Goal: Task Accomplishment & Management: Manage account settings

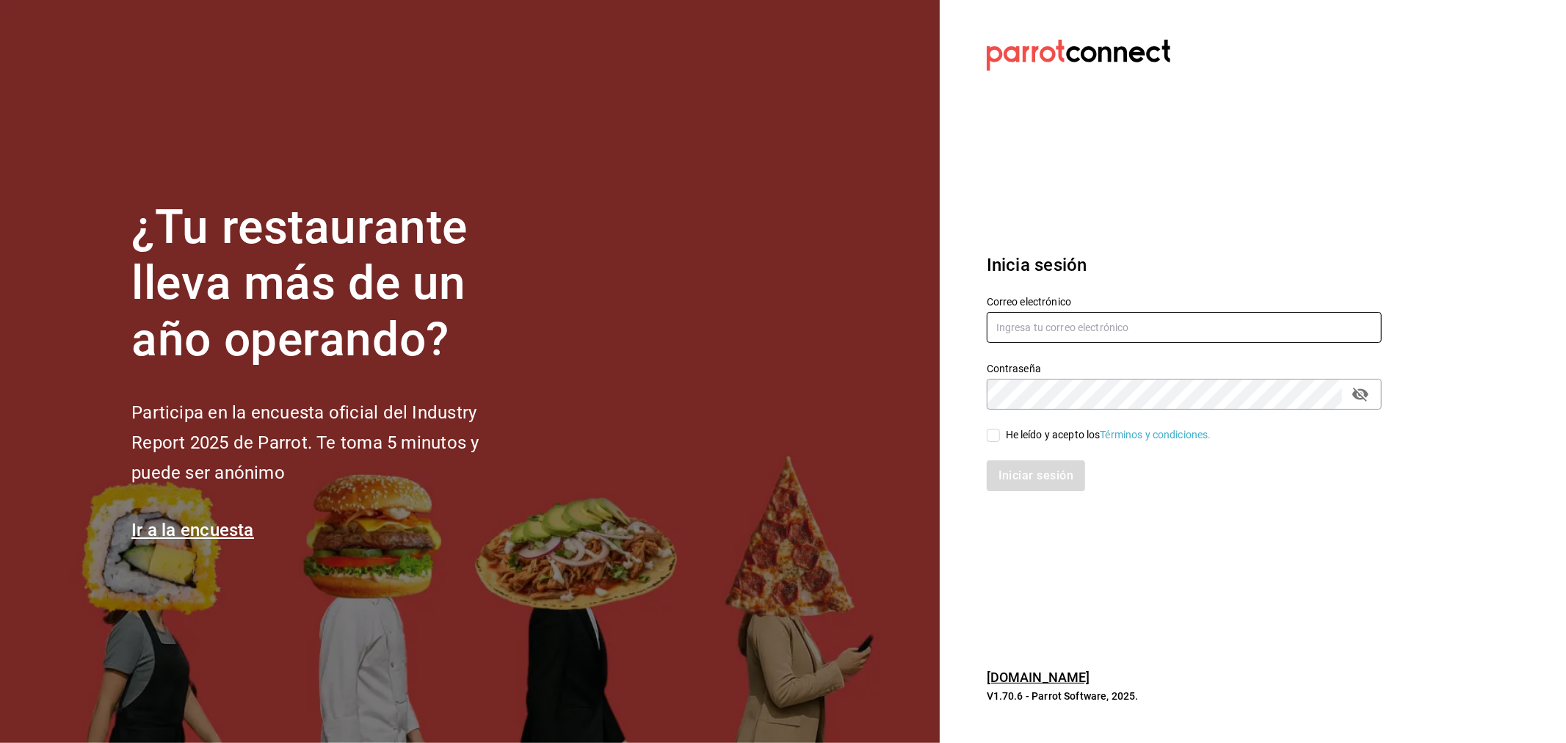
type input "[PERSON_NAME][EMAIL_ADDRESS][PERSON_NAME][DOMAIN_NAME]"
click at [1007, 436] on div "He leído y acepto los Términos y condiciones." at bounding box center [1109, 434] width 206 height 15
click at [1000, 436] on input "He leído y acepto los Términos y condiciones." at bounding box center [993, 435] width 13 height 13
checkbox input "true"
click at [1045, 478] on button "Iniciar sesión" at bounding box center [1037, 475] width 100 height 31
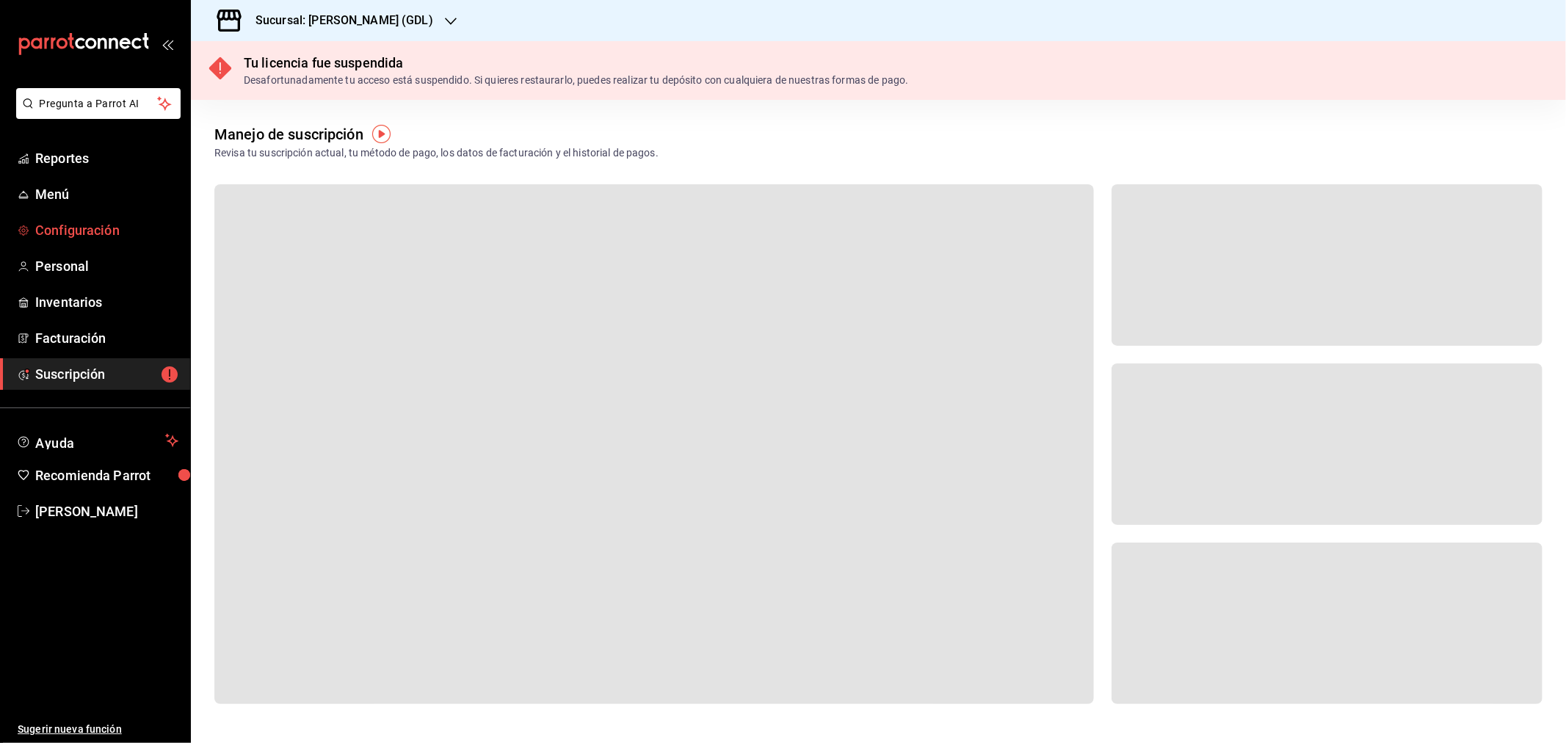
click at [99, 235] on span "Configuración" at bounding box center [106, 230] width 143 height 20
click at [73, 228] on span "Configuración" at bounding box center [106, 230] width 143 height 20
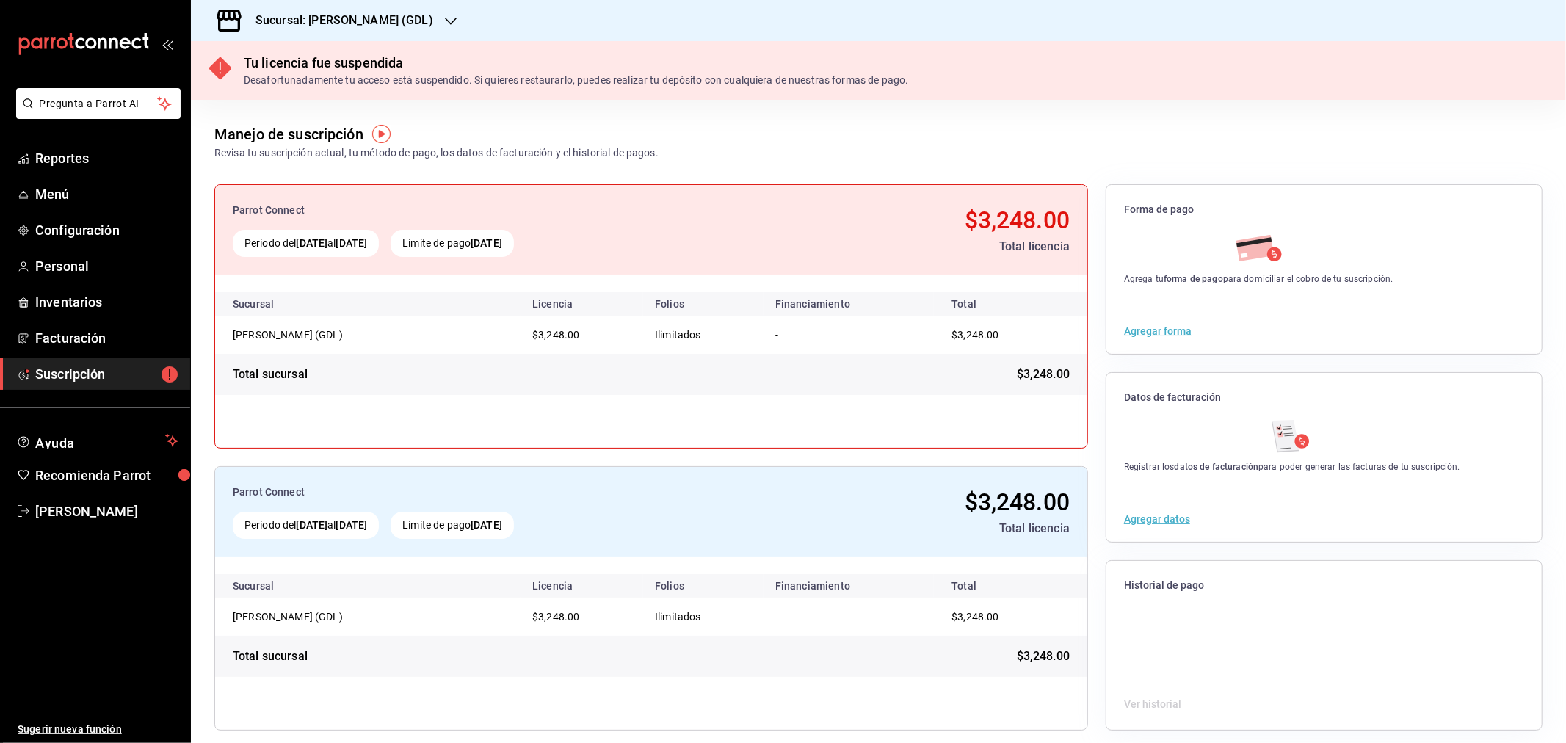
click at [356, 26] on h3 "Sucursal: Mika (GDL)" at bounding box center [338, 21] width 189 height 18
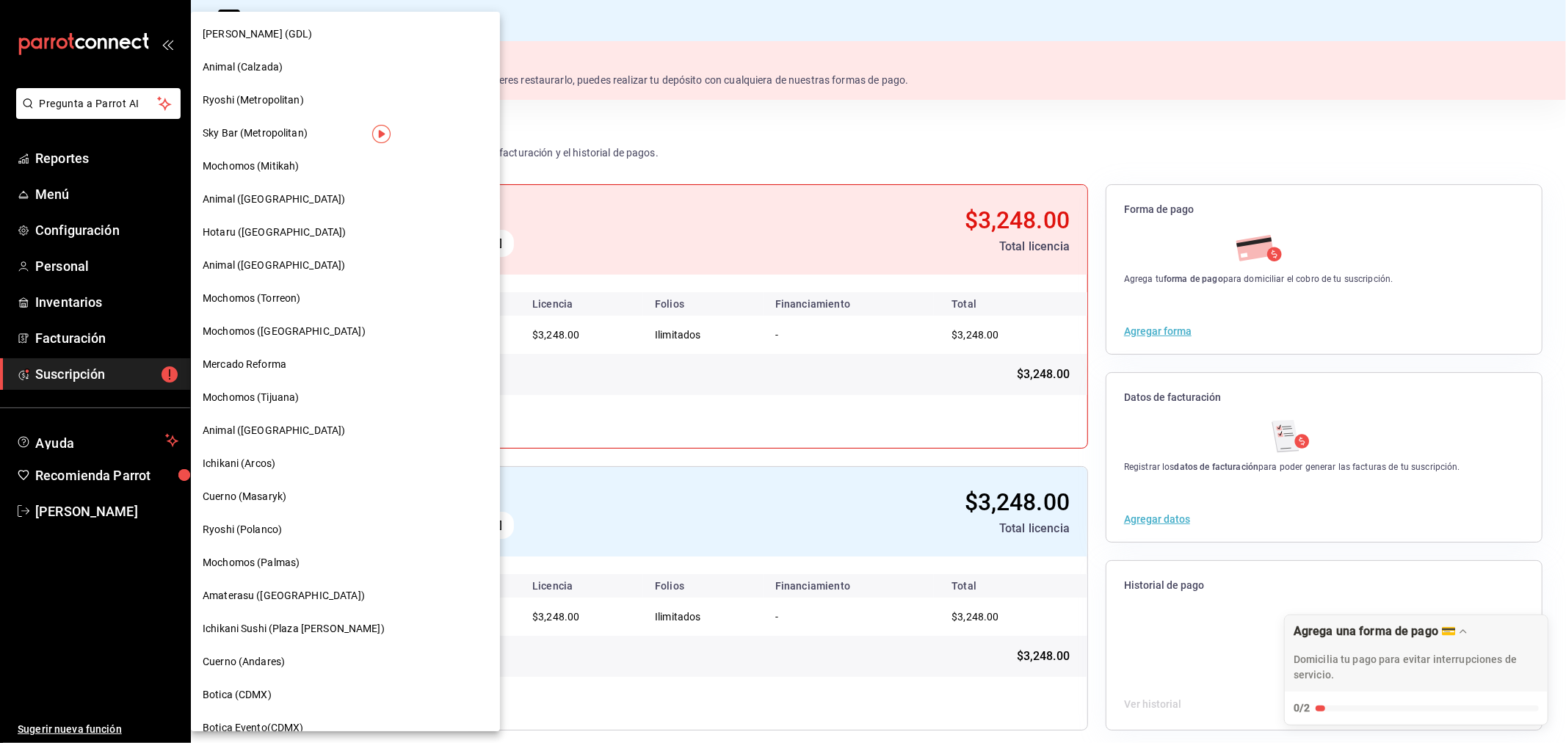
click at [257, 266] on span "Animal (Puebla)" at bounding box center [274, 265] width 142 height 15
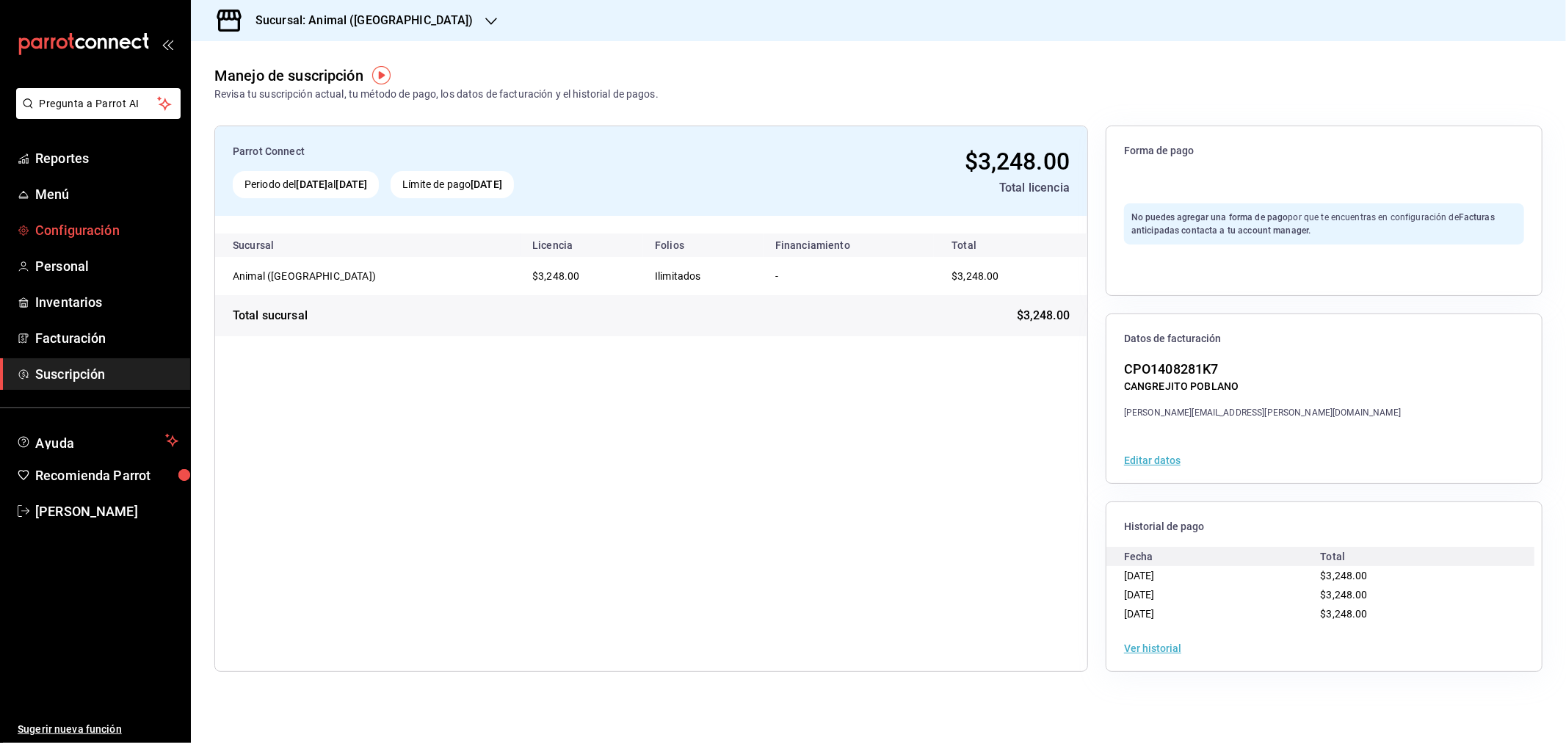
click at [75, 232] on span "Configuración" at bounding box center [106, 230] width 143 height 20
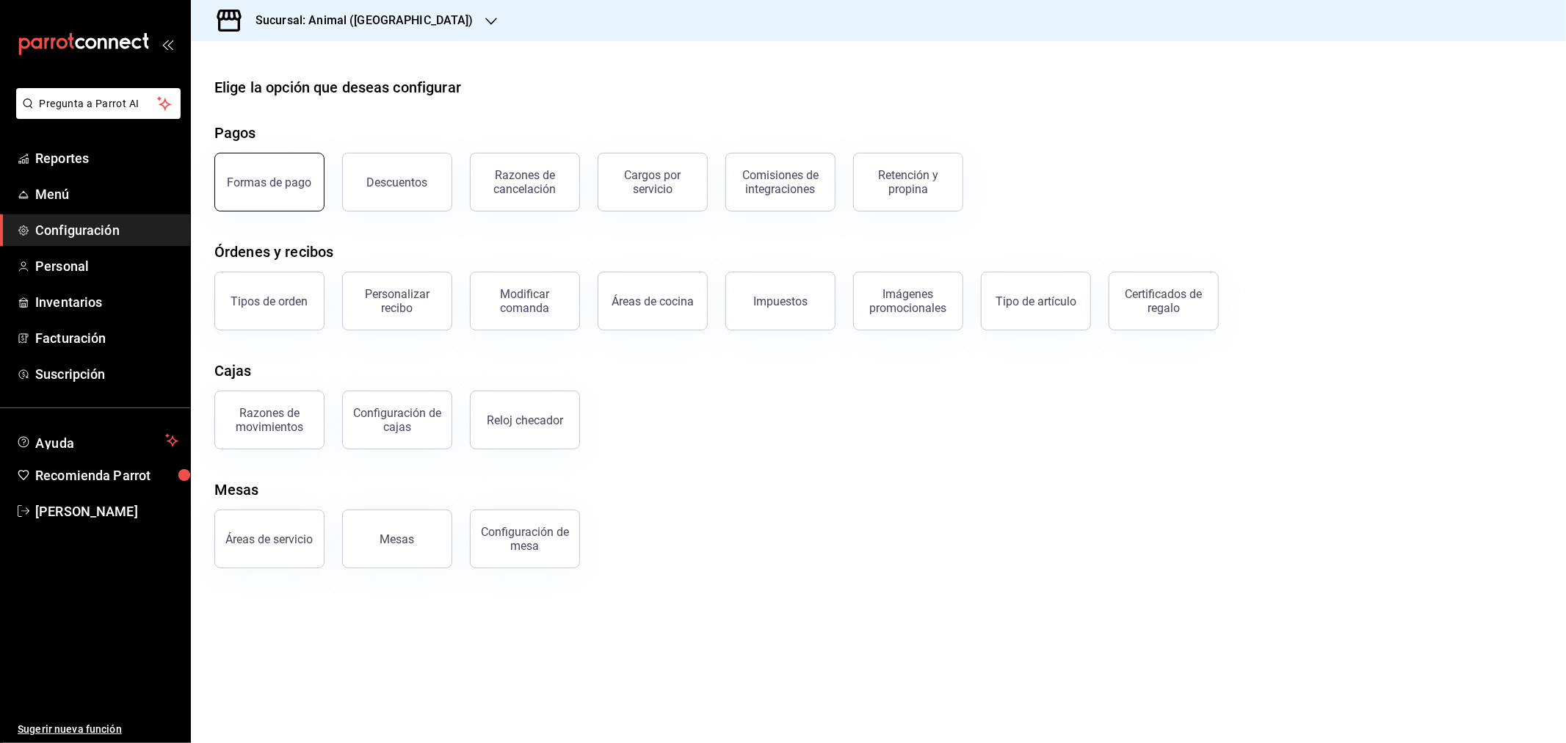
click at [291, 192] on button "Formas de pago" at bounding box center [269, 182] width 110 height 59
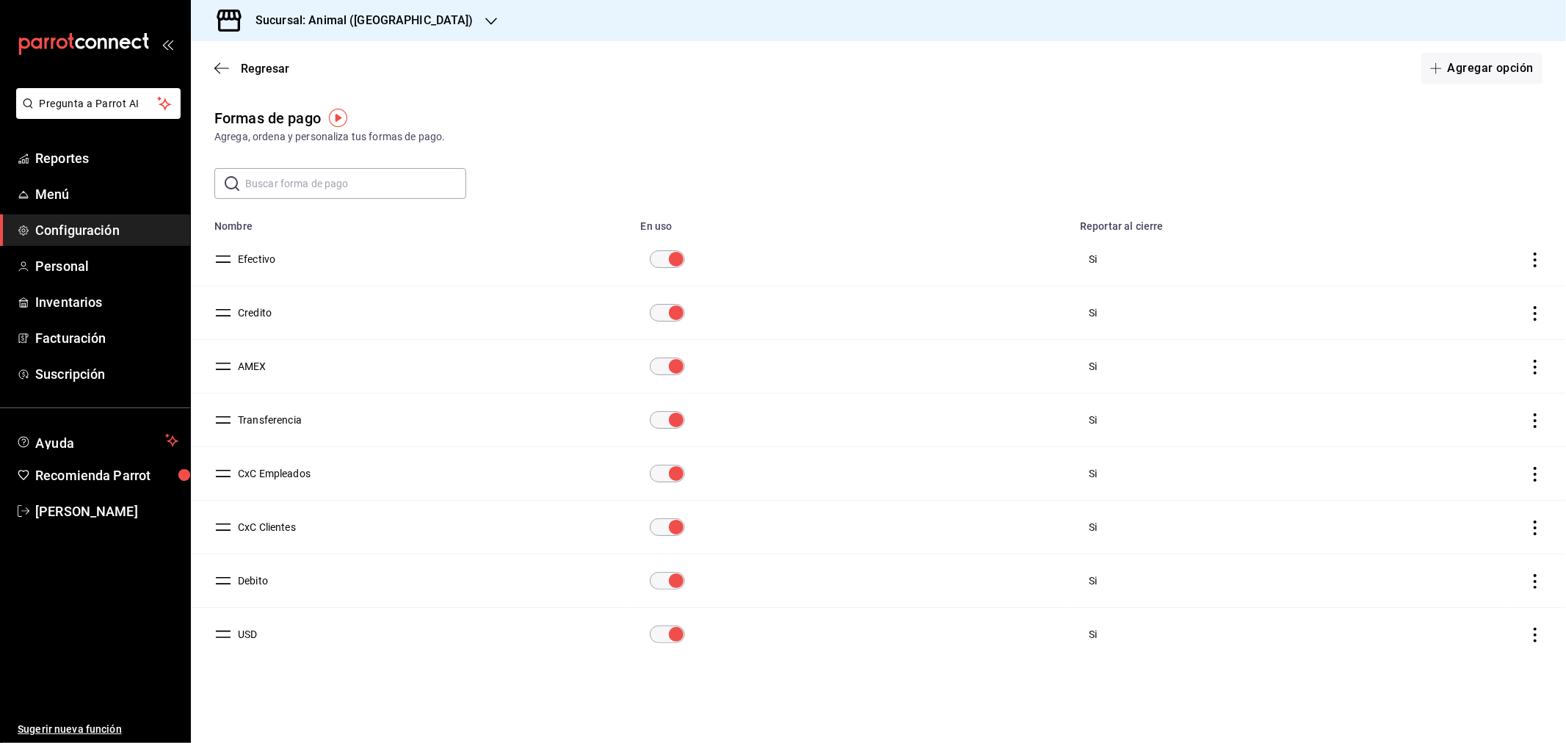
click at [384, 29] on div "Sucursal: Animal (Puebla)" at bounding box center [353, 20] width 300 height 41
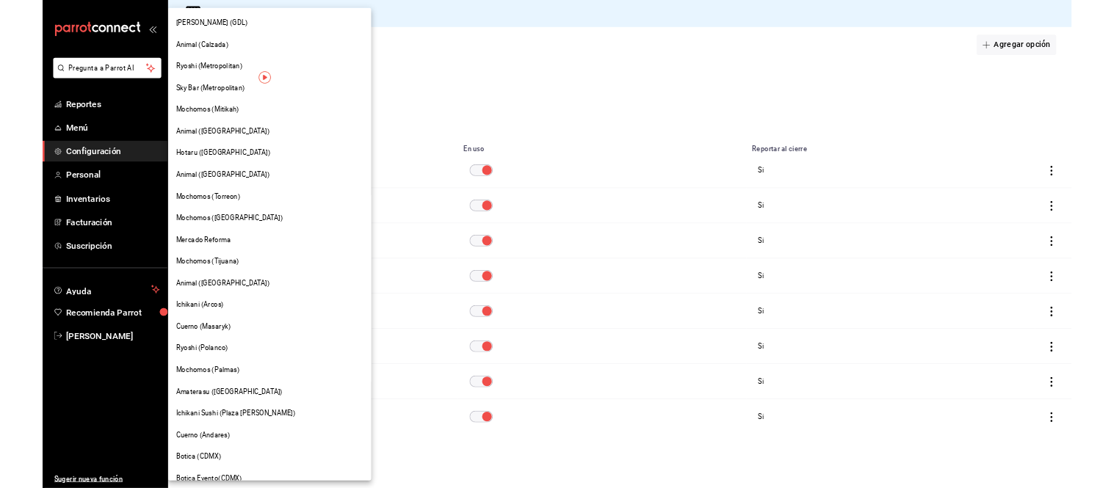
scroll to position [842, 0]
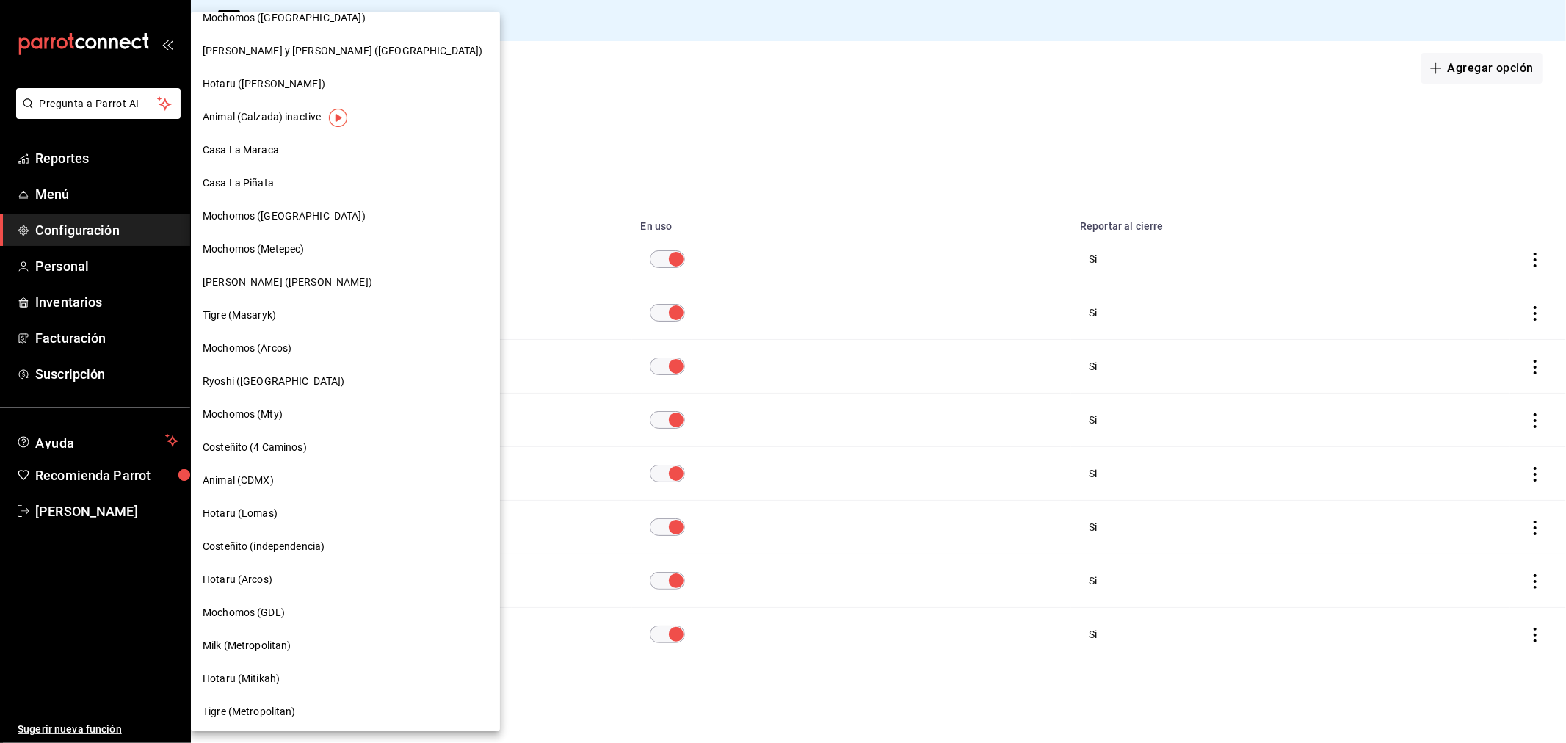
click at [252, 178] on span "Casa La Piñata" at bounding box center [238, 182] width 71 height 15
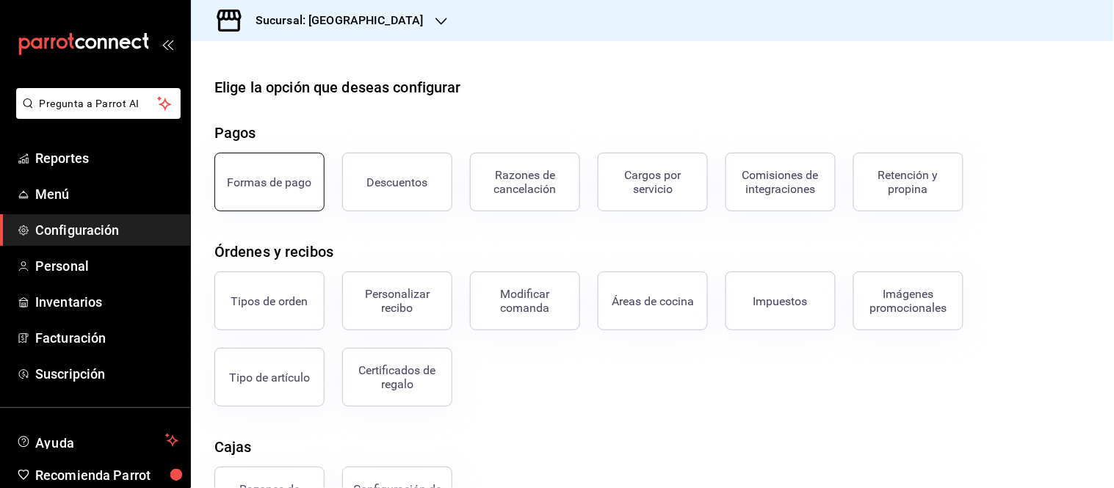
click at [297, 170] on button "Formas de pago" at bounding box center [269, 182] width 110 height 59
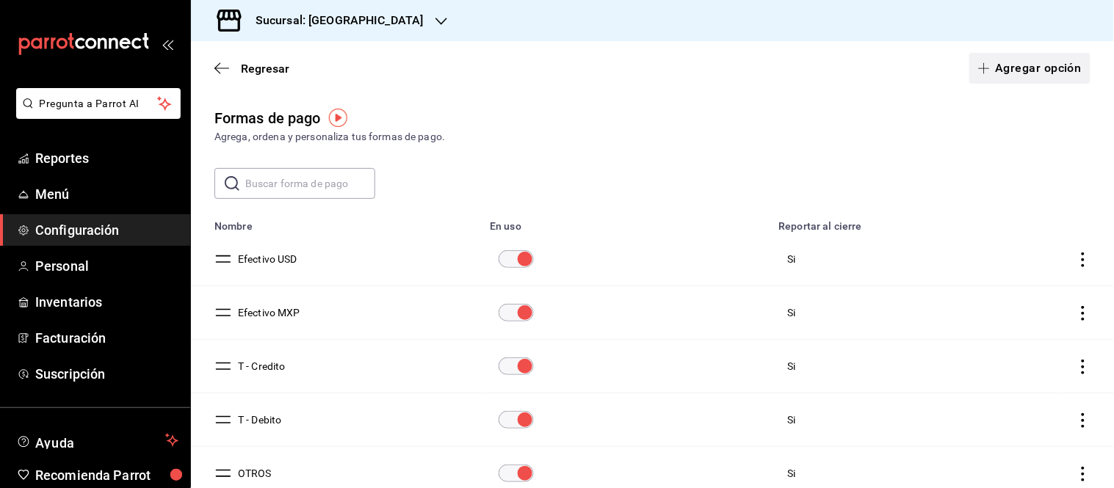
click at [1013, 76] on button "Agregar opción" at bounding box center [1029, 68] width 121 height 31
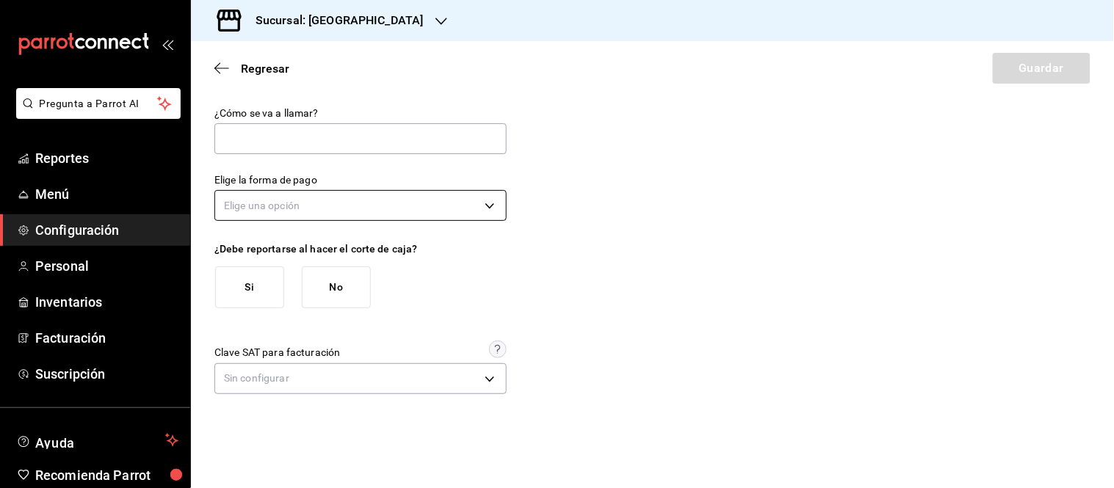
click at [280, 211] on body "Pregunta a Parrot AI Reportes Menú Configuración Personal Inventarios Facturaci…" at bounding box center [557, 244] width 1114 height 488
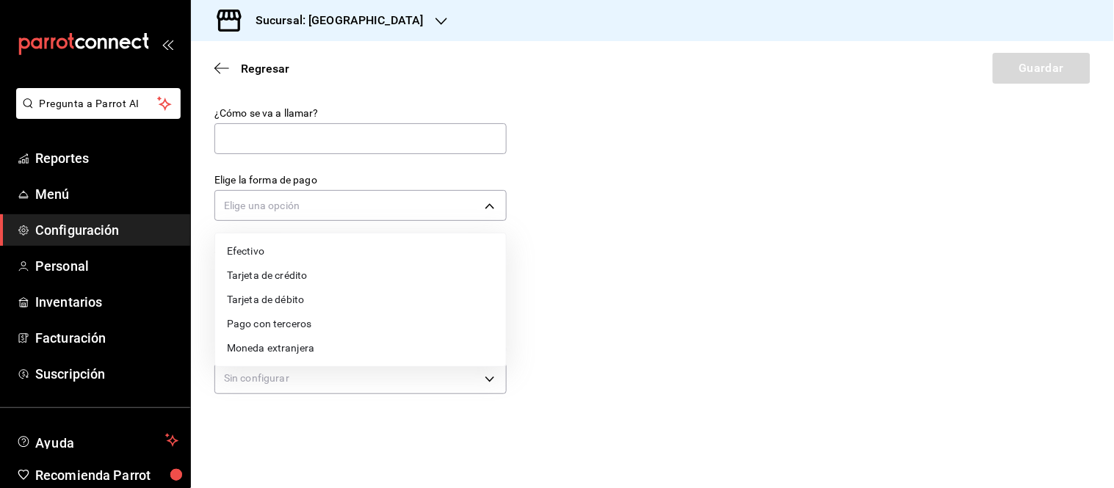
click at [697, 196] on div at bounding box center [557, 244] width 1114 height 488
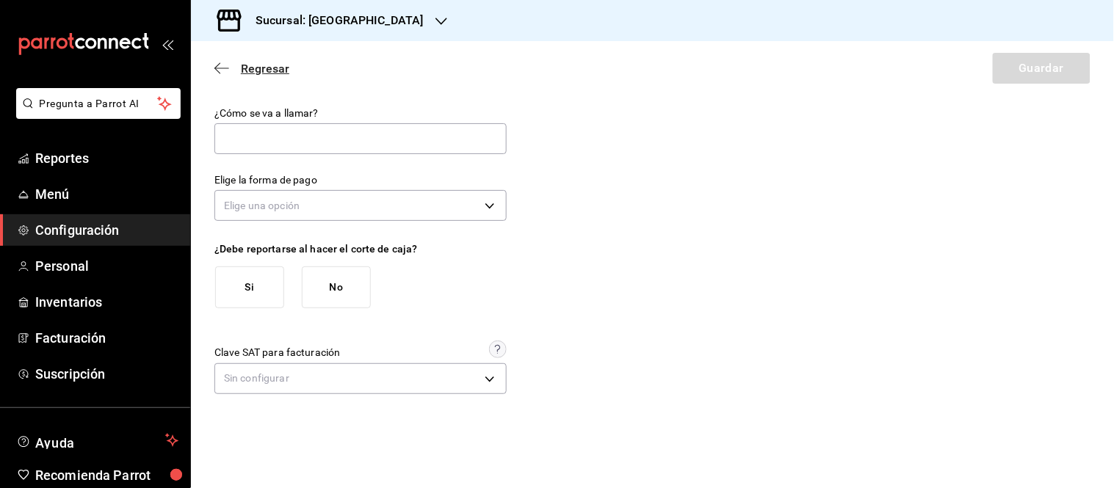
click at [218, 66] on icon "button" at bounding box center [221, 68] width 15 height 13
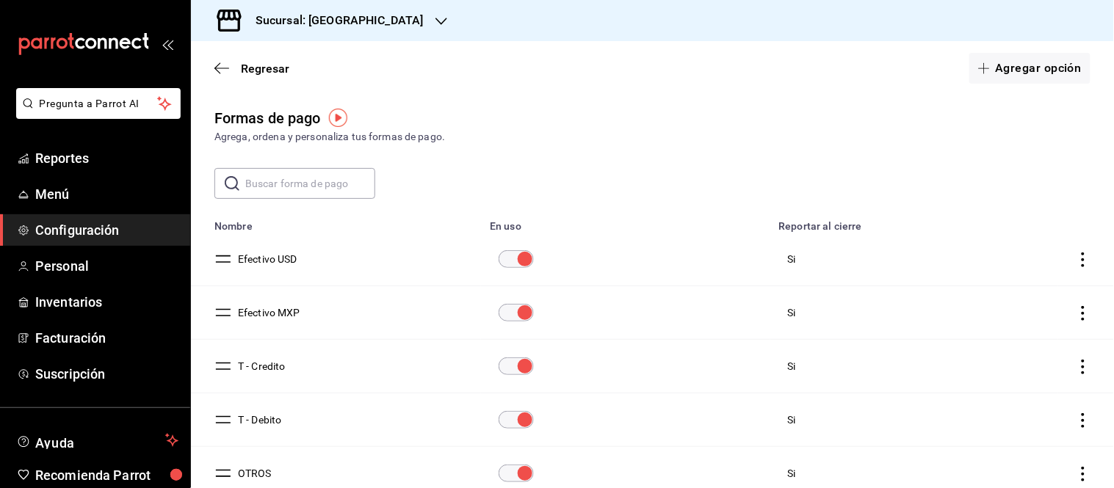
click at [195, 83] on div "Regresar Agregar opción" at bounding box center [652, 68] width 923 height 54
click at [216, 62] on icon "button" at bounding box center [221, 68] width 15 height 13
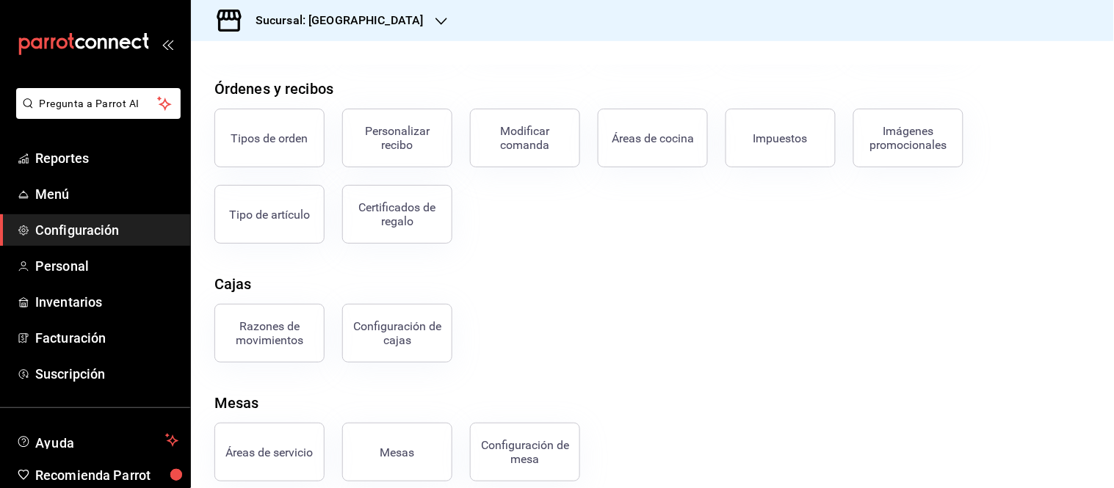
scroll to position [179, 0]
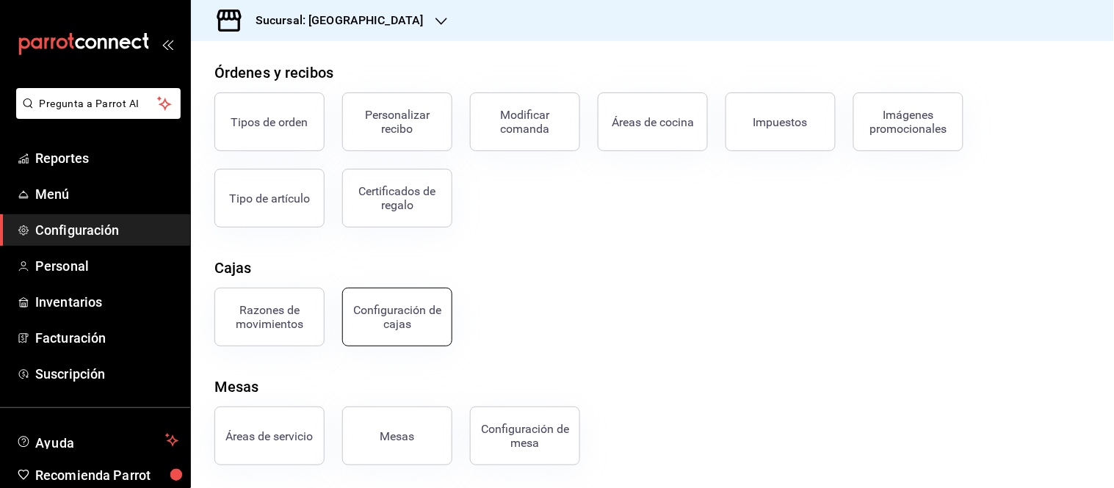
click at [423, 327] on div "Configuración de cajas" at bounding box center [397, 317] width 91 height 28
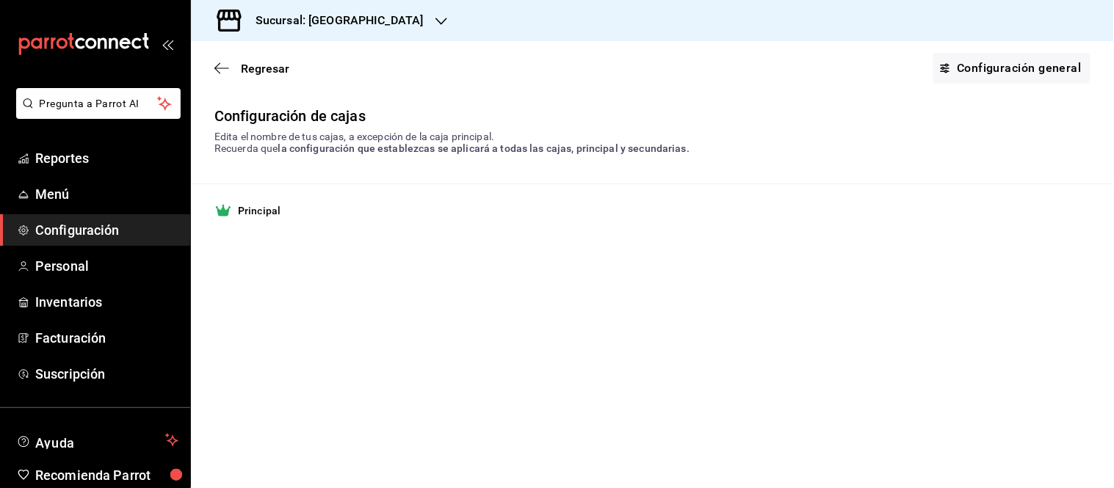
drag, startPoint x: 972, startPoint y: 67, endPoint x: 950, endPoint y: 79, distance: 25.0
click at [972, 67] on link "Configuración general" at bounding box center [1011, 68] width 157 height 31
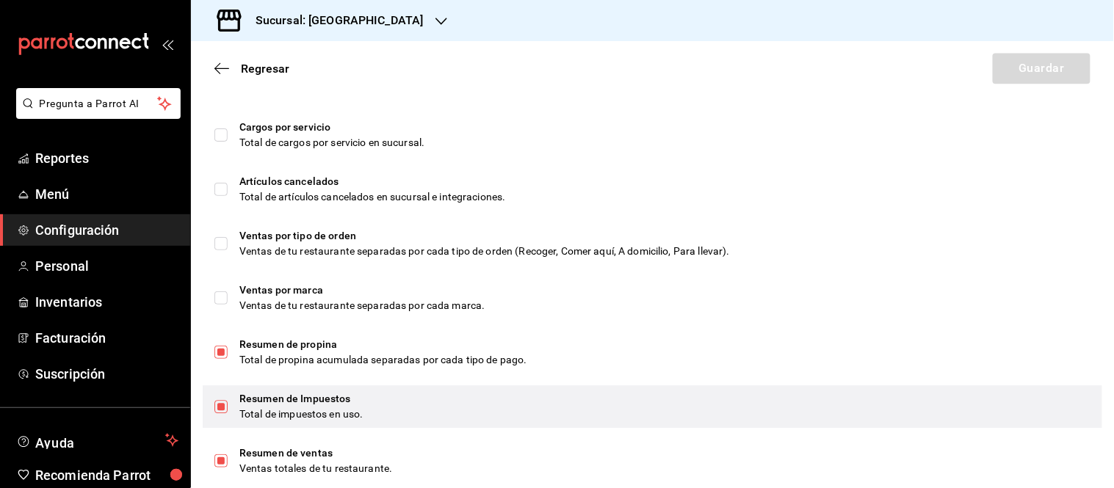
scroll to position [960, 0]
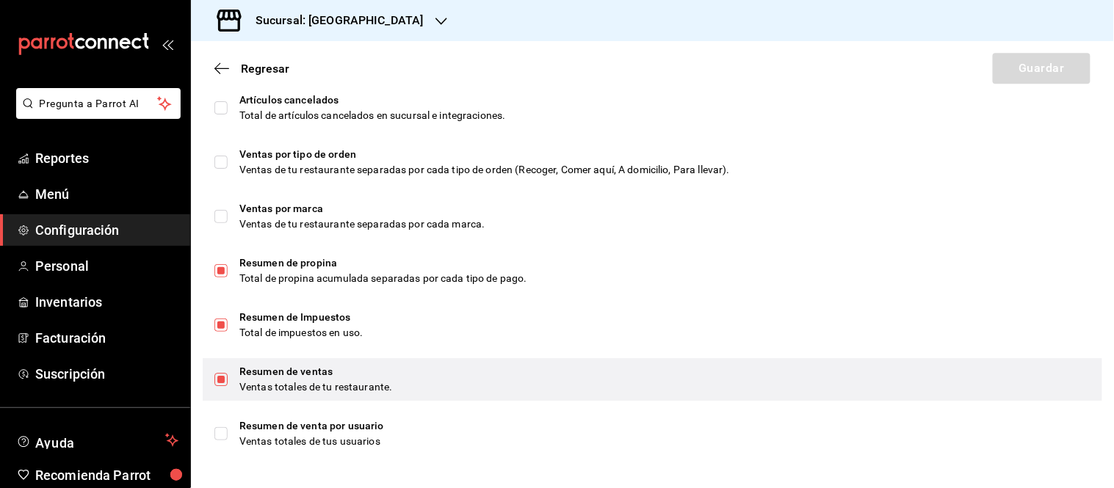
click at [225, 380] on input "checkbox" at bounding box center [220, 379] width 13 height 13
checkbox input "false"
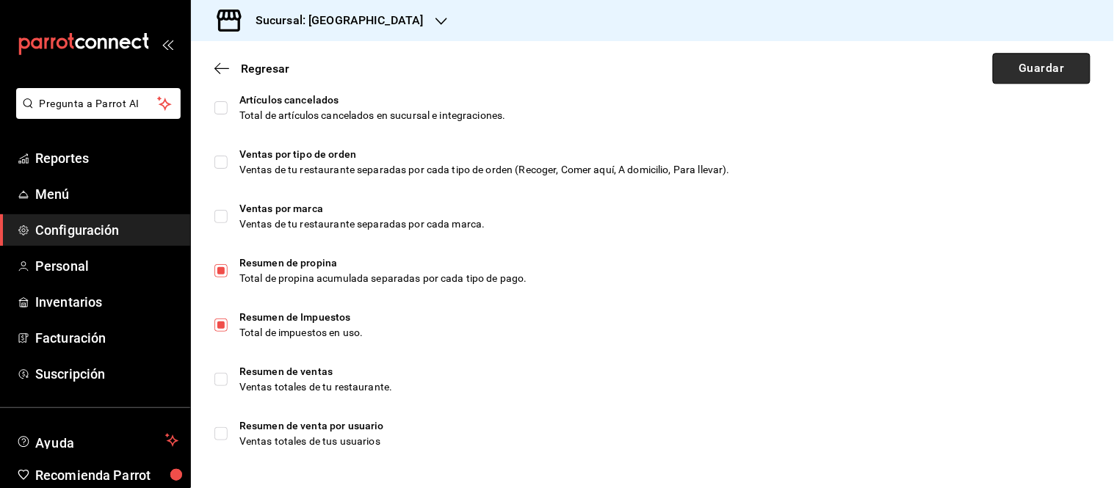
click at [1032, 74] on button "Guardar" at bounding box center [1042, 68] width 98 height 31
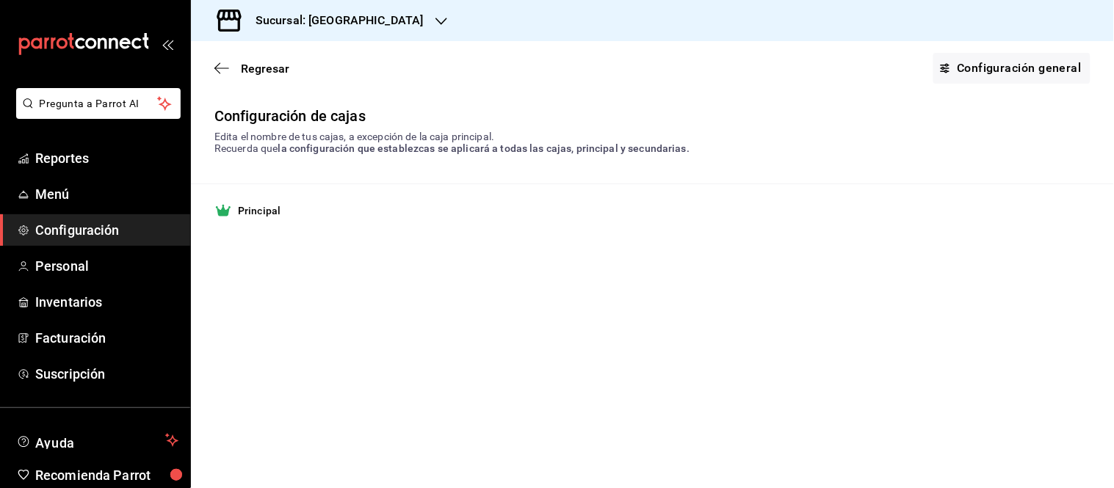
drag, startPoint x: 1043, startPoint y: 266, endPoint x: 1040, endPoint y: 302, distance: 36.8
click at [1043, 265] on main "Regresar Configuración general Configuración de cajas Edita el nombre de tus ca…" at bounding box center [652, 264] width 923 height 447
click at [323, 9] on div "Sucursal: Casa La Piñata" at bounding box center [328, 20] width 250 height 41
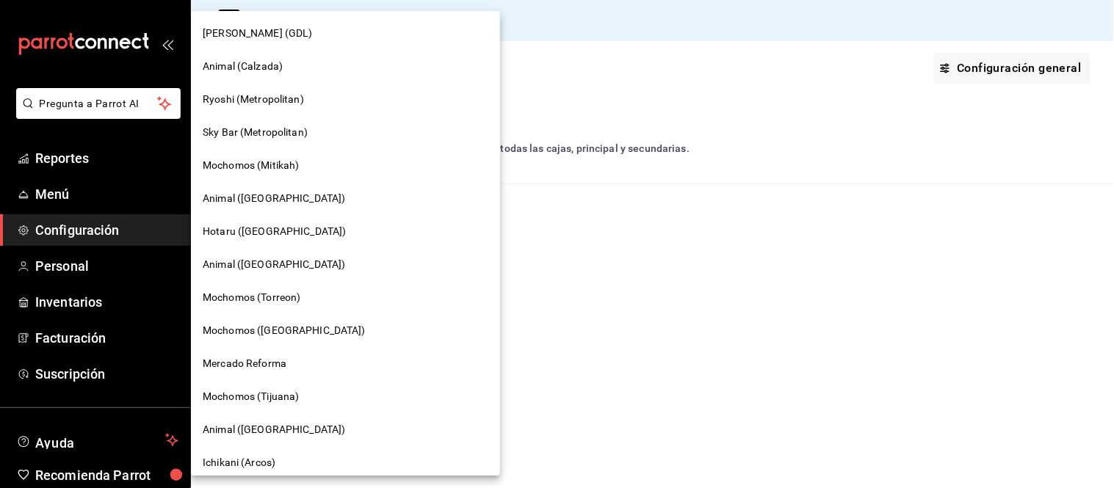
click at [627, 40] on div at bounding box center [557, 244] width 1114 height 488
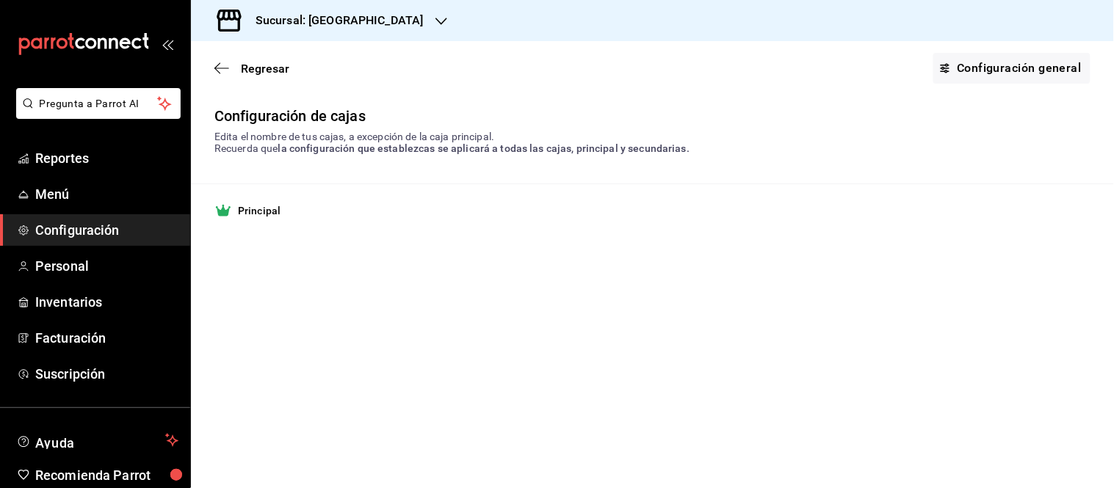
drag, startPoint x: 341, startPoint y: 44, endPoint x: 338, endPoint y: 28, distance: 16.3
click at [341, 43] on div "Regresar Configuración general" at bounding box center [652, 68] width 923 height 54
click at [335, 20] on h3 "Sucursal: Casa La Piñata" at bounding box center [334, 21] width 180 height 18
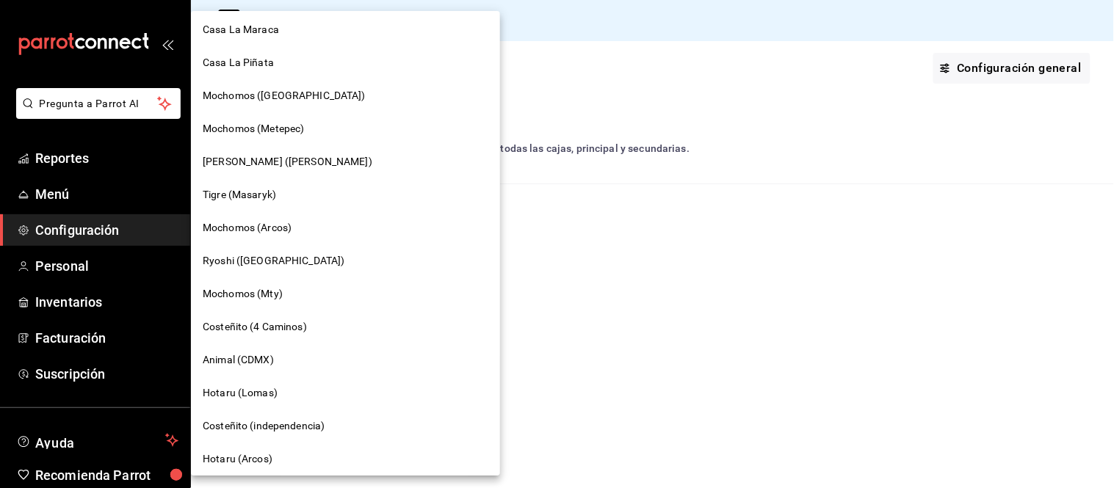
scroll to position [934, 0]
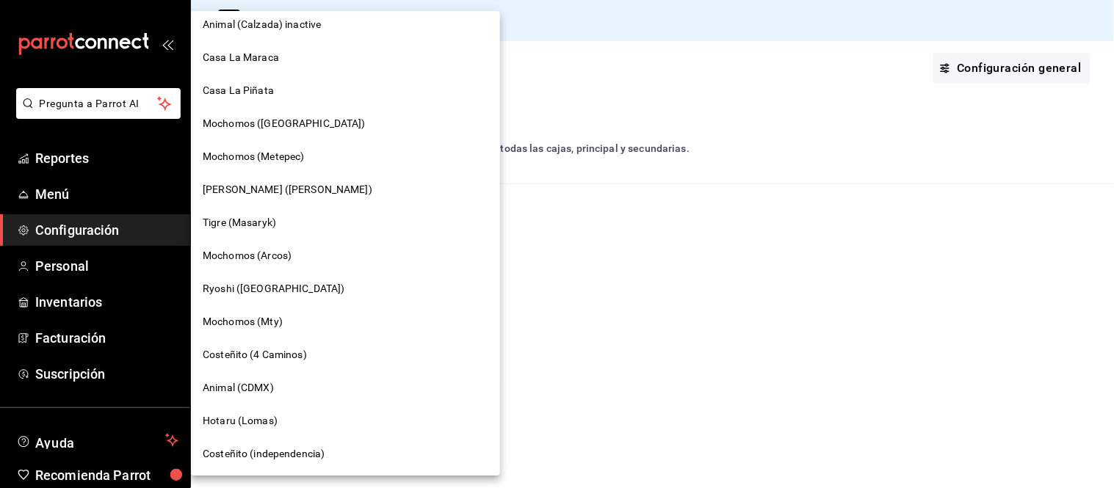
click at [272, 65] on div "Casa La Maraca" at bounding box center [345, 57] width 309 height 33
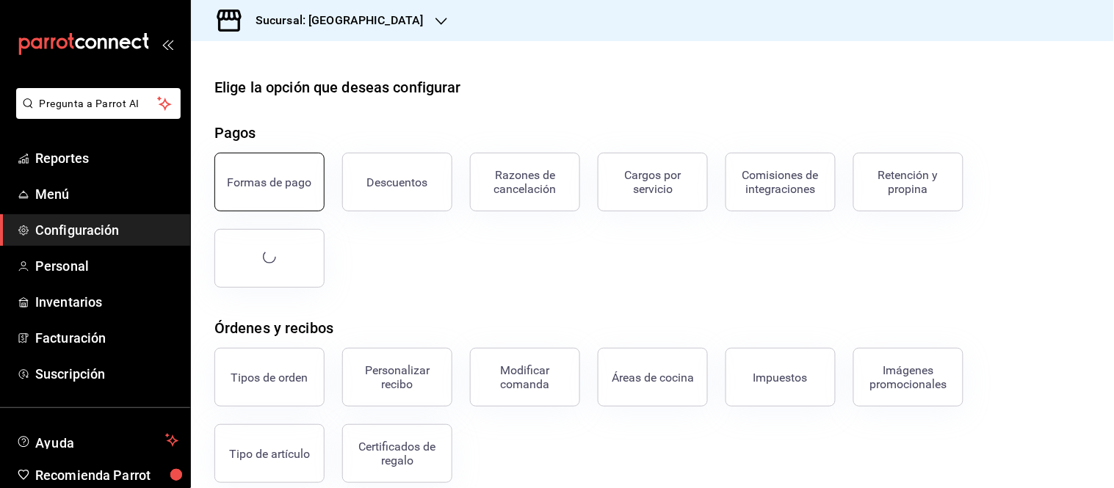
click at [233, 189] on button "Formas de pago" at bounding box center [269, 182] width 110 height 59
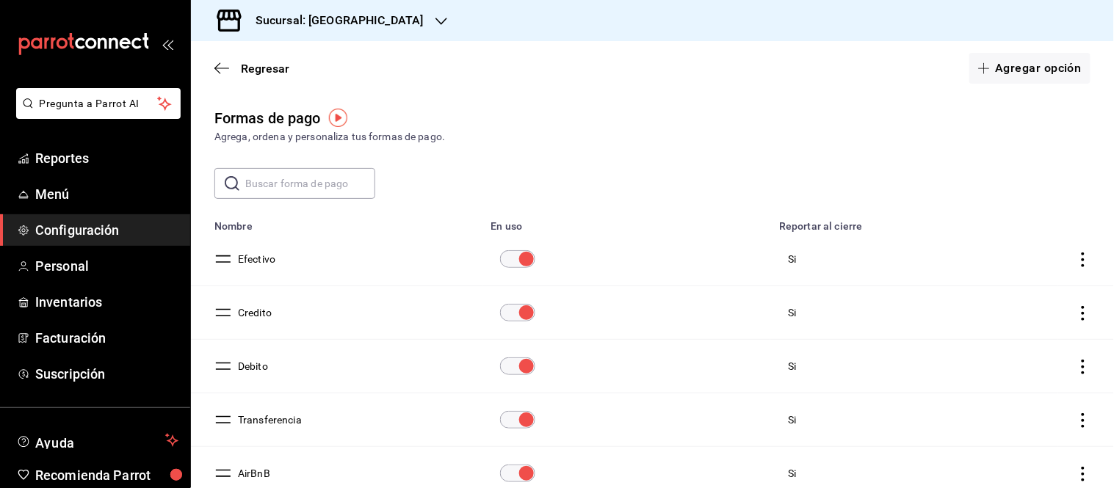
click at [41, 12] on div "mailbox folders" at bounding box center [95, 44] width 190 height 88
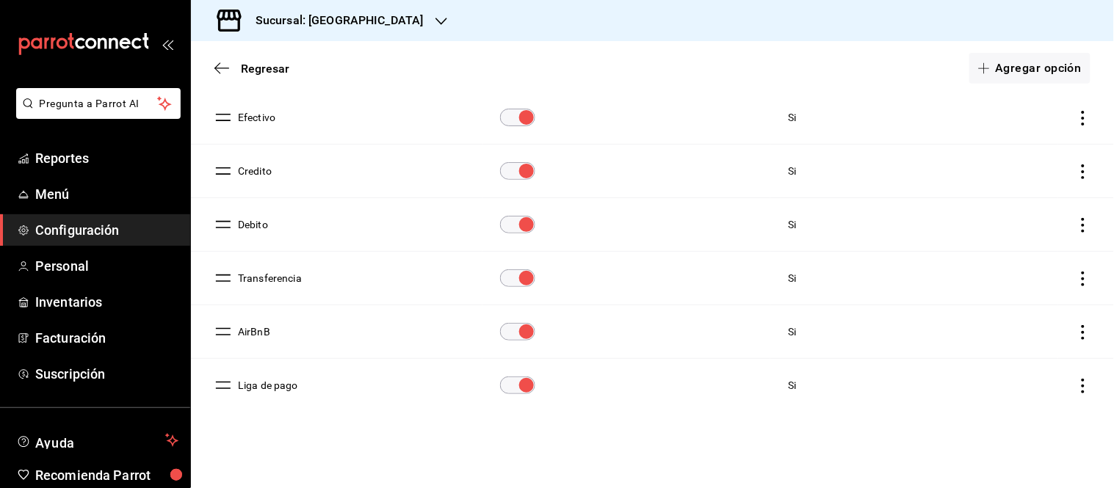
scroll to position [60, 0]
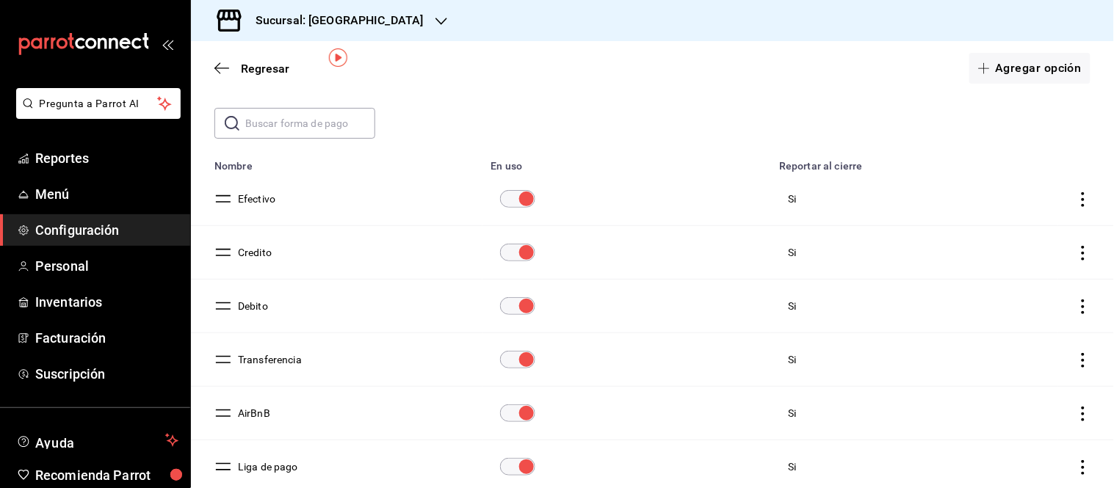
click at [1075, 471] on icon "actions" at bounding box center [1082, 467] width 15 height 15
click at [1015, 456] on span "Eliminar" at bounding box center [1005, 450] width 64 height 18
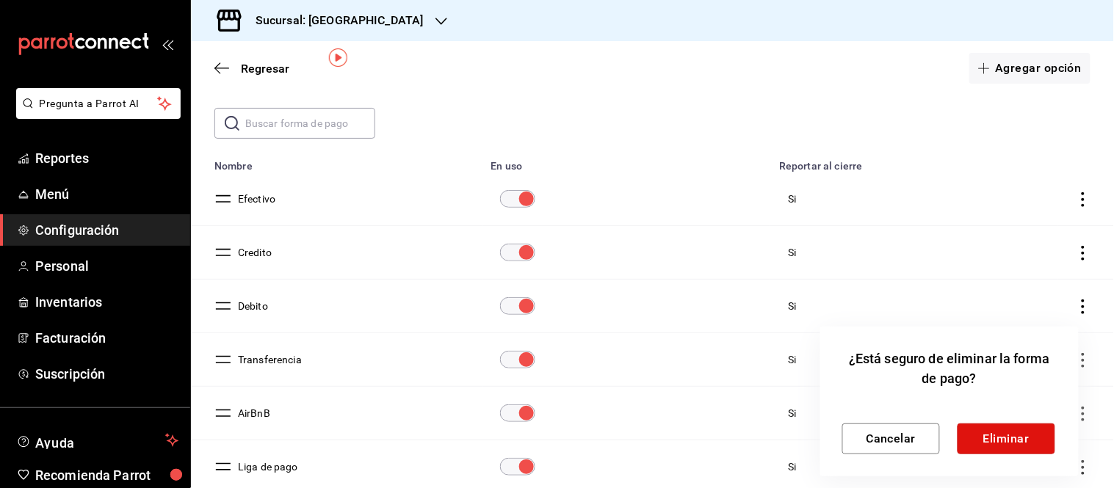
click at [1023, 444] on button "Eliminar" at bounding box center [1006, 439] width 98 height 31
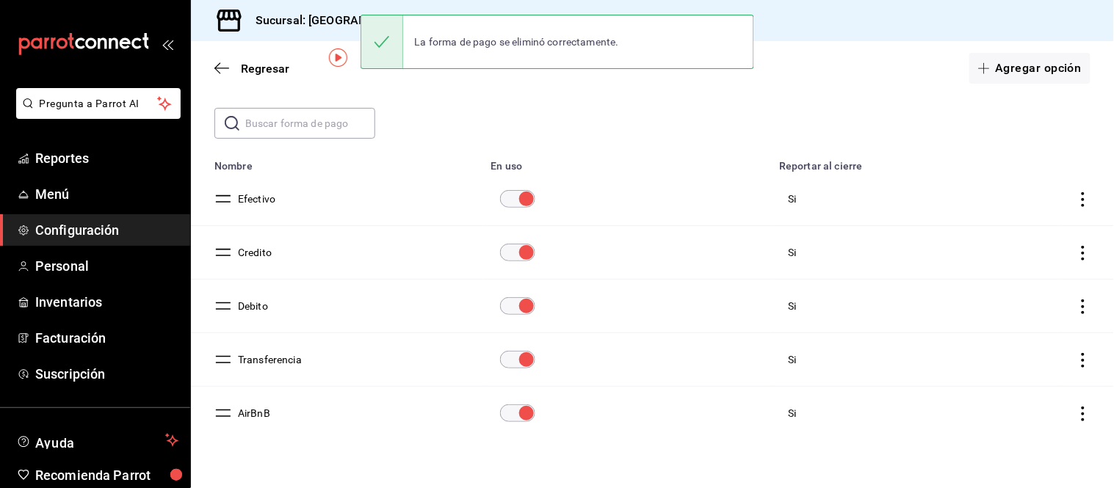
click at [1081, 410] on td "paymentsTable" at bounding box center [1086, 414] width 56 height 54
click at [1075, 414] on icon "actions" at bounding box center [1082, 414] width 15 height 15
click at [1015, 440] on span "Eliminar" at bounding box center [1005, 435] width 64 height 18
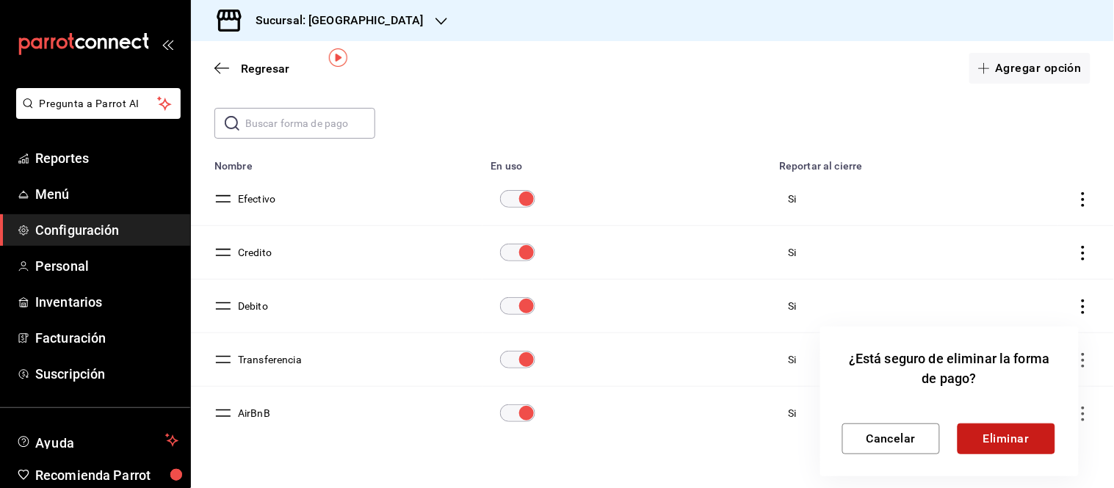
click at [1006, 436] on button "Eliminar" at bounding box center [1006, 439] width 98 height 31
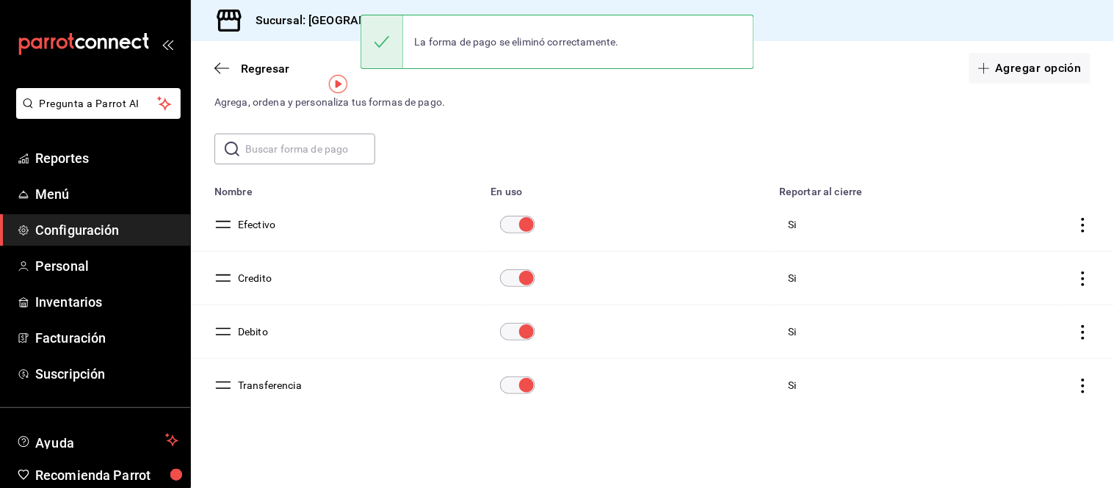
scroll to position [34, 0]
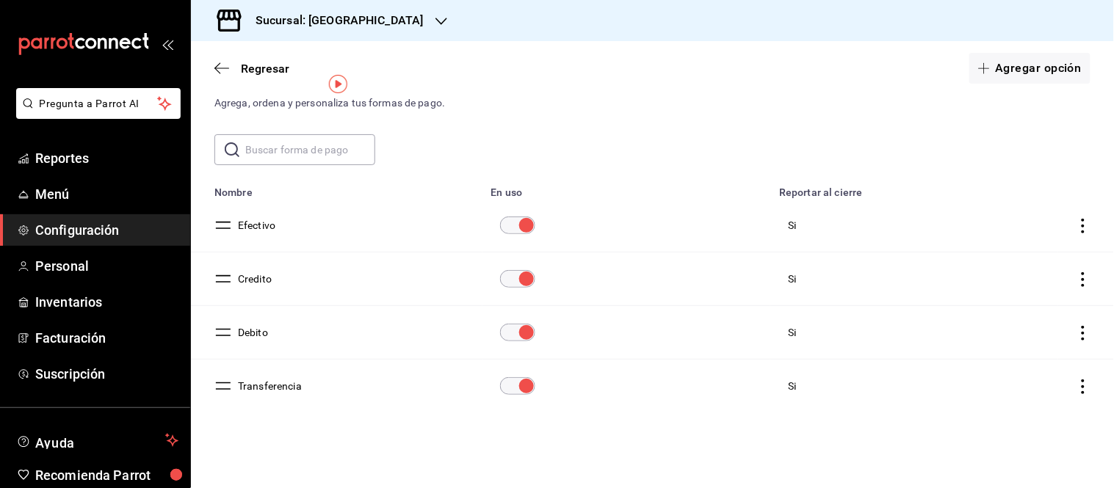
click at [1075, 387] on icon "actions" at bounding box center [1082, 387] width 15 height 15
click at [1012, 404] on span "Eliminar" at bounding box center [1017, 408] width 37 height 12
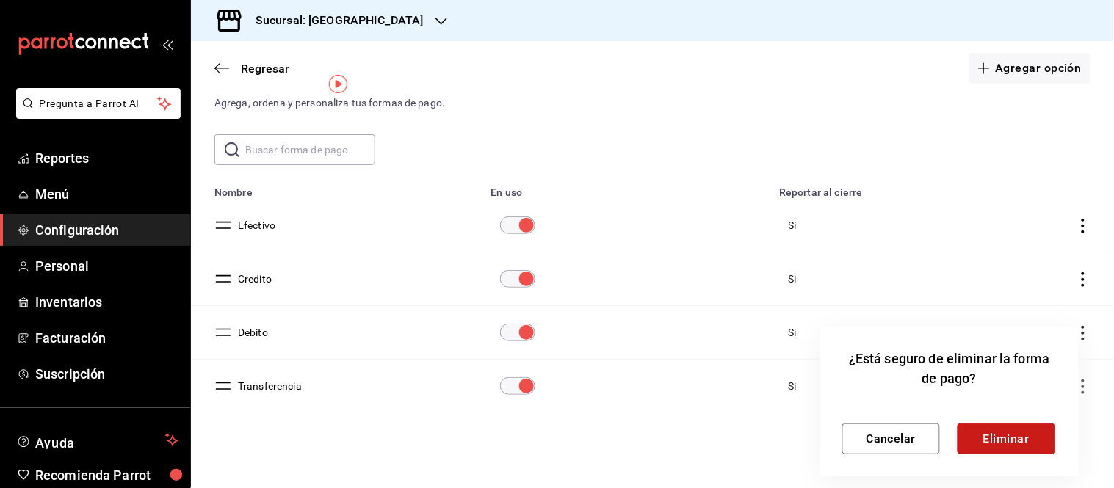
click at [1017, 438] on button "Eliminar" at bounding box center [1006, 439] width 98 height 31
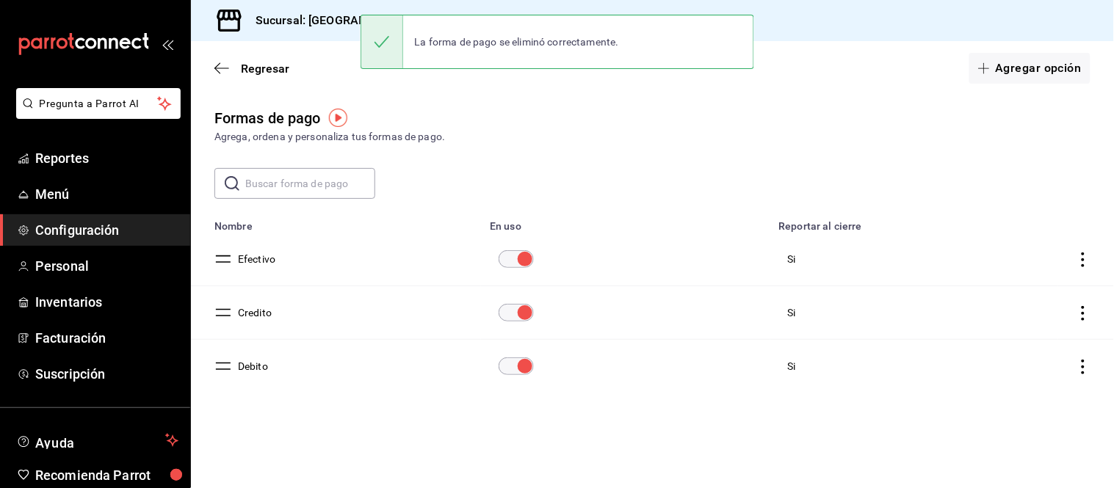
scroll to position [0, 0]
click at [261, 254] on button "Efectivo" at bounding box center [253, 259] width 43 height 15
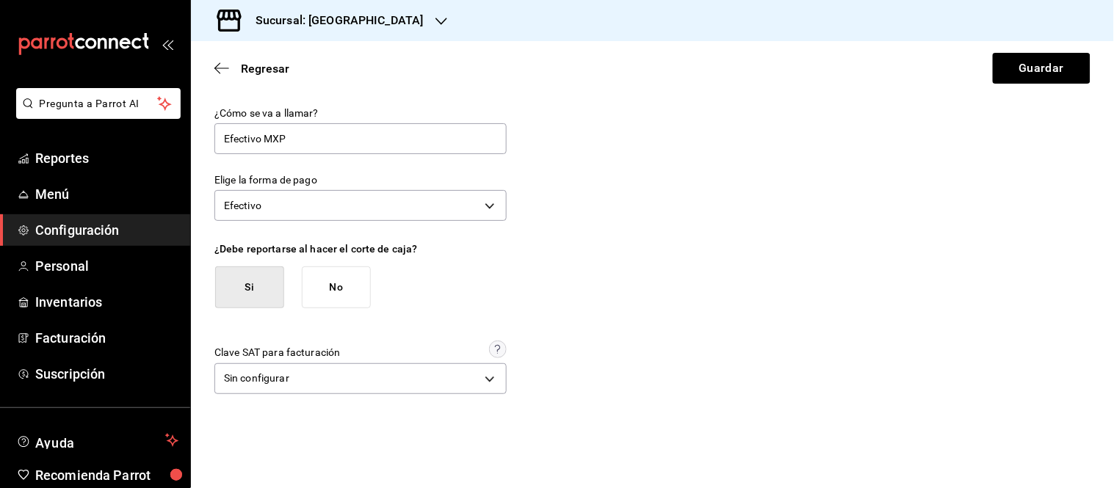
type input "Efectivo"
click at [398, 383] on body "Pregunta a Parrot AI Reportes Menú Configuración Personal Inventarios Facturaci…" at bounding box center [557, 244] width 1114 height 488
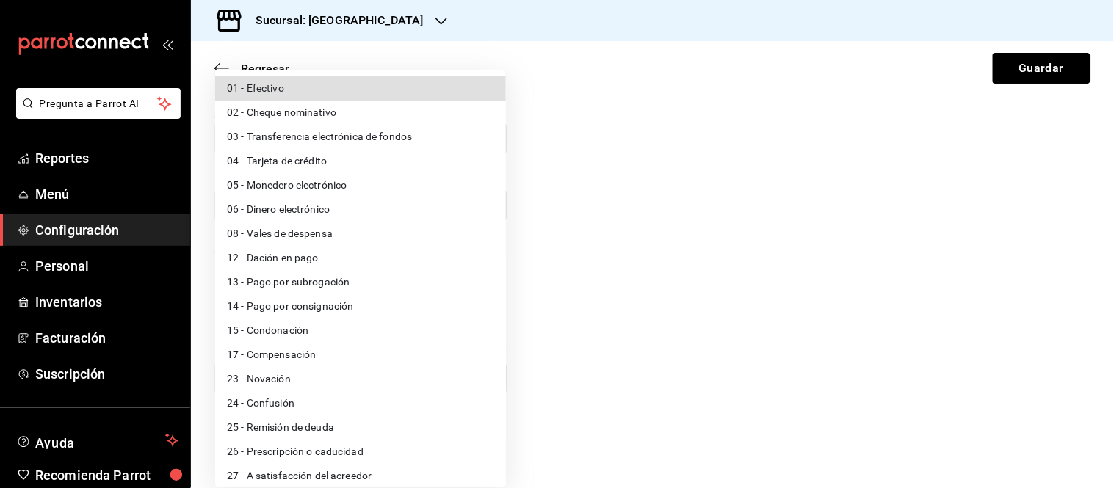
click at [317, 91] on li "01 - Efectivo" at bounding box center [360, 88] width 291 height 24
type input "01"
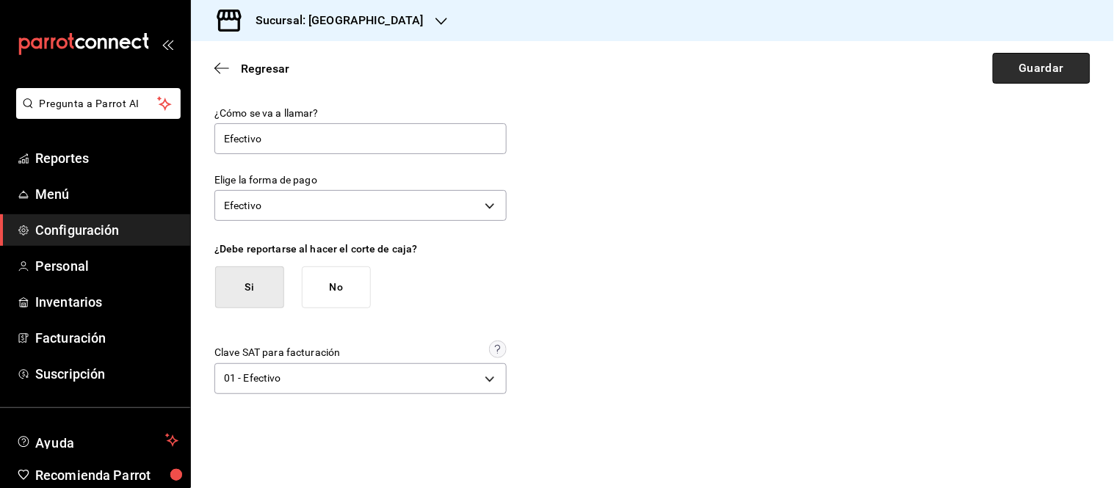
click at [1019, 70] on button "Guardar" at bounding box center [1042, 68] width 98 height 31
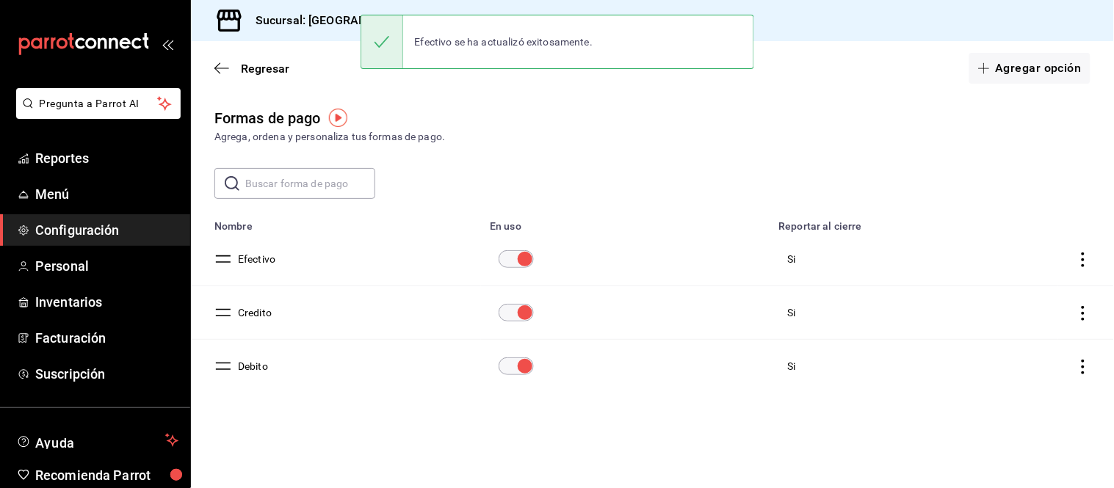
click at [266, 261] on button "Efectivo" at bounding box center [253, 259] width 43 height 15
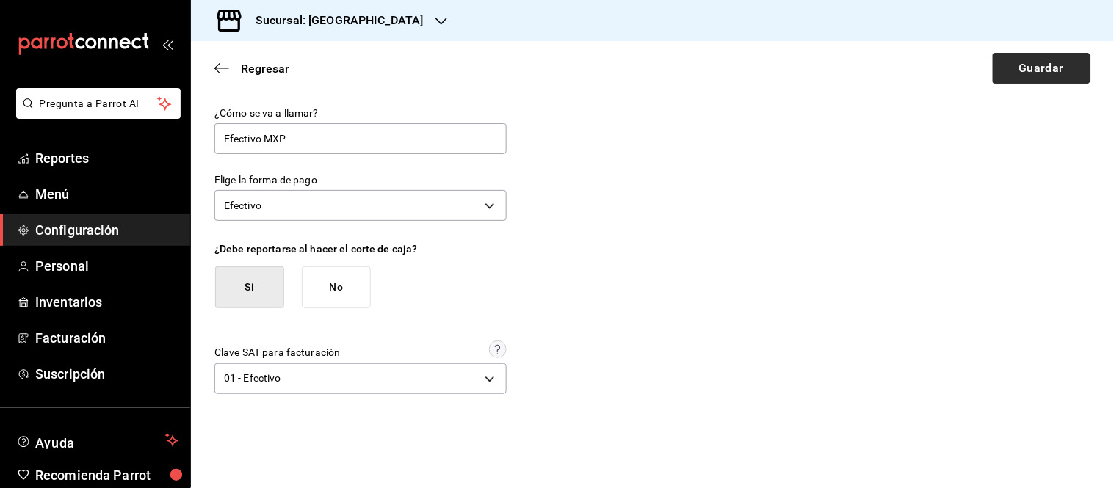
type input "Efectivo MXP"
click at [1012, 60] on button "Guardar" at bounding box center [1042, 68] width 98 height 31
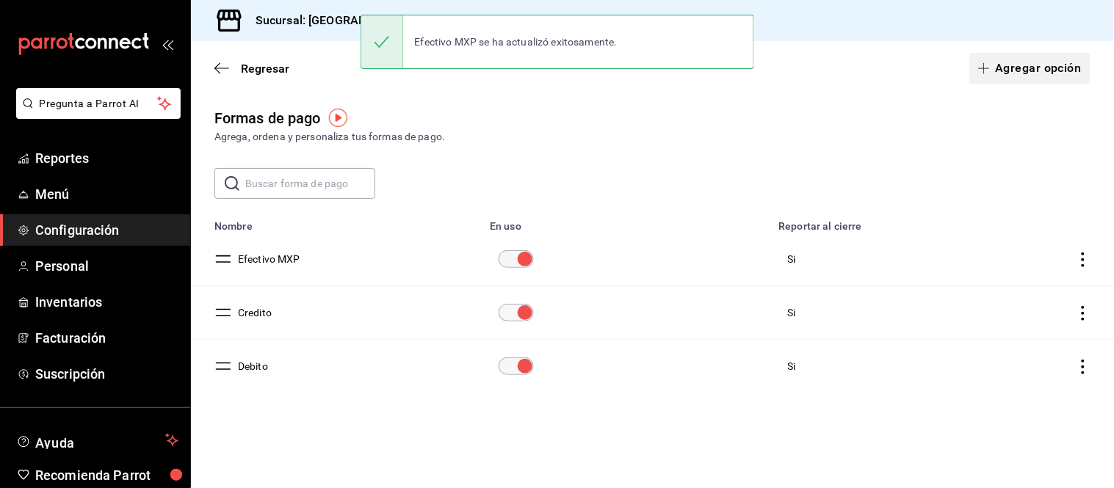
click at [1053, 57] on button "Agregar opción" at bounding box center [1029, 68] width 121 height 31
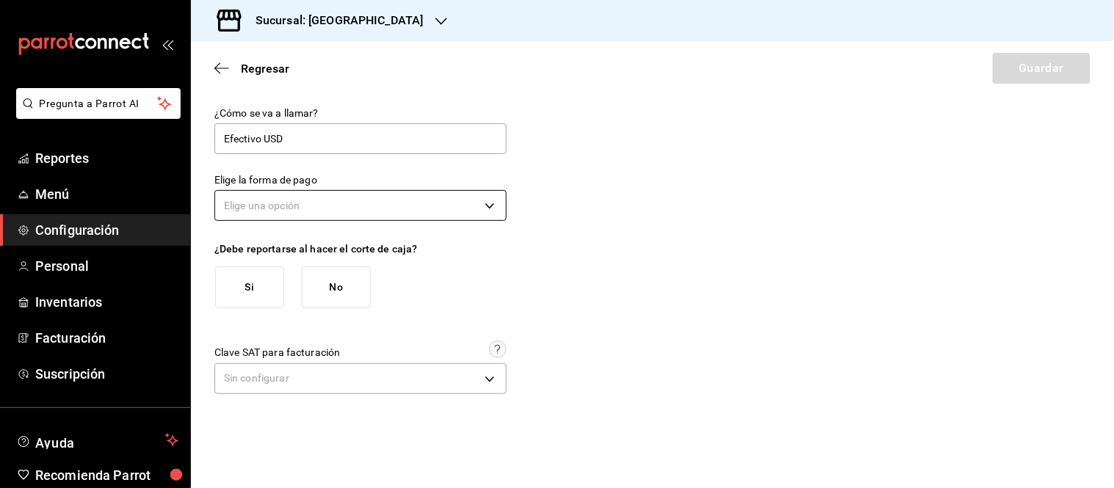
type input "Efectivo USD"
click at [438, 199] on body "Pregunta a Parrot AI Reportes Menú Configuración Personal Inventarios Facturaci…" at bounding box center [557, 244] width 1114 height 488
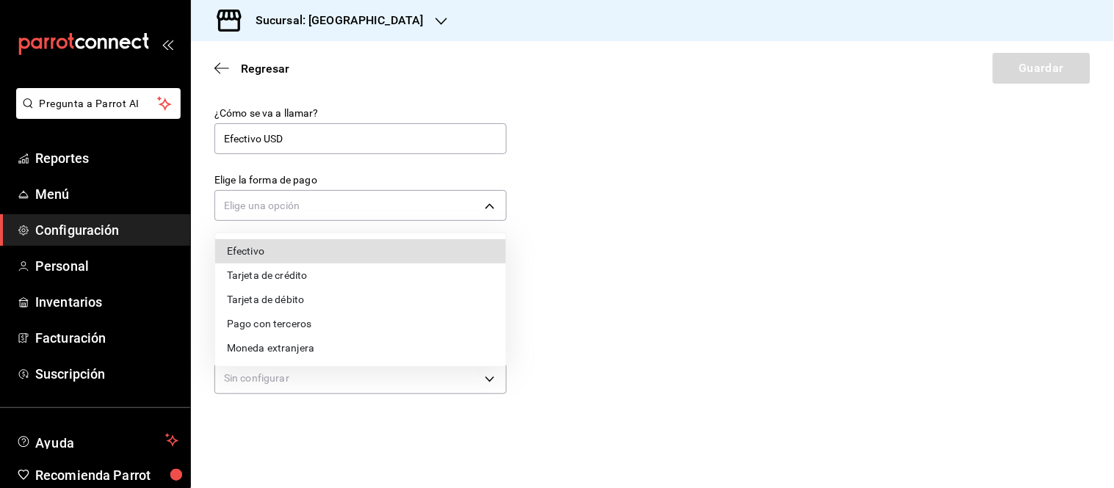
click at [284, 347] on li "Moneda extranjera" at bounding box center [360, 348] width 291 height 24
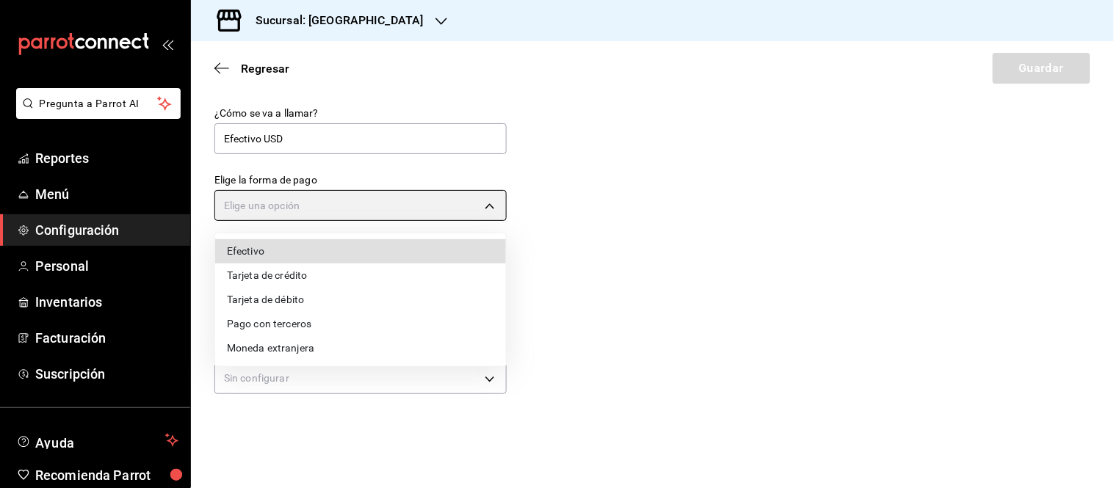
type input "FOREIGN_CURRENCY"
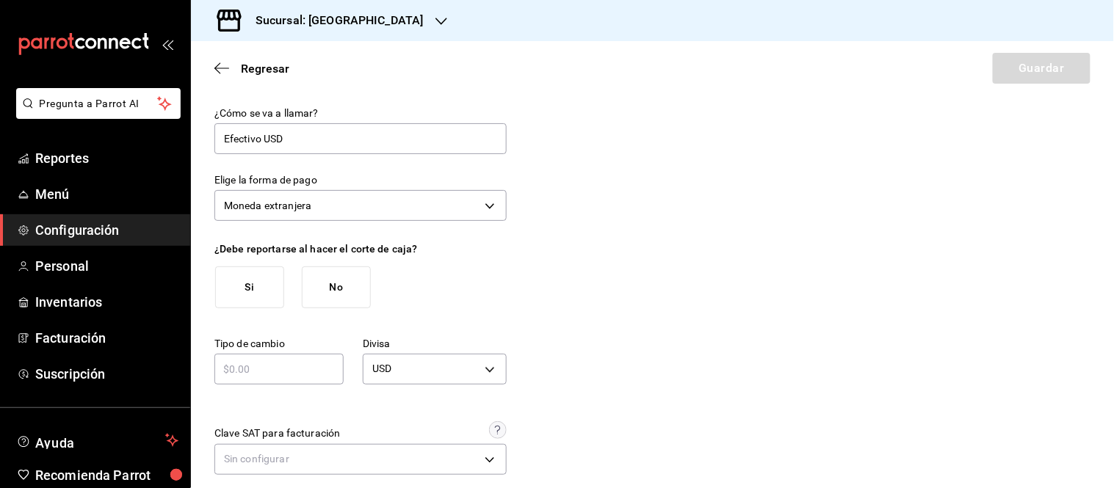
click at [248, 288] on button "Si" at bounding box center [249, 287] width 69 height 42
click at [254, 369] on input "text" at bounding box center [278, 369] width 129 height 18
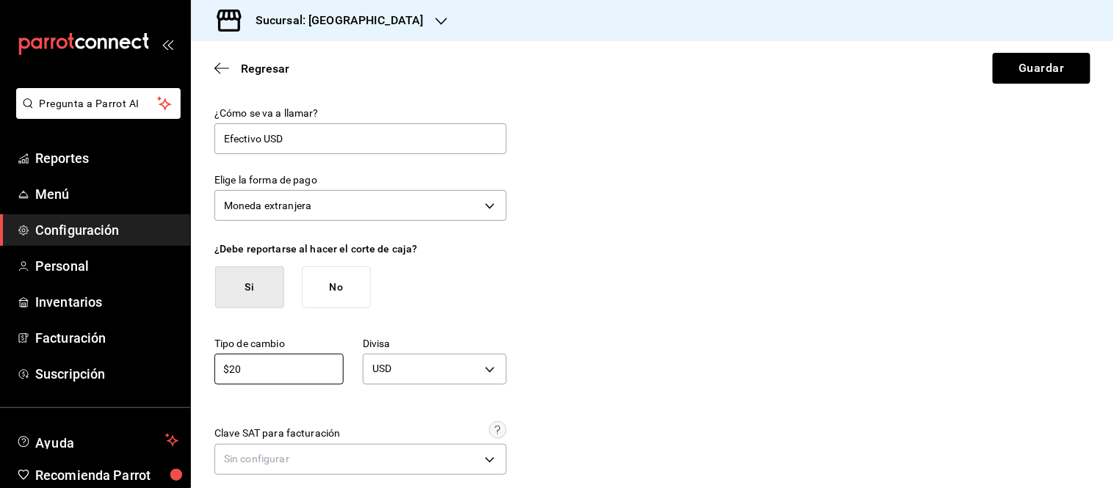
type input "$20"
click at [719, 354] on div "¿Cómo se va a llamar? Efectivo USD Elige la forma de pago Moneda extranjera FOR…" at bounding box center [652, 293] width 876 height 372
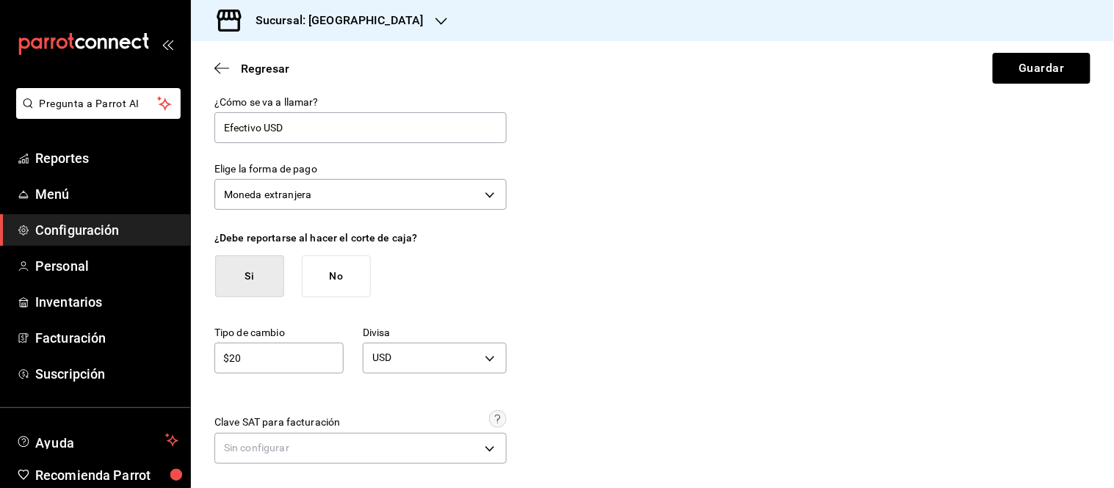
scroll to position [13, 0]
click at [286, 432] on body "Pregunta a Parrot AI Reportes Menú Configuración Personal Inventarios Facturaci…" at bounding box center [557, 244] width 1114 height 488
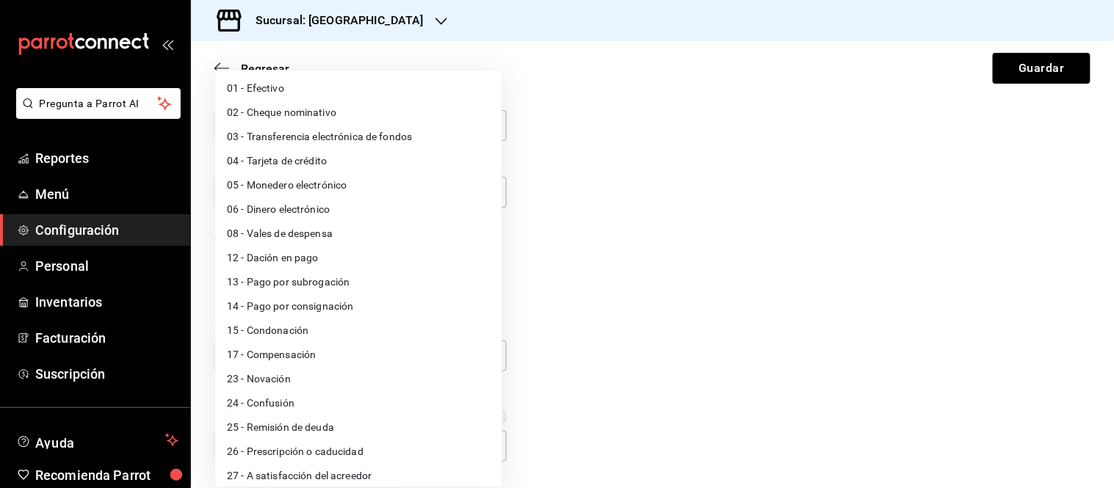
click at [288, 84] on li "01 - Efectivo" at bounding box center [358, 88] width 286 height 24
type input "01"
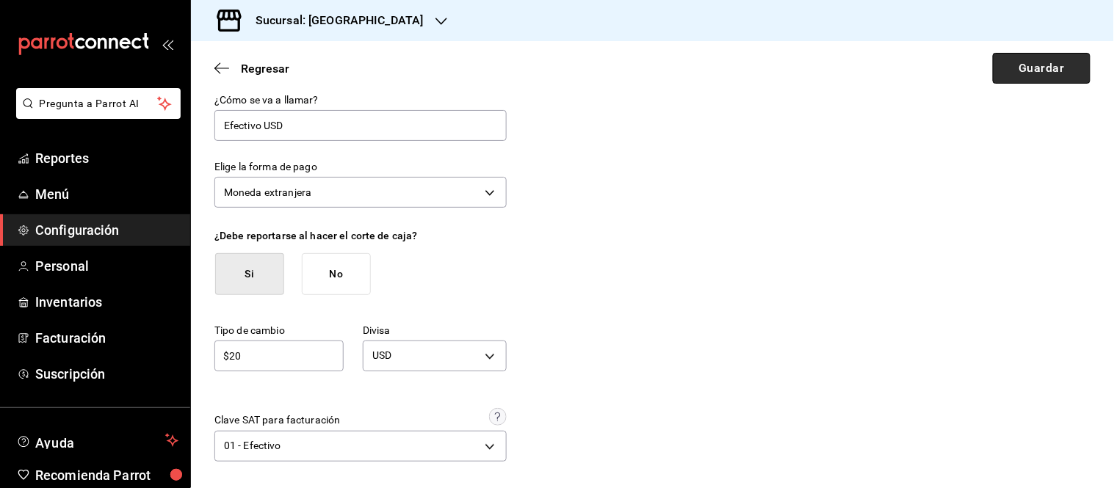
click at [1028, 68] on button "Guardar" at bounding box center [1042, 68] width 98 height 31
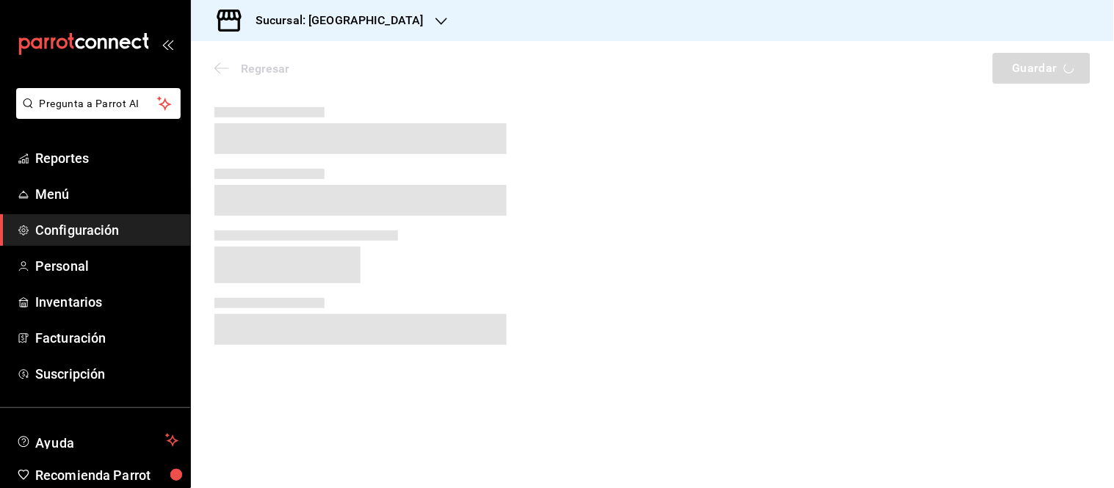
scroll to position [0, 0]
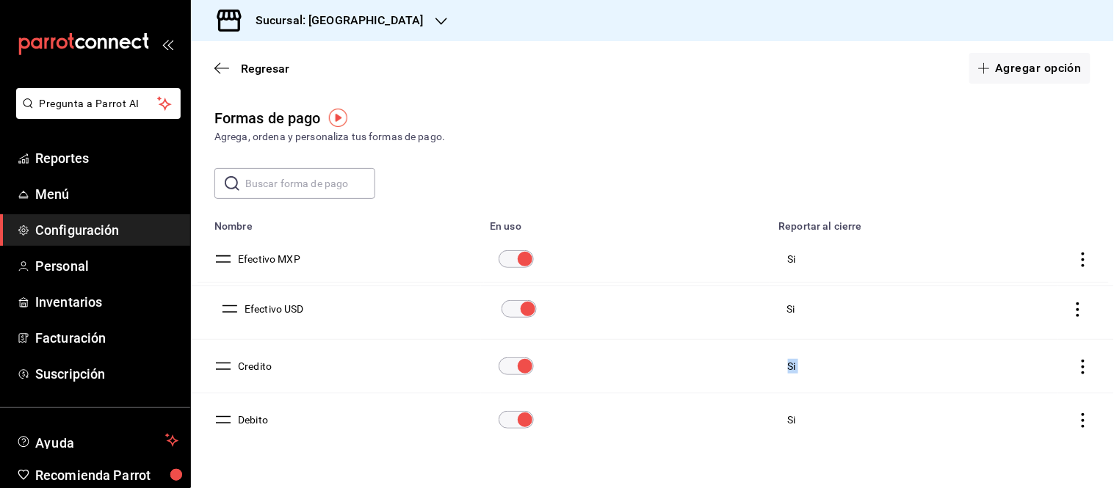
drag, startPoint x: 218, startPoint y: 421, endPoint x: 225, endPoint y: 304, distance: 117.7
click at [273, 365] on td "Credito" at bounding box center [336, 367] width 290 height 54
click at [263, 369] on button "Credito" at bounding box center [252, 366] width 40 height 15
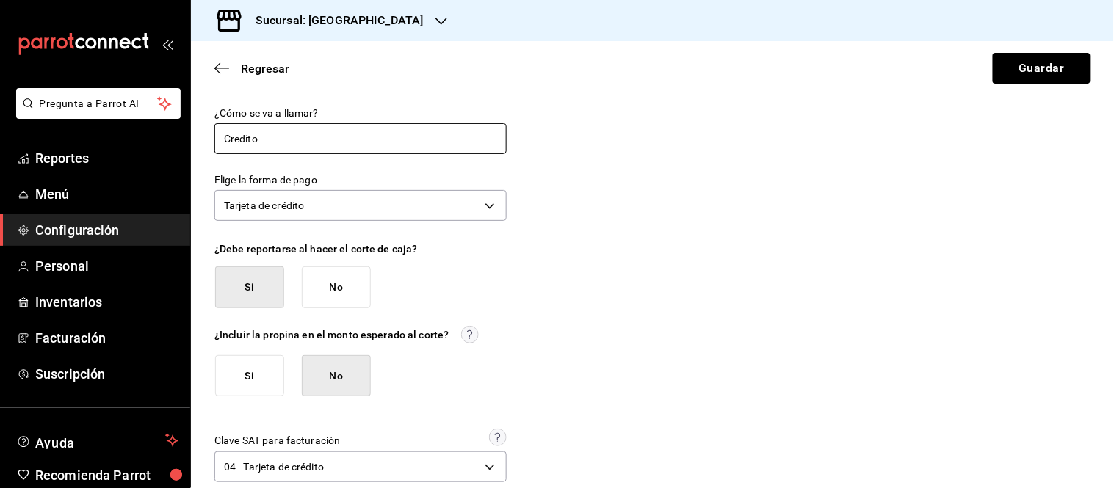
click at [226, 135] on input "Credito" at bounding box center [360, 138] width 292 height 31
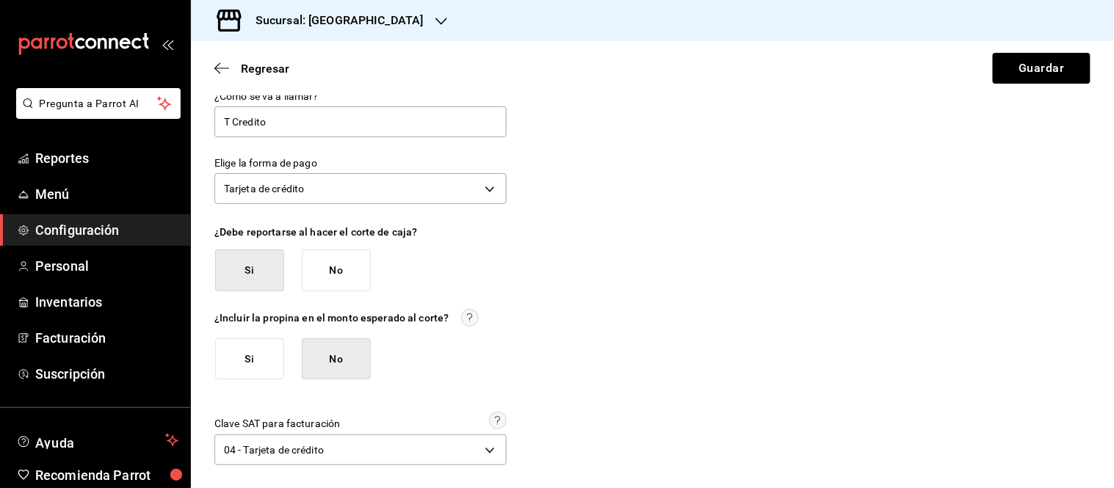
scroll to position [22, 0]
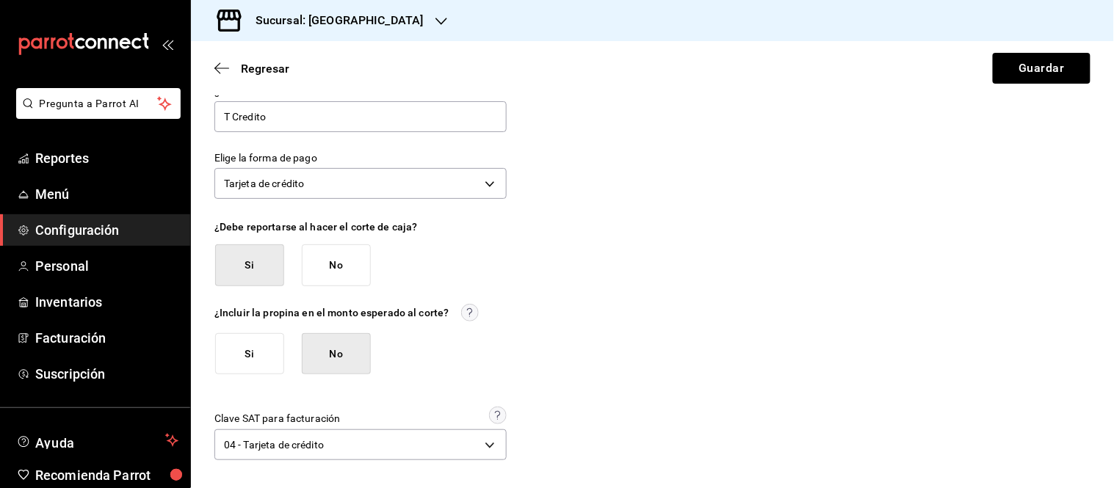
type input "T Credito"
click at [253, 355] on button "Si" at bounding box center [249, 354] width 69 height 42
click at [342, 360] on button "No" at bounding box center [336, 354] width 69 height 42
click at [1034, 53] on button "Guardar" at bounding box center [1042, 68] width 98 height 31
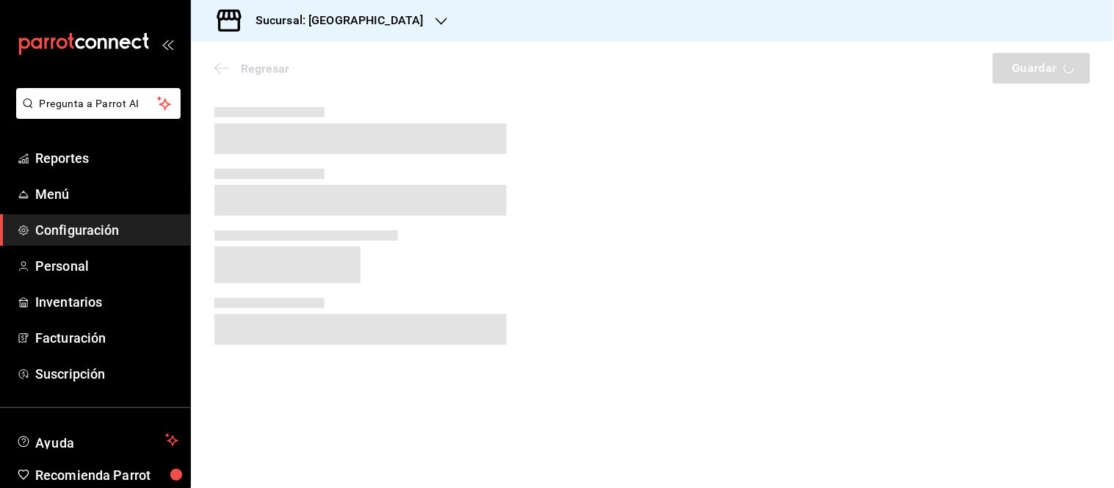
scroll to position [0, 0]
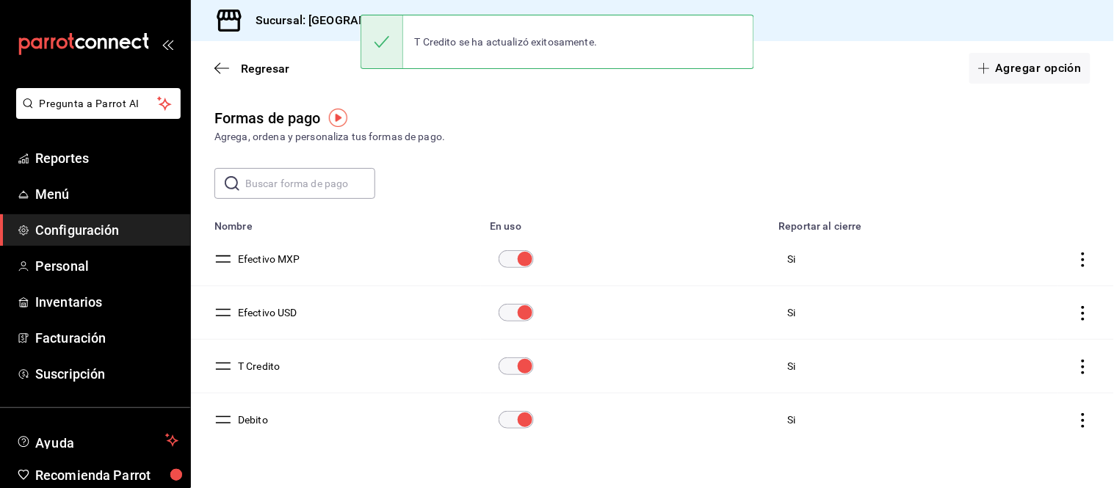
click at [258, 421] on button "Debito" at bounding box center [250, 420] width 36 height 15
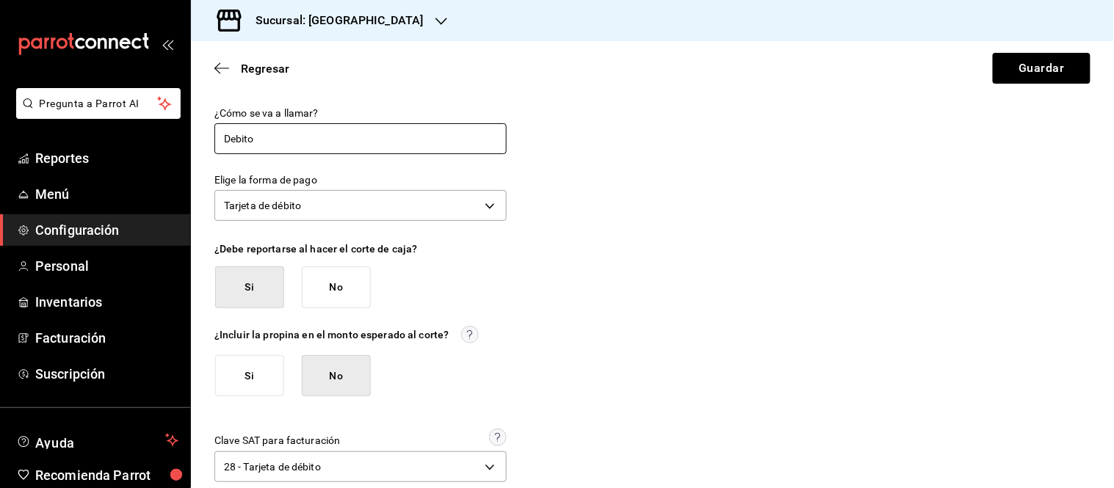
click at [225, 142] on input "Debito" at bounding box center [360, 138] width 292 height 31
type input "T Debito"
click at [1010, 59] on button "Guardar" at bounding box center [1042, 68] width 98 height 31
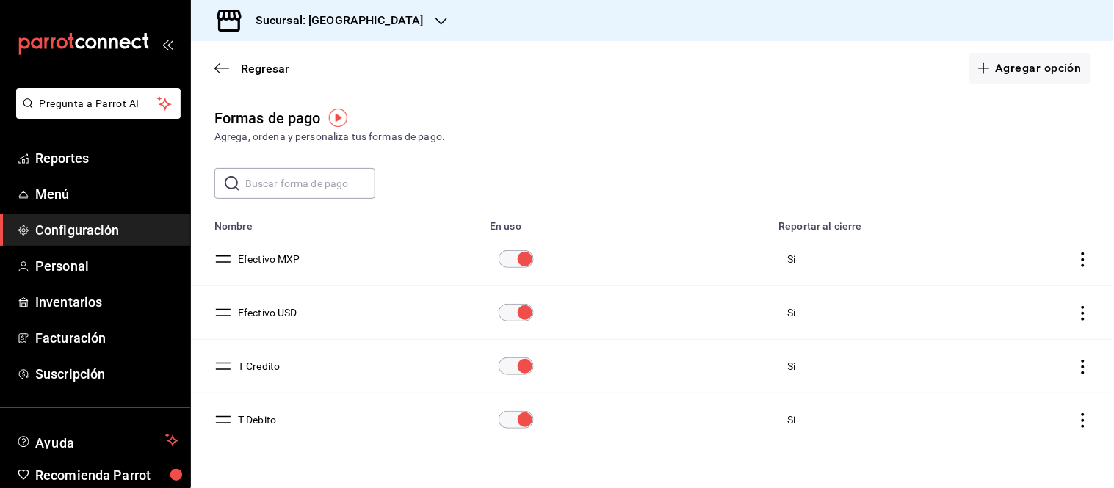
click at [1053, 128] on div "Formas de pago Agrega, ordena y personaliza tus formas de pago." at bounding box center [652, 125] width 923 height 37
click at [1018, 64] on button "Agregar opción" at bounding box center [1029, 68] width 121 height 31
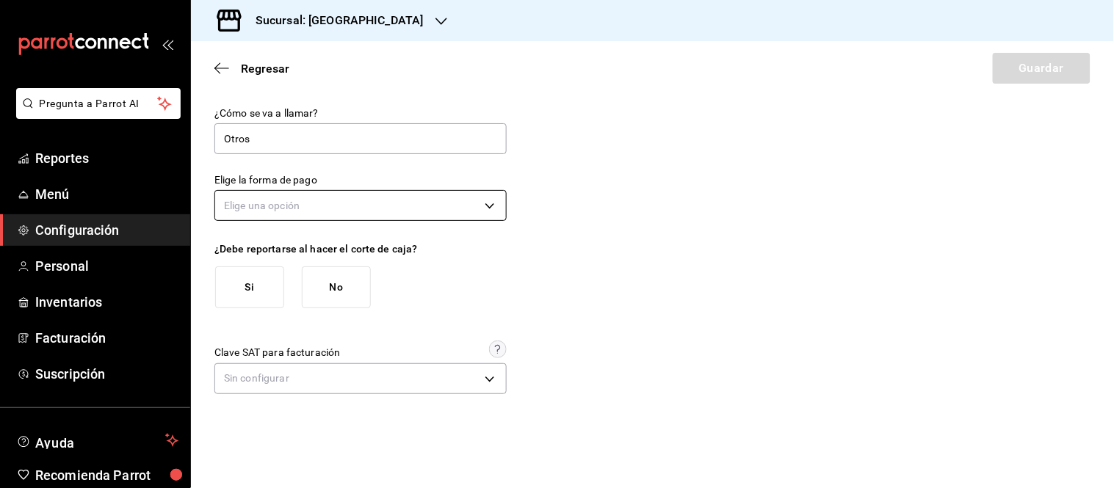
type input "Otros"
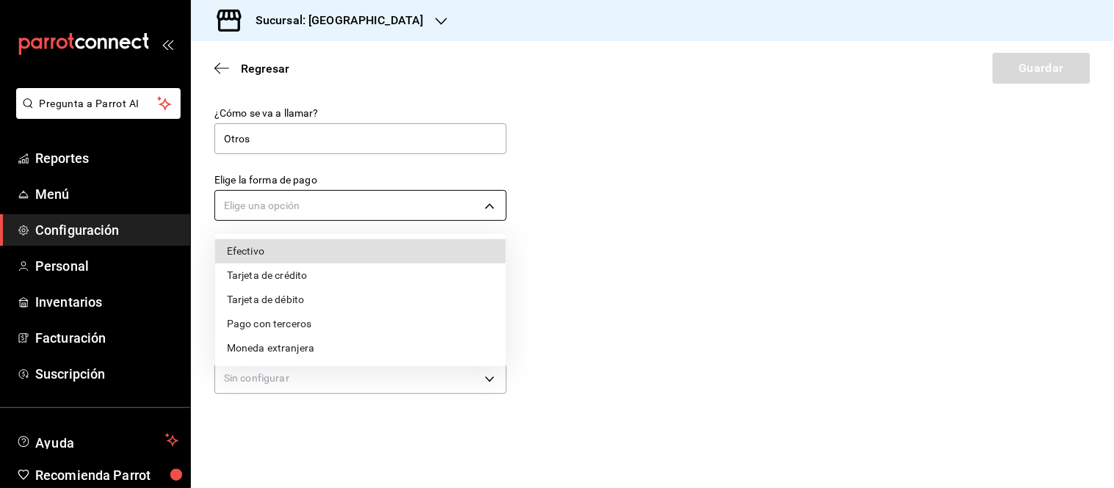
click at [429, 195] on body "Pregunta a Parrot AI Reportes Menú Configuración Personal Inventarios Facturaci…" at bounding box center [557, 244] width 1114 height 488
click at [311, 272] on li "Tarjeta de crédito" at bounding box center [360, 276] width 291 height 24
type input "CREDIT_CARD"
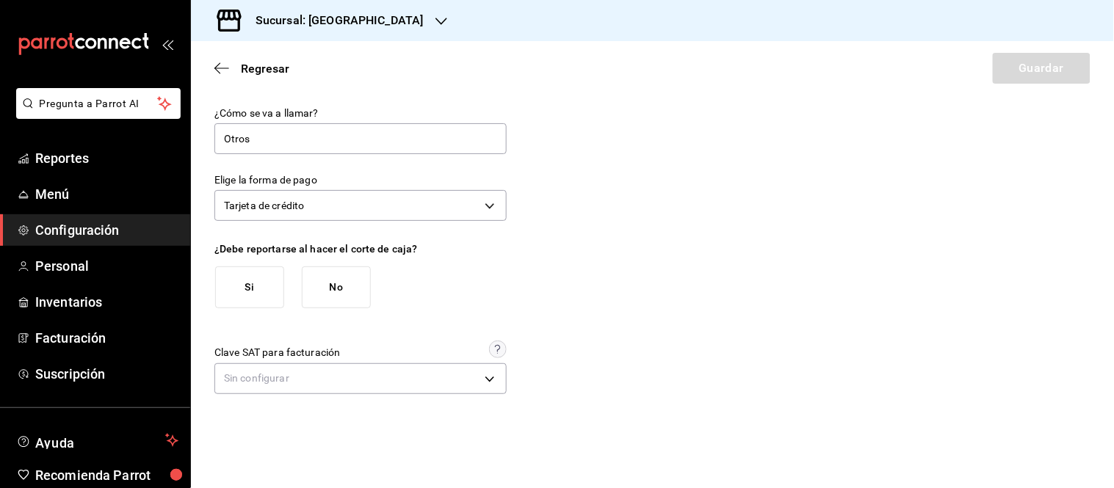
click at [242, 292] on button "Si" at bounding box center [249, 287] width 69 height 42
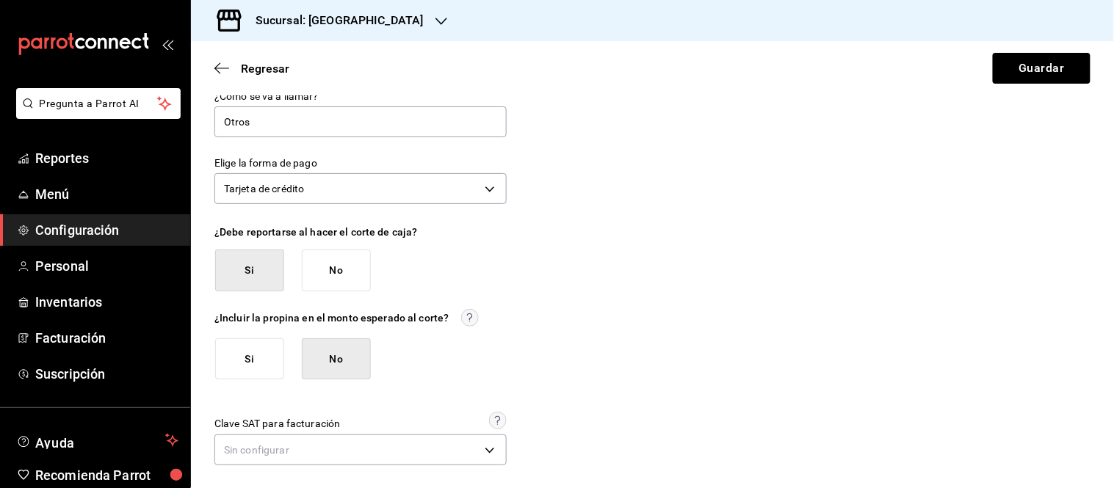
scroll to position [22, 0]
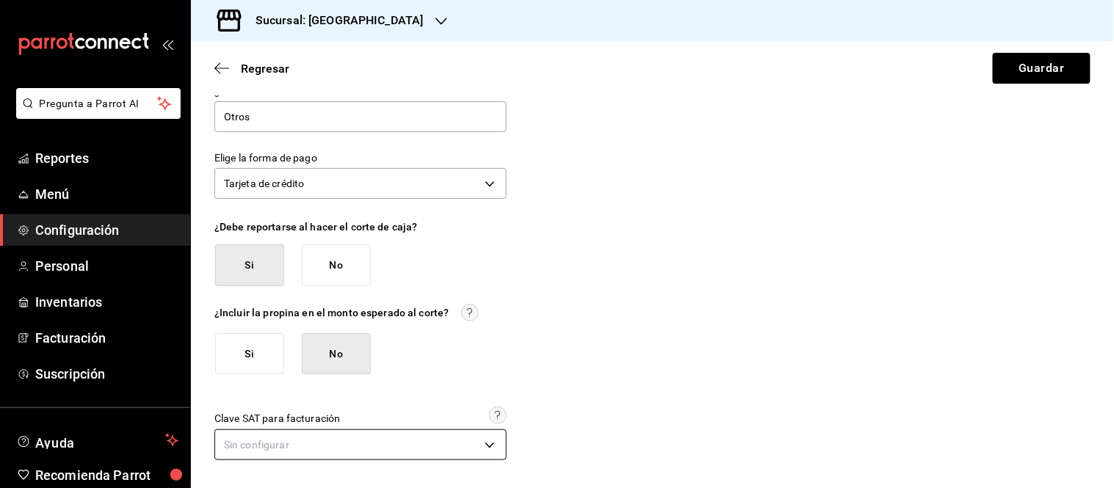
click at [473, 440] on body "Pregunta a Parrot AI Reportes Menú Configuración Personal Inventarios Facturaci…" at bounding box center [557, 244] width 1114 height 488
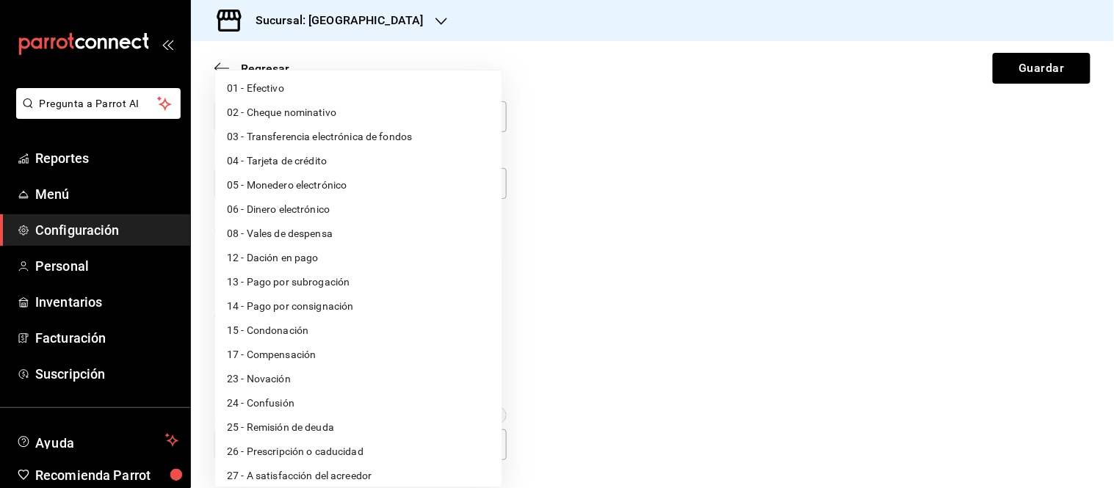
click at [306, 164] on li "04 - Tarjeta de crédito" at bounding box center [358, 161] width 286 height 24
type input "04"
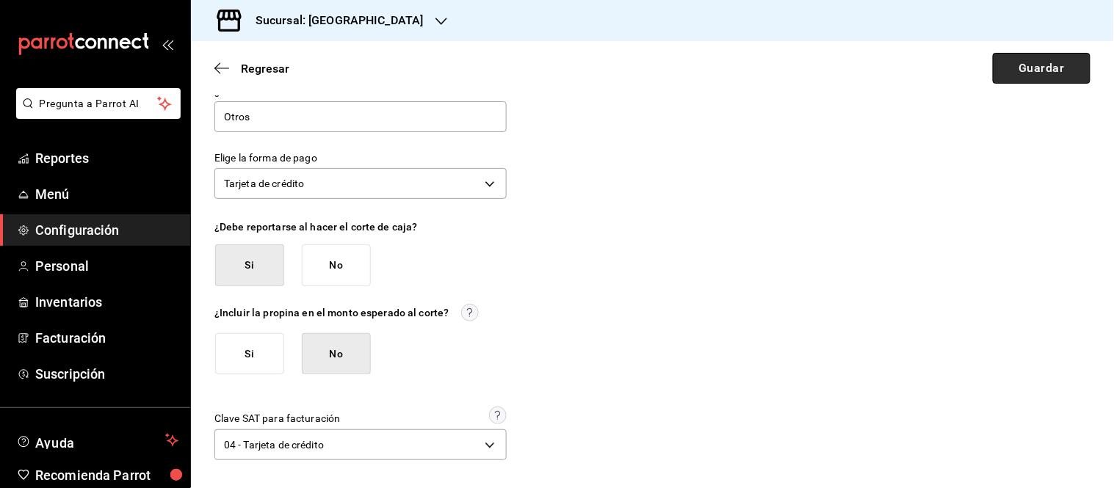
click at [1016, 66] on button "Guardar" at bounding box center [1042, 68] width 98 height 31
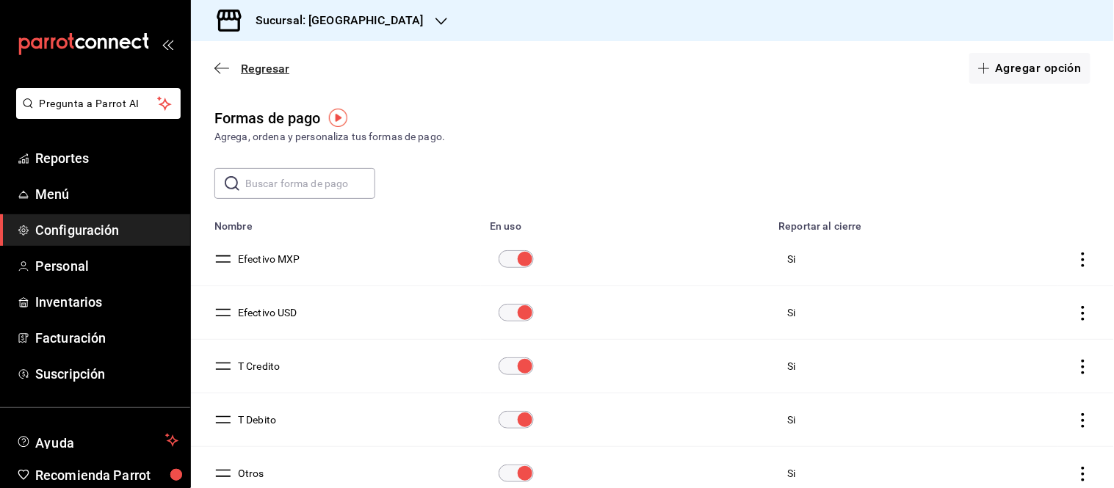
click at [214, 70] on icon "button" at bounding box center [221, 68] width 15 height 13
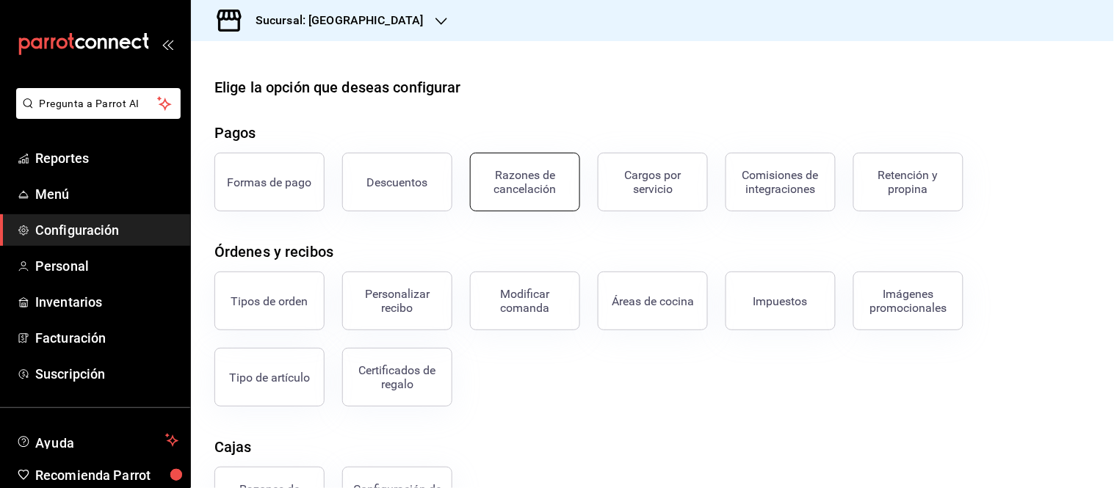
click at [521, 181] on div "Razones de cancelación" at bounding box center [524, 182] width 91 height 28
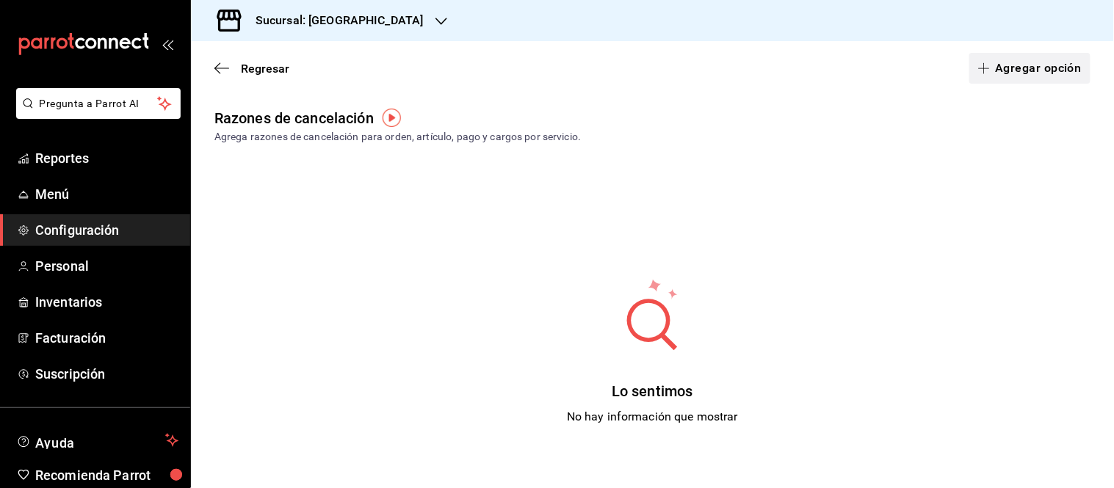
click at [1045, 68] on button "Agregar opción" at bounding box center [1029, 68] width 121 height 31
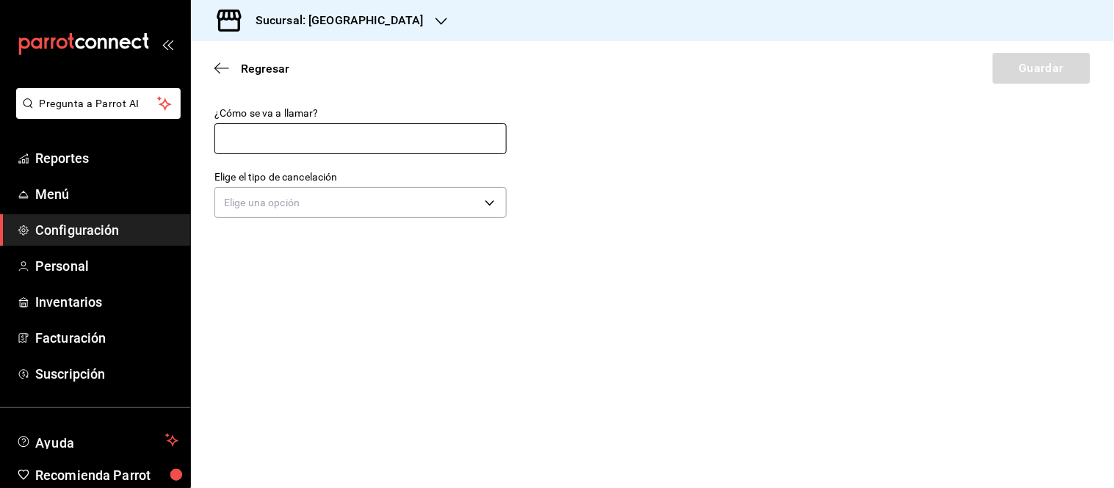
click at [292, 130] on input "text" at bounding box center [360, 138] width 292 height 31
type input "Cancelacion de pago"
click at [476, 204] on body "Pregunta a Parrot AI Reportes Menú Configuración Personal Inventarios Facturaci…" at bounding box center [557, 244] width 1114 height 488
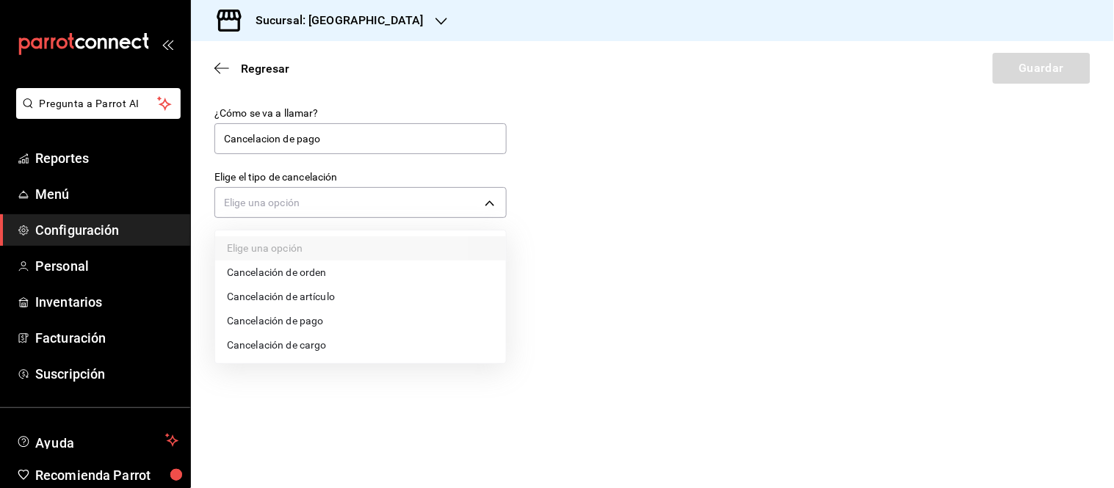
click at [286, 322] on li "Cancelación de pago" at bounding box center [360, 321] width 291 height 24
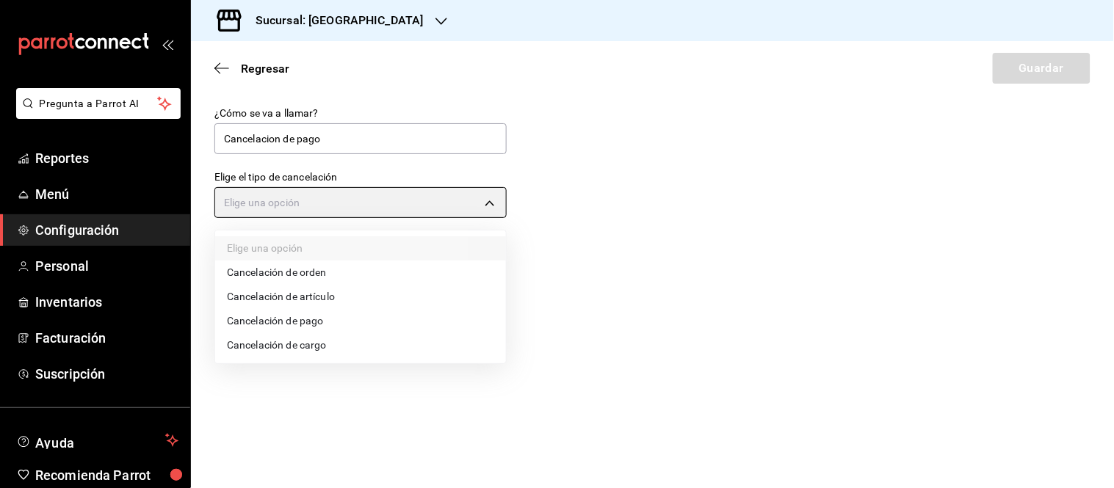
type input "ORDER_PAYMENT"
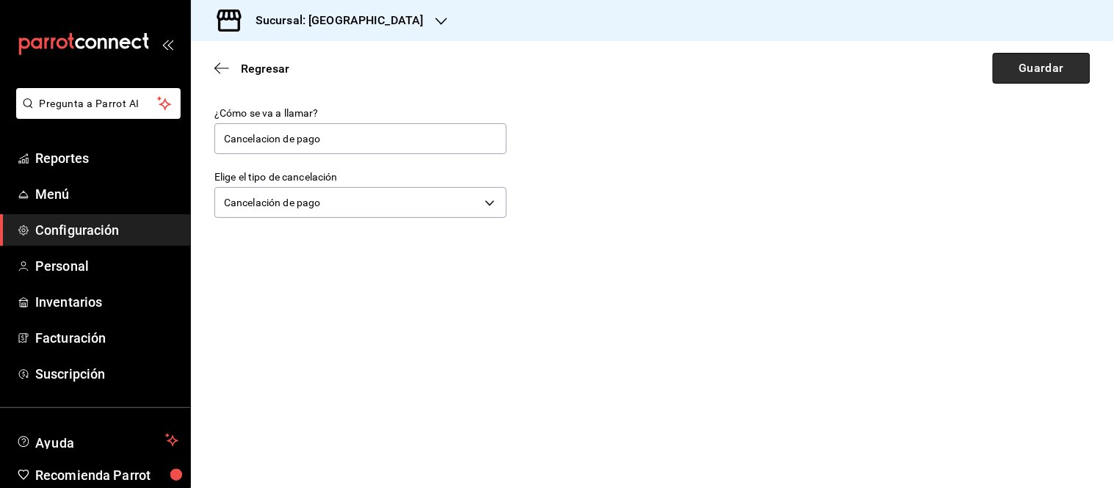
click at [1040, 79] on button "Guardar" at bounding box center [1042, 68] width 98 height 31
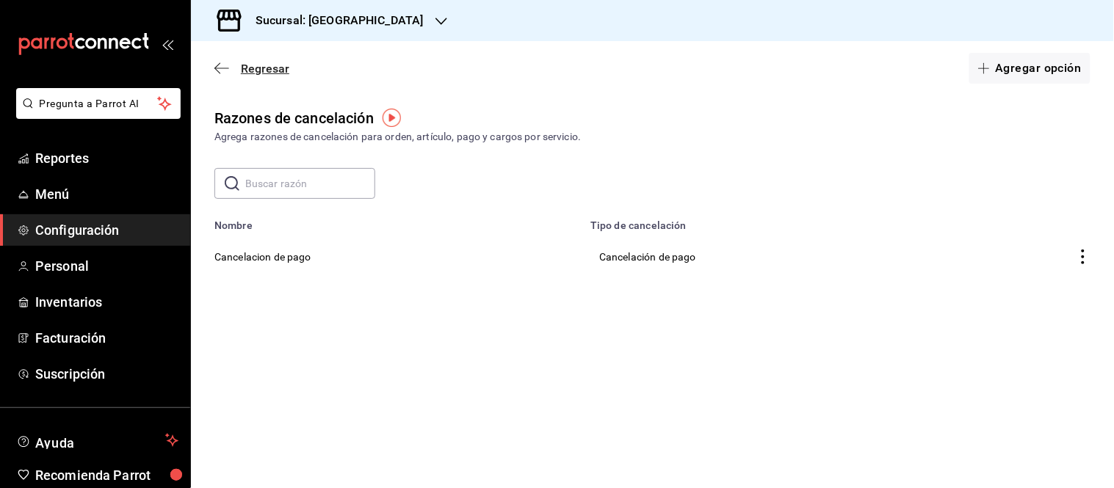
click at [237, 70] on span "Regresar" at bounding box center [251, 69] width 75 height 14
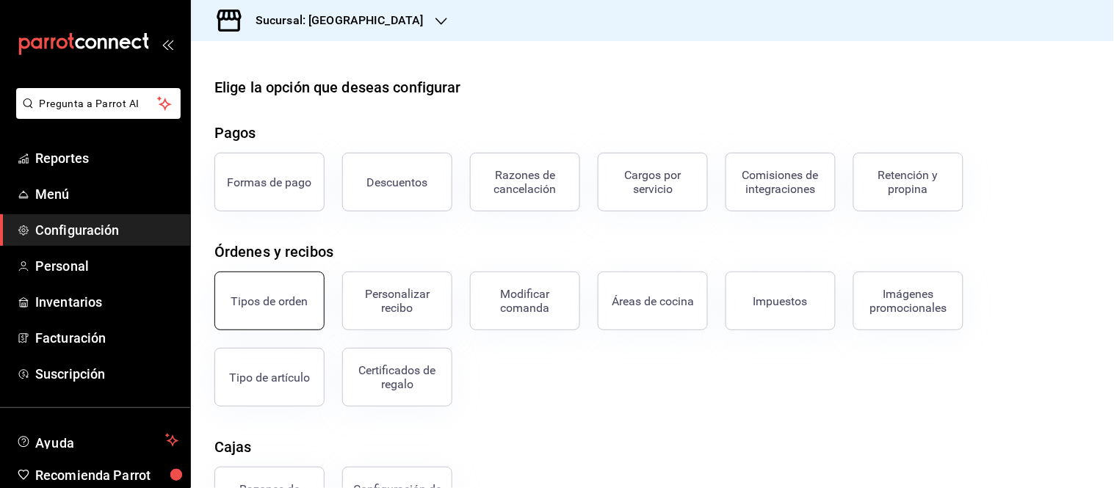
click at [255, 313] on button "Tipos de orden" at bounding box center [269, 301] width 110 height 59
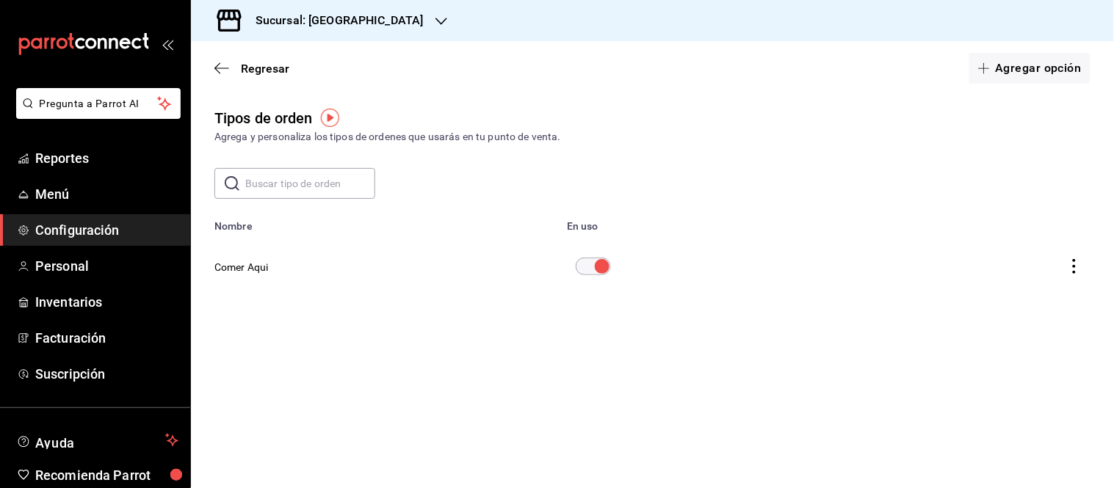
click at [217, 49] on div "Regresar Agregar opción" at bounding box center [652, 68] width 923 height 54
click at [224, 75] on span "Regresar" at bounding box center [251, 69] width 75 height 14
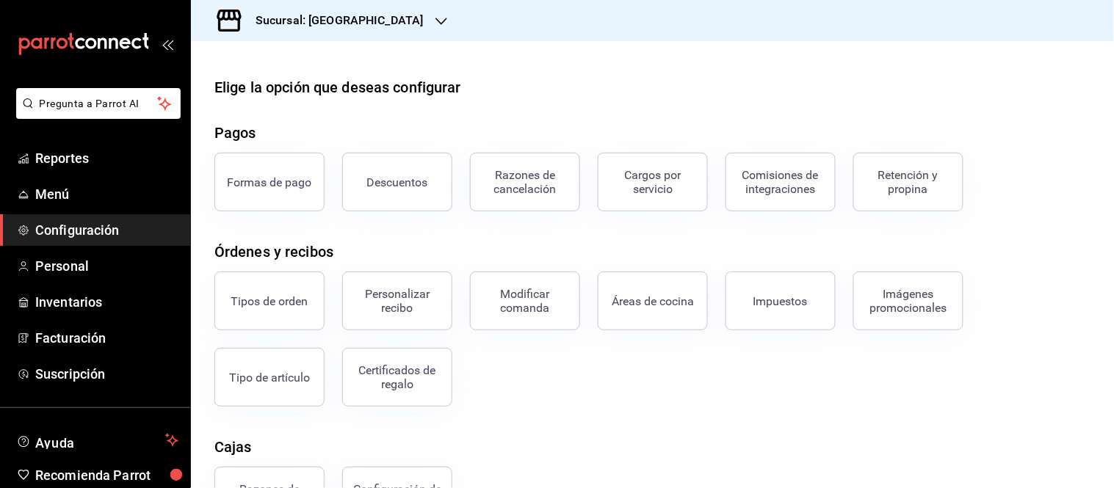
drag, startPoint x: 402, startPoint y: 305, endPoint x: 408, endPoint y: 313, distance: 9.4
click at [402, 305] on div "Personalizar recibo" at bounding box center [397, 301] width 91 height 28
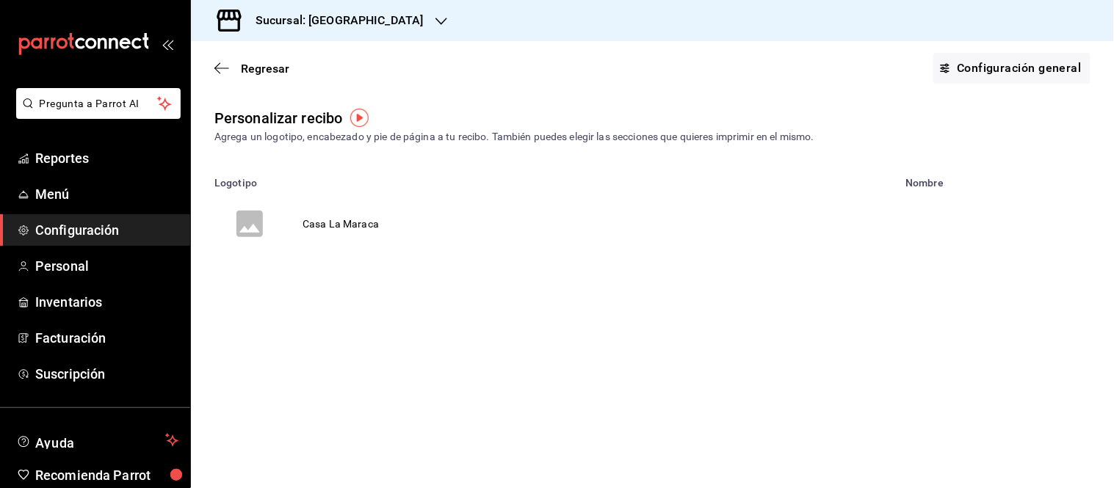
click at [362, 223] on td "Casa La Maraca" at bounding box center [341, 224] width 112 height 70
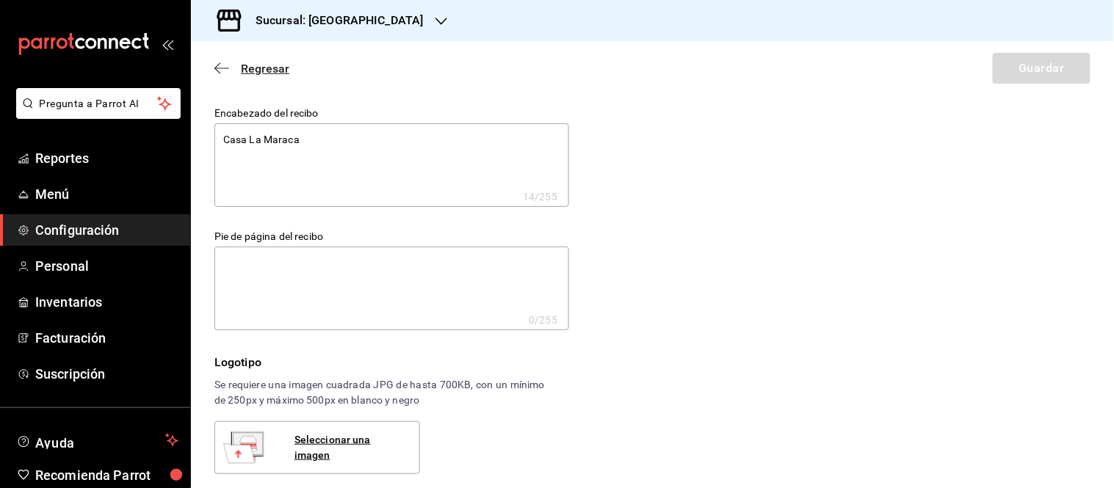
click at [226, 67] on icon "button" at bounding box center [221, 68] width 15 height 13
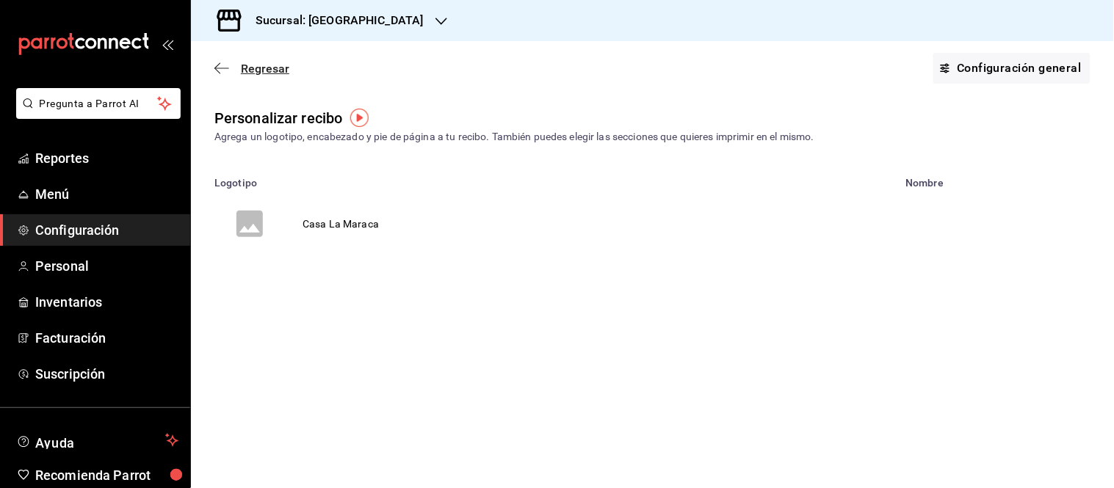
click at [217, 69] on icon "button" at bounding box center [221, 68] width 15 height 13
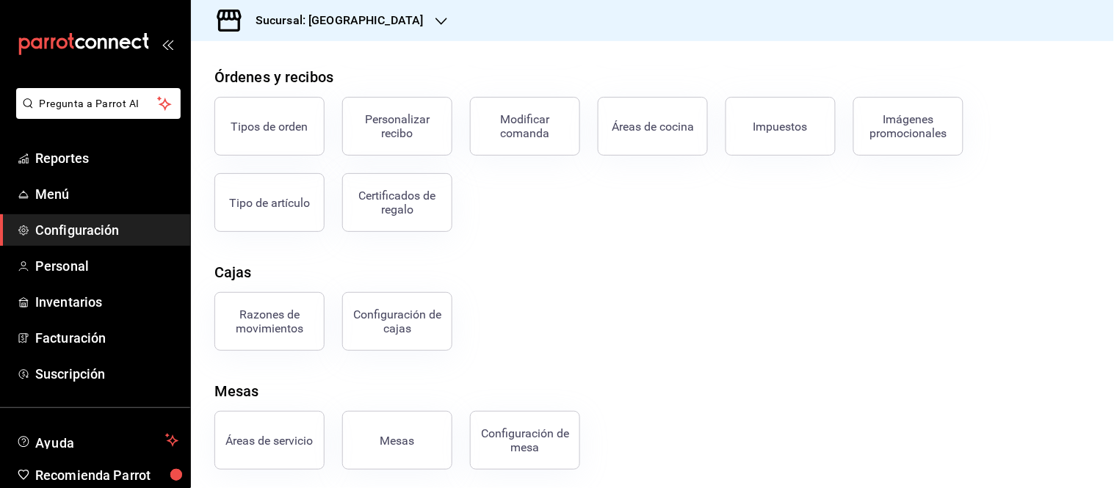
scroll to position [179, 0]
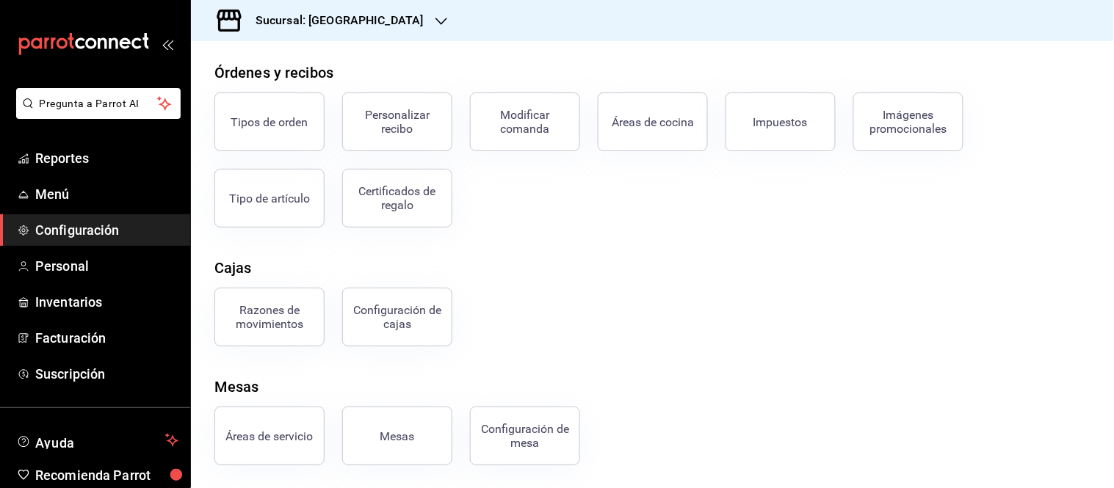
click at [481, 342] on div "Razones de movimientos Configuración de cajas" at bounding box center [643, 308] width 893 height 76
click at [417, 313] on div "Configuración de cajas" at bounding box center [397, 317] width 91 height 28
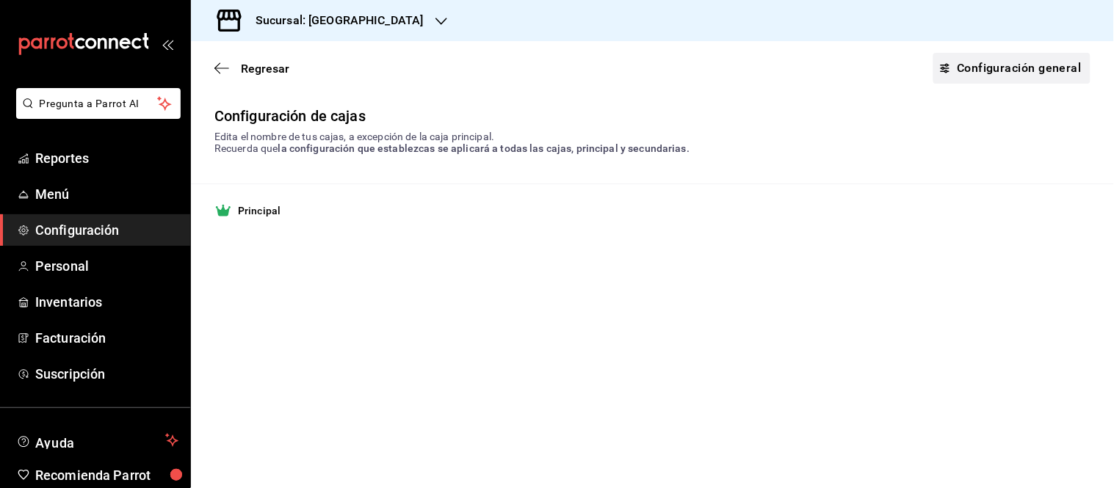
click at [990, 62] on link "Configuración general" at bounding box center [1011, 68] width 157 height 31
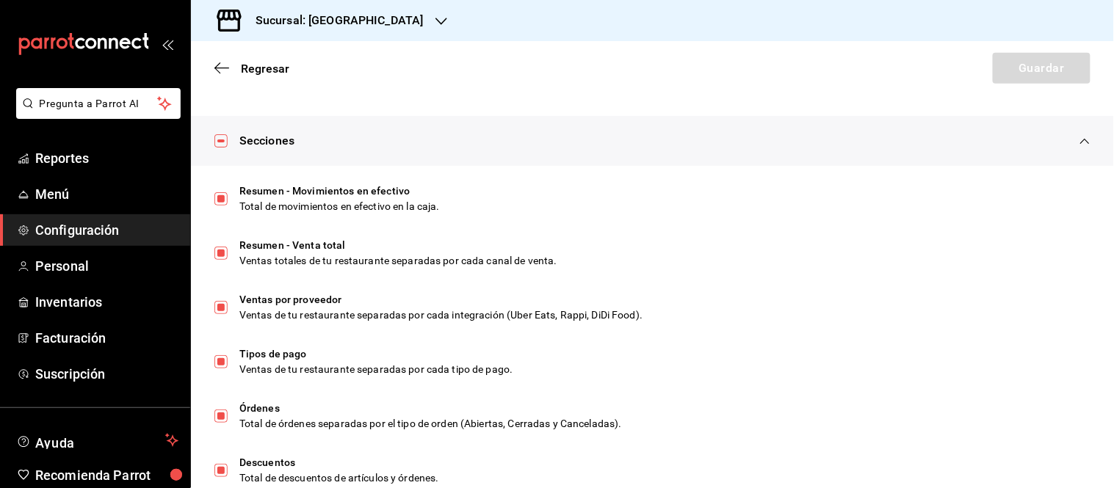
scroll to position [326, 0]
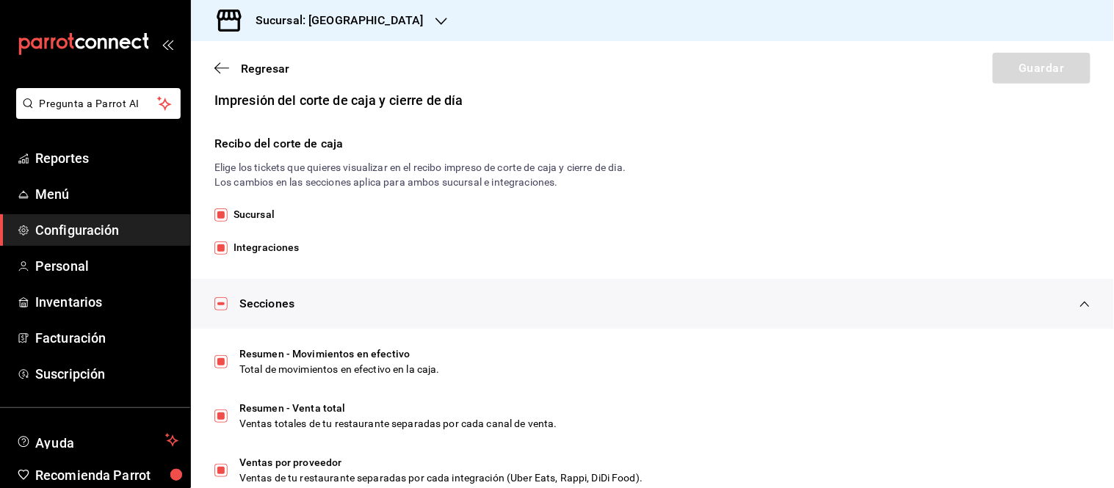
click at [214, 242] on input "Integraciones" at bounding box center [220, 248] width 13 height 13
checkbox input "false"
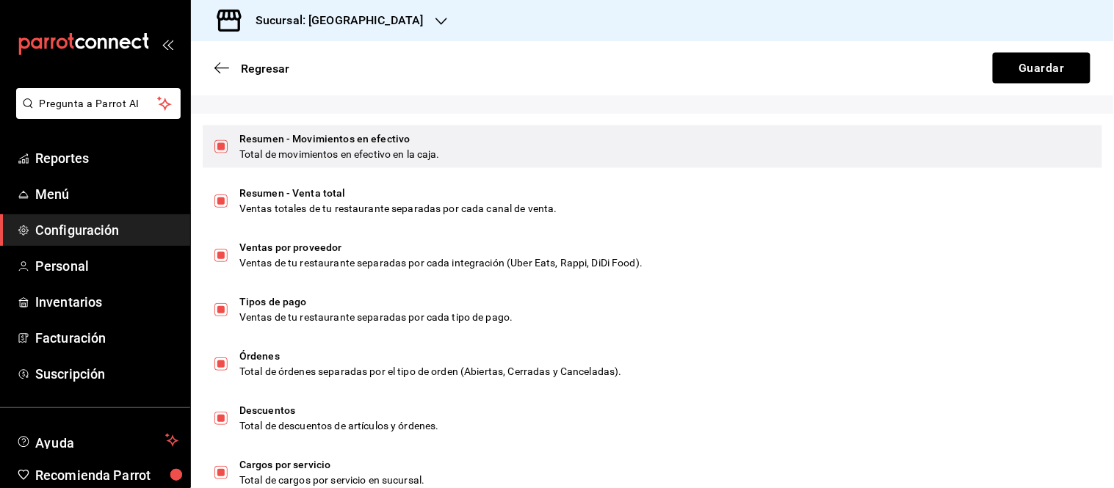
scroll to position [570, 0]
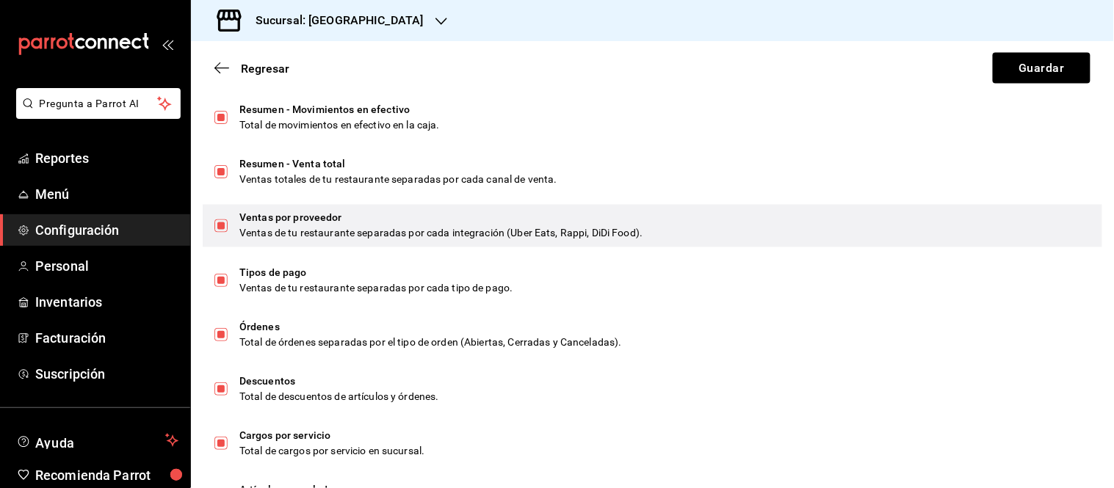
click at [216, 223] on input "checkbox" at bounding box center [220, 226] width 13 height 13
checkbox input "false"
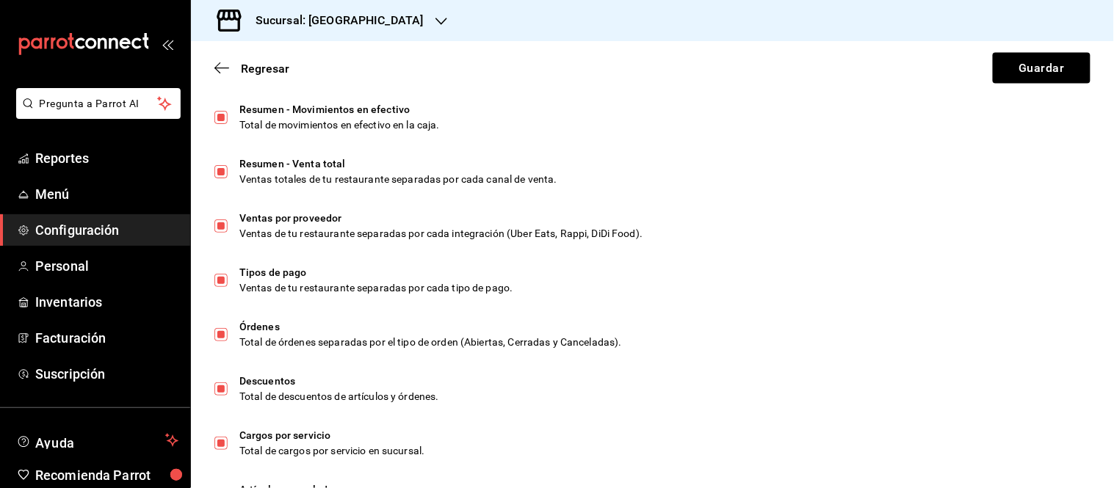
checkbox input "false"
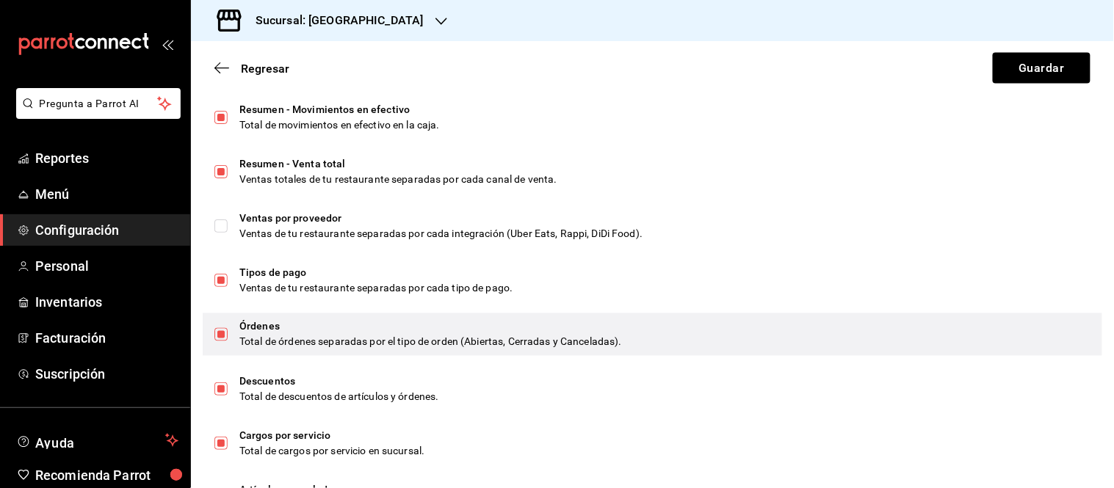
click at [219, 332] on input "checkbox" at bounding box center [220, 334] width 13 height 13
checkbox input "false"
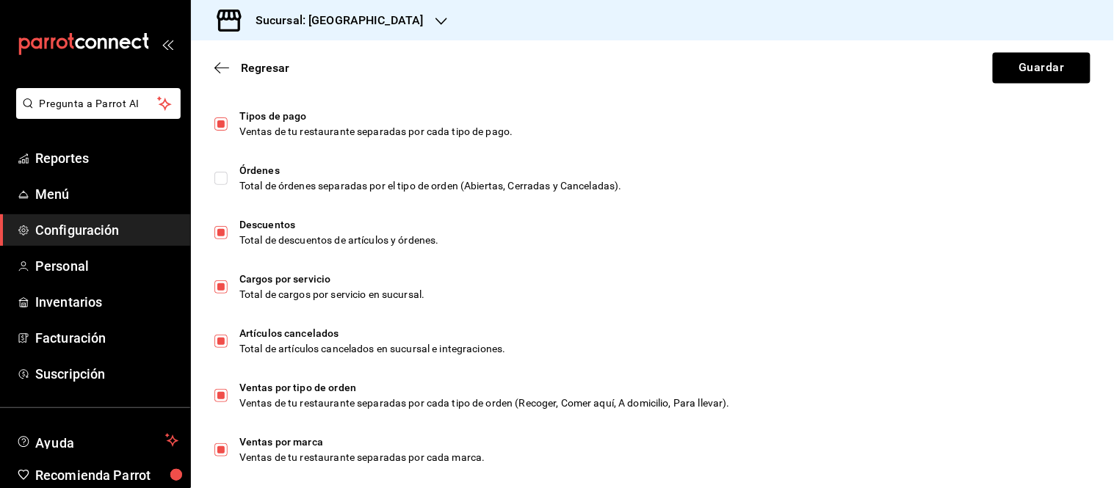
scroll to position [734, 0]
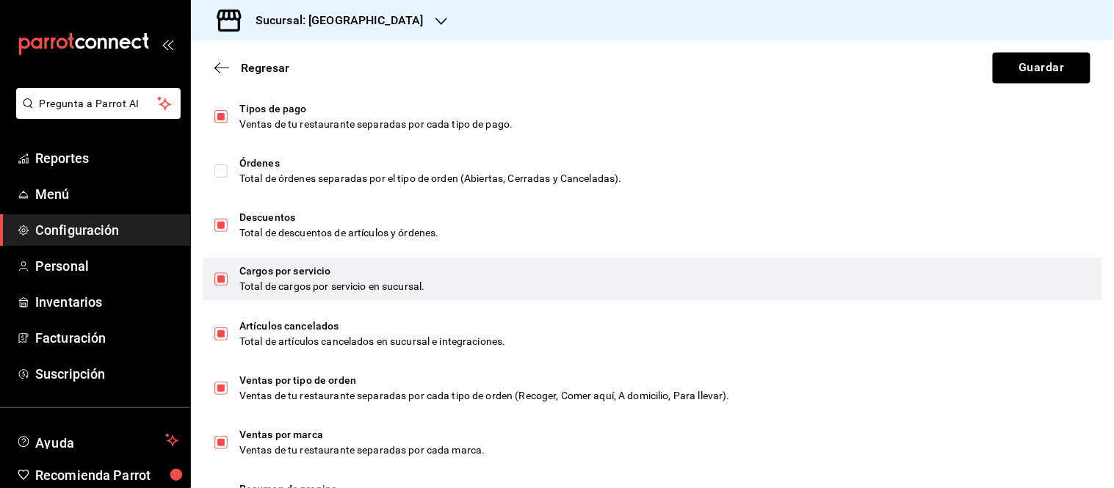
click at [216, 281] on input "checkbox" at bounding box center [220, 279] width 13 height 13
checkbox input "false"
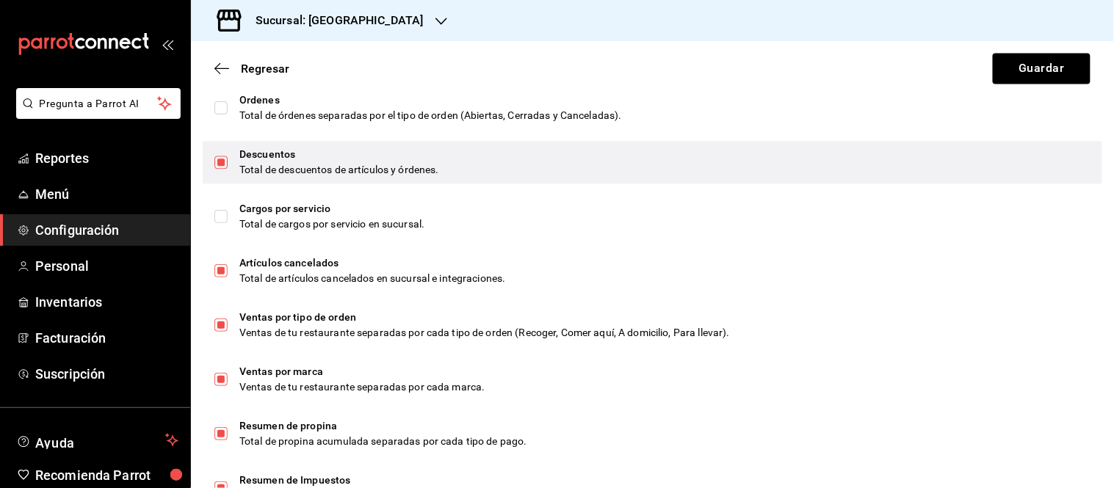
scroll to position [879, 0]
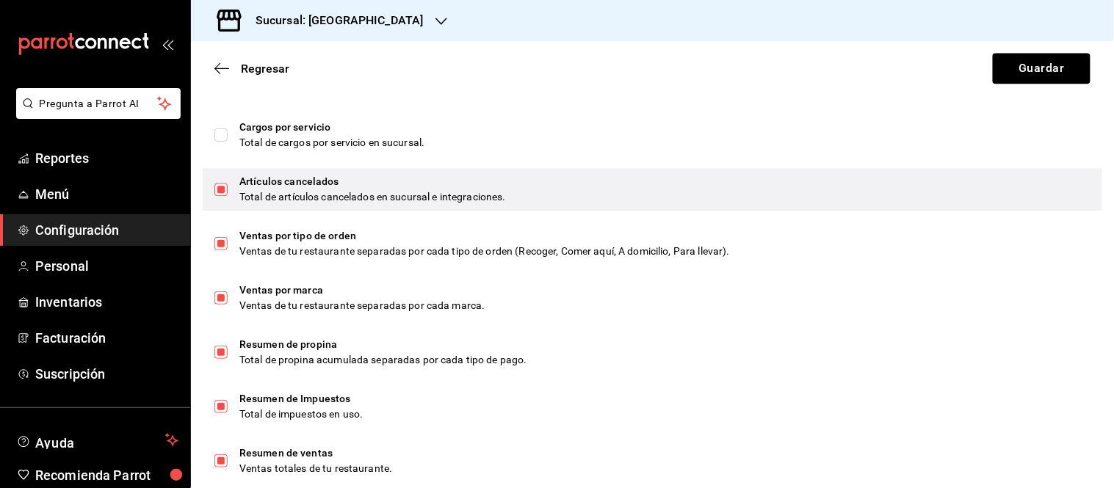
click at [217, 189] on input "checkbox" at bounding box center [220, 189] width 13 height 13
checkbox input "false"
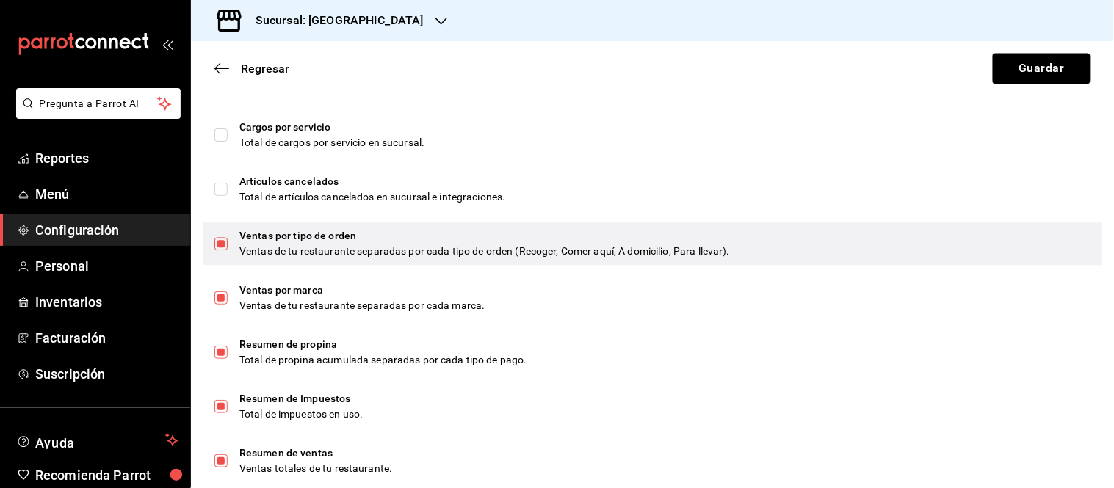
click at [218, 248] on input "checkbox" at bounding box center [220, 243] width 13 height 13
checkbox input "false"
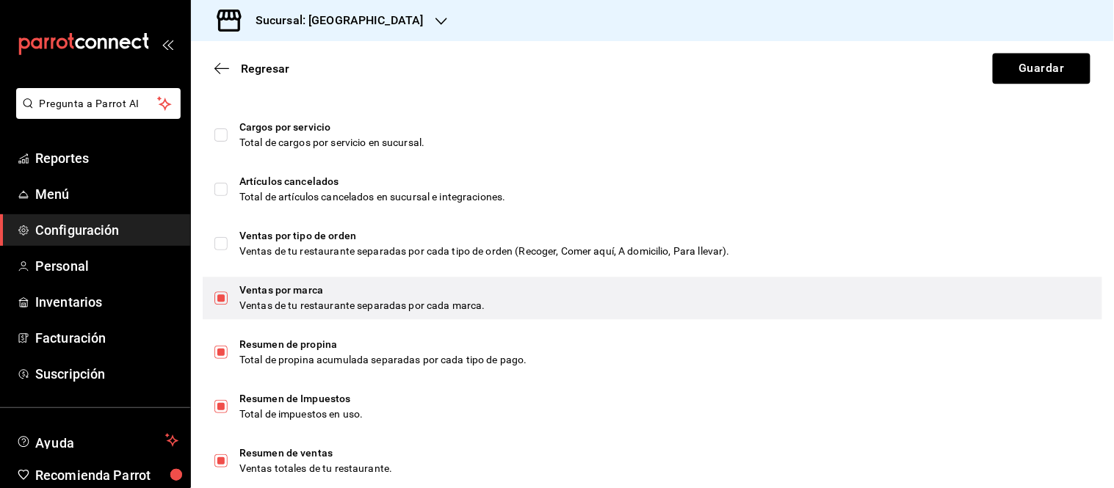
click at [225, 294] on input "checkbox" at bounding box center [220, 297] width 13 height 13
checkbox input "false"
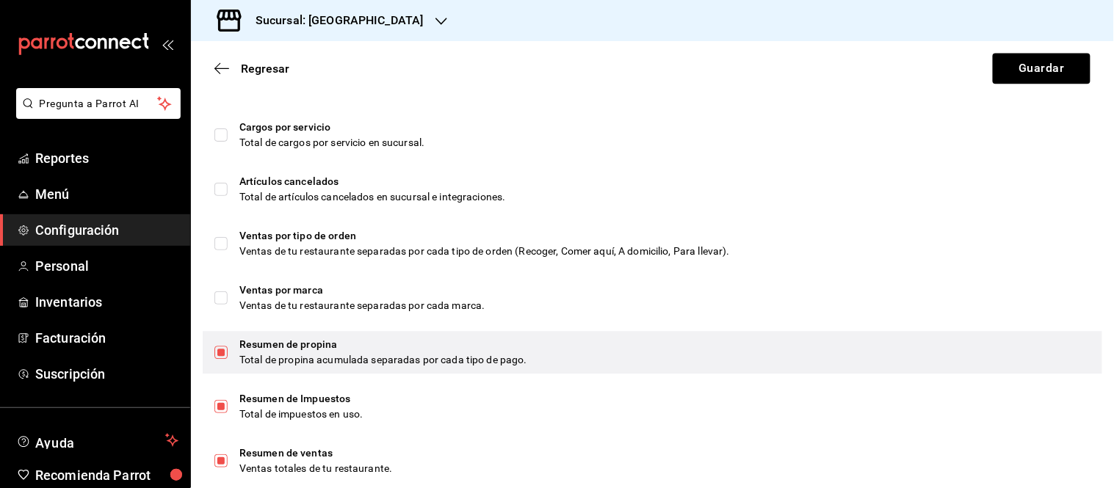
scroll to position [960, 0]
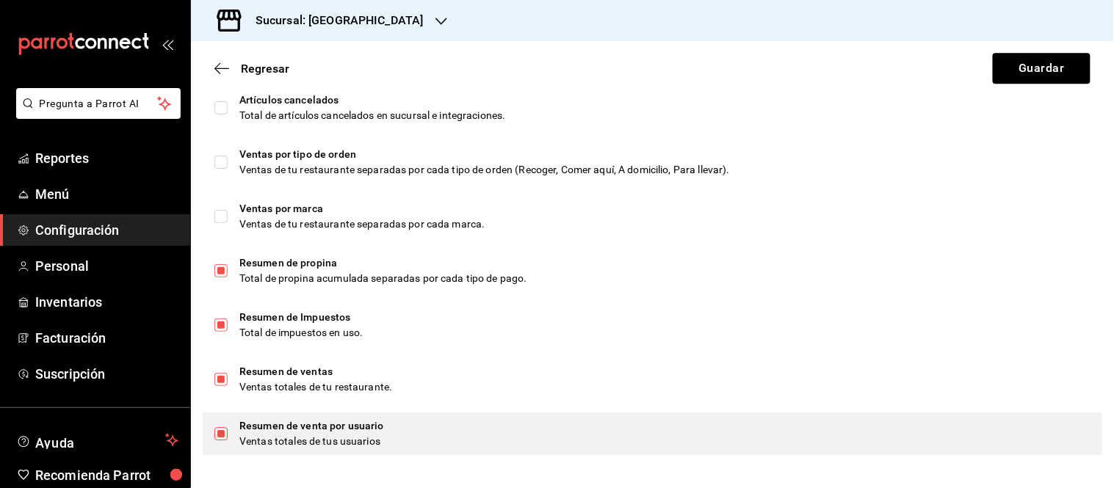
drag, startPoint x: 222, startPoint y: 428, endPoint x: 232, endPoint y: 422, distance: 11.8
click at [225, 427] on input "checkbox" at bounding box center [220, 433] width 13 height 13
checkbox input "false"
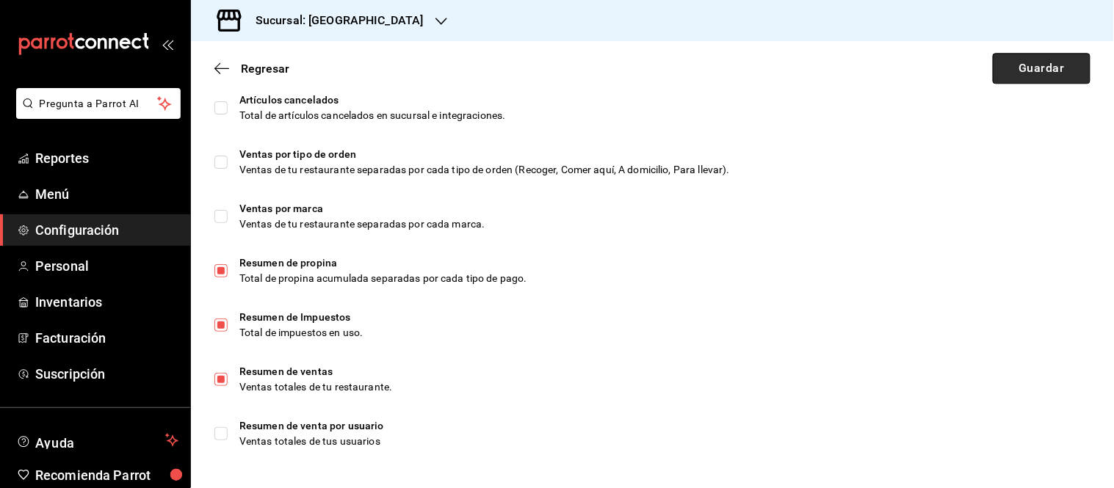
click at [1006, 62] on button "Guardar" at bounding box center [1042, 68] width 98 height 31
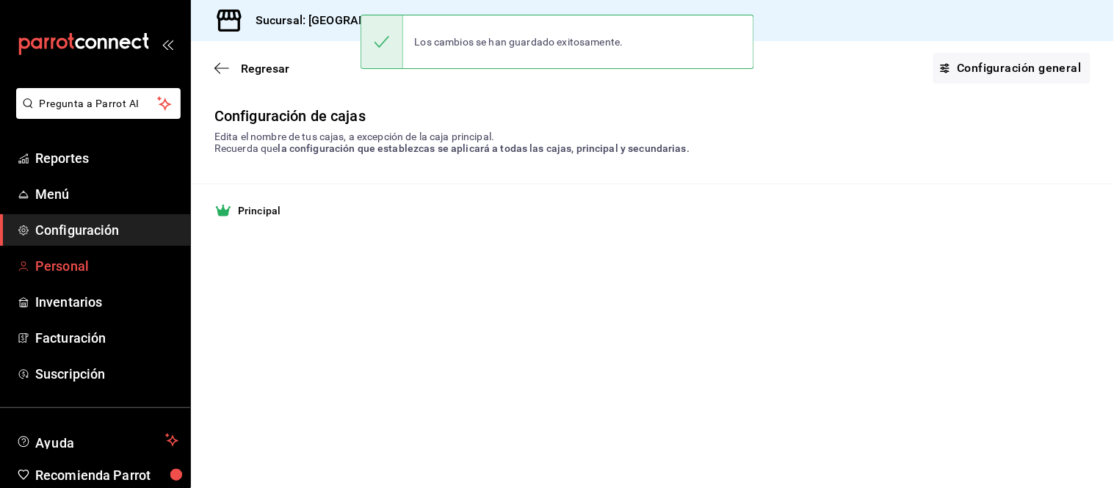
click at [72, 267] on span "Personal" at bounding box center [106, 266] width 143 height 20
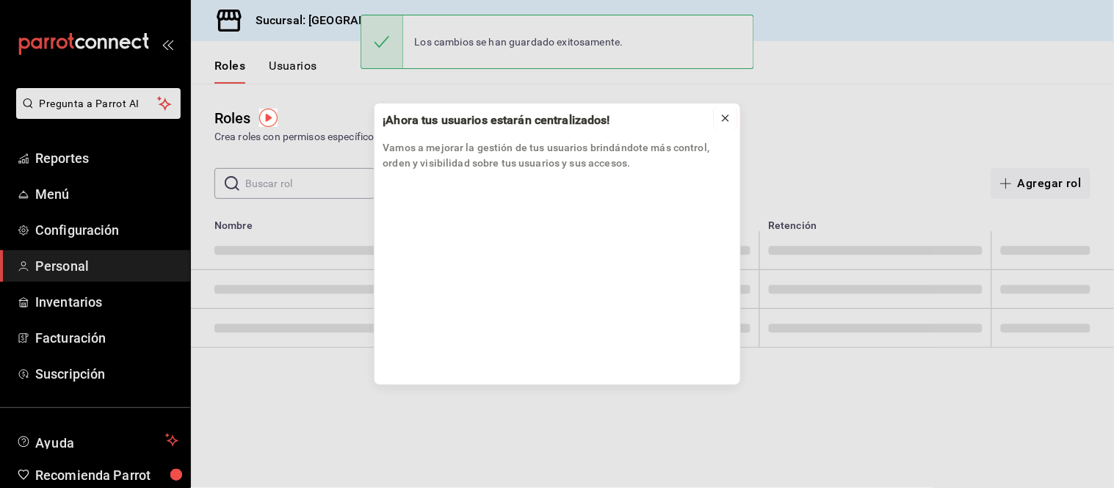
click at [725, 122] on icon at bounding box center [725, 118] width 12 height 12
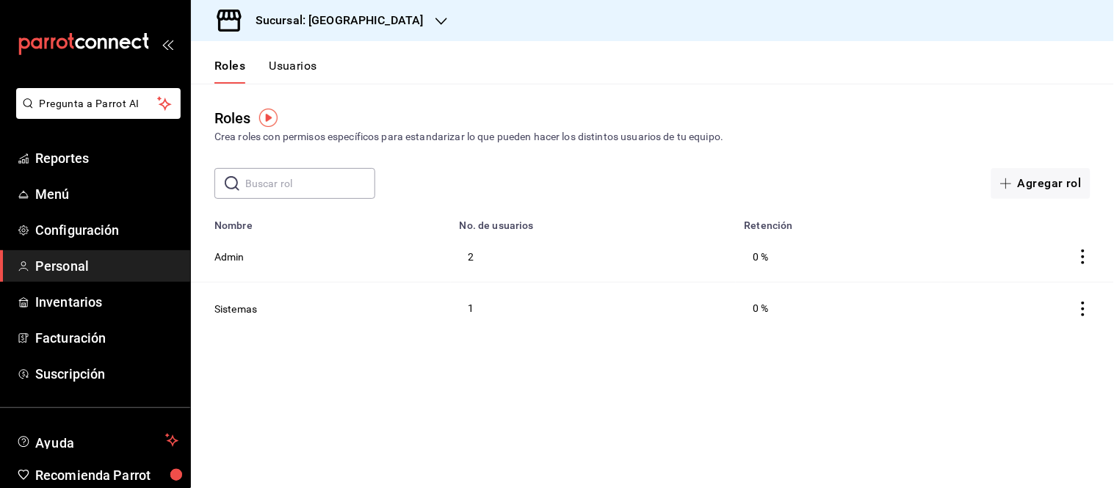
click at [297, 68] on button "Usuarios" at bounding box center [293, 71] width 48 height 25
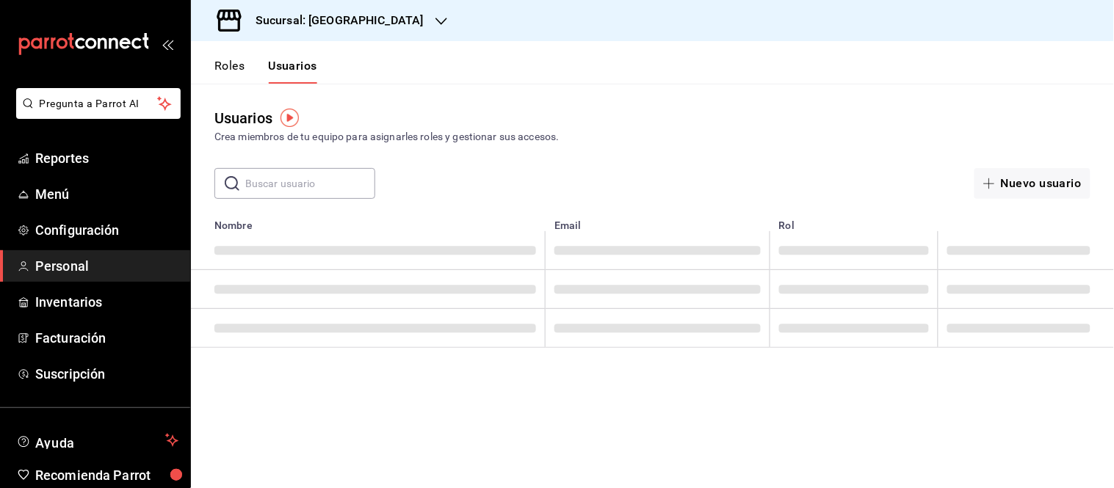
click at [294, 184] on input "text" at bounding box center [310, 183] width 130 height 29
type input "m"
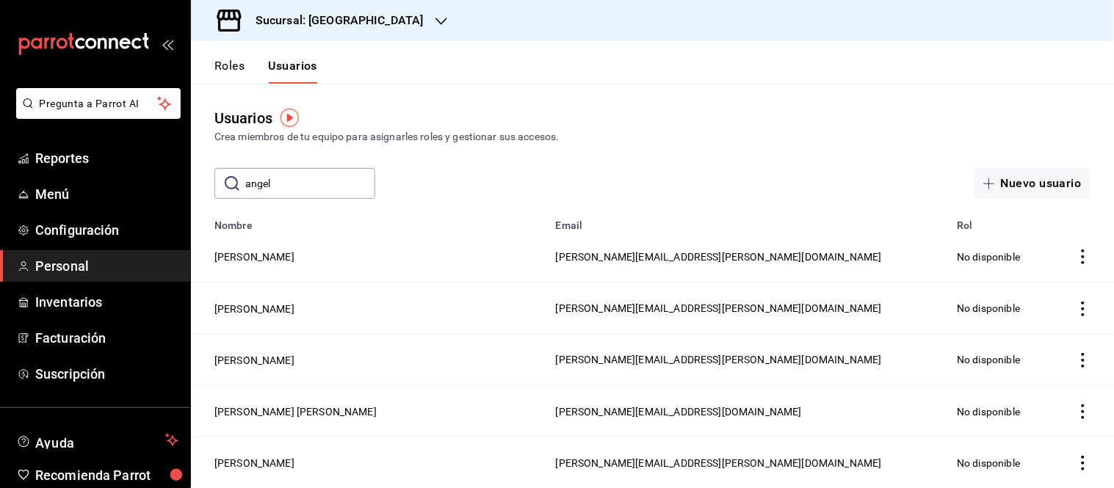
click at [297, 181] on input "angel" at bounding box center [310, 183] width 130 height 29
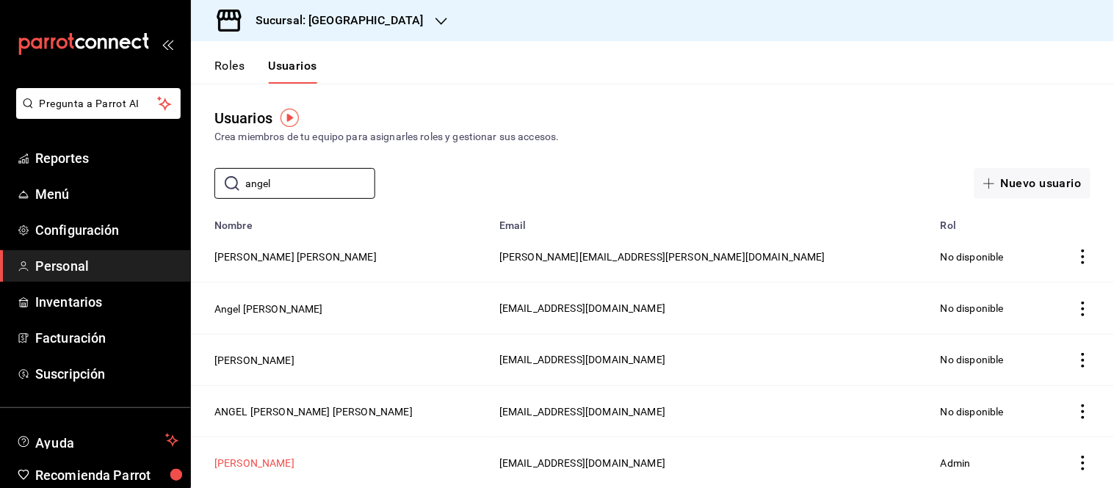
type input "angel"
click at [236, 457] on button "Angel Sanchez" at bounding box center [254, 463] width 80 height 15
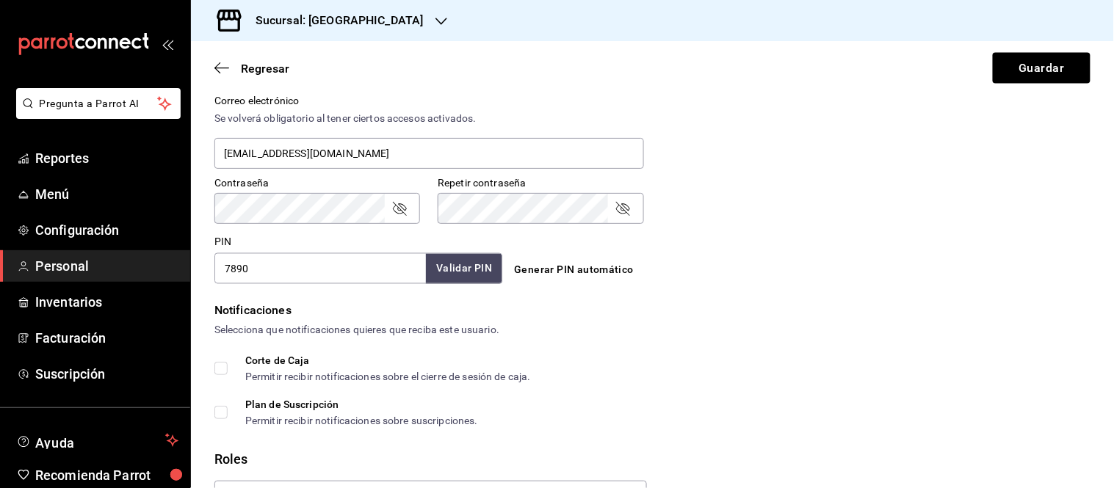
scroll to position [639, 0]
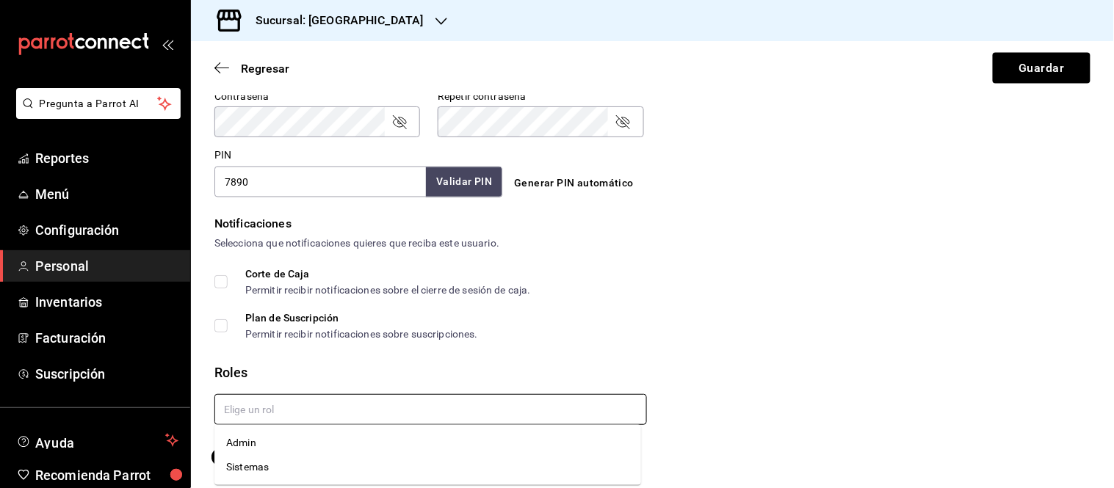
click at [269, 402] on input "text" at bounding box center [430, 409] width 432 height 31
click at [239, 444] on li "Admin" at bounding box center [427, 443] width 427 height 24
click at [1020, 65] on button "Guardar" at bounding box center [1042, 68] width 98 height 31
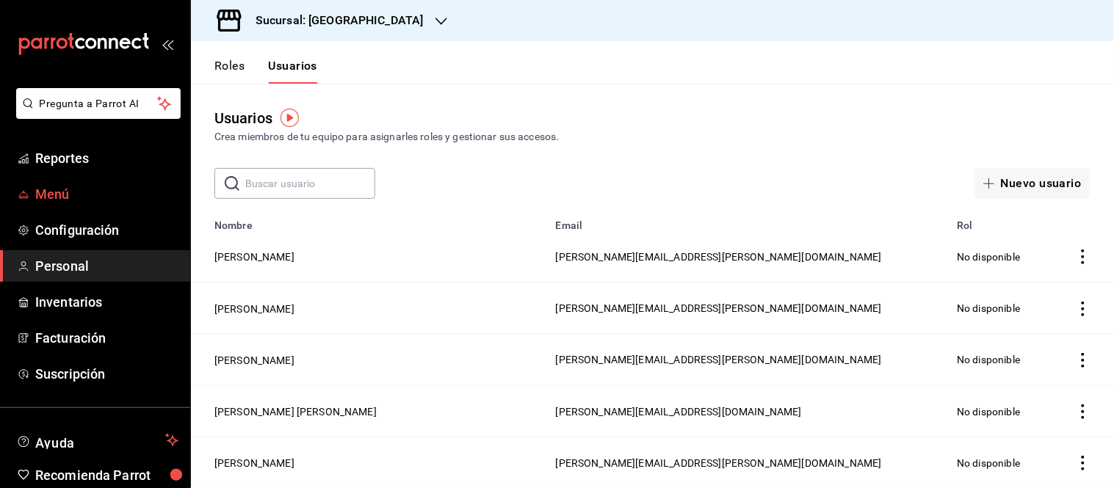
click at [48, 197] on span "Menú" at bounding box center [106, 194] width 143 height 20
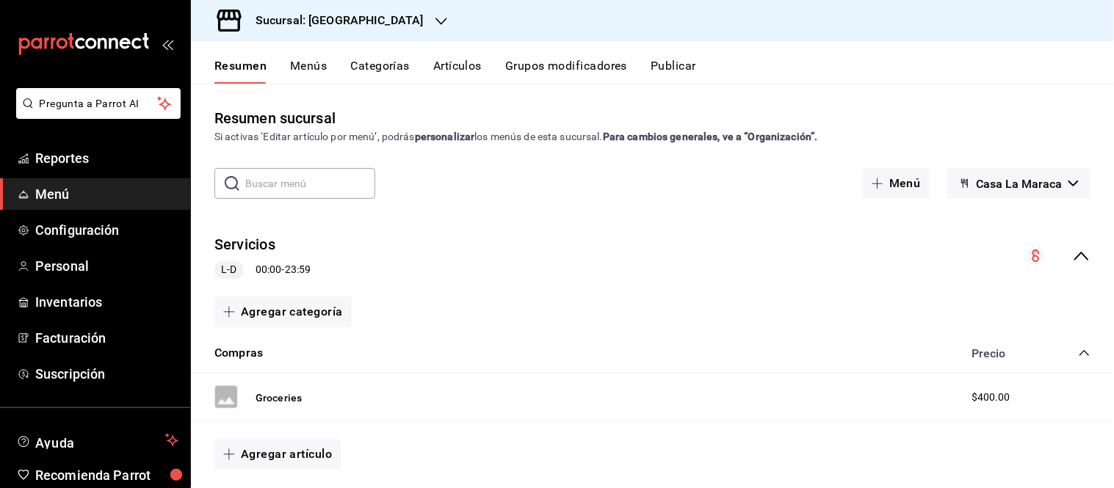
drag, startPoint x: 282, startPoint y: 392, endPoint x: 298, endPoint y: 380, distance: 20.4
click at [282, 392] on button "Groceries" at bounding box center [278, 398] width 46 height 15
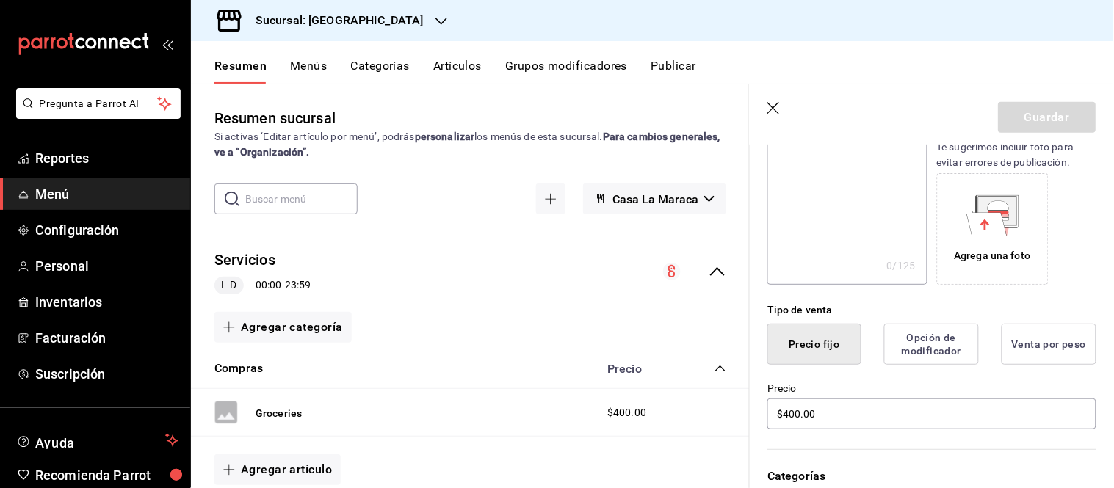
scroll to position [244, 0]
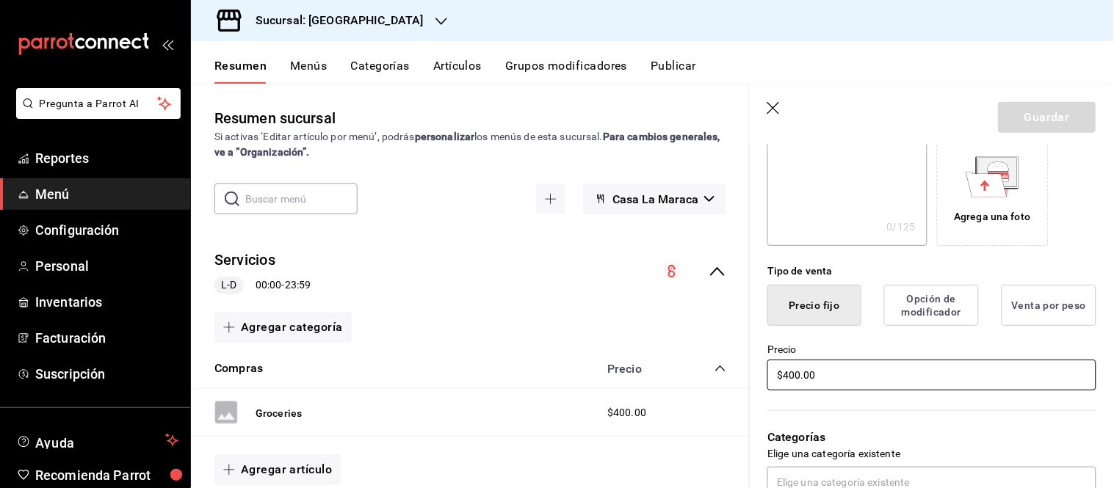
drag, startPoint x: 809, startPoint y: 376, endPoint x: 699, endPoint y: 380, distance: 110.2
click at [699, 380] on main "Resumen sucursal Si activas ‘Editar artículo por menú’, podrás personalizar los…" at bounding box center [652, 286] width 923 height 405
type input "$020.00"
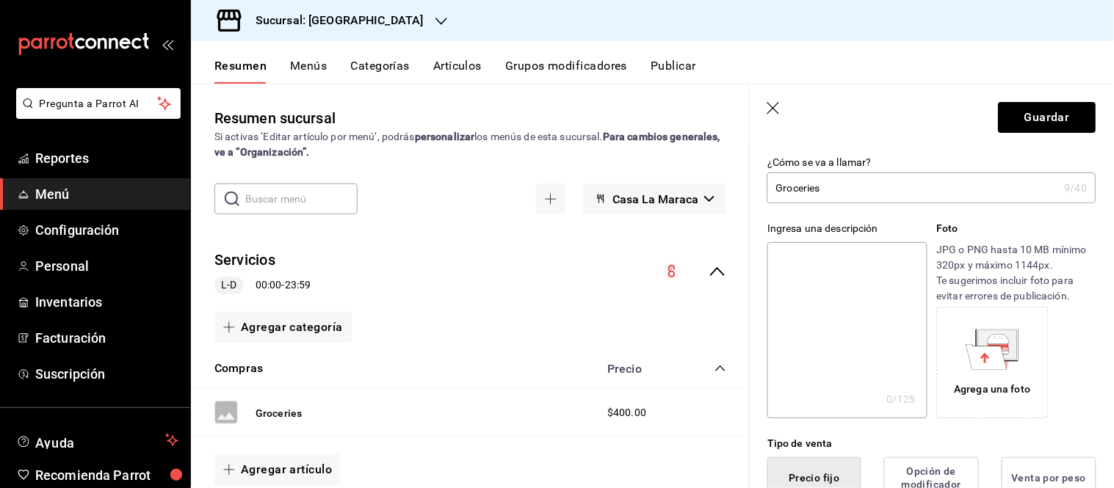
scroll to position [0, 0]
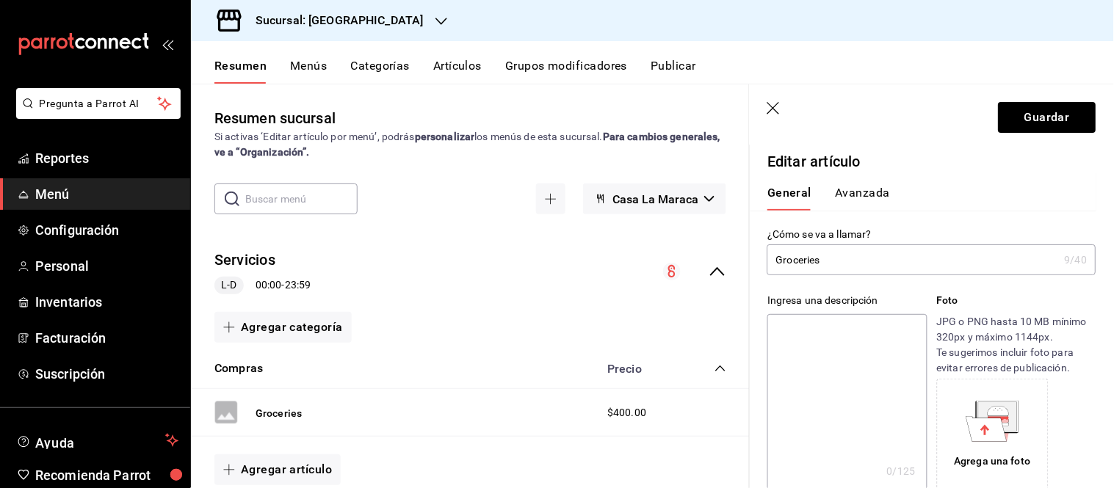
click at [860, 196] on button "Avanzada" at bounding box center [862, 198] width 55 height 25
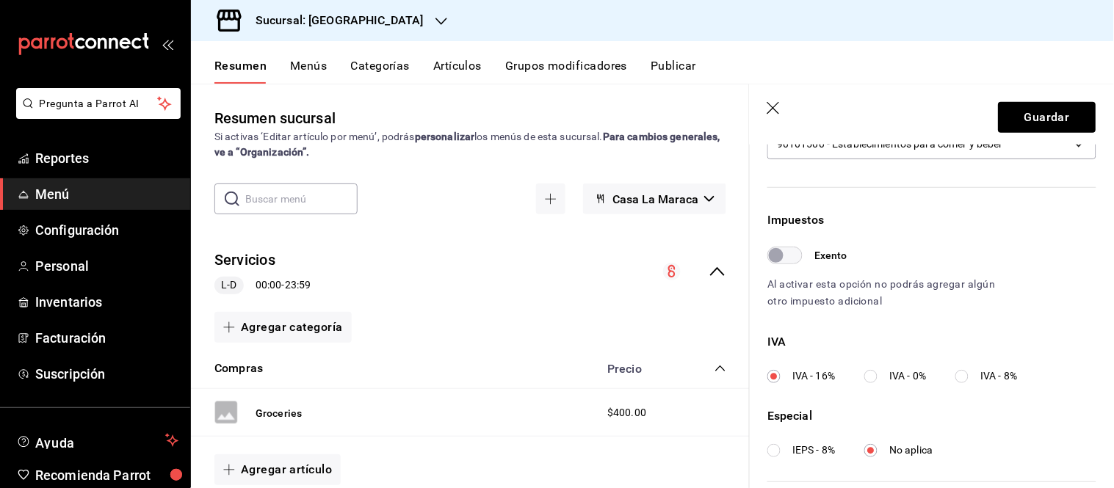
scroll to position [489, 0]
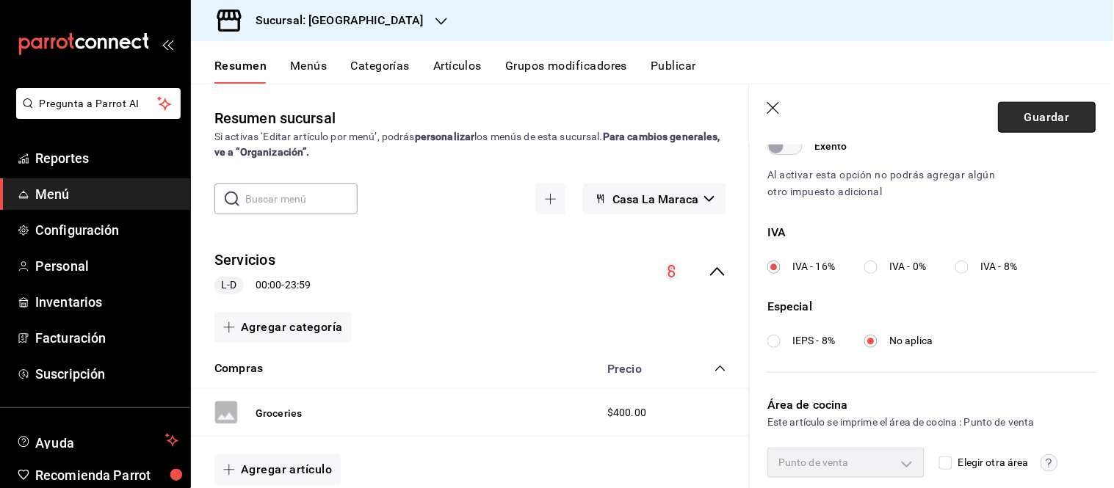
click at [1023, 121] on button "Guardar" at bounding box center [1047, 117] width 98 height 31
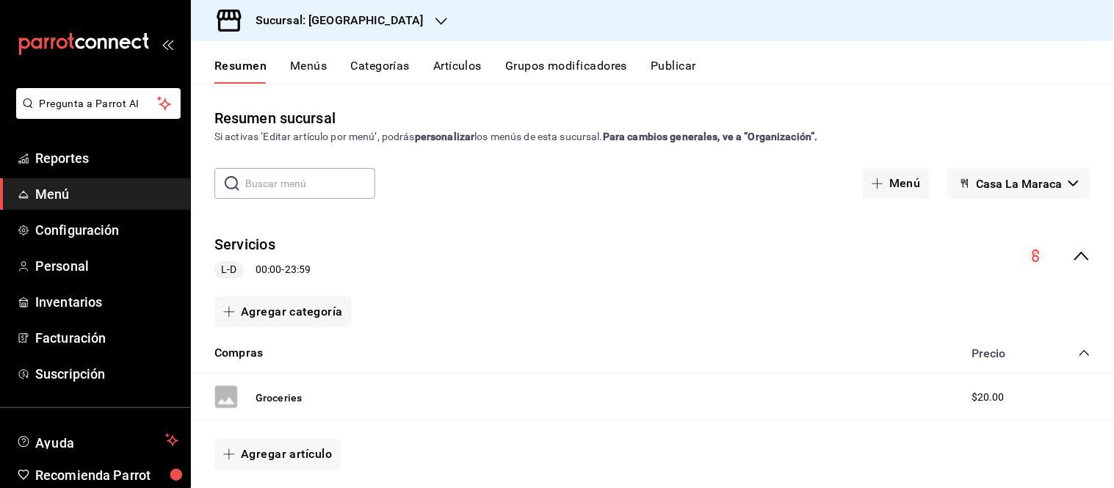
click at [603, 70] on button "Grupos modificadores" at bounding box center [566, 71] width 122 height 25
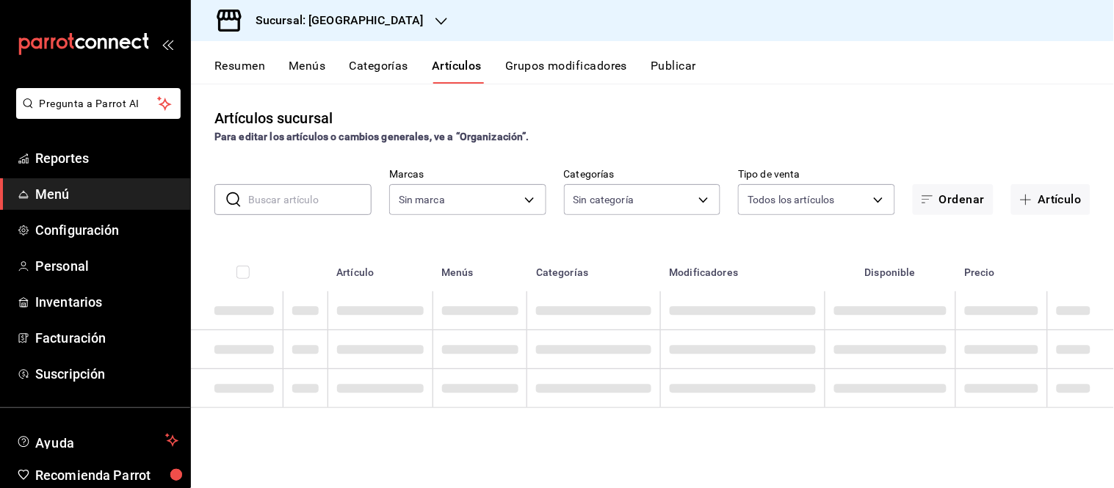
type input "06a0de65-89f9-446e-83ce-314a75ea4efa"
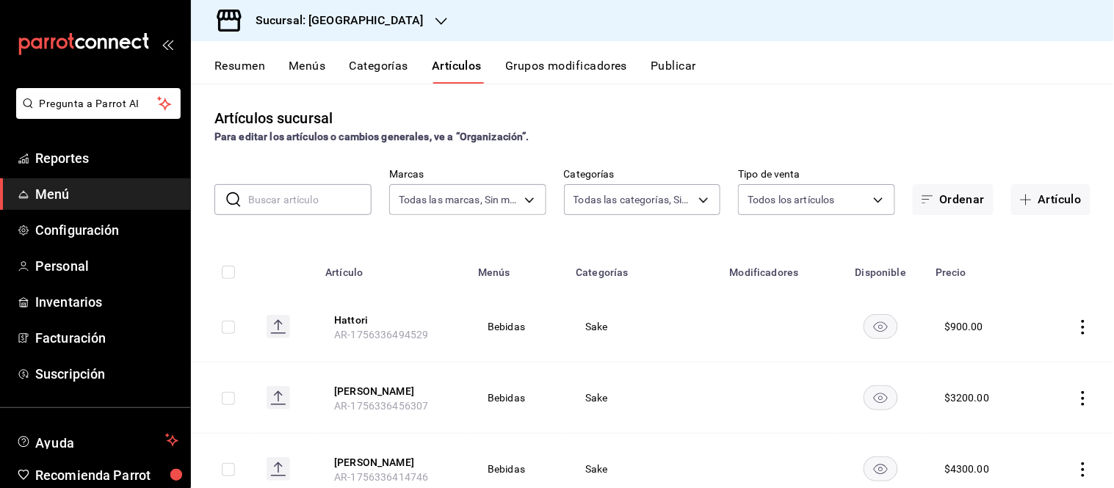
type input "457a7a1f-354d-46ce-811a-82c846cde0b3,85638dac-8ff3-4323-bacc-99d5e3a8f462,c45b4…"
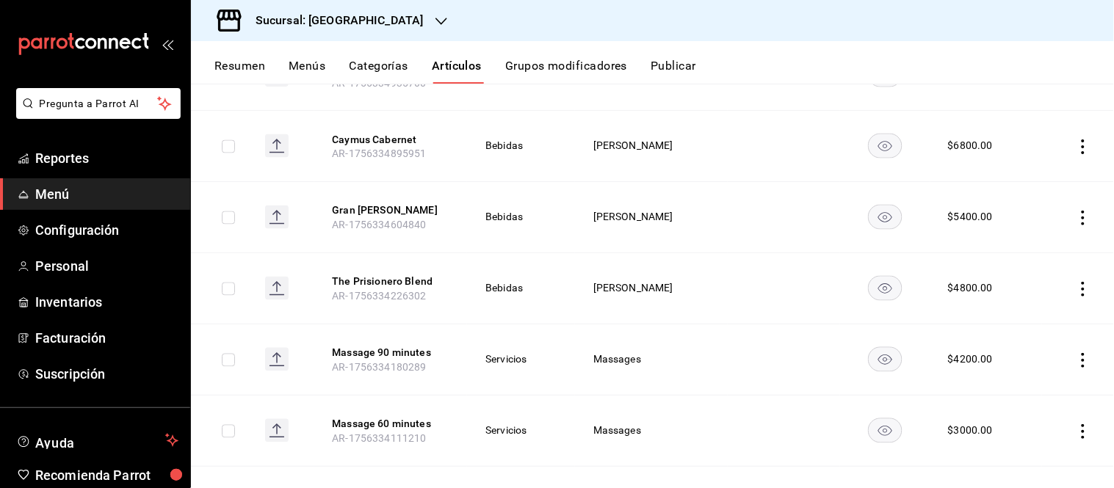
scroll to position [1957, 0]
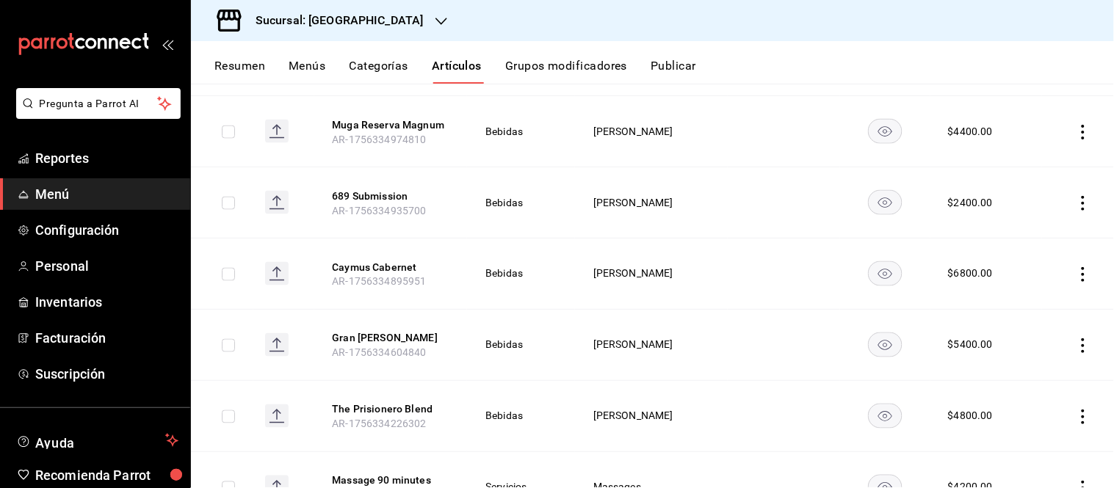
click at [384, 67] on button "Categorías" at bounding box center [378, 71] width 59 height 25
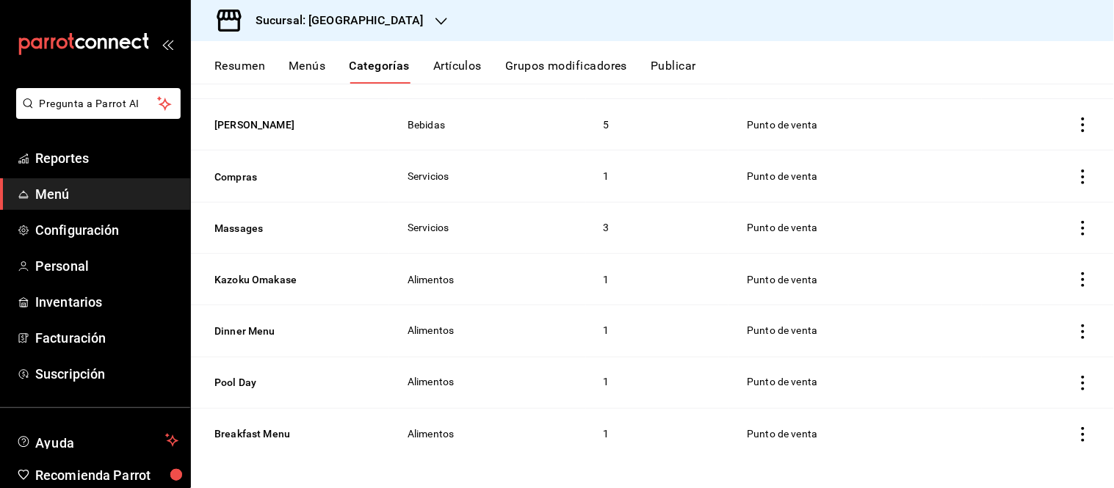
scroll to position [496, 0]
drag, startPoint x: 233, startPoint y: 327, endPoint x: 571, endPoint y: 239, distance: 348.8
click at [233, 327] on button "Dinner Menu" at bounding box center [287, 329] width 147 height 15
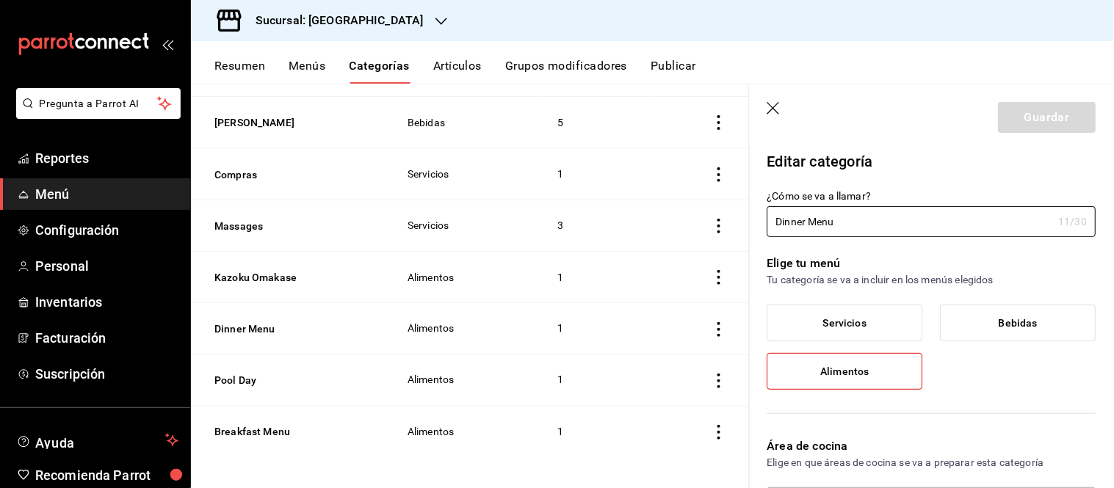
type input "4f696d0a-83c8-4ce1-8bb4-7a968ada657c"
type input "Dinner"
click at [1050, 115] on button "Guardar" at bounding box center [1047, 117] width 98 height 31
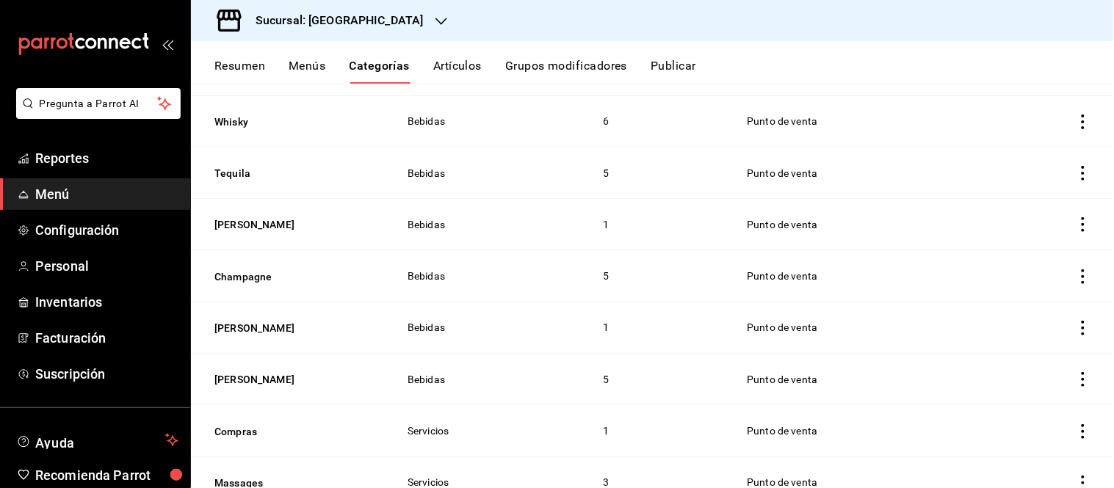
scroll to position [496, 0]
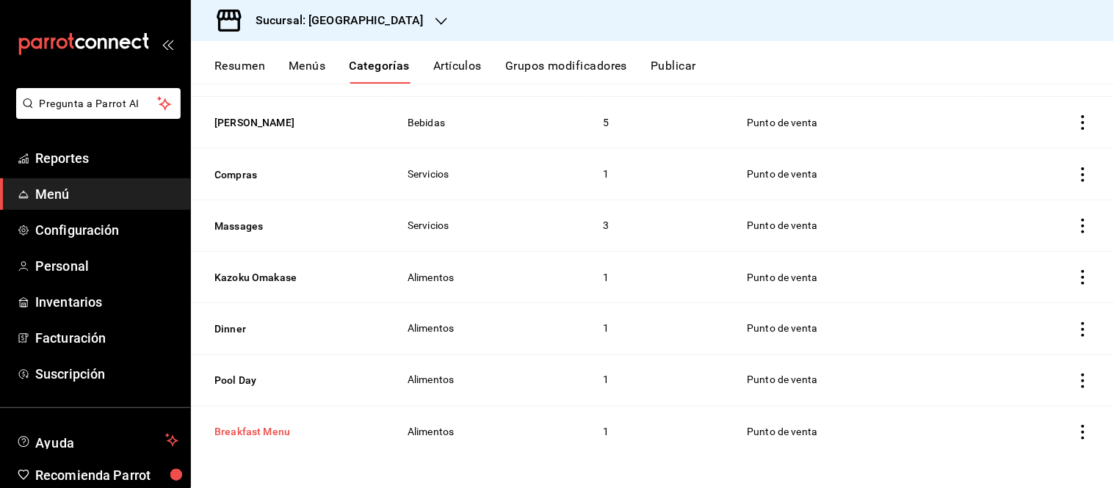
click at [260, 429] on button "Breakfast Menu" at bounding box center [287, 432] width 147 height 15
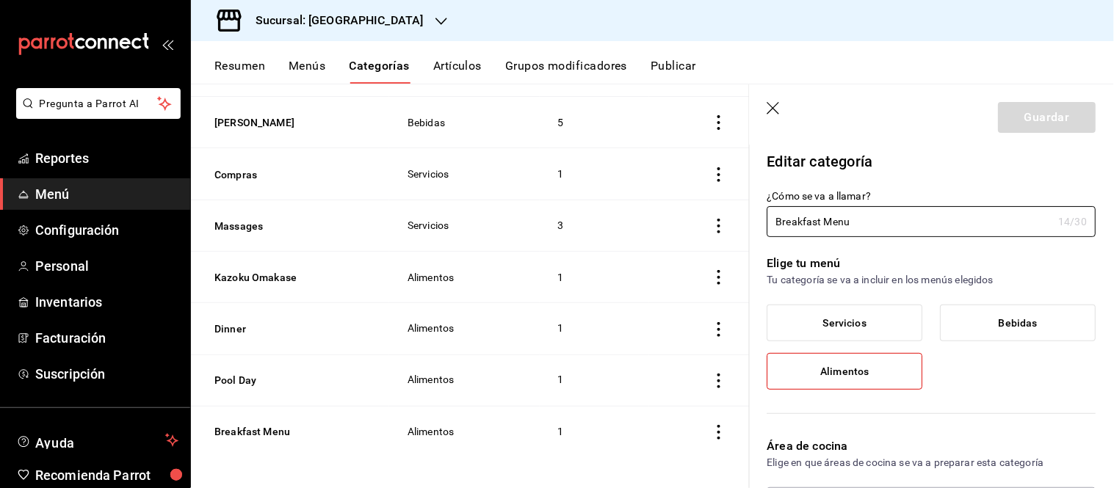
drag, startPoint x: 821, startPoint y: 225, endPoint x: 1009, endPoint y: 167, distance: 196.7
click at [982, 211] on input "Breakfast Menu" at bounding box center [910, 221] width 286 height 29
type input "Breakfast"
click at [1040, 117] on button "Guardar" at bounding box center [1047, 117] width 98 height 31
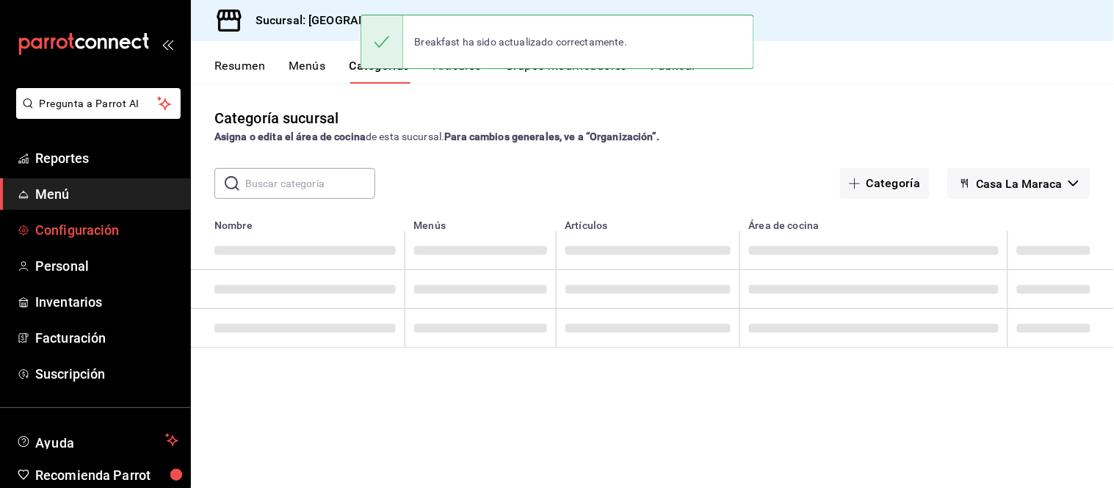
click at [46, 231] on span "Configuración" at bounding box center [106, 230] width 143 height 20
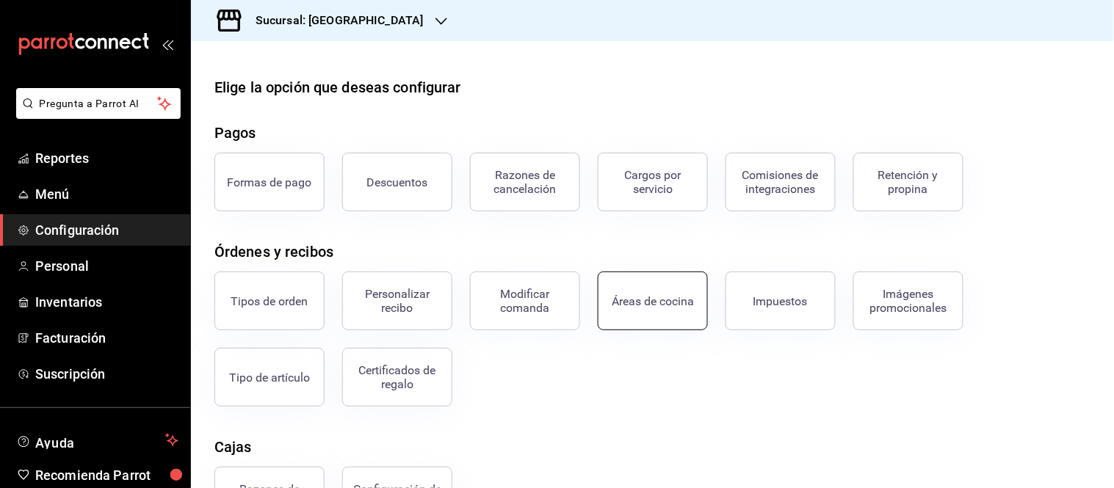
scroll to position [179, 0]
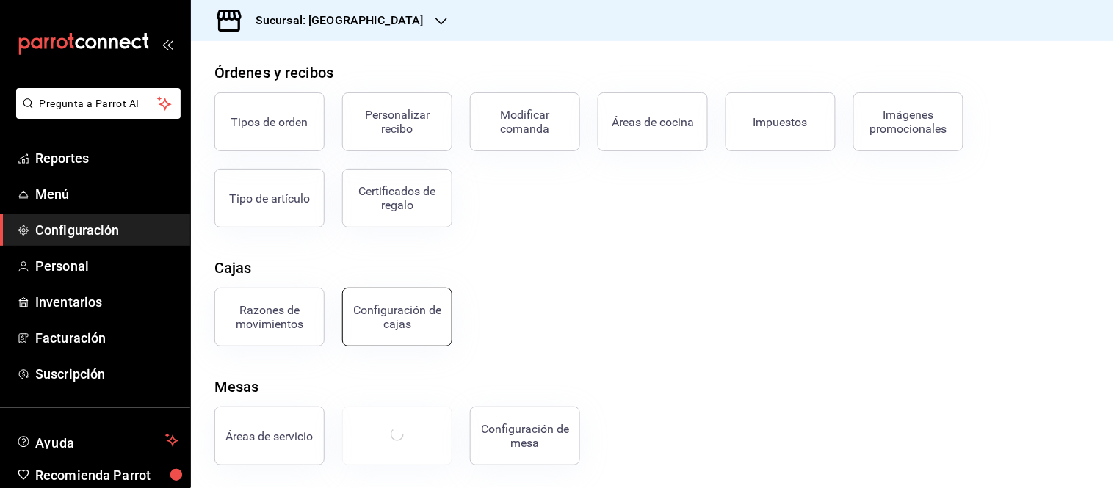
click at [385, 320] on div "Configuración de cajas" at bounding box center [397, 317] width 91 height 28
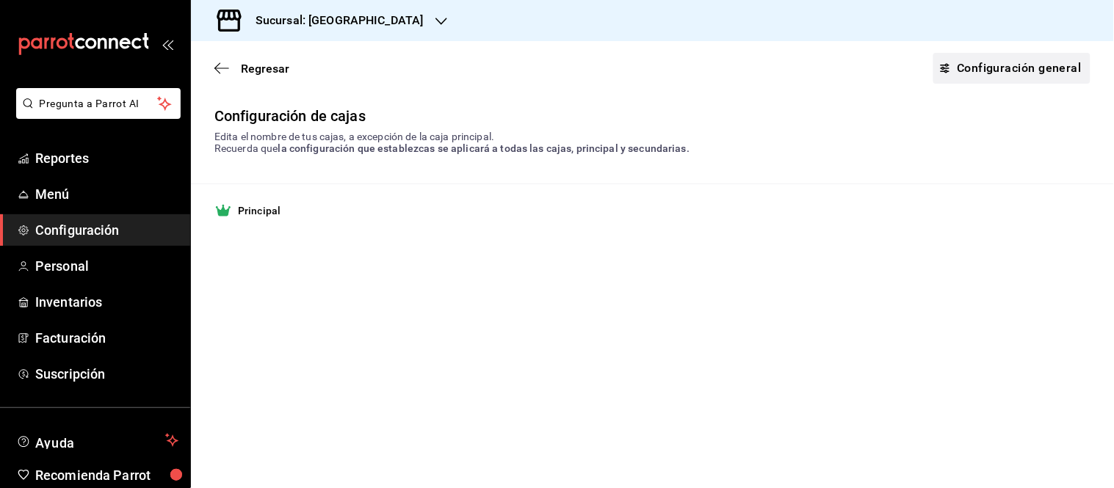
click at [975, 62] on link "Configuración general" at bounding box center [1011, 68] width 157 height 31
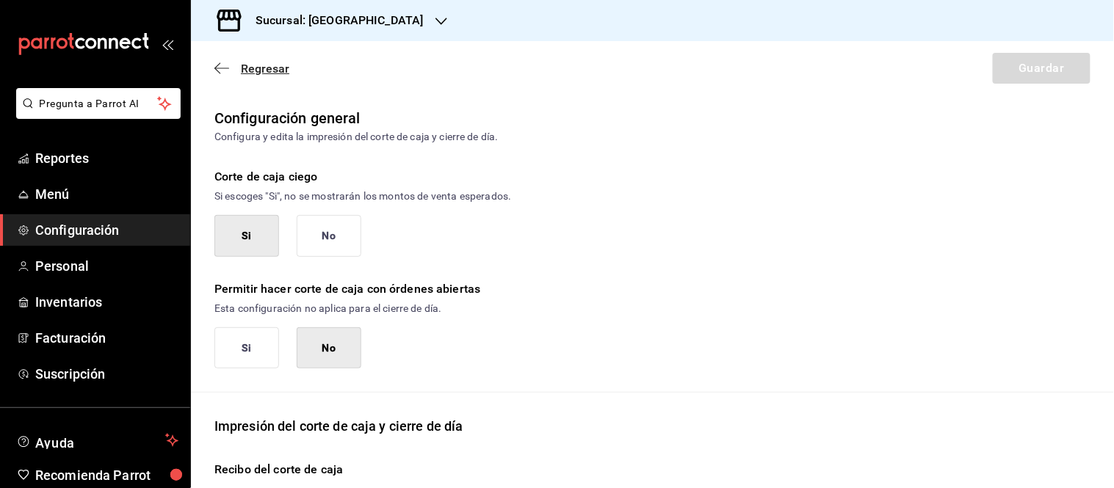
click at [235, 69] on span "Regresar" at bounding box center [251, 69] width 75 height 14
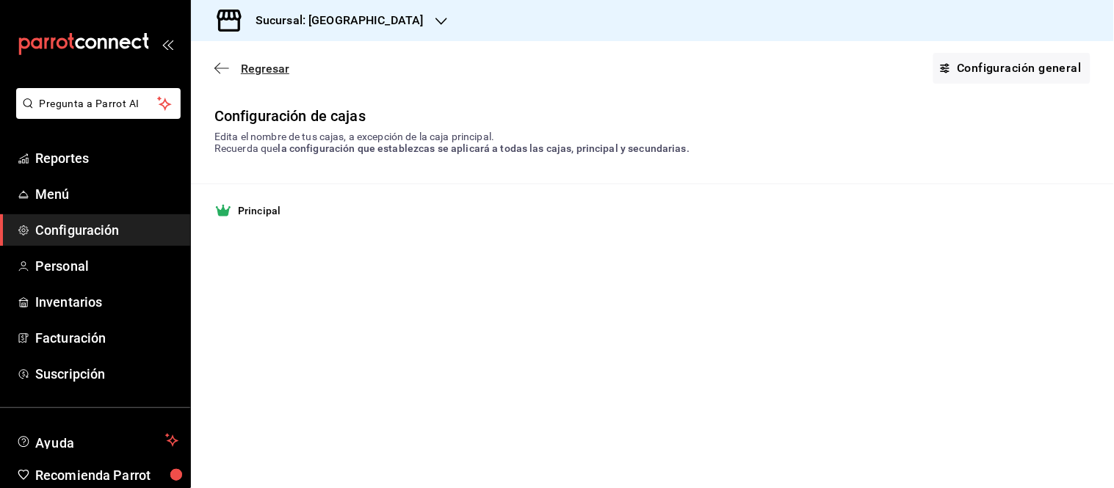
click at [225, 75] on span "Regresar" at bounding box center [251, 69] width 75 height 14
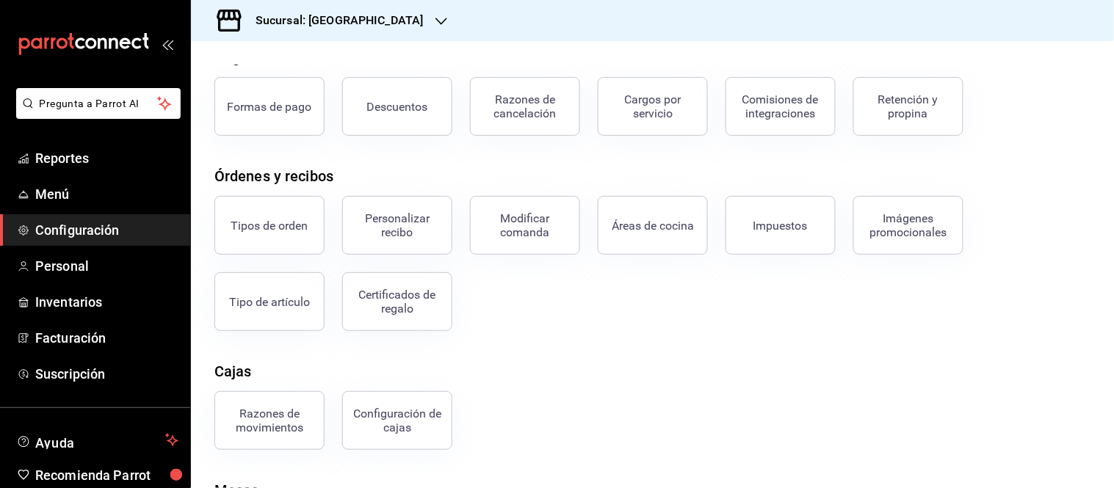
scroll to position [179, 0]
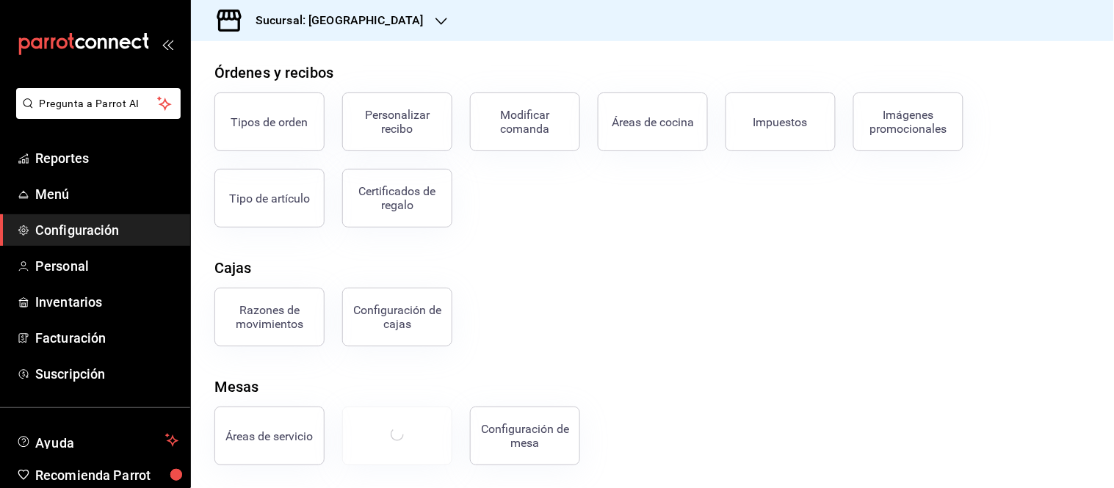
click at [76, 235] on span "Configuración" at bounding box center [106, 230] width 143 height 20
click at [61, 263] on span "Personal" at bounding box center [106, 266] width 143 height 20
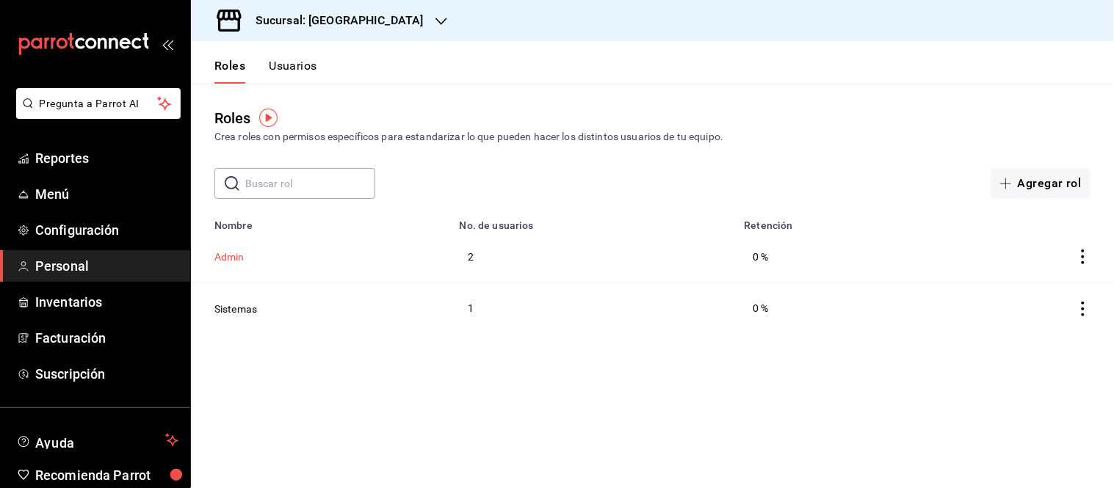
click at [228, 257] on button "Admin" at bounding box center [229, 257] width 30 height 15
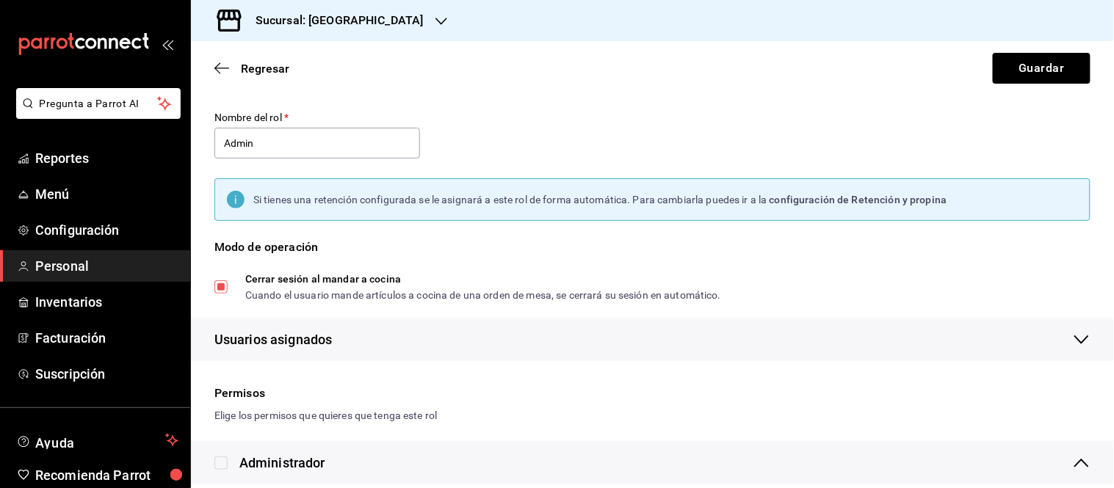
scroll to position [81, 0]
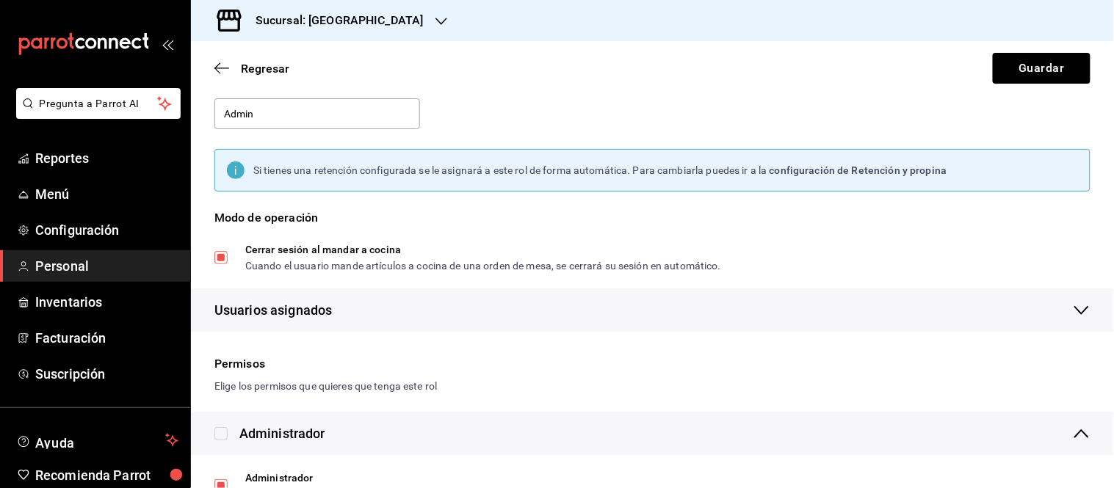
click at [217, 258] on input "Cerrar sesión al mandar a cocina Cuando el usuario mande artículos a cocina de …" at bounding box center [220, 257] width 13 height 13
checkbox input "false"
click at [1055, 55] on button "Guardar" at bounding box center [1042, 68] width 98 height 31
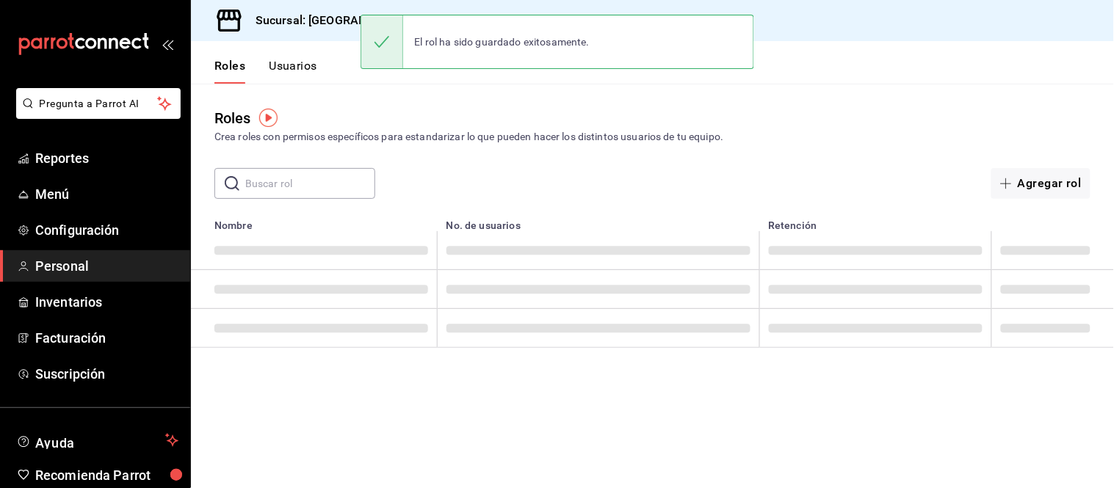
click at [294, 23] on h3 "Sucursal: Casa La Maraca" at bounding box center [334, 21] width 180 height 18
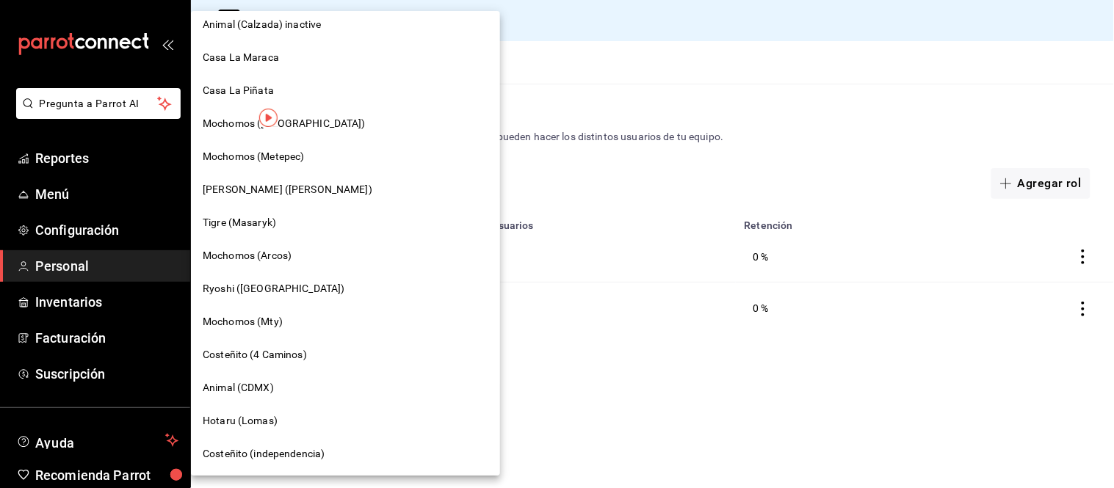
scroll to position [852, 0]
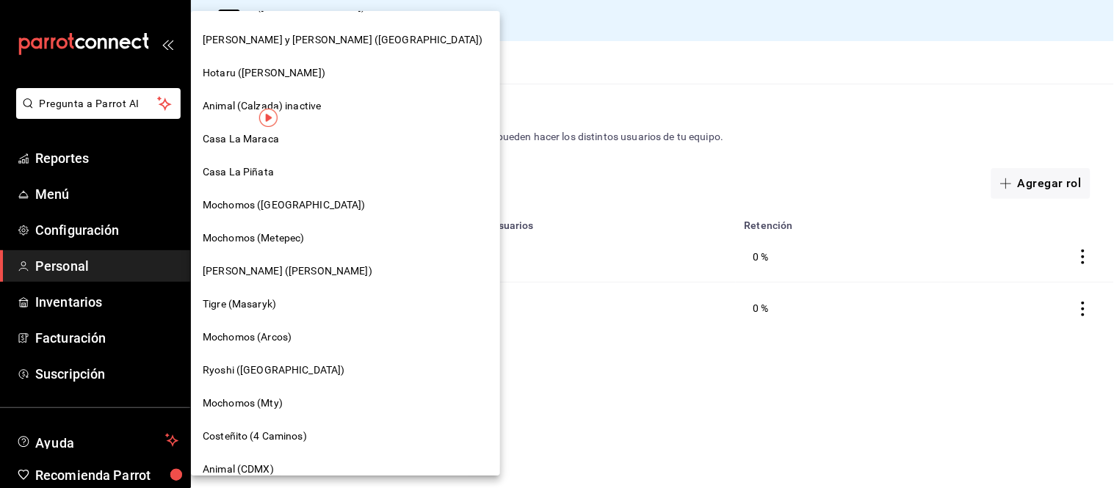
click at [239, 170] on span "Casa La Piñata" at bounding box center [238, 171] width 71 height 15
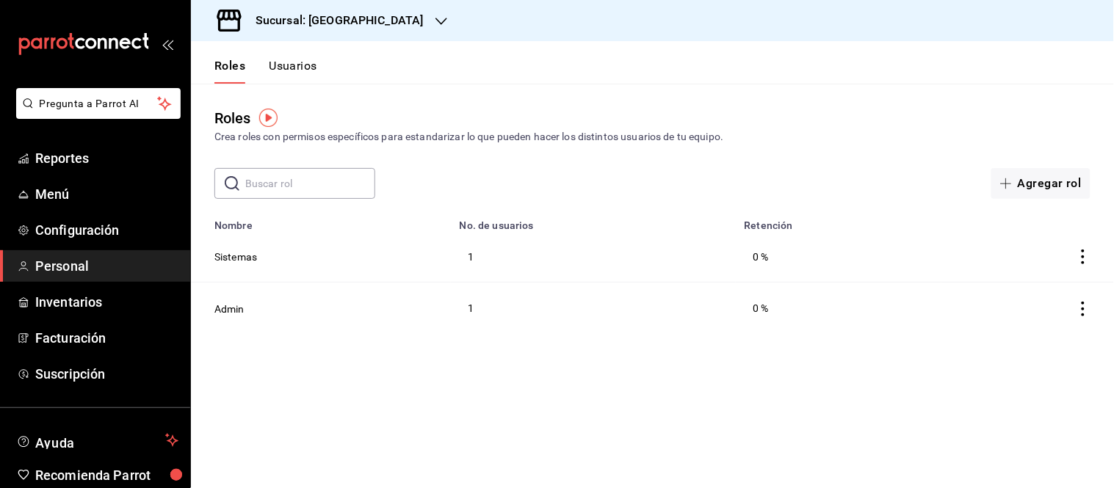
click at [319, 18] on h3 "Sucursal: Casa La Piñata" at bounding box center [334, 21] width 180 height 18
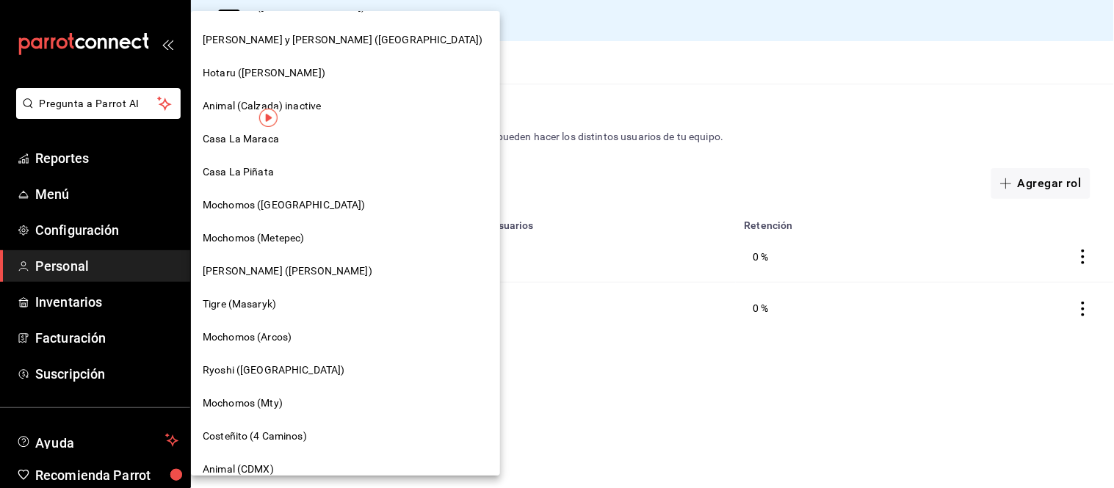
scroll to position [771, 0]
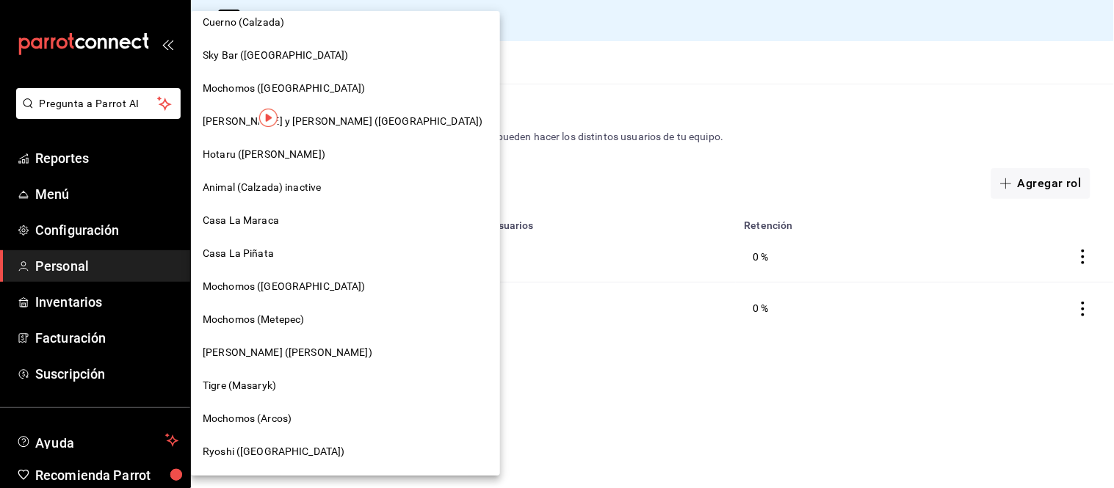
click at [245, 220] on span "Casa La Maraca" at bounding box center [241, 220] width 76 height 15
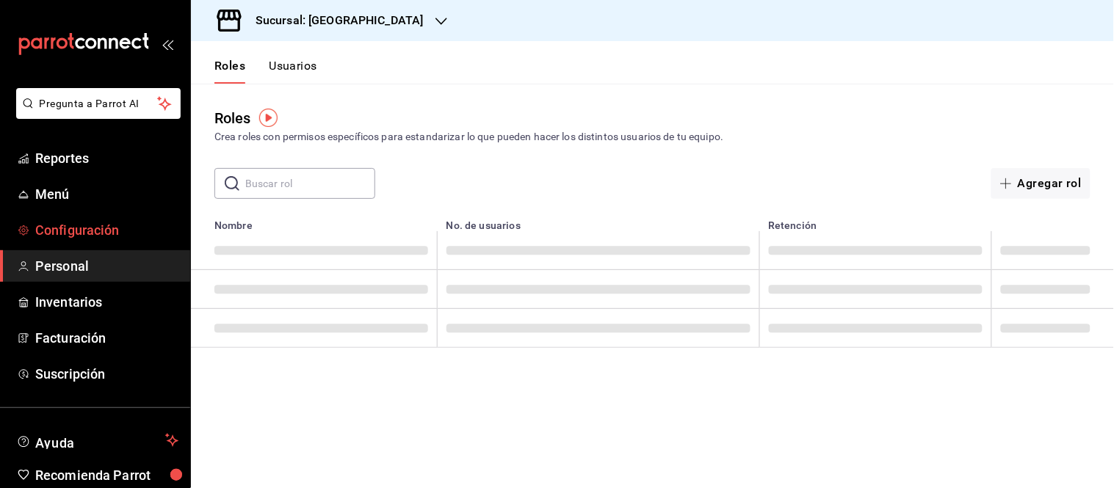
click at [56, 228] on span "Configuración" at bounding box center [106, 230] width 143 height 20
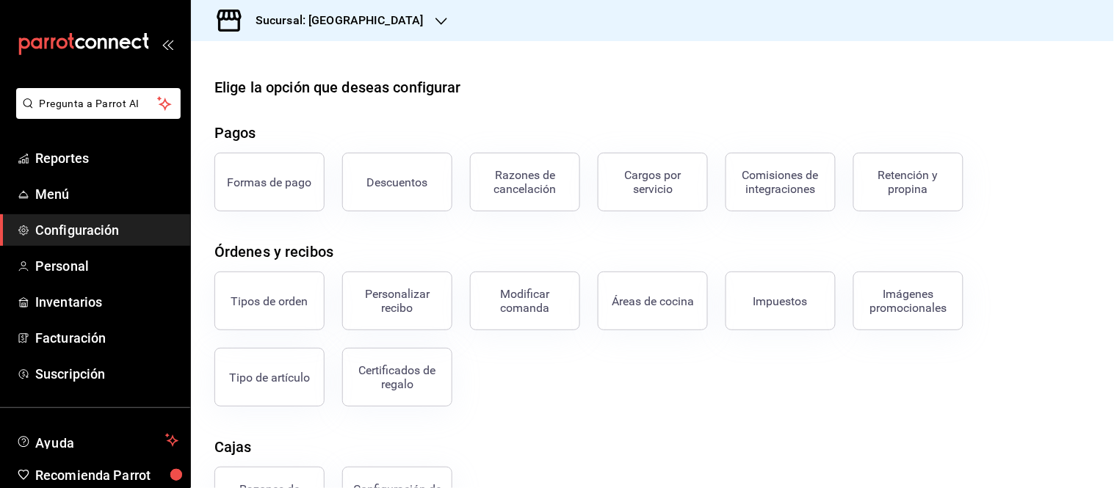
click at [189, 57] on div "Pregunta a Parrot AI Reportes Menú Configuración Personal Inventarios Facturaci…" at bounding box center [95, 244] width 191 height 488
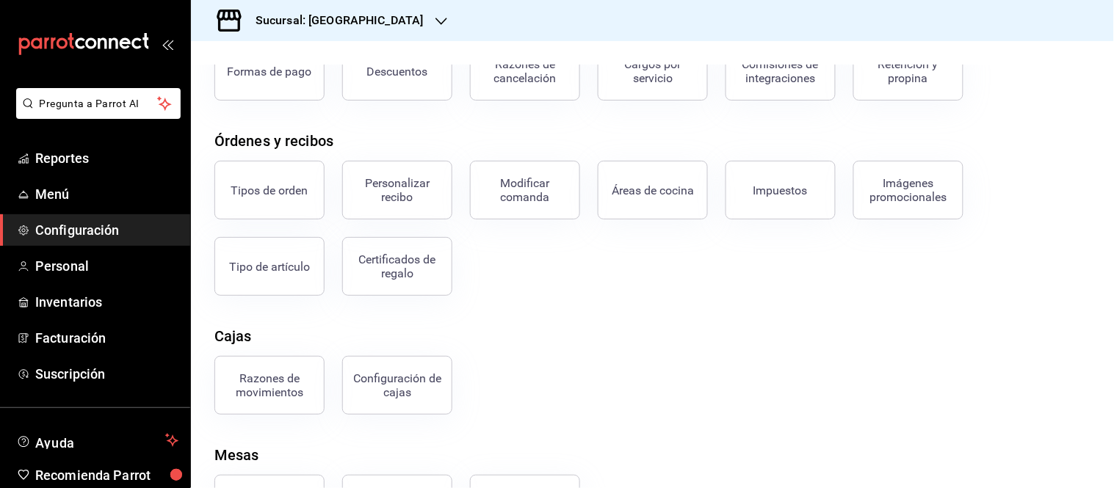
scroll to position [179, 0]
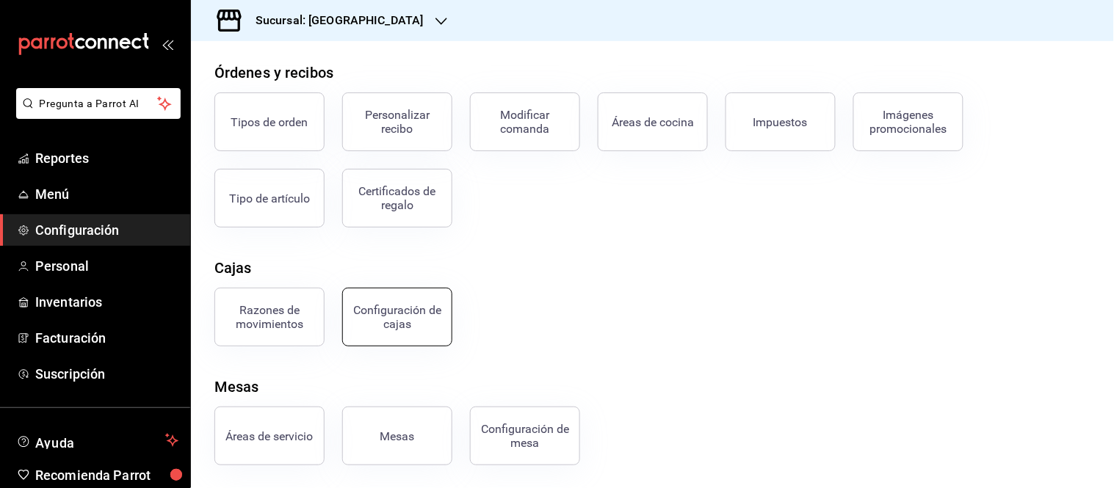
click at [407, 314] on div "Configuración de cajas" at bounding box center [397, 317] width 91 height 28
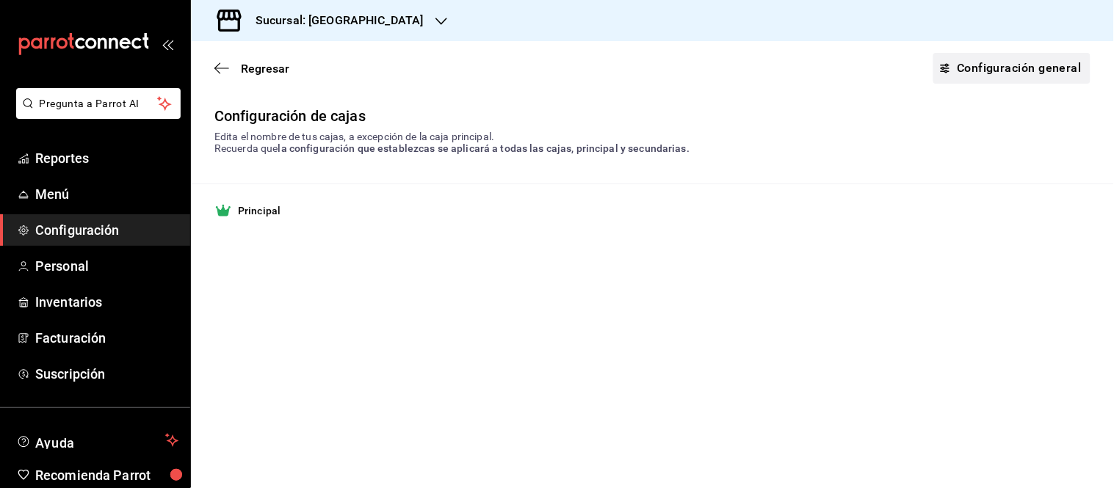
click at [1020, 64] on link "Configuración general" at bounding box center [1011, 68] width 157 height 31
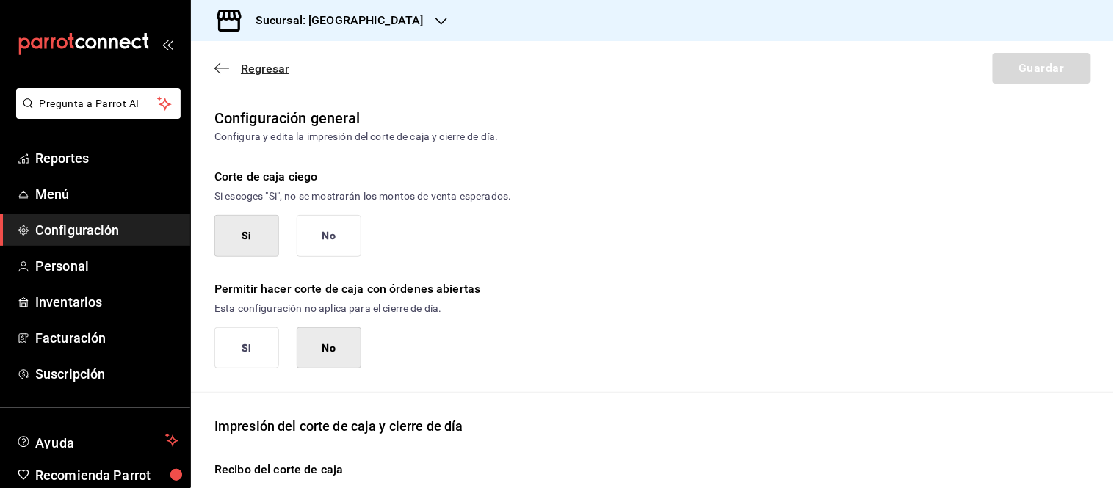
click at [219, 66] on icon "button" at bounding box center [221, 68] width 15 height 13
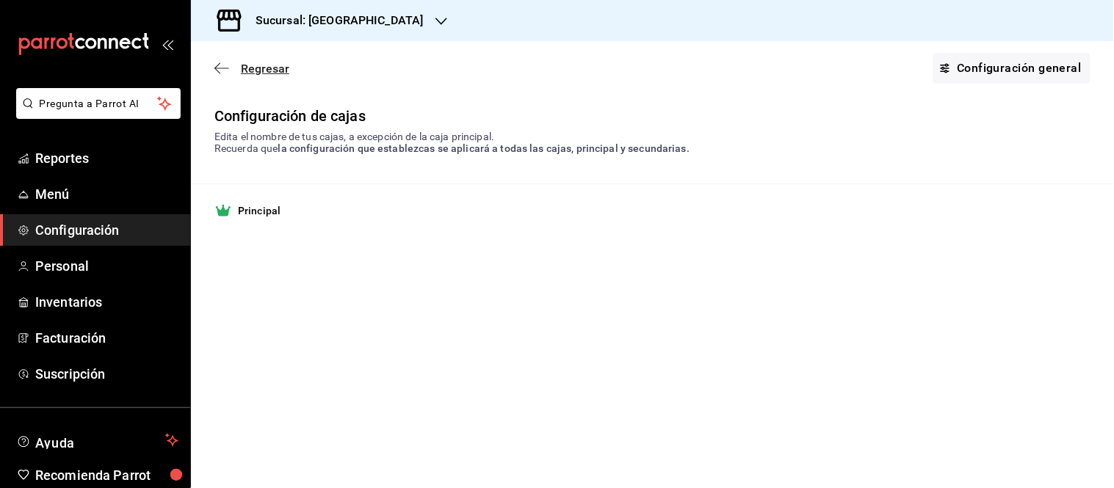
click at [226, 68] on icon "button" at bounding box center [221, 68] width 15 height 1
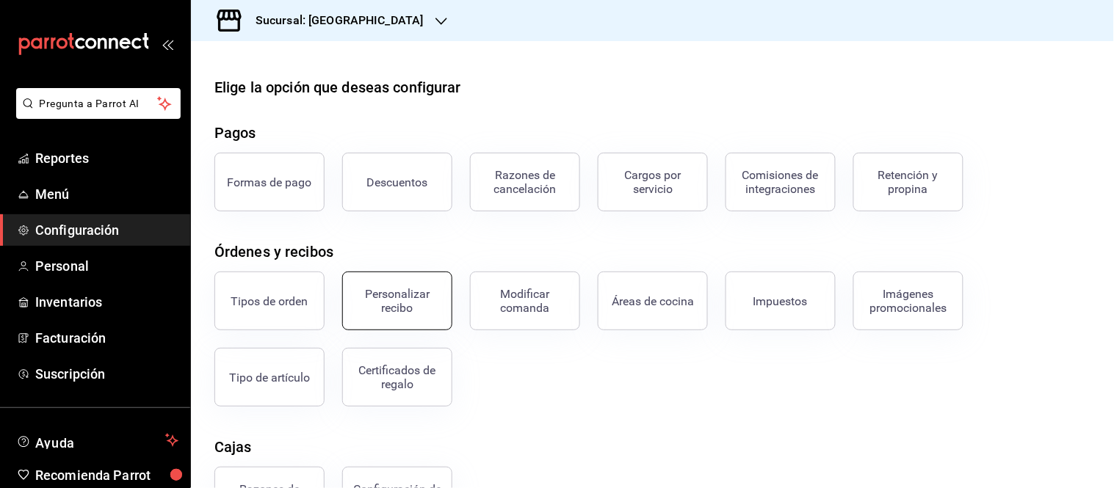
click at [374, 295] on div "Personalizar recibo" at bounding box center [397, 301] width 91 height 28
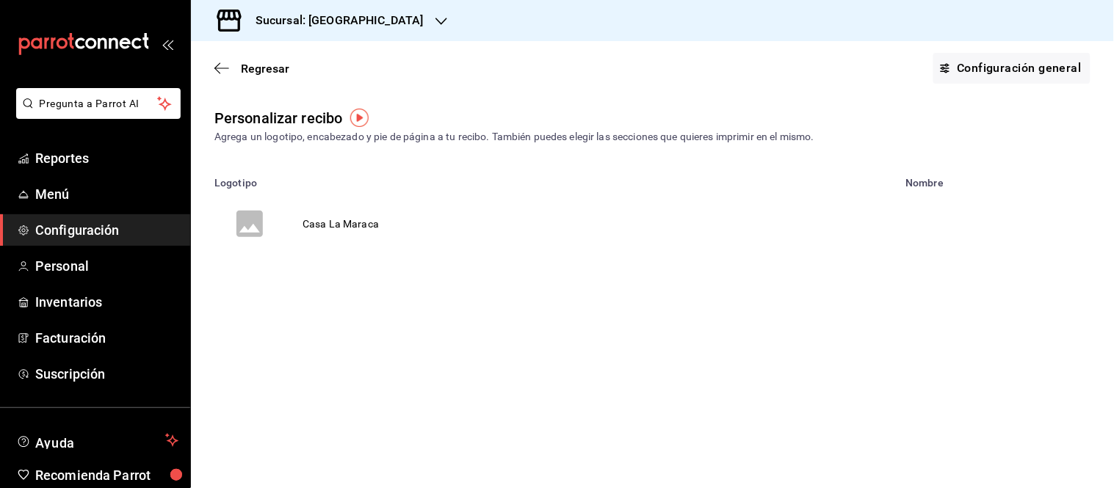
click at [355, 222] on td "Casa La Maraca" at bounding box center [341, 224] width 112 height 70
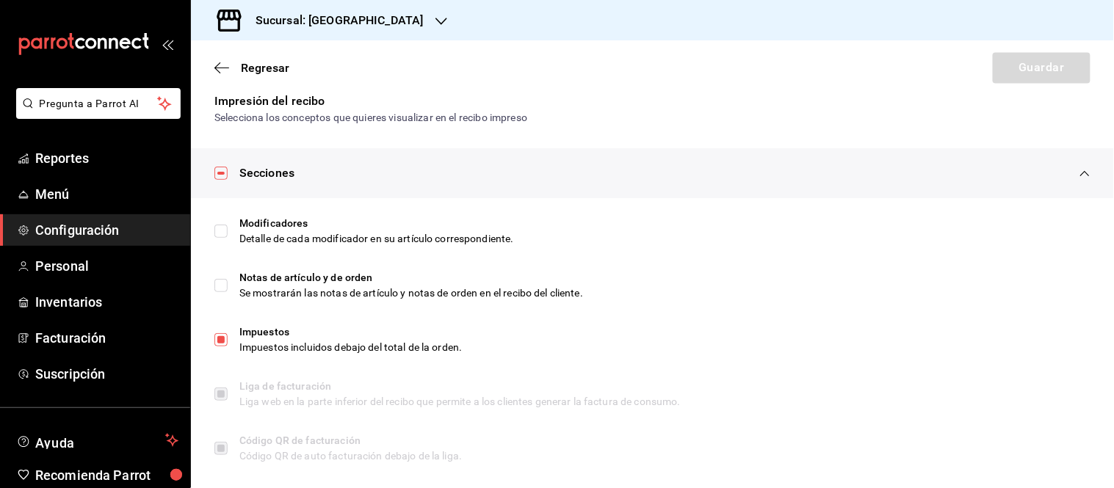
scroll to position [750, 0]
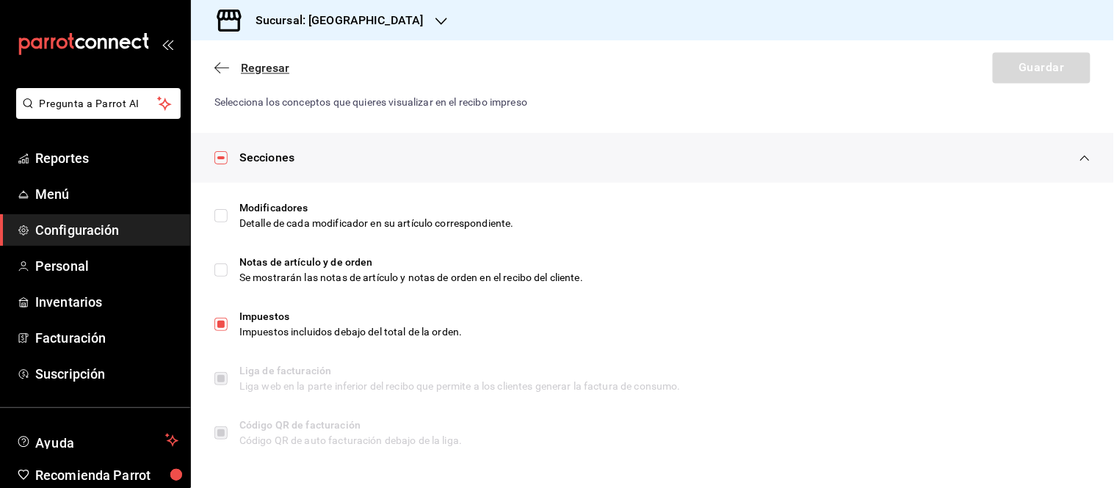
click at [217, 63] on icon "button" at bounding box center [221, 68] width 15 height 13
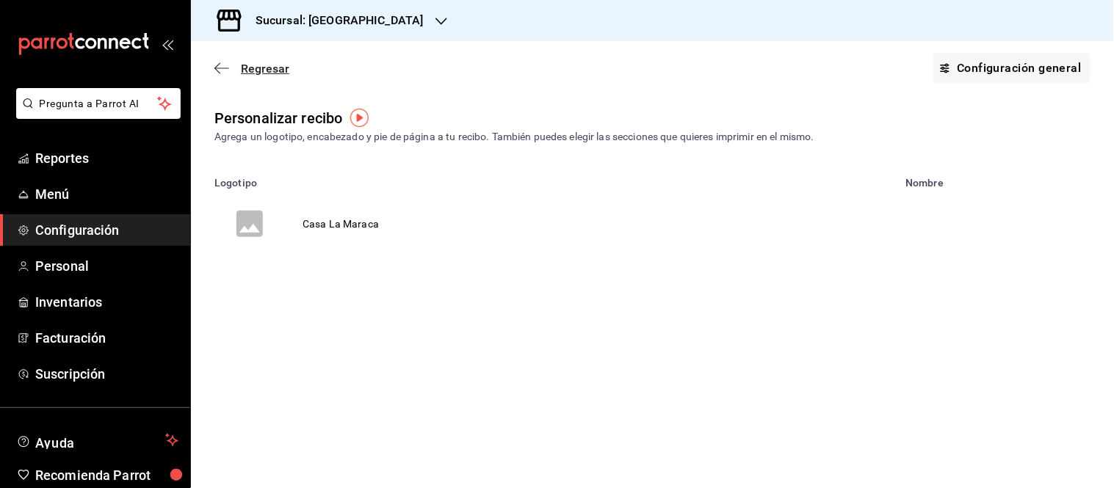
click at [223, 69] on icon "button" at bounding box center [221, 68] width 15 height 13
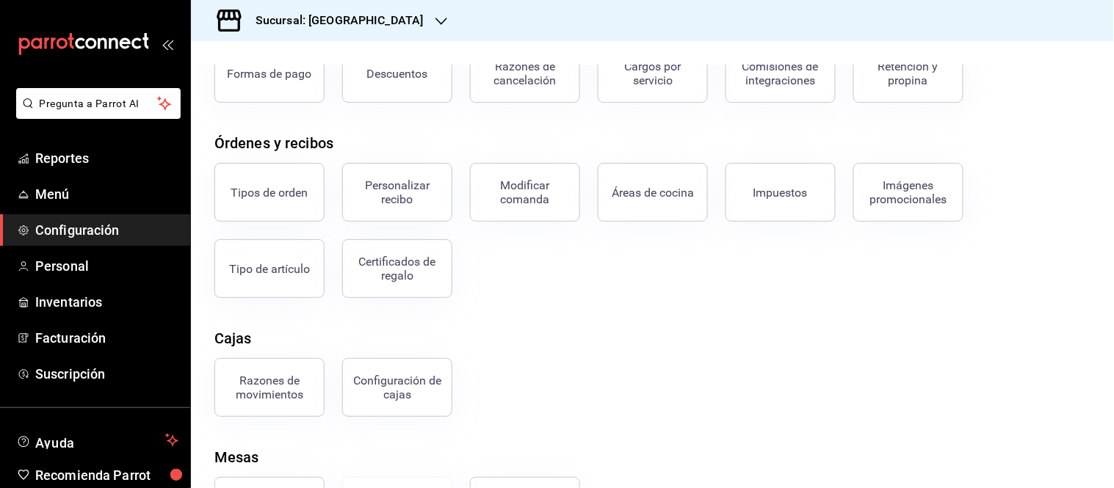
scroll to position [179, 0]
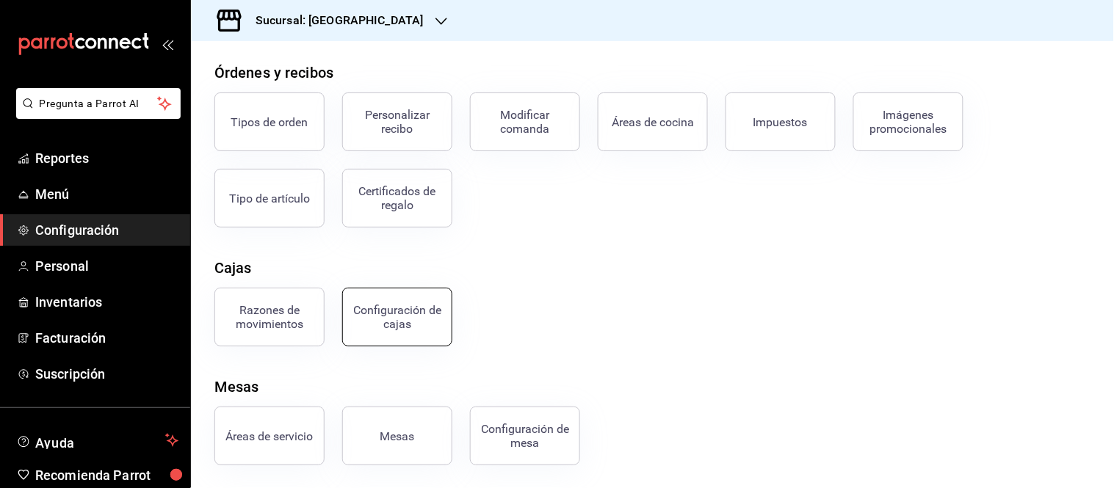
click at [380, 328] on div "Configuración de cajas" at bounding box center [397, 317] width 91 height 28
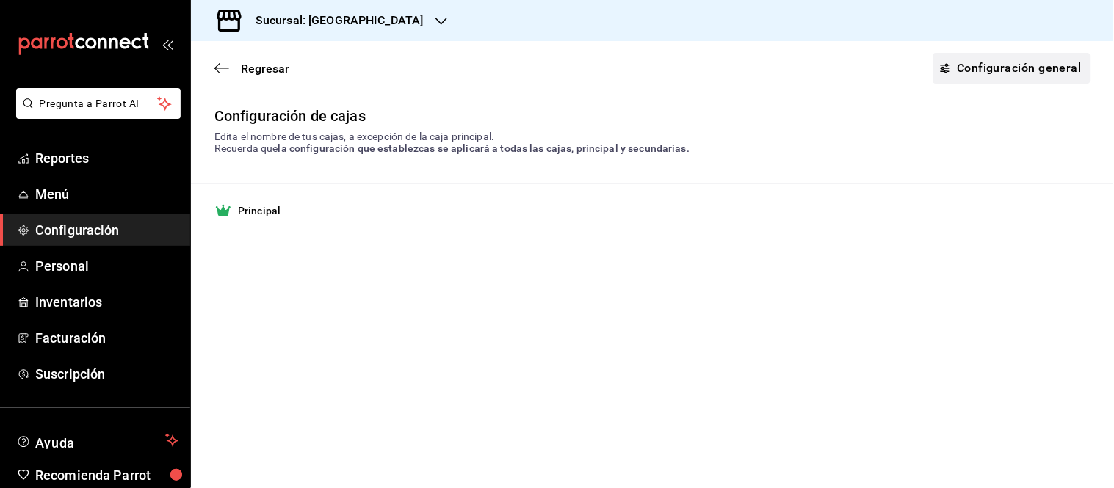
click at [1037, 83] on link "Configuración general" at bounding box center [1011, 68] width 157 height 31
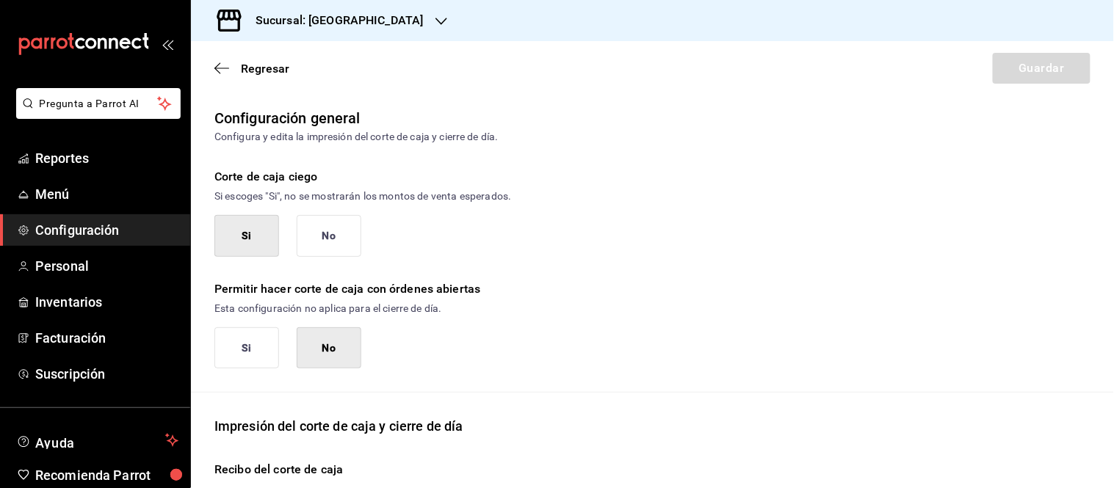
click at [333, 241] on button "No" at bounding box center [329, 236] width 65 height 42
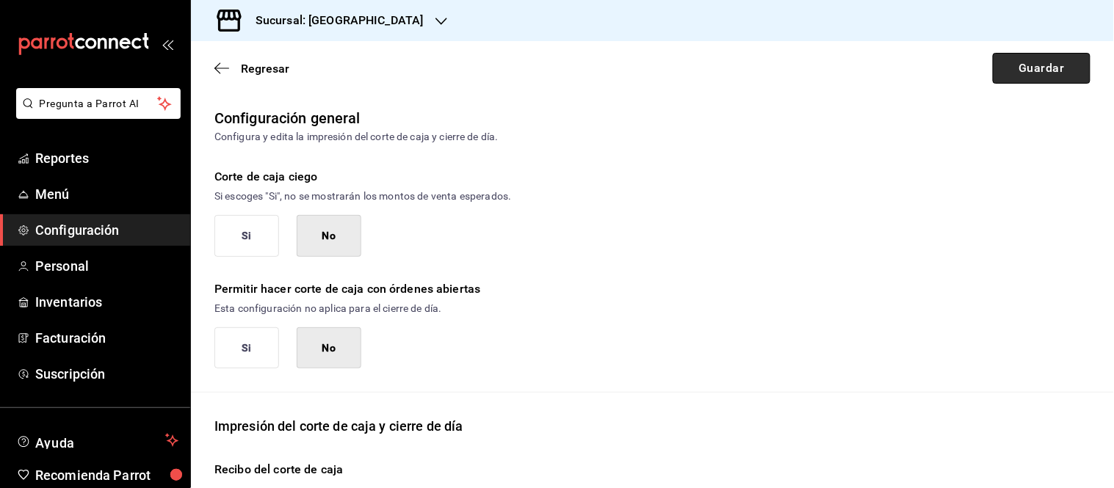
click at [1026, 70] on button "Guardar" at bounding box center [1042, 68] width 98 height 31
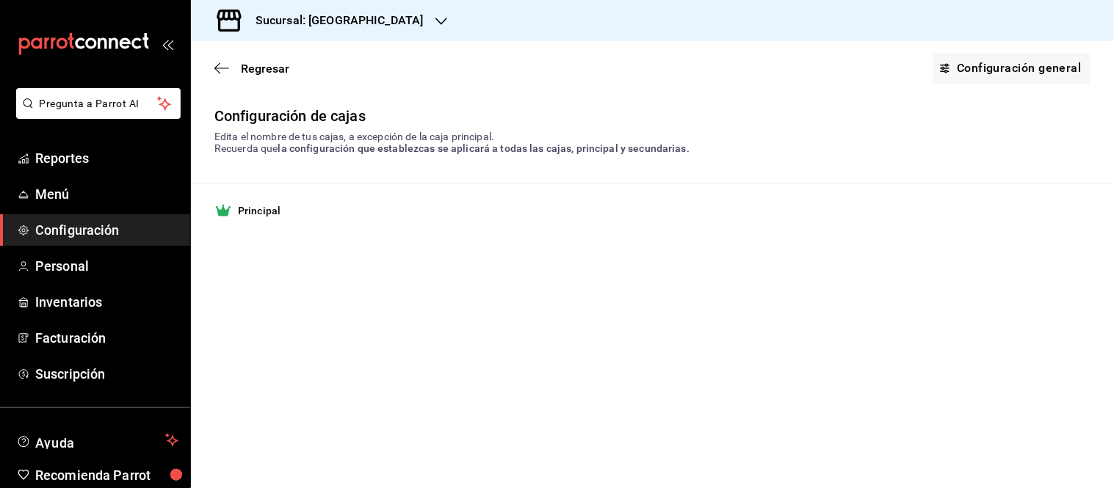
click at [201, 277] on main "Regresar Configuración general Configuración de cajas Edita el nombre de tus ca…" at bounding box center [652, 264] width 923 height 447
click at [225, 70] on icon "button" at bounding box center [221, 68] width 15 height 13
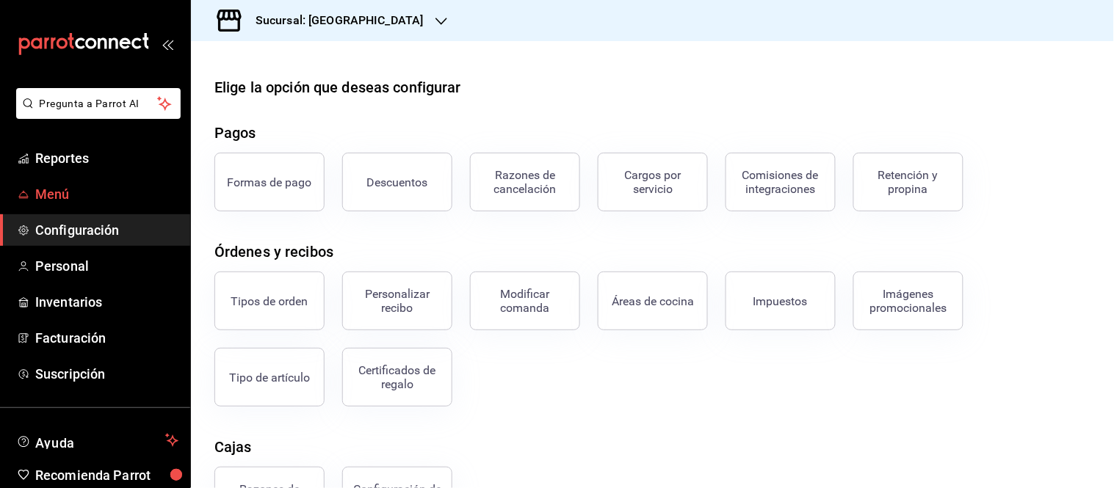
click at [35, 179] on link "Menú" at bounding box center [95, 194] width 190 height 32
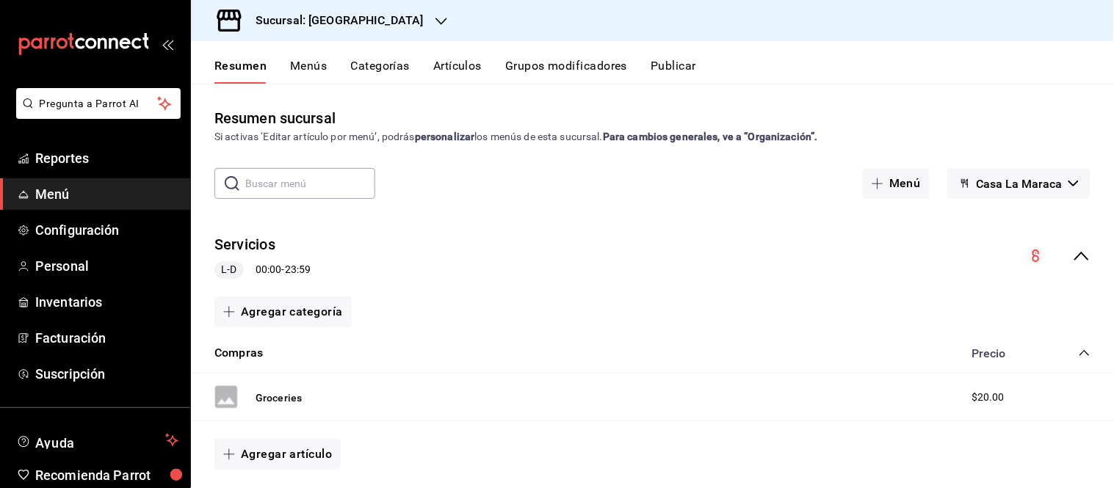
click at [452, 68] on button "Artículos" at bounding box center [457, 71] width 48 height 25
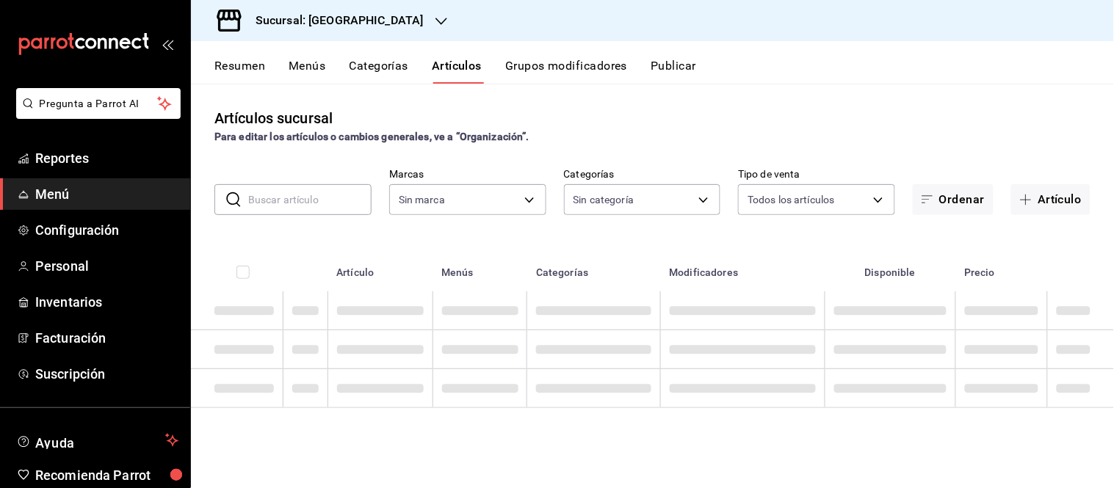
type input "06a0de65-89f9-446e-83ce-314a75ea4efa"
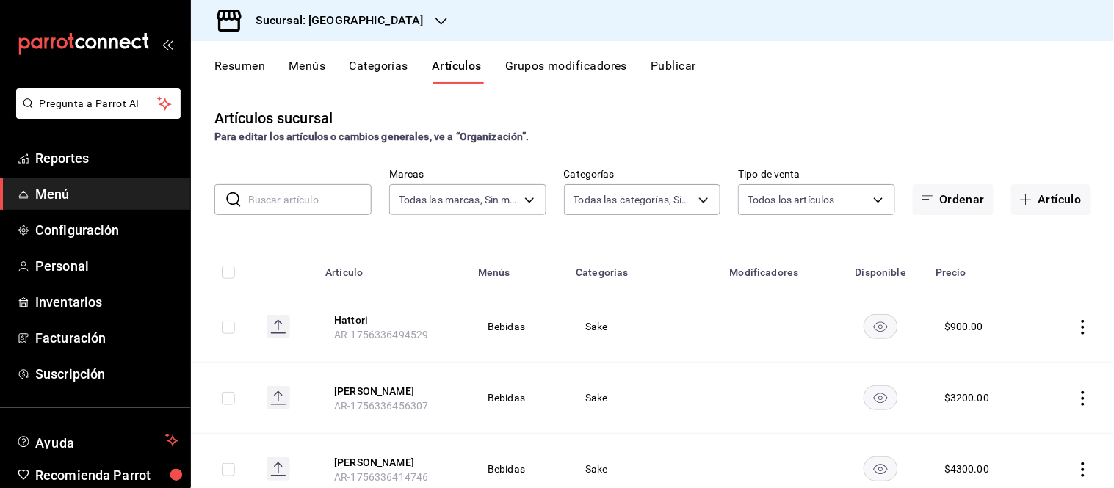
type input "457a7a1f-354d-46ce-811a-82c846cde0b3,85638dac-8ff3-4323-bacc-99d5e3a8f462,c45b4…"
click at [208, 139] on div "Artículos sucursal Para editar los artículos o cambios generales, ve a “Organiz…" at bounding box center [652, 125] width 923 height 37
click at [1063, 195] on button "Artículo" at bounding box center [1050, 199] width 79 height 31
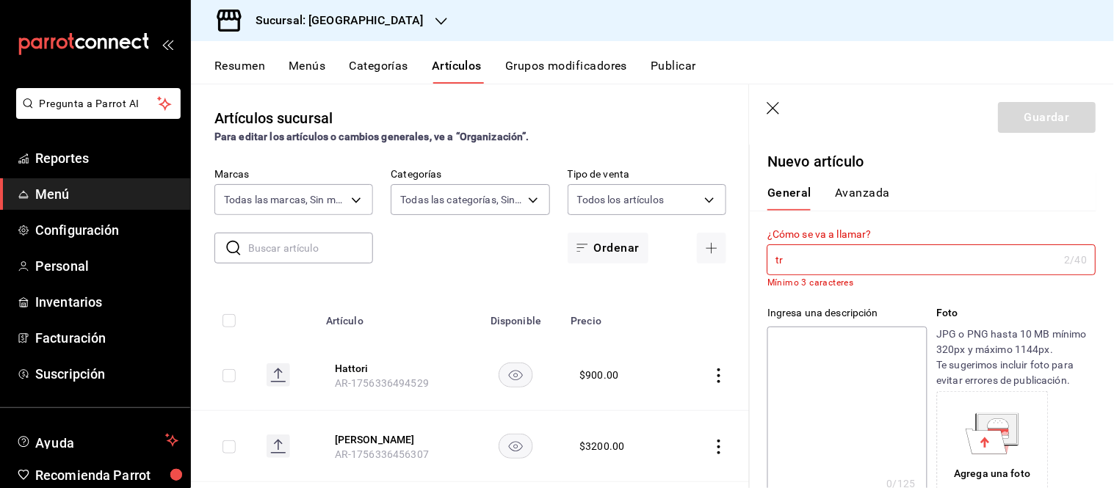
type input "t"
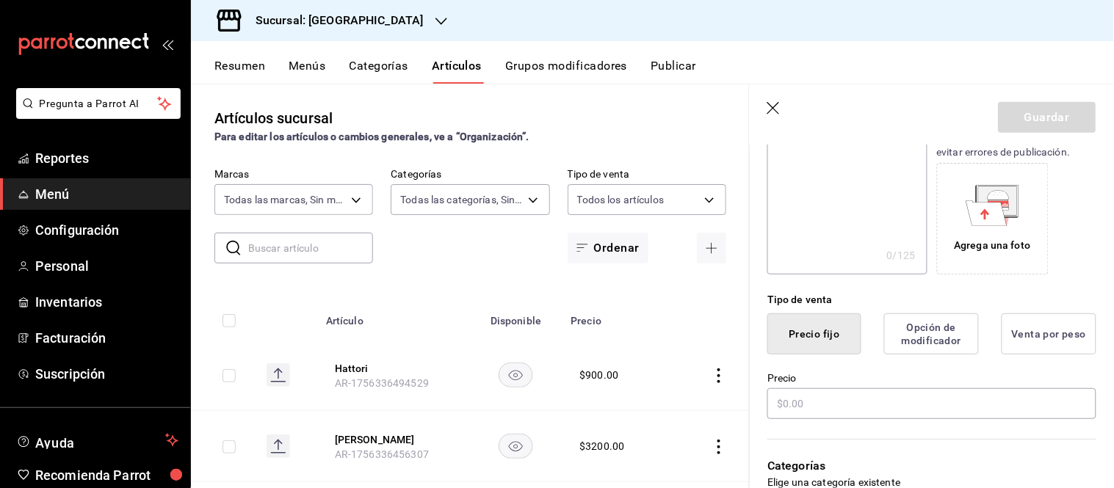
scroll to position [244, 0]
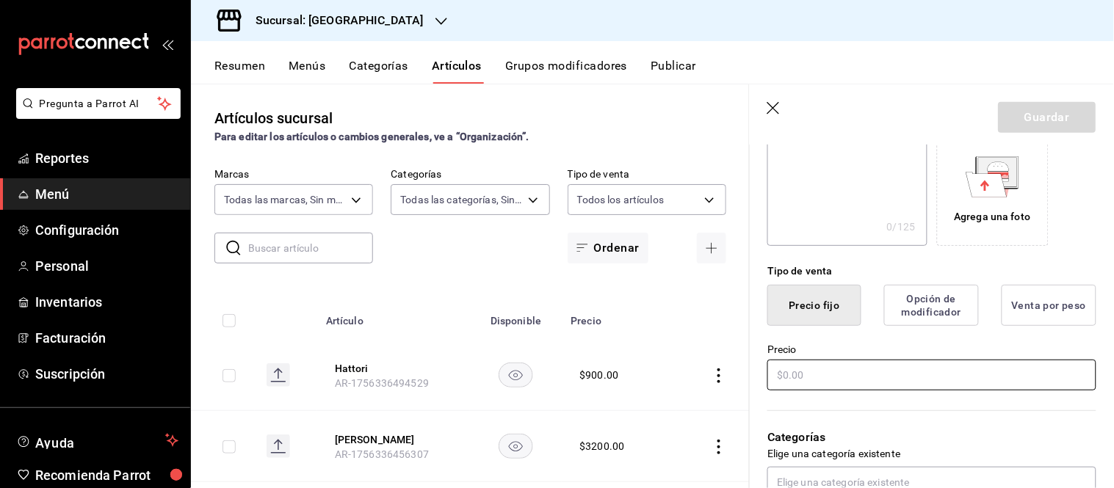
type input "Transporte"
click at [852, 382] on input "text" at bounding box center [931, 375] width 329 height 31
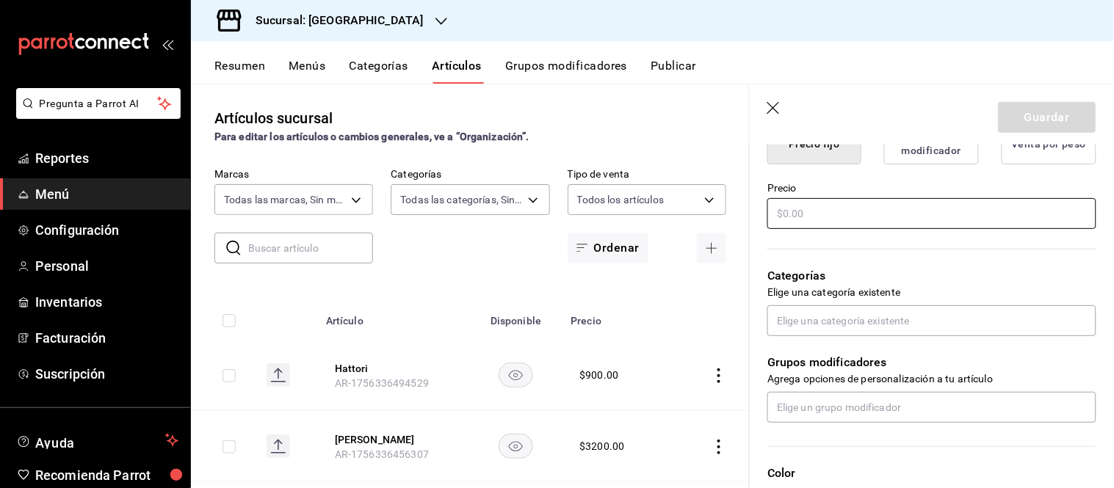
scroll to position [407, 0]
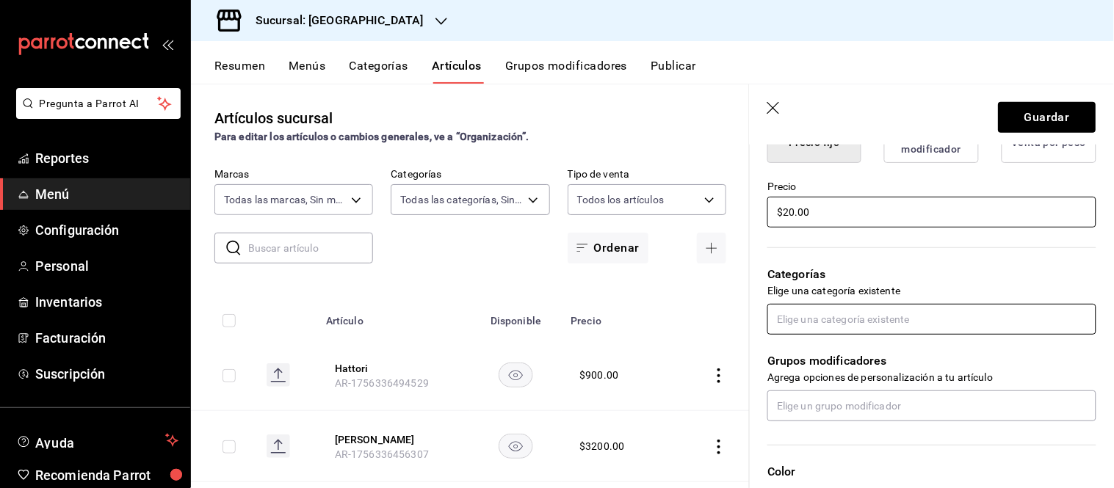
type input "$20.00"
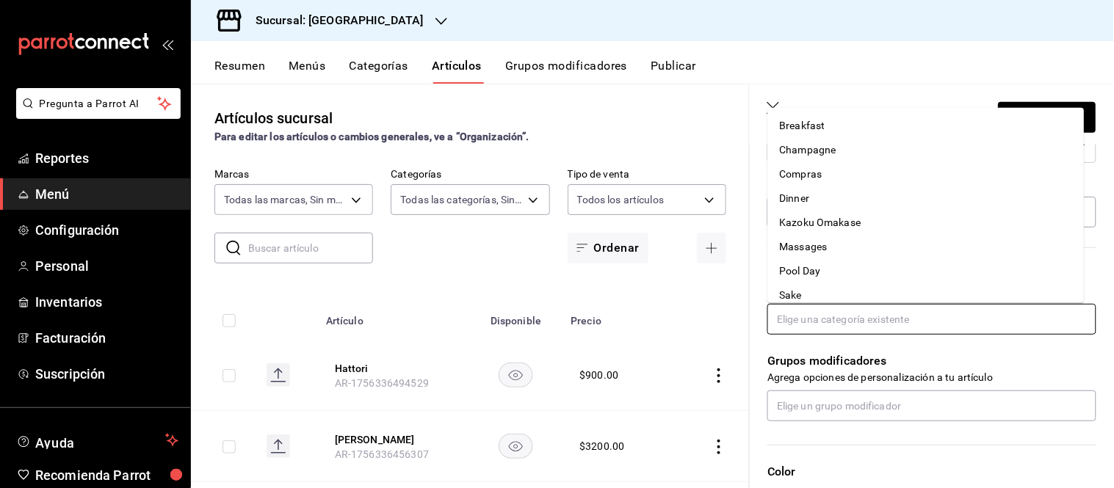
click at [886, 320] on input "text" at bounding box center [931, 319] width 329 height 31
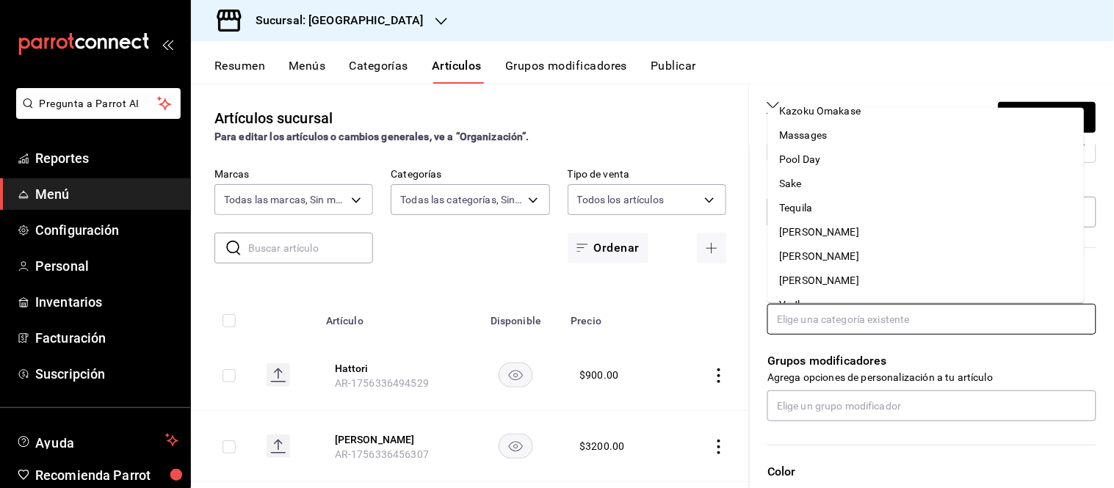
scroll to position [130, 0]
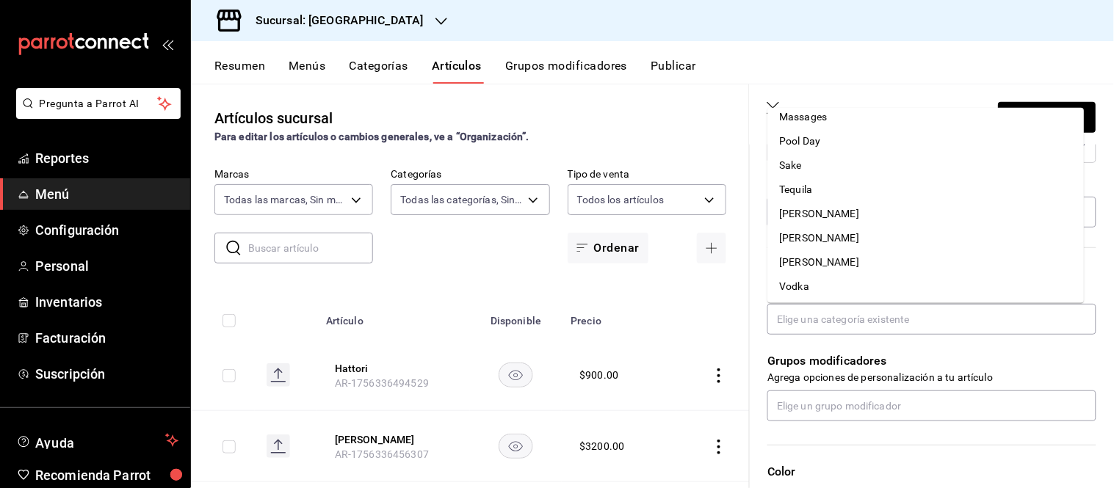
click at [955, 50] on div "Resumen Menús Categorías Artículos Grupos modificadores Publicar" at bounding box center [652, 62] width 923 height 43
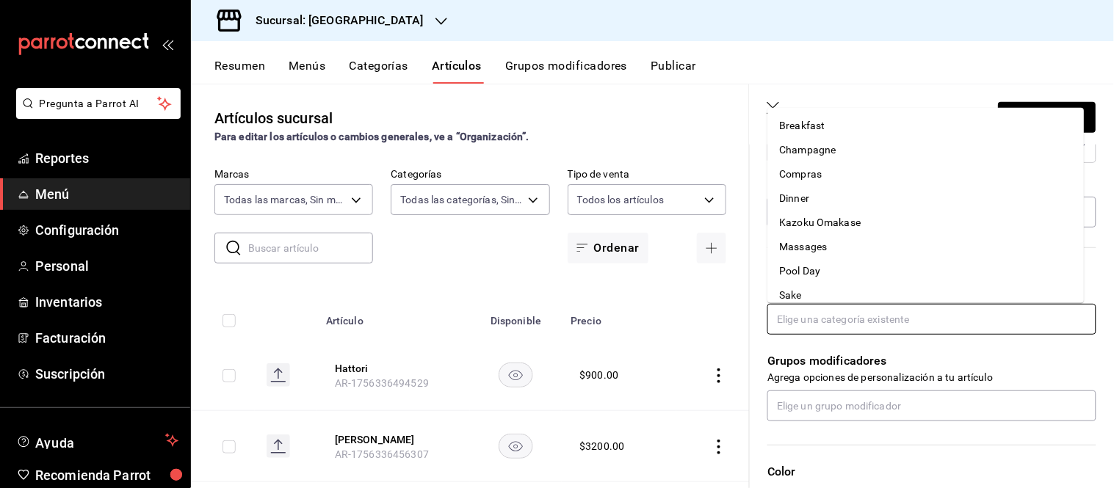
click at [838, 318] on input "text" at bounding box center [931, 319] width 329 height 31
click at [855, 178] on li "Compras" at bounding box center [926, 174] width 316 height 24
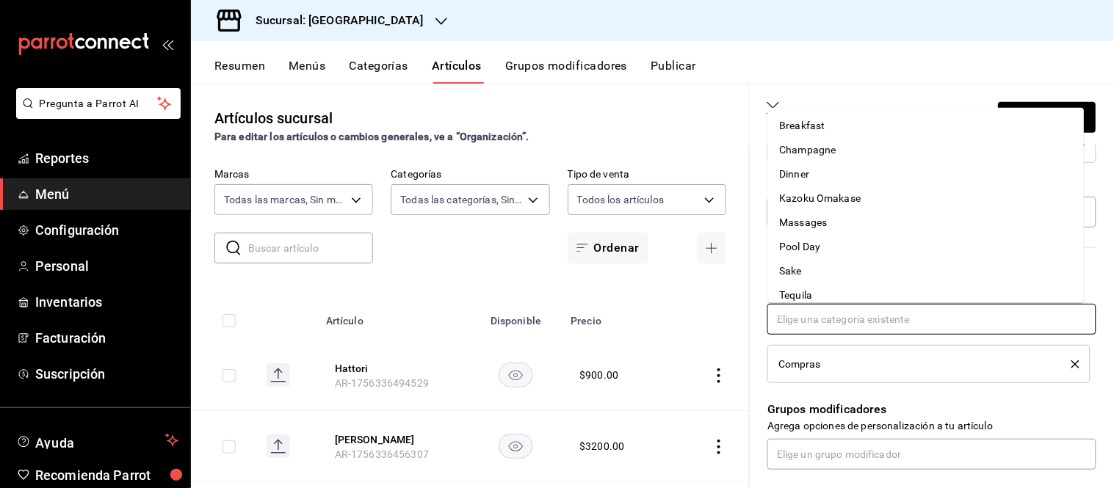
click at [821, 322] on input "text" at bounding box center [931, 319] width 329 height 31
click at [993, 59] on div "Resumen Menús Categorías Artículos Grupos modificadores Publicar" at bounding box center [663, 71] width 899 height 25
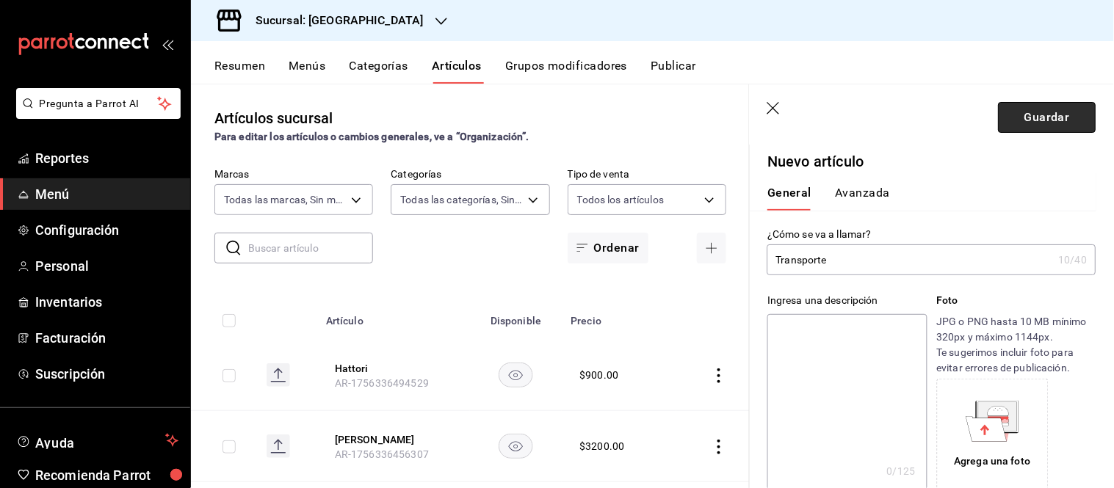
click at [1031, 113] on button "Guardar" at bounding box center [1047, 117] width 98 height 31
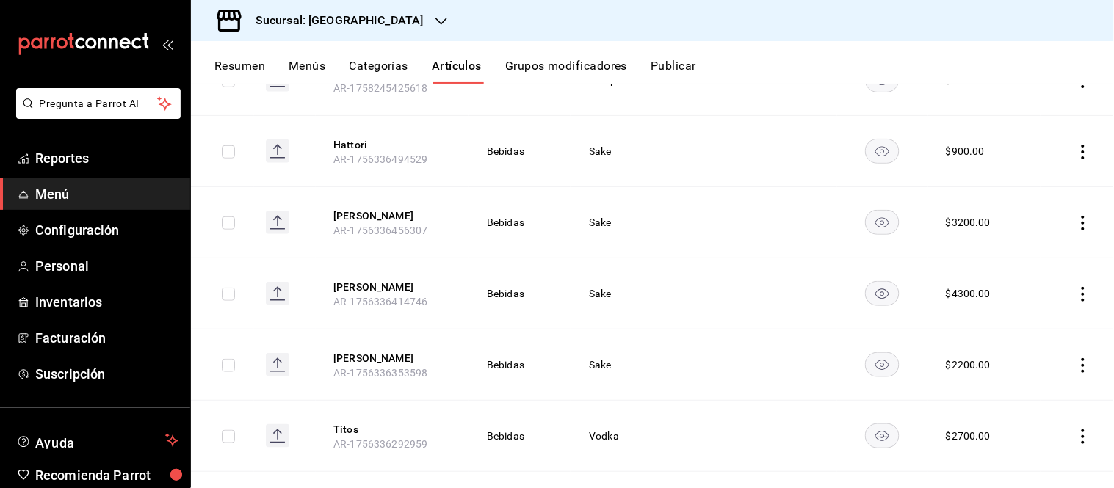
scroll to position [489, 0]
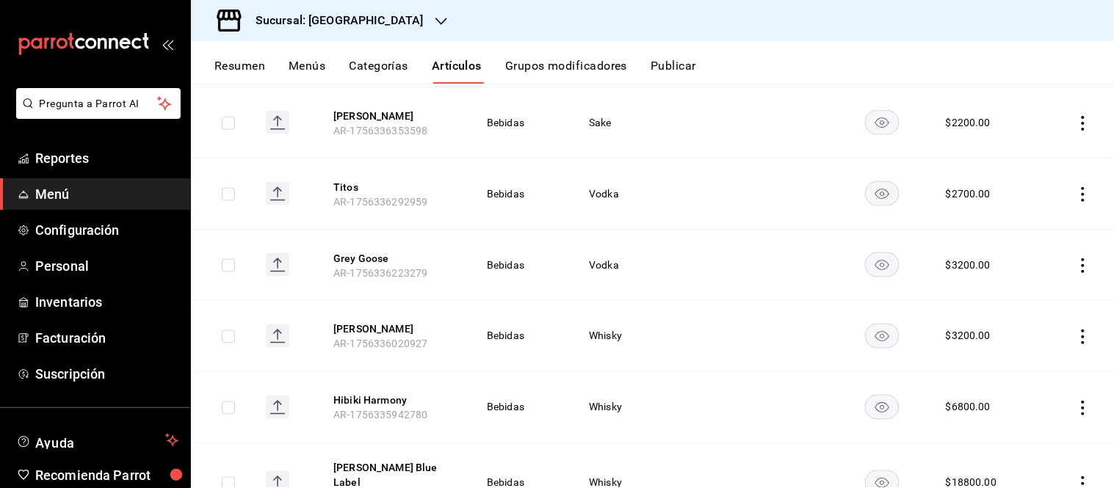
click at [378, 75] on button "Categorías" at bounding box center [378, 71] width 59 height 25
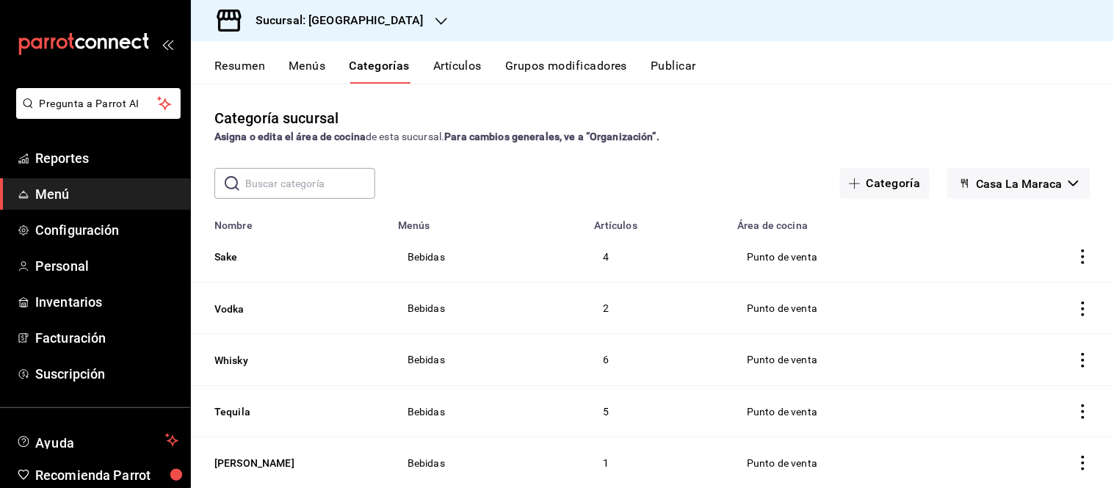
click at [388, 68] on button "Categorías" at bounding box center [379, 71] width 61 height 25
click at [947, 184] on button "Casa La Maraca" at bounding box center [1018, 183] width 143 height 31
click at [911, 104] on div at bounding box center [557, 244] width 1114 height 488
click at [871, 182] on button "Categoría" at bounding box center [885, 183] width 90 height 31
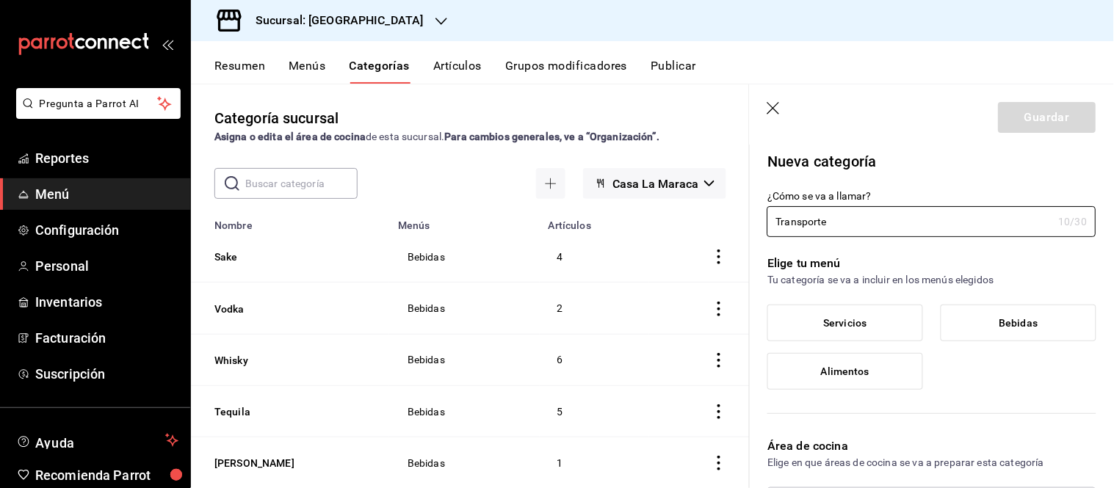
type input "Transporte"
click at [849, 311] on label "Servicios" at bounding box center [845, 322] width 154 height 35
click at [0, 0] on input "Servicios" at bounding box center [0, 0] width 0 height 0
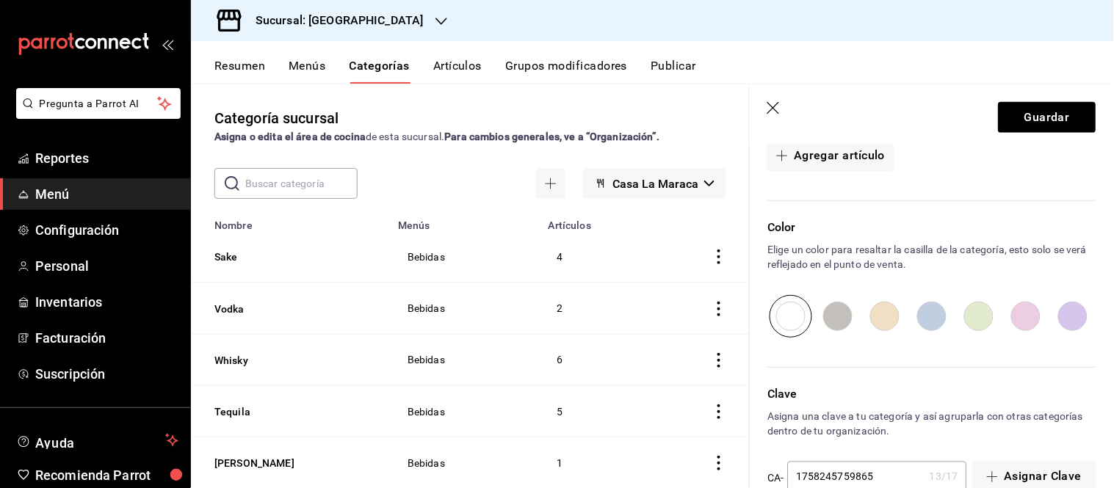
scroll to position [407, 0]
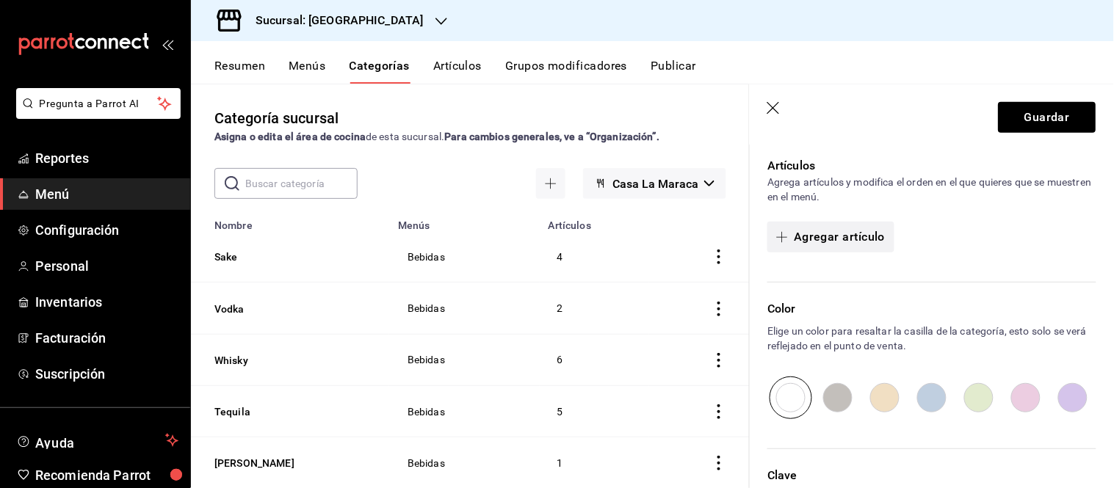
click at [841, 233] on button "Agregar artículo" at bounding box center [830, 237] width 126 height 31
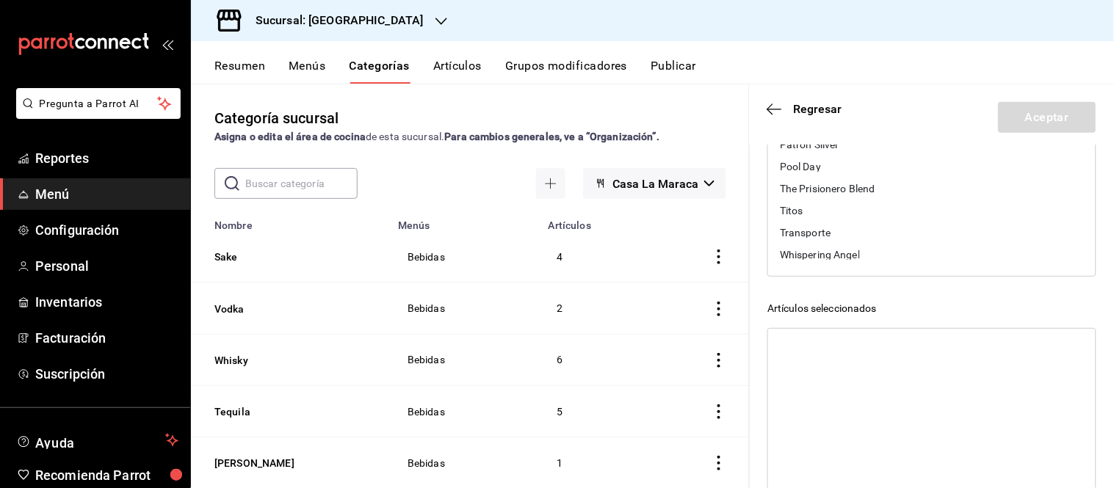
scroll to position [270, 0]
click at [801, 162] on div "Transporte" at bounding box center [931, 172] width 327 height 22
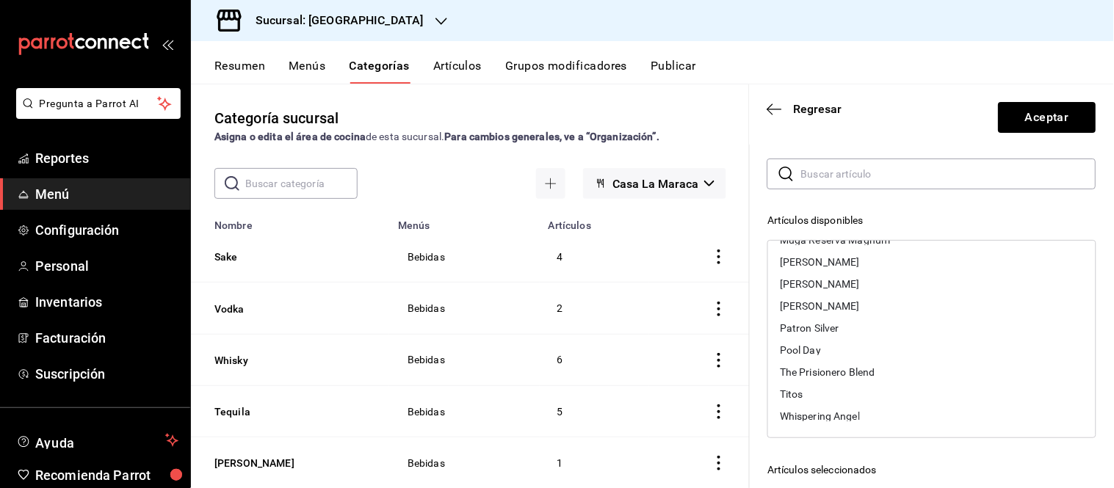
scroll to position [26, 0]
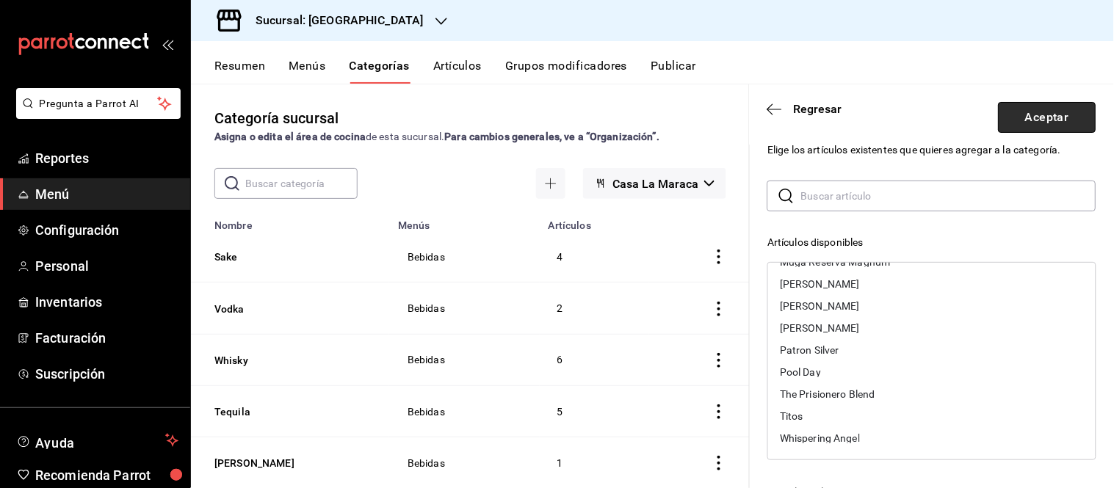
click at [1050, 112] on button "Aceptar" at bounding box center [1047, 117] width 98 height 31
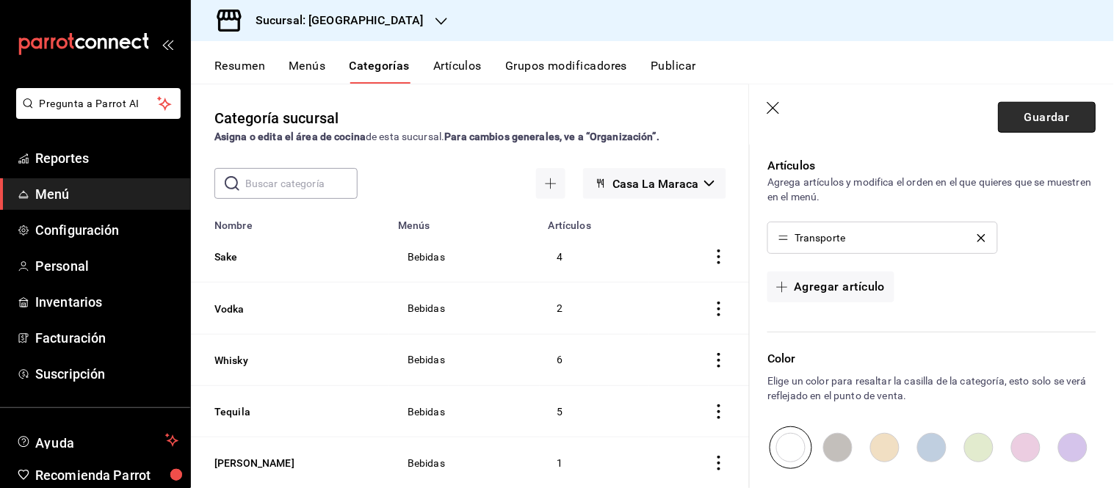
click at [1031, 106] on button "Guardar" at bounding box center [1047, 117] width 98 height 31
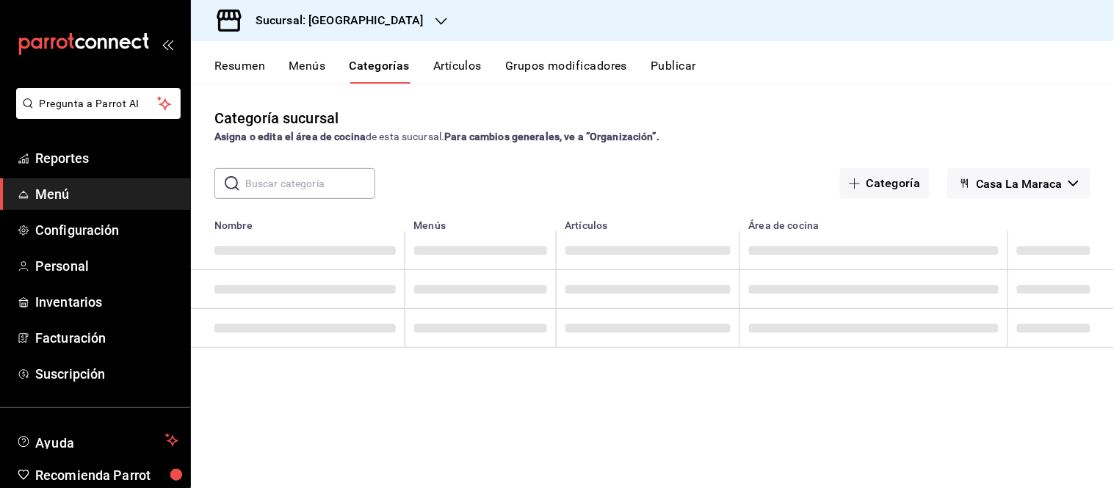
click at [452, 65] on button "Artículos" at bounding box center [457, 71] width 48 height 25
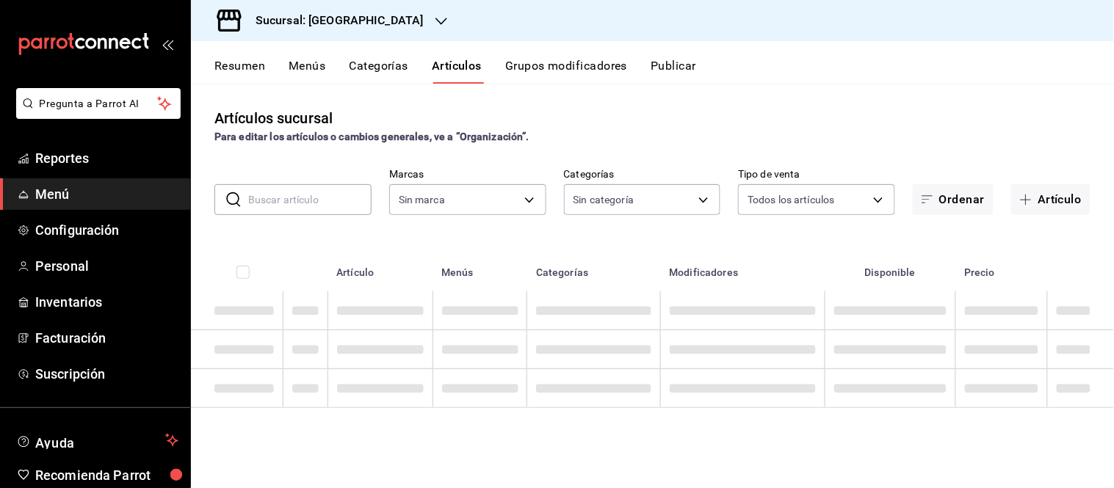
type input "06a0de65-89f9-446e-83ce-314a75ea4efa"
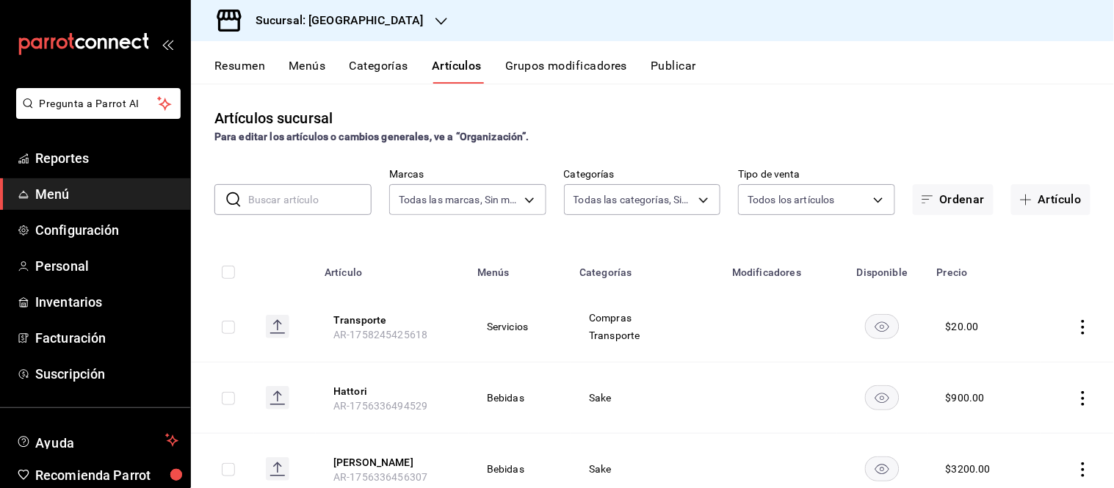
type input "25f9cce9-2f68-4374-8e5e-d41c92a5cf9e,457a7a1f-354d-46ce-811a-82c846cde0b3,85638…"
click at [376, 319] on button "Transporte" at bounding box center [391, 320] width 117 height 15
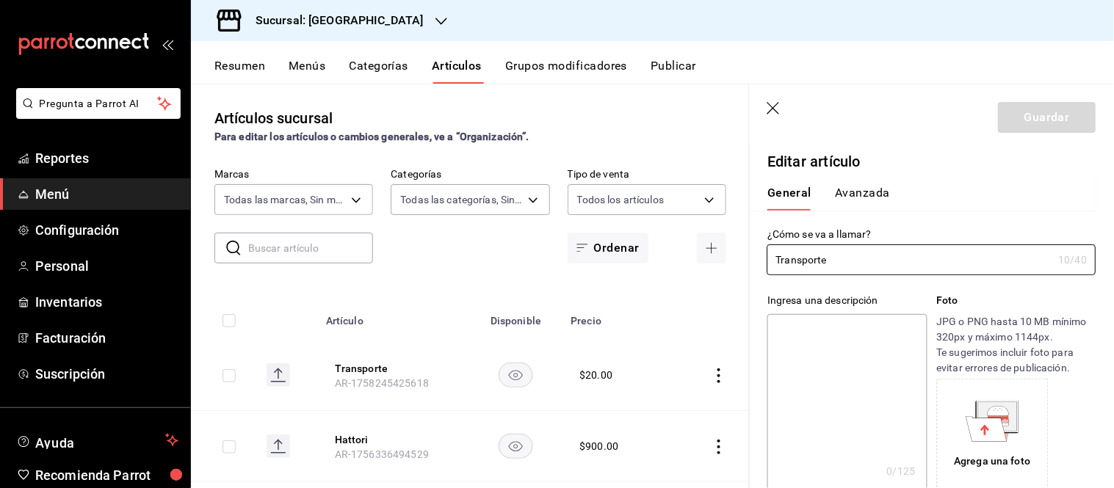
type input "$20.00"
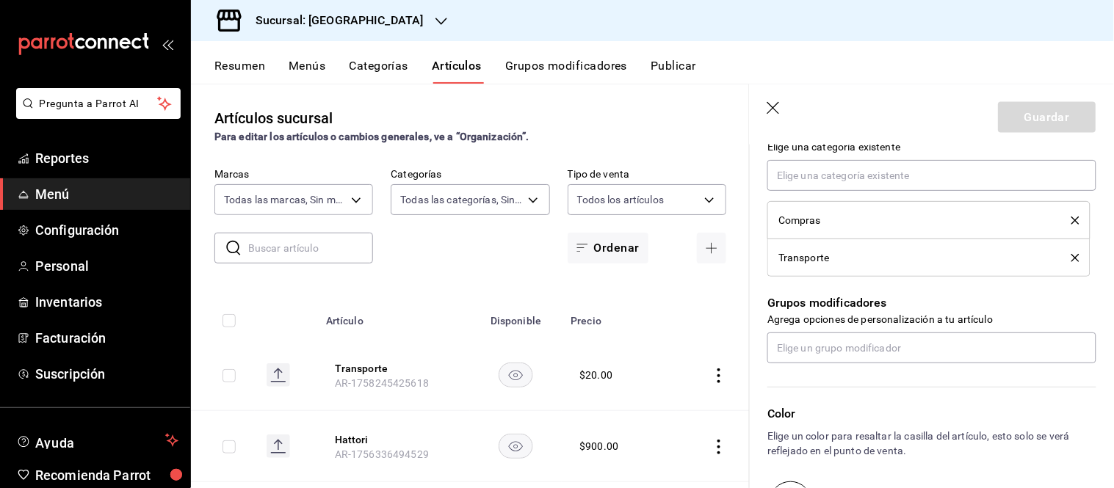
scroll to position [526, 0]
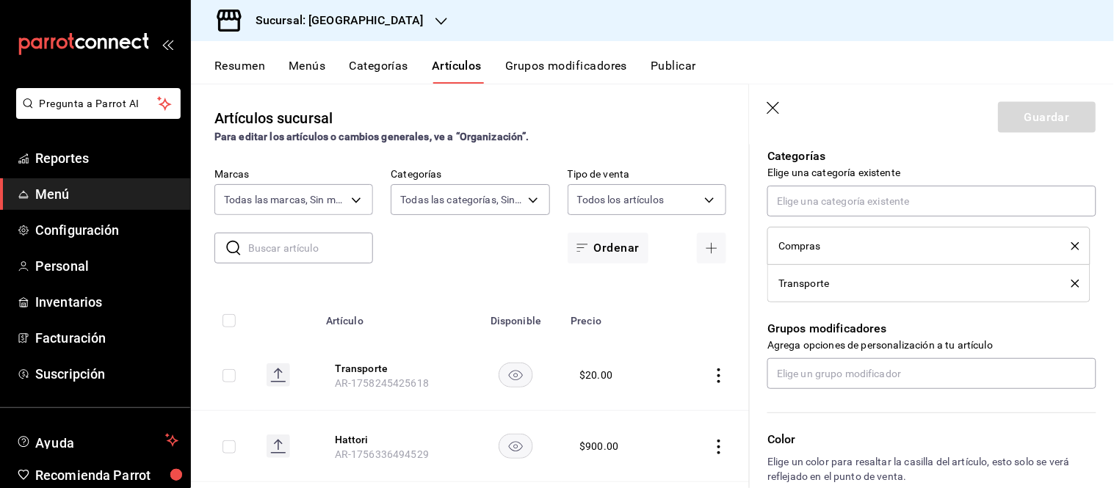
click at [1071, 243] on icon "delete" at bounding box center [1075, 246] width 8 height 8
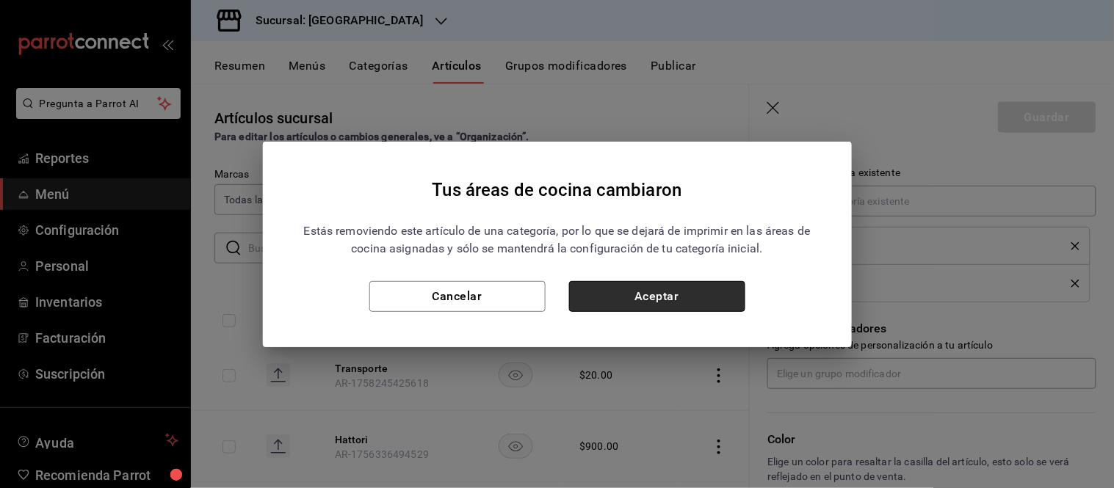
click at [661, 294] on button "Aceptar" at bounding box center [657, 296] width 176 height 31
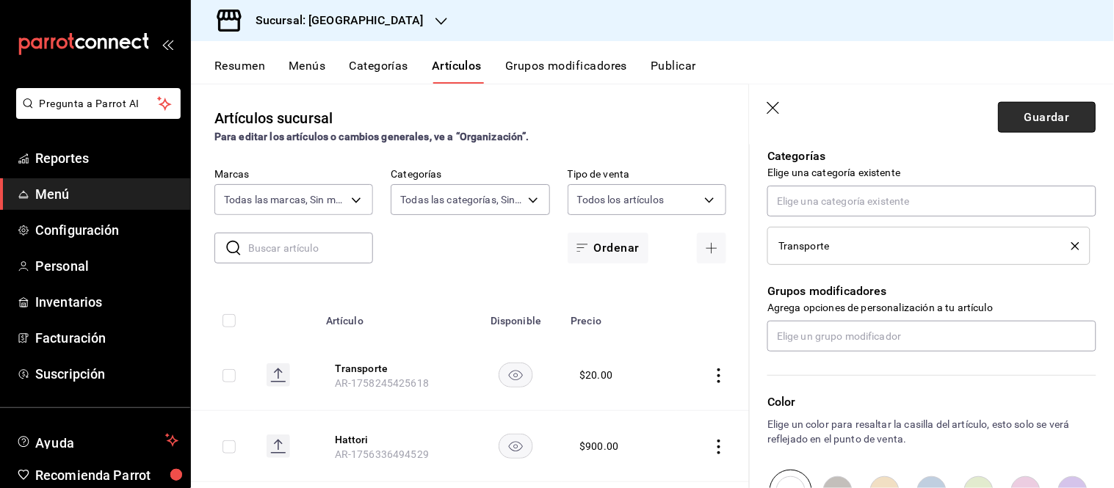
click at [1034, 122] on button "Guardar" at bounding box center [1047, 117] width 98 height 31
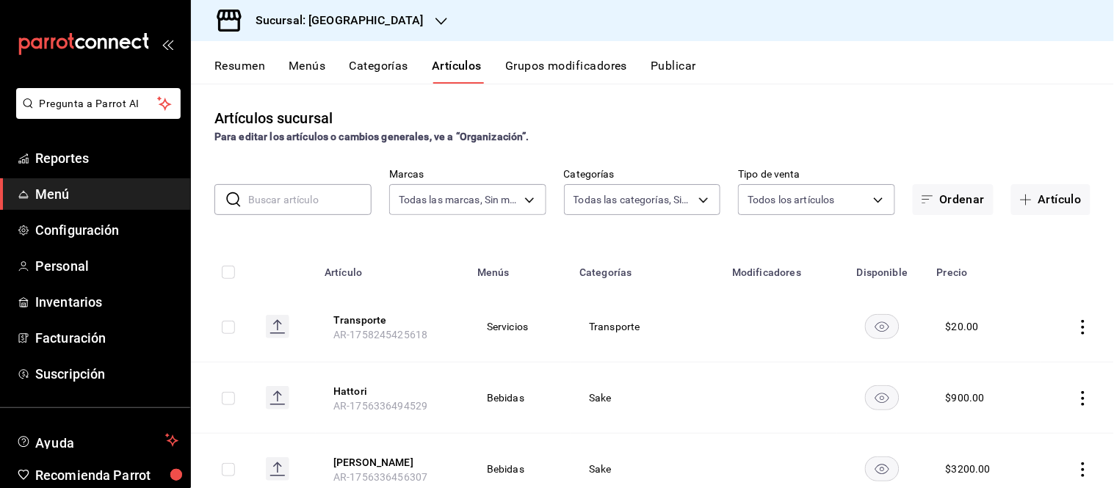
click at [386, 63] on button "Categorías" at bounding box center [378, 71] width 59 height 25
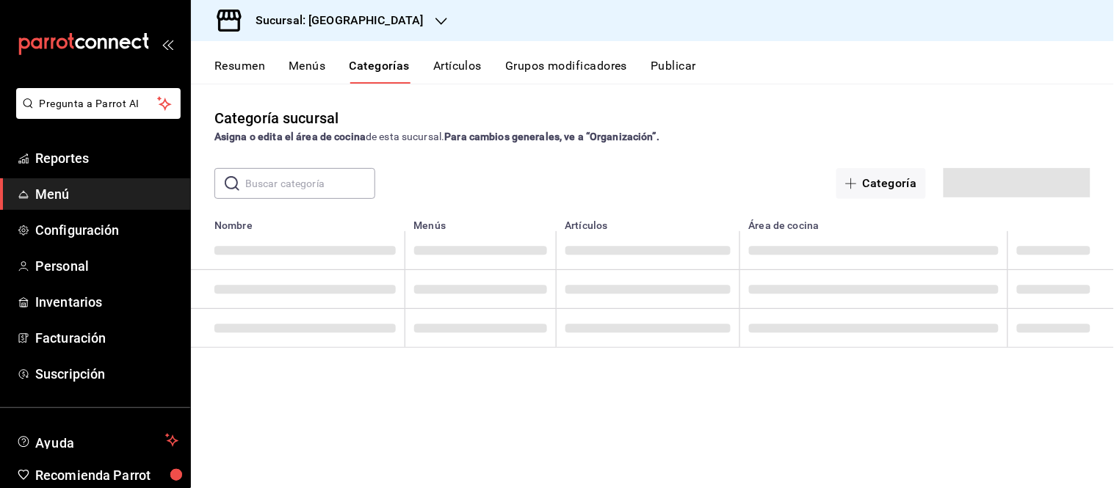
click at [464, 73] on button "Artículos" at bounding box center [457, 71] width 48 height 25
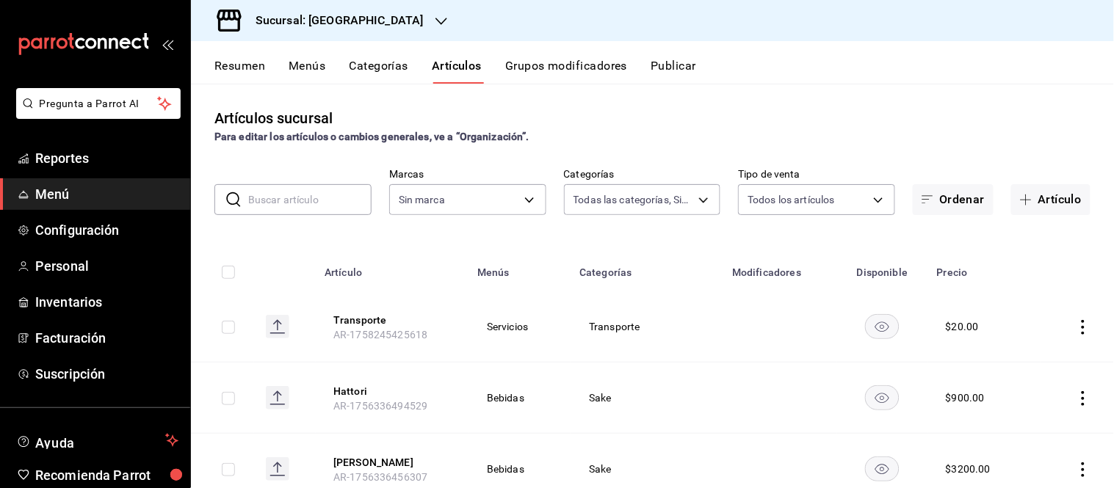
type input "25f9cce9-2f68-4374-8e5e-d41c92a5cf9e,457a7a1f-354d-46ce-811a-82c846cde0b3,85638…"
type input "06a0de65-89f9-446e-83ce-314a75ea4efa"
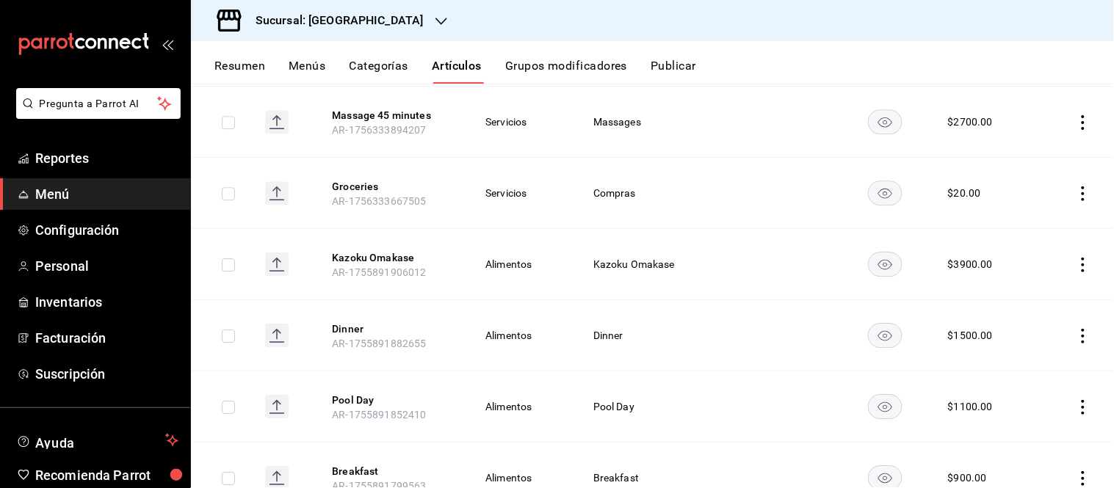
scroll to position [2518, 0]
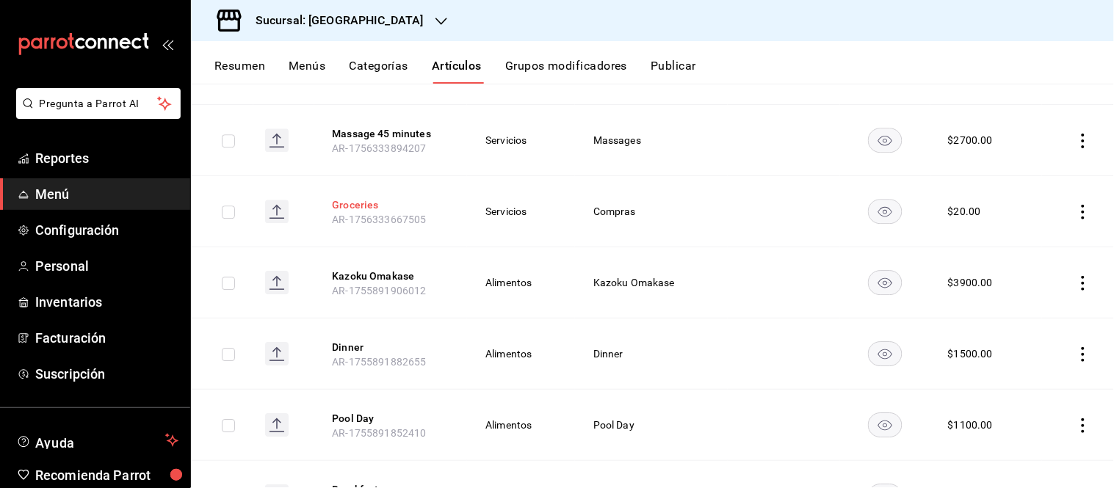
click at [356, 201] on button "Groceries" at bounding box center [390, 204] width 117 height 15
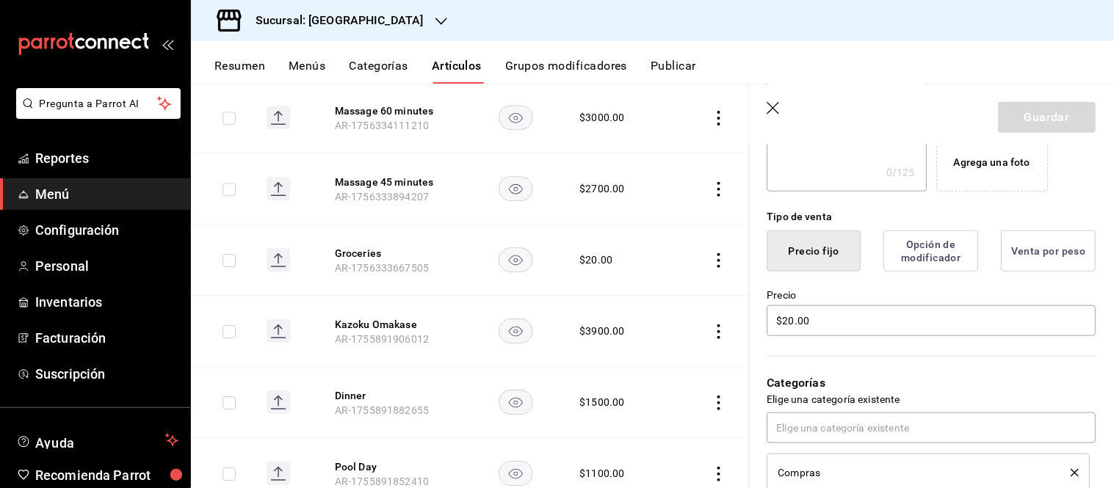
scroll to position [326, 0]
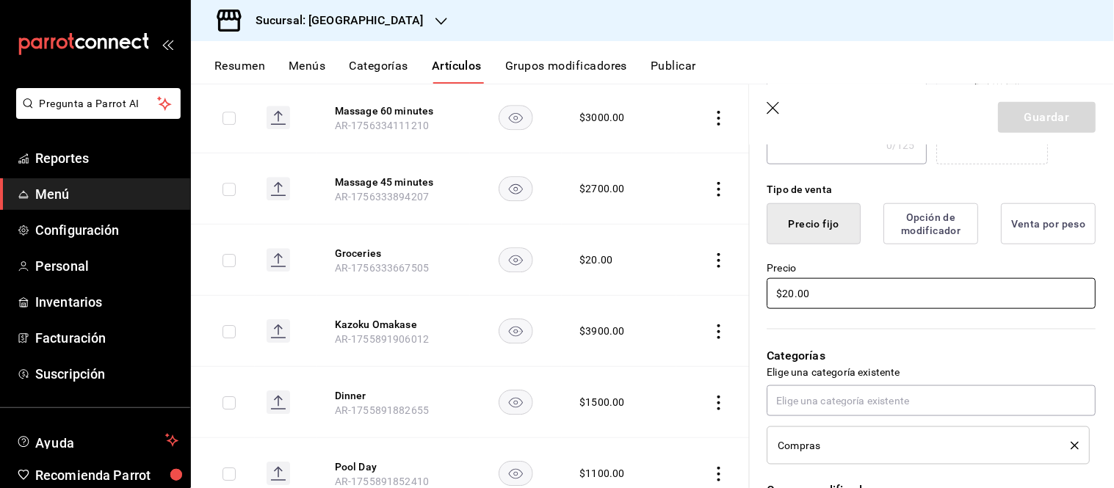
drag, startPoint x: 795, startPoint y: 292, endPoint x: 739, endPoint y: 291, distance: 56.5
click at [739, 291] on main "Artículos sucursal Para editar los artículos o cambios generales, ve a “Organiz…" at bounding box center [652, 286] width 923 height 405
type input "$17.00"
drag, startPoint x: 999, startPoint y: 120, endPoint x: 995, endPoint y: 139, distance: 20.2
click at [999, 120] on button "Guardar" at bounding box center [1047, 117] width 98 height 31
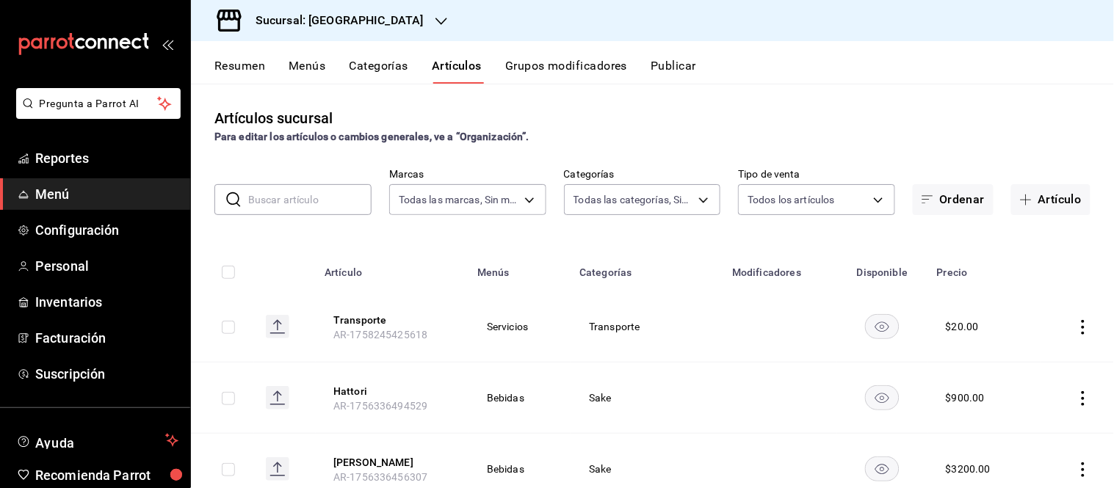
click at [877, 107] on div "Artículos sucursal Para editar los artículos o cambios generales, ve a “Organiz…" at bounding box center [652, 125] width 923 height 37
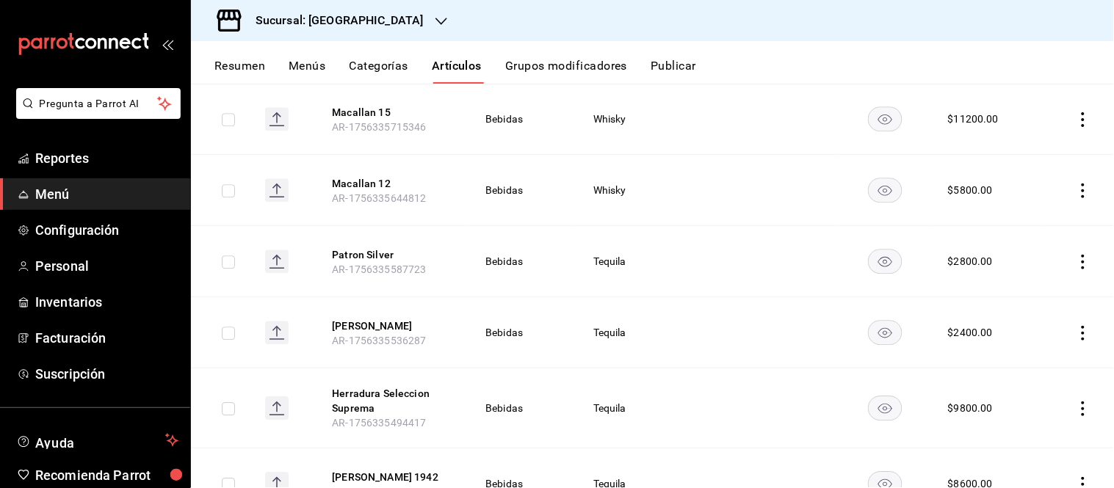
scroll to position [753, 0]
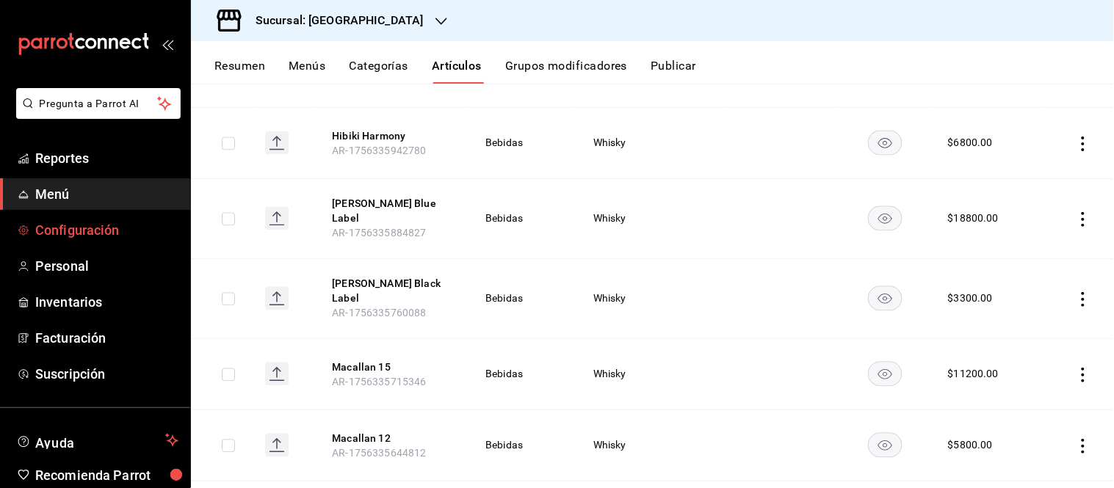
click at [60, 230] on span "Configuración" at bounding box center [106, 230] width 143 height 20
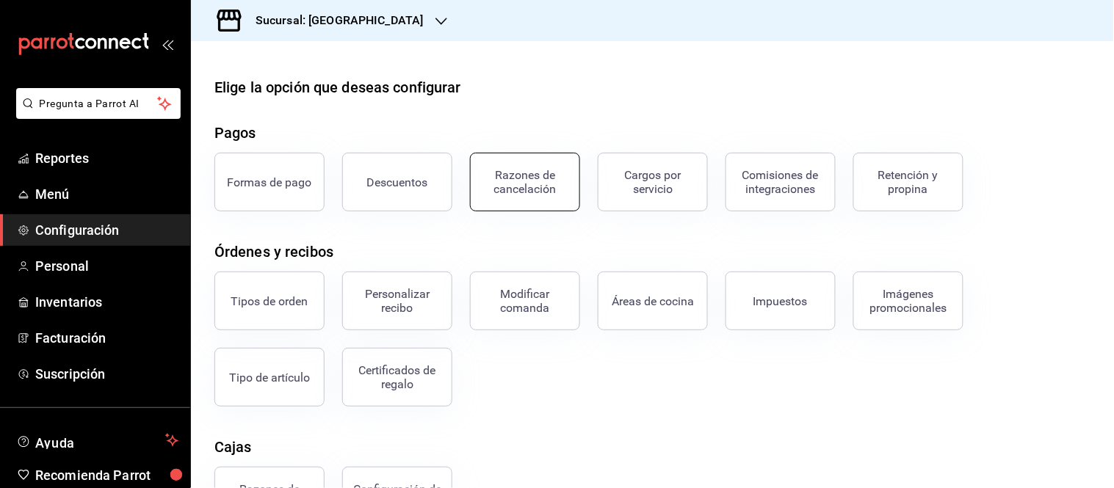
click at [559, 201] on button "Razones de cancelación" at bounding box center [525, 182] width 110 height 59
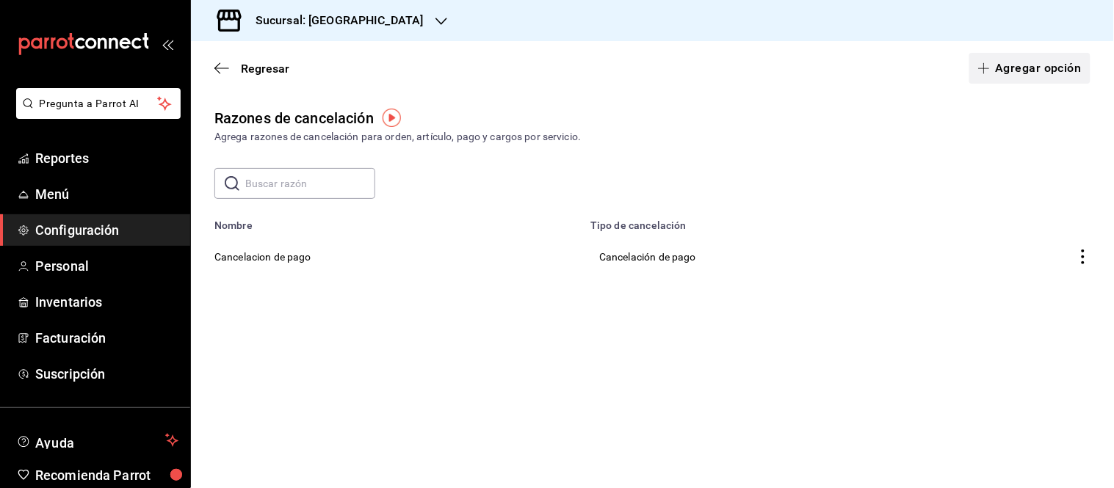
click at [1059, 67] on button "Agregar opción" at bounding box center [1029, 68] width 121 height 31
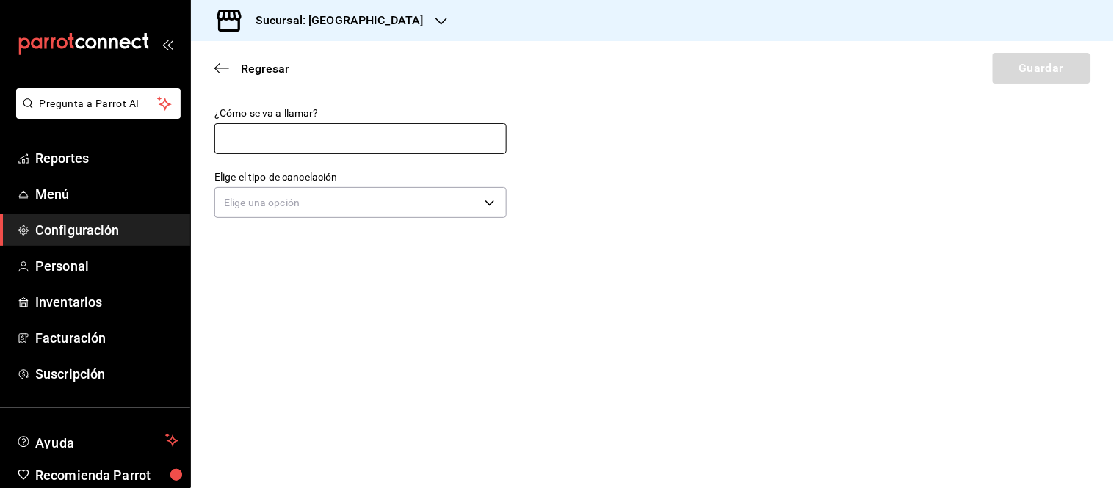
click at [276, 139] on input "text" at bounding box center [360, 138] width 292 height 31
type input "Cancelacion de articulo"
click at [289, 204] on body "Pregunta a Parrot AI Reportes Menú Configuración Personal Inventarios Facturaci…" at bounding box center [557, 244] width 1114 height 488
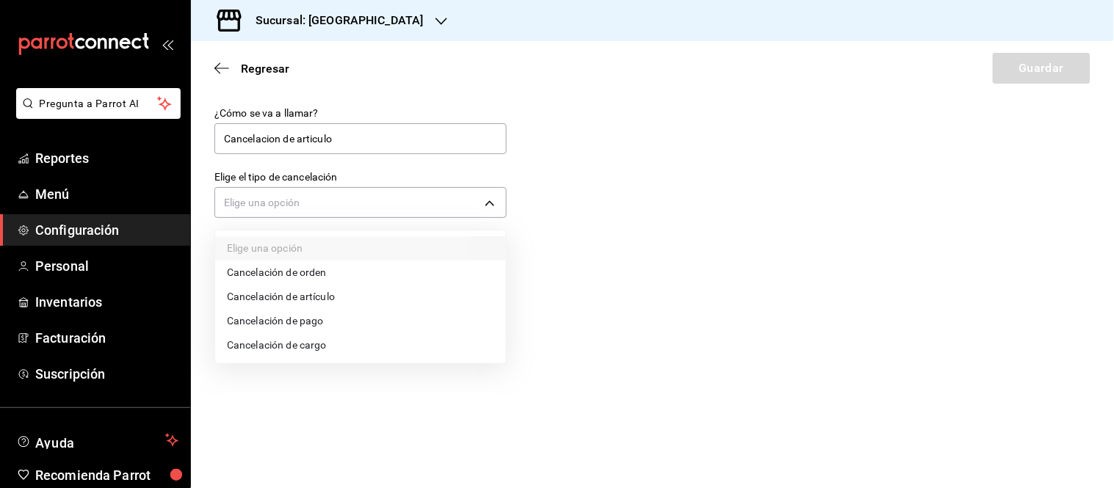
click at [346, 300] on li "Cancelación de artículo" at bounding box center [360, 297] width 291 height 24
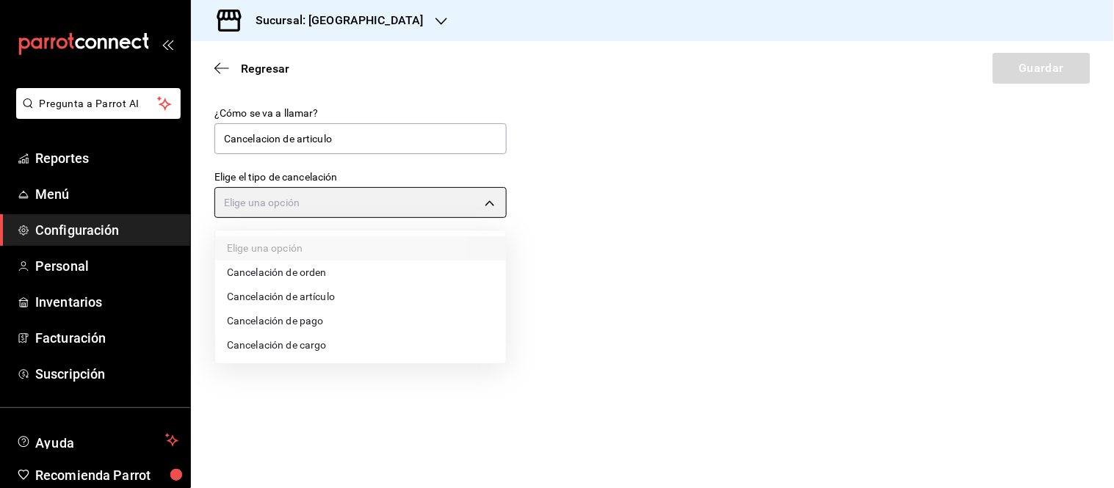
type input "ORDER_ITEM"
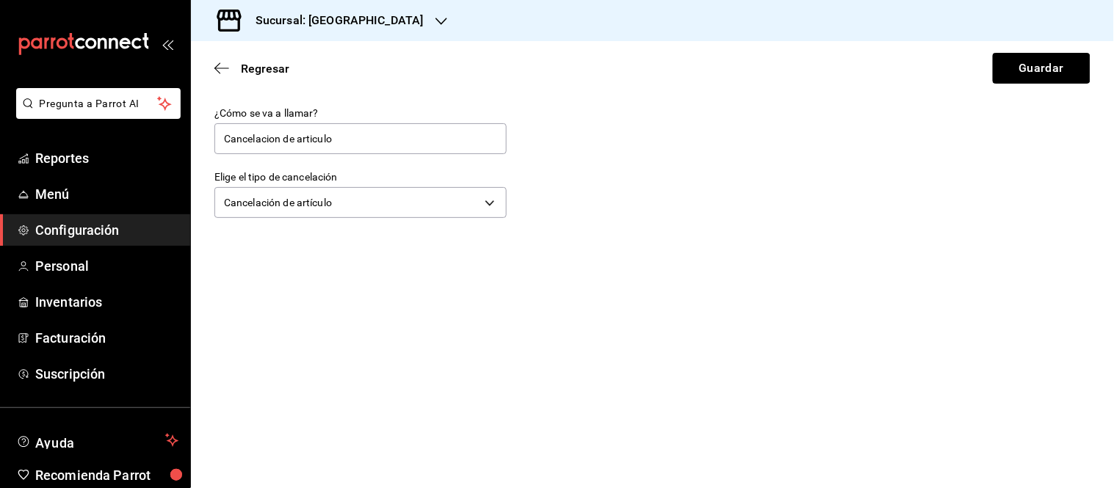
click at [1057, 68] on button "Guardar" at bounding box center [1042, 68] width 98 height 31
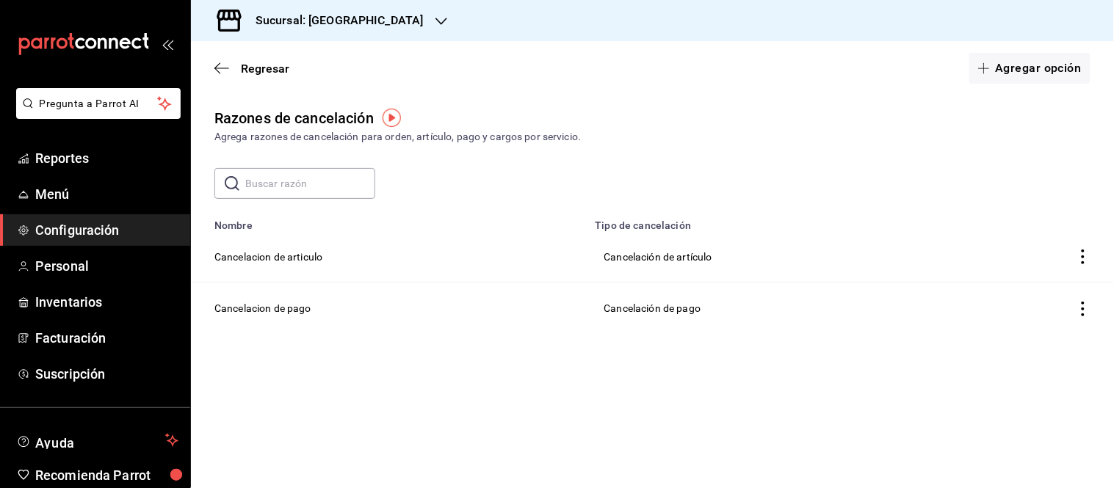
click at [345, 35] on div "Sucursal: Casa La Maraca" at bounding box center [328, 20] width 250 height 41
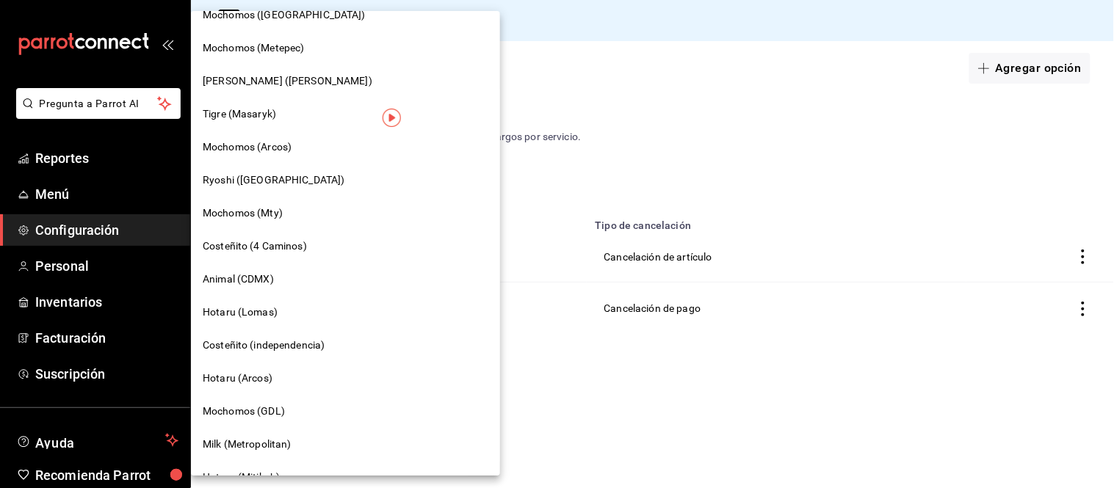
scroll to position [934, 0]
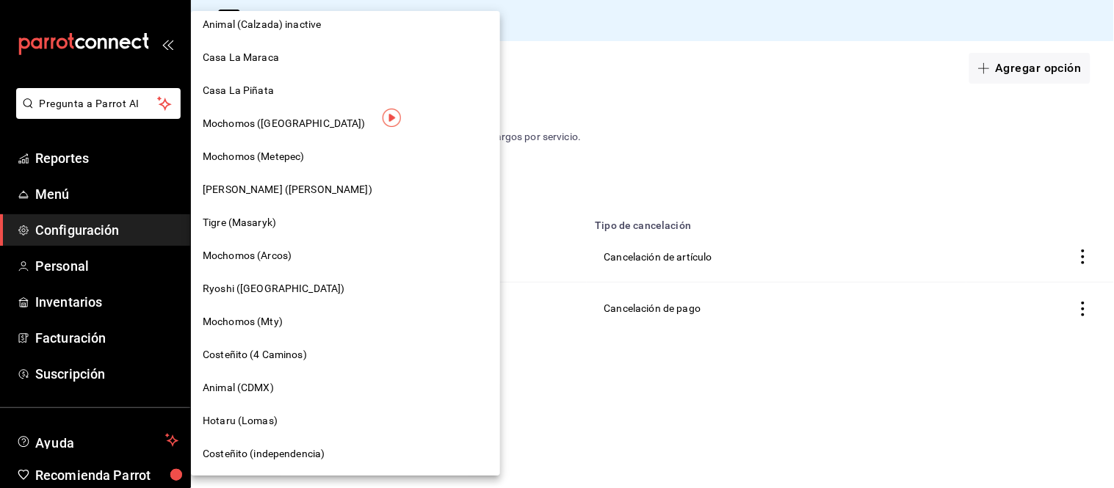
click at [287, 100] on div "Casa La Piñata" at bounding box center [345, 90] width 309 height 33
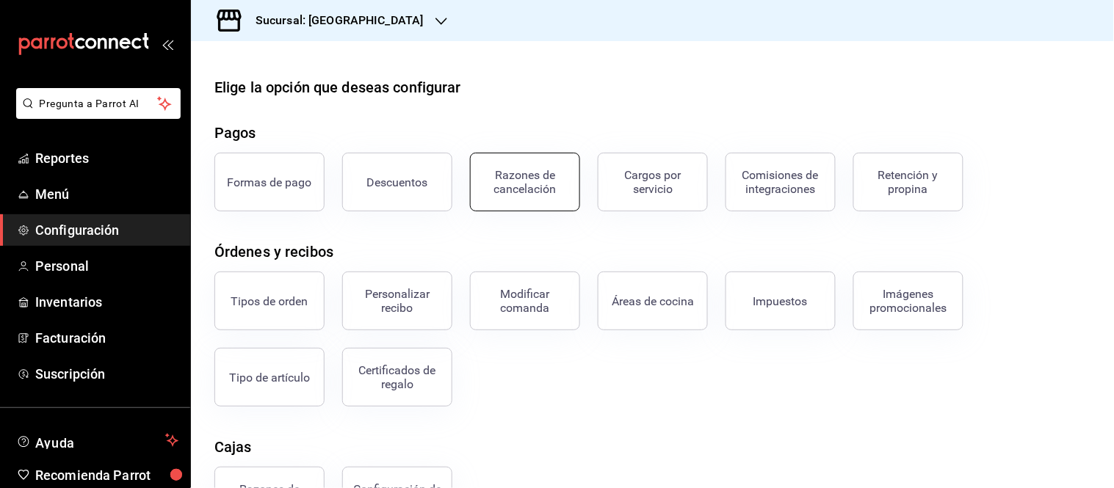
click at [526, 186] on div "Razones de cancelación" at bounding box center [524, 182] width 91 height 28
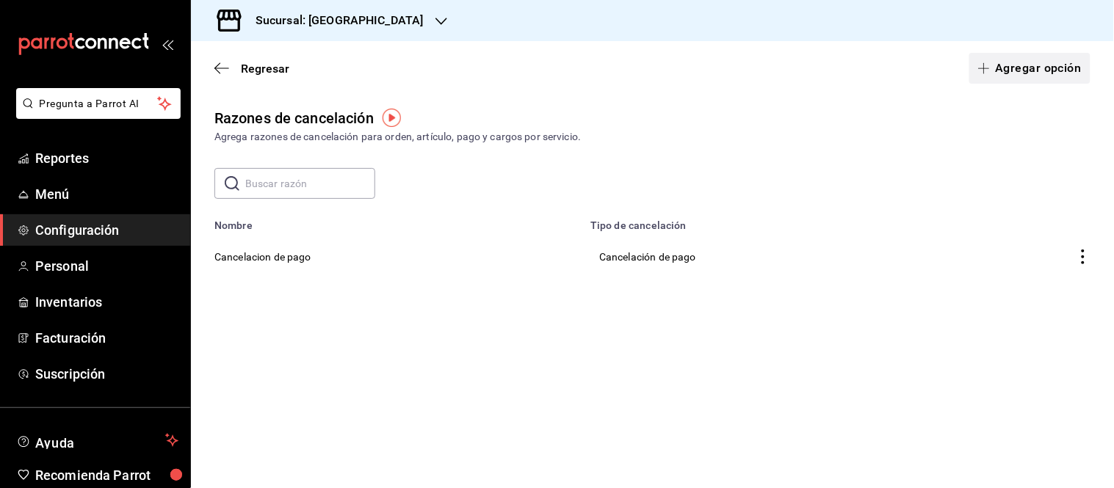
click at [984, 68] on icon "button" at bounding box center [984, 68] width 12 height 12
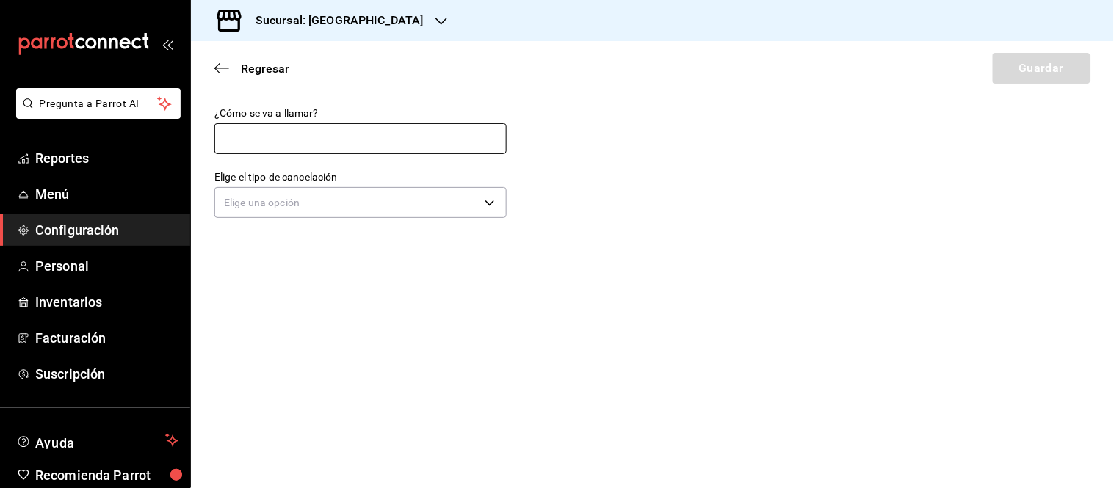
click at [338, 134] on input "text" at bounding box center [360, 138] width 292 height 31
type input "Cancelacion de articulo"
click at [309, 194] on body "Pregunta a Parrot AI Reportes Menú Configuración Personal Inventarios Facturaci…" at bounding box center [557, 244] width 1114 height 488
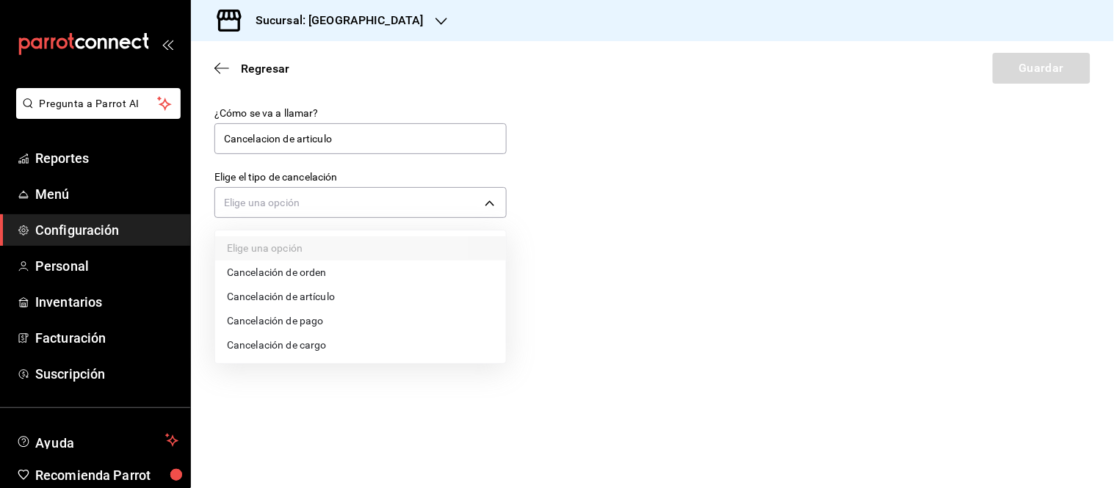
click at [338, 297] on li "Cancelación de artículo" at bounding box center [360, 297] width 291 height 24
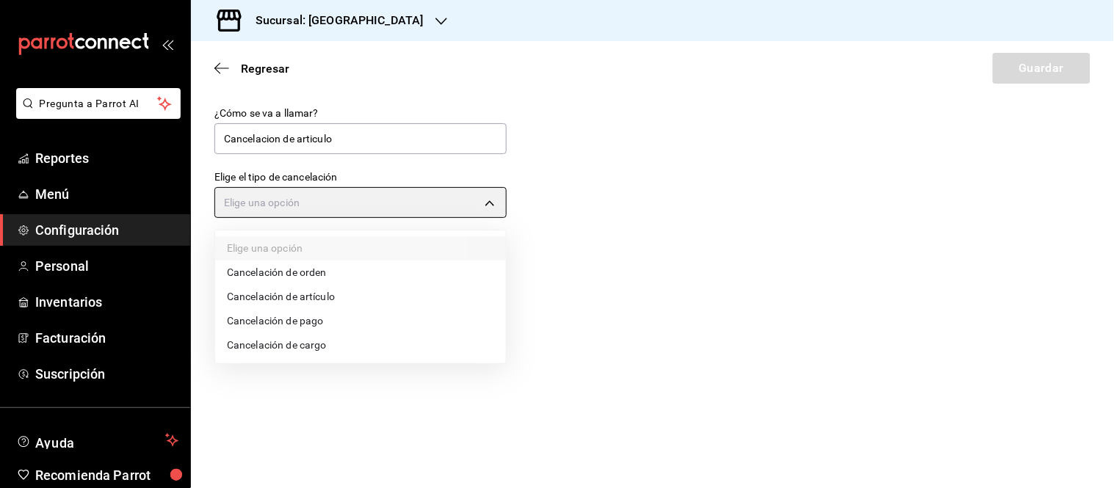
type input "ORDER_ITEM"
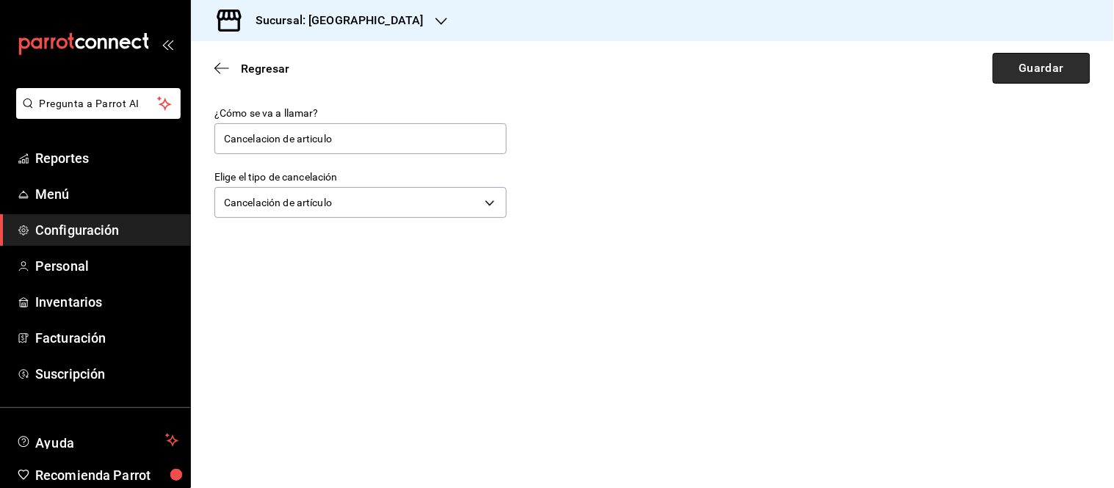
click at [1090, 70] on button "Guardar" at bounding box center [1042, 68] width 98 height 31
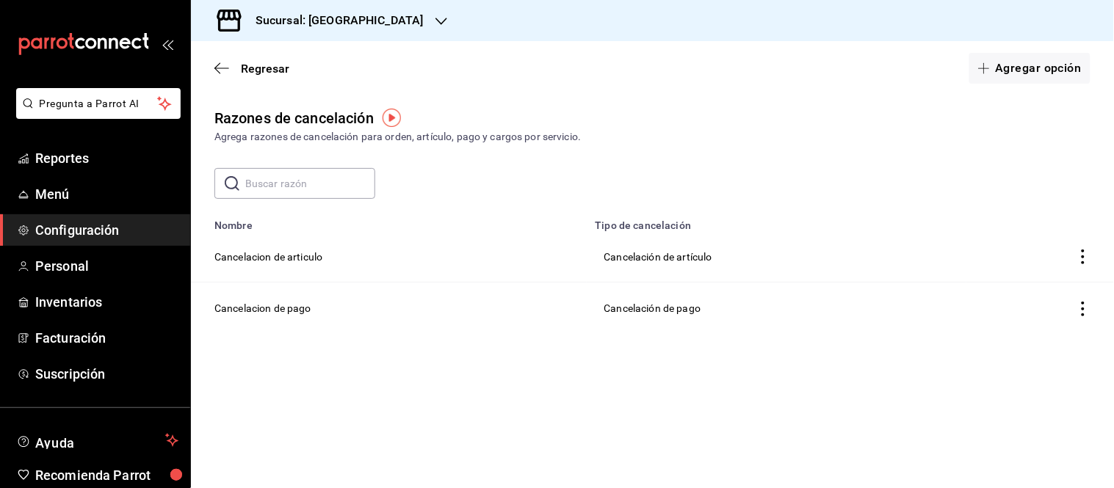
click at [289, 9] on div "Sucursal: Casa La Piñata" at bounding box center [328, 20] width 250 height 41
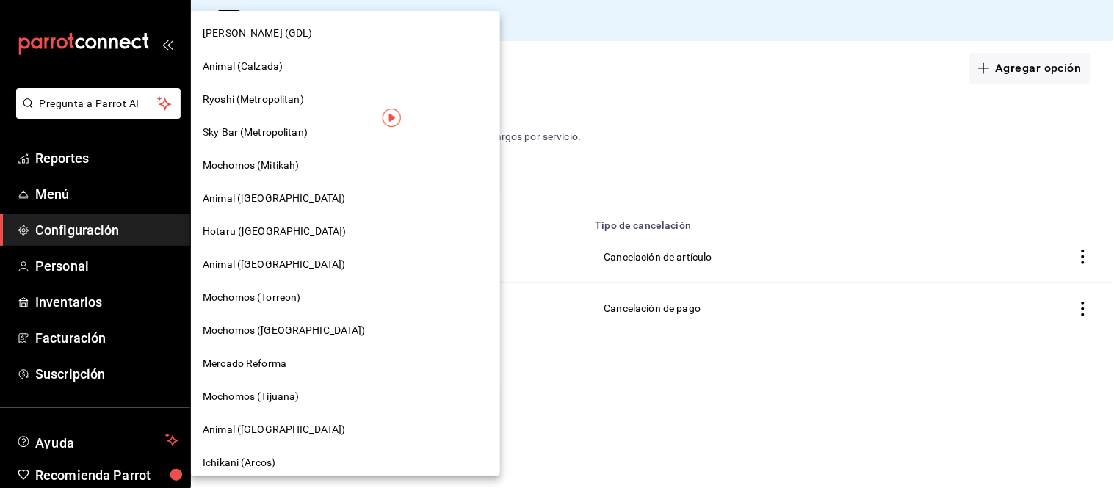
click at [674, 54] on div at bounding box center [557, 244] width 1114 height 488
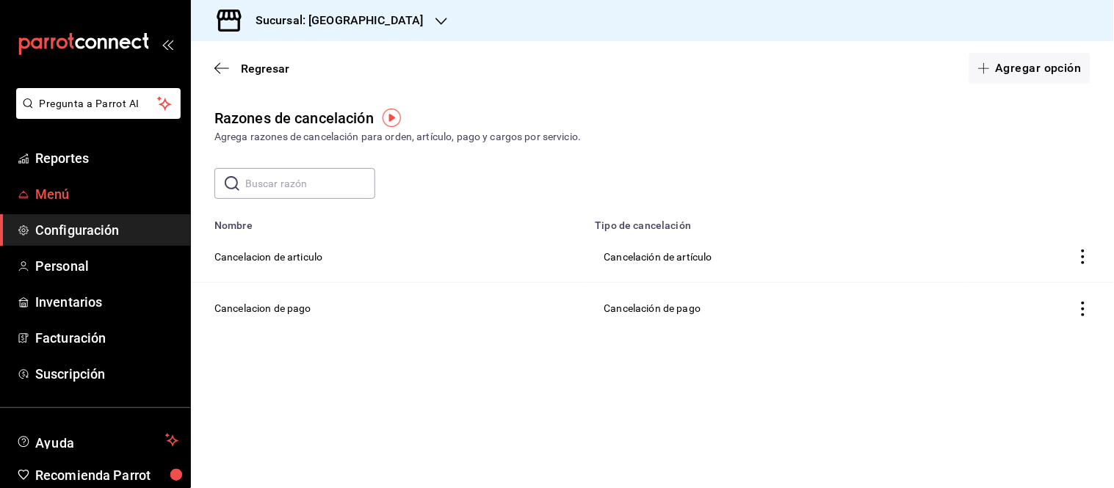
click at [50, 189] on span "Menú" at bounding box center [106, 194] width 143 height 20
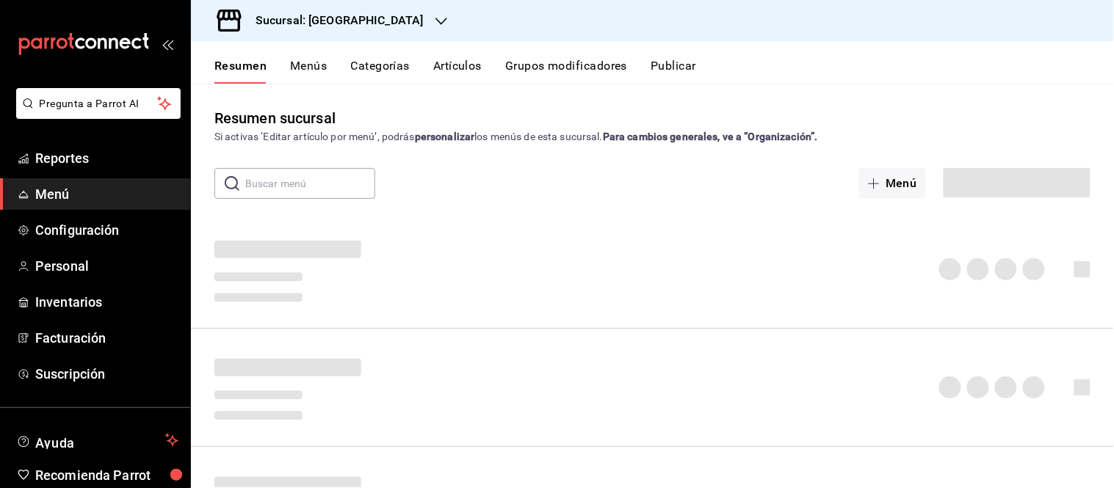
click at [462, 66] on button "Artículos" at bounding box center [457, 71] width 48 height 25
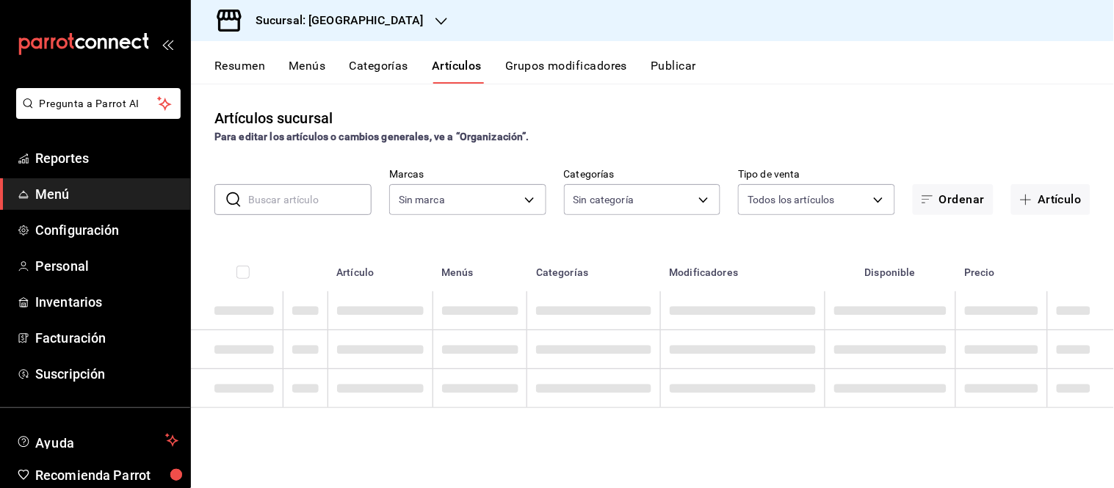
type input "18fd8c13-7b4d-4d51-bca4-54c7162e7755"
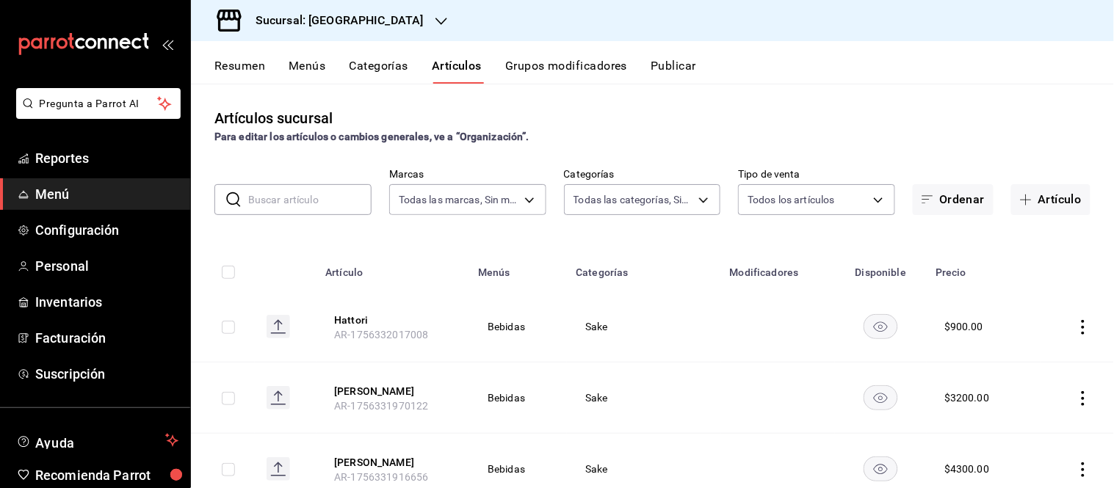
type input "d3aadcfb-9527-4ad9-960e-1a49af6822d5,a7d49338-7f98-4254-bf69-9ba15f2d56f7,7a3dc…"
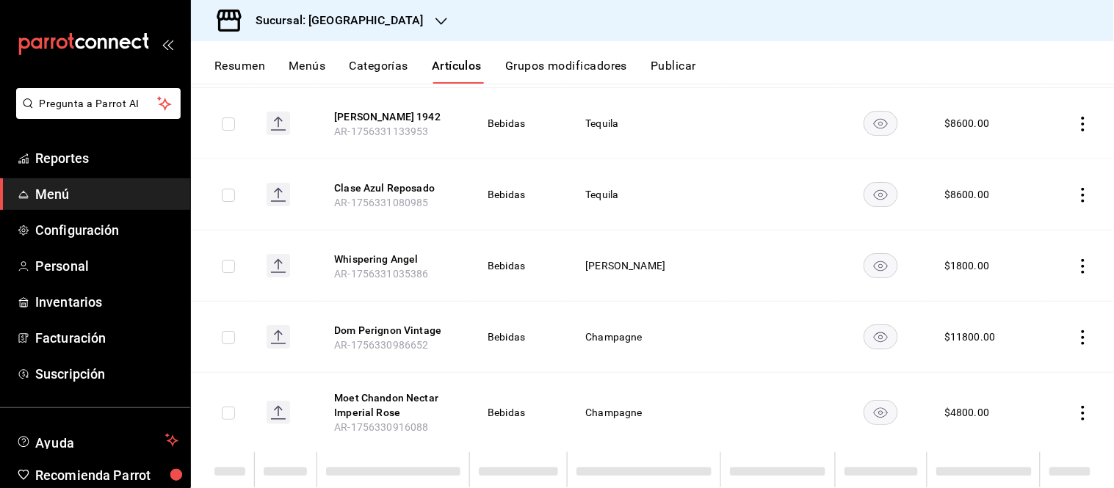
scroll to position [1362, 0]
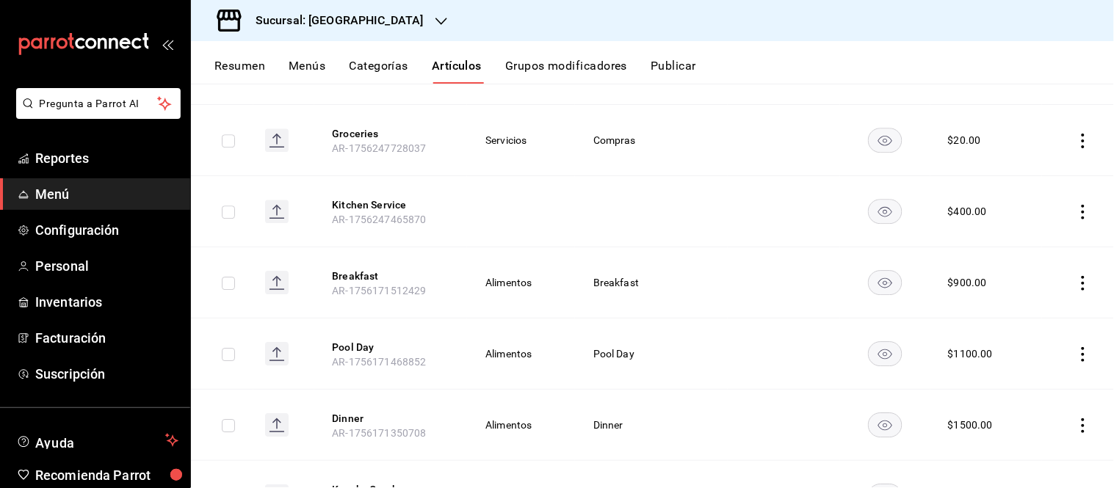
scroll to position [2436, 0]
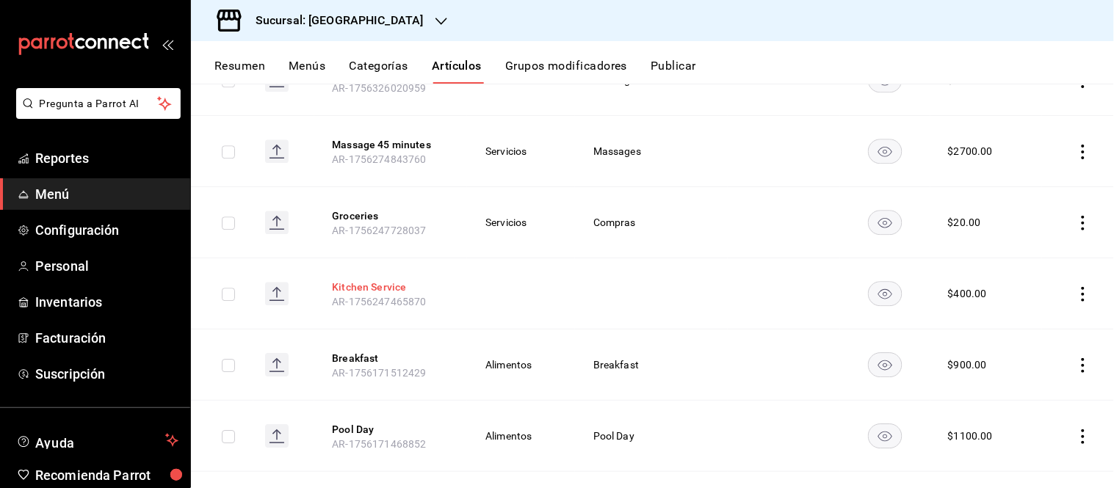
click at [338, 287] on button "Kitchen Service" at bounding box center [390, 287] width 117 height 15
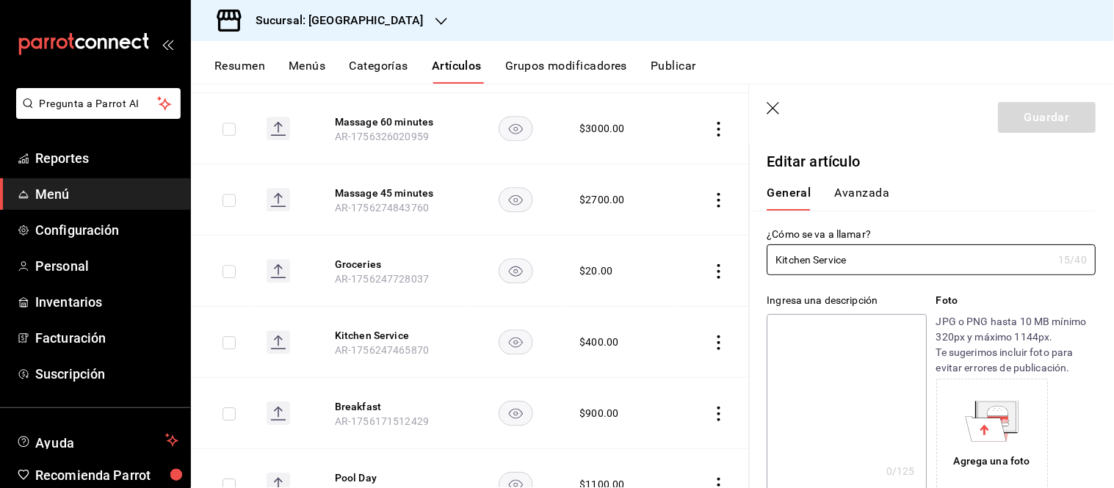
type input "$400.00"
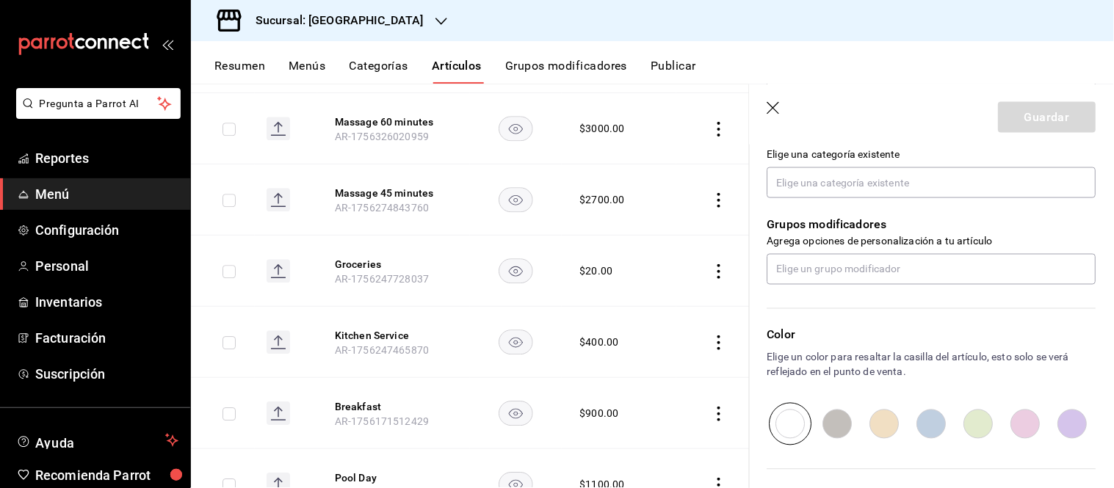
scroll to position [440, 0]
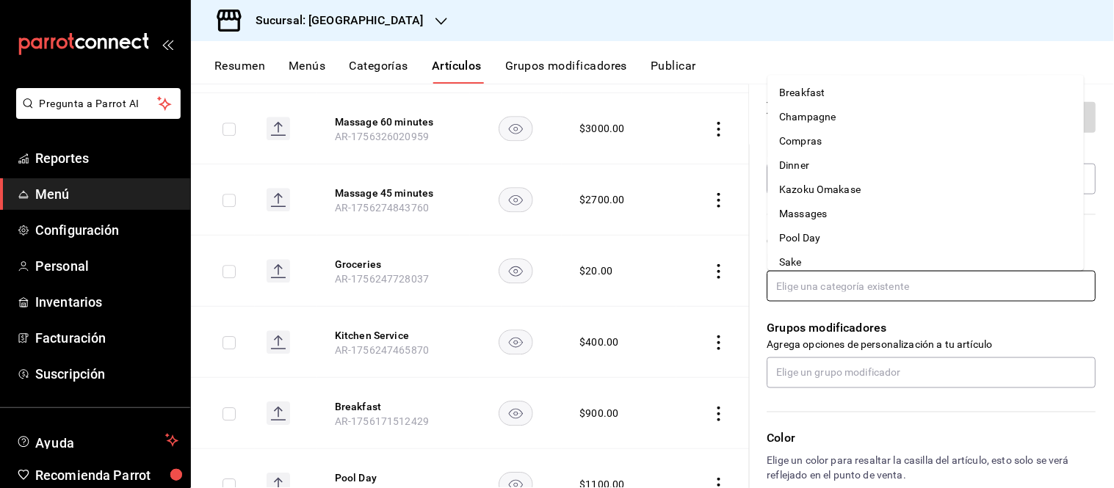
click at [834, 284] on input "text" at bounding box center [931, 286] width 329 height 31
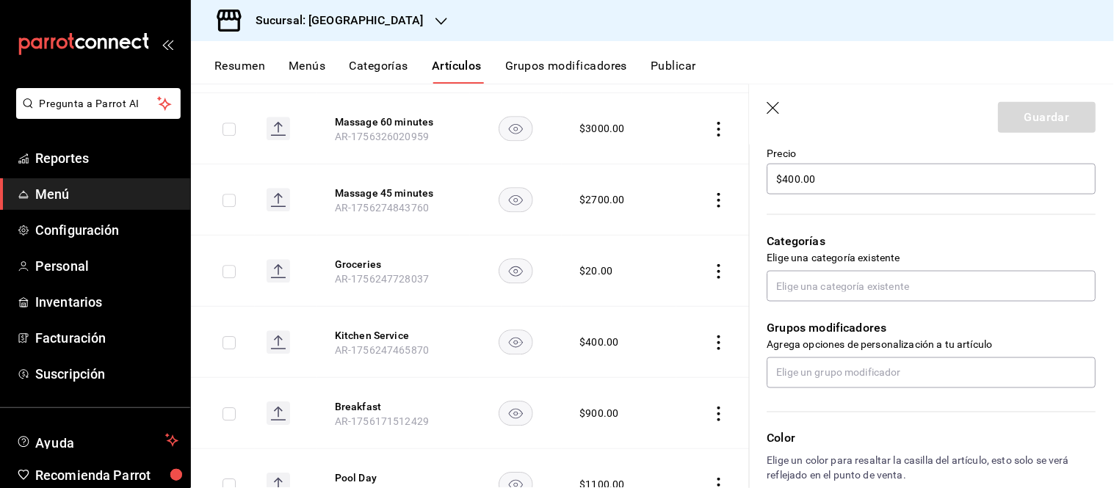
drag, startPoint x: 950, startPoint y: 51, endPoint x: 943, endPoint y: 44, distance: 10.4
click at [948, 39] on div "Sucursal: Casa La Piñata Resumen Menús Categorías Artículos Grupos modificadore…" at bounding box center [652, 244] width 923 height 488
click at [802, 283] on input "text" at bounding box center [931, 286] width 329 height 31
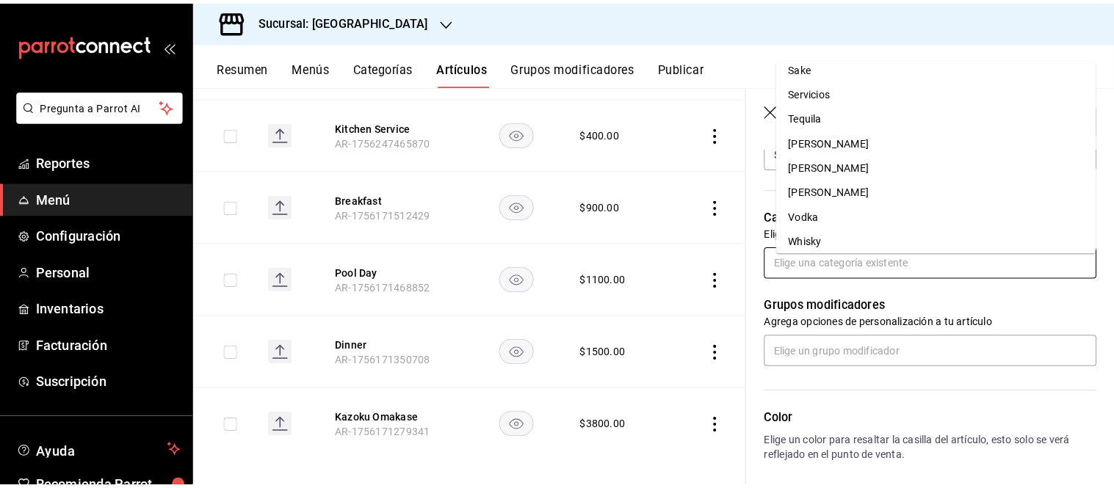
scroll to position [685, 0]
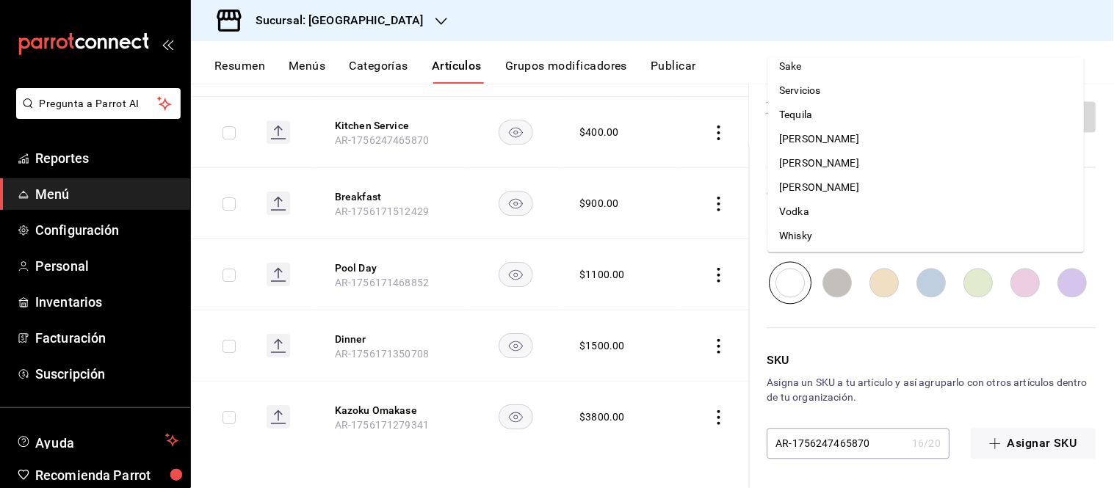
click at [810, 84] on li "Servicios" at bounding box center [926, 91] width 316 height 24
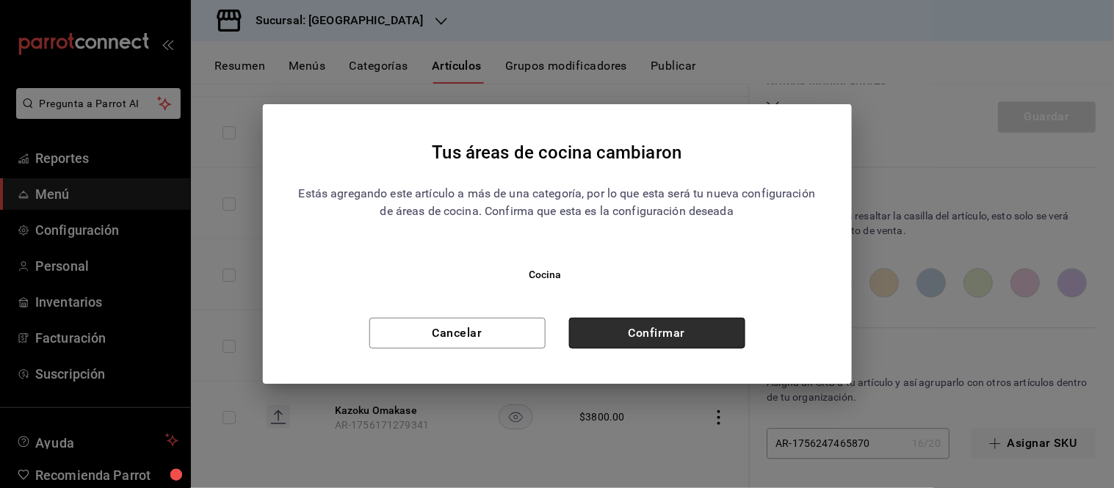
click at [618, 332] on button "Confirmar" at bounding box center [657, 333] width 176 height 31
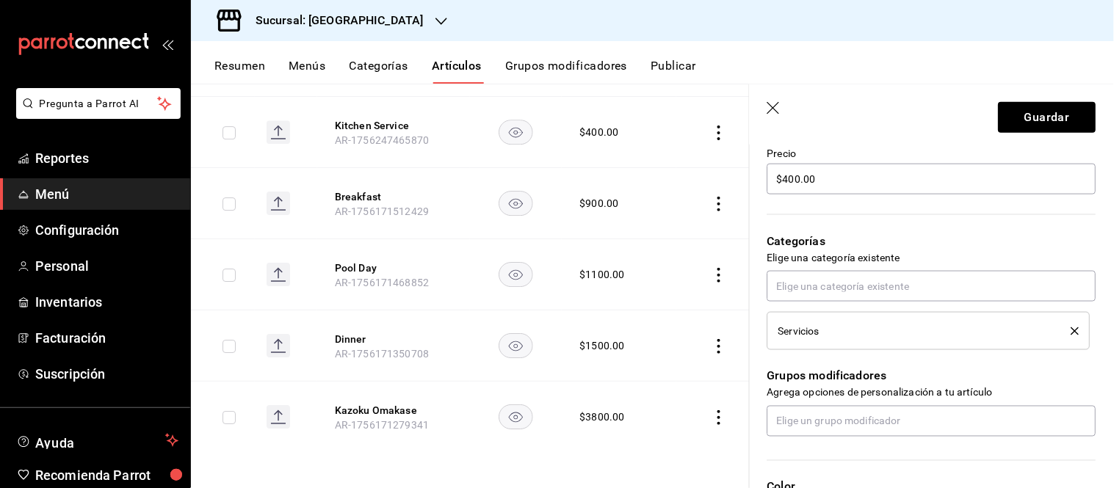
click at [1062, 324] on div "Servicios" at bounding box center [928, 331] width 301 height 16
click at [1071, 333] on icon "delete" at bounding box center [1075, 331] width 8 height 8
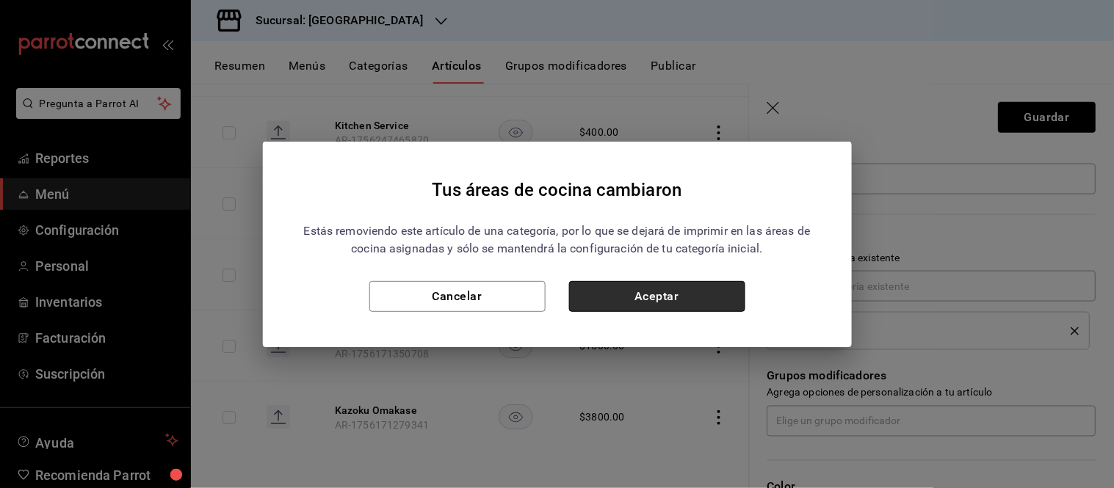
click at [636, 302] on button "Aceptar" at bounding box center [657, 296] width 176 height 31
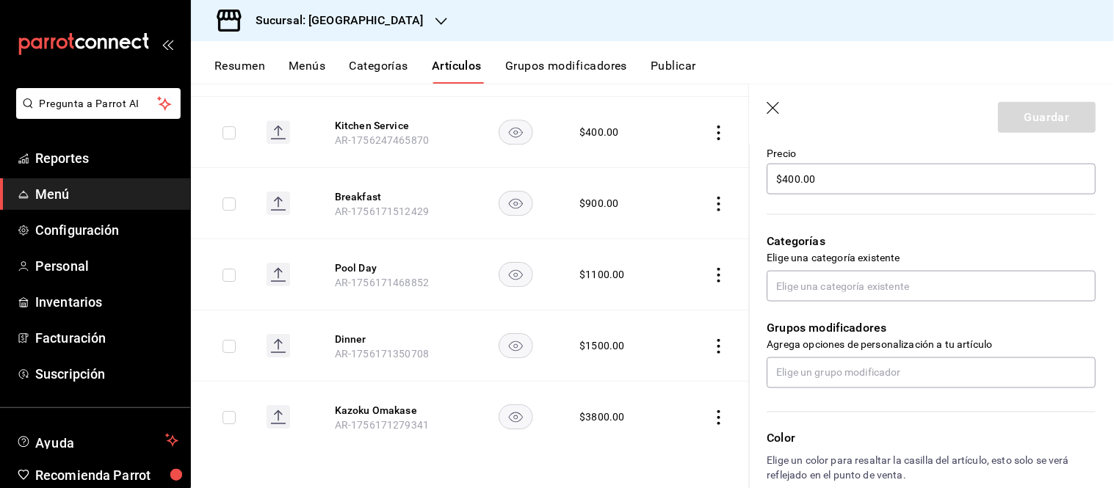
click at [773, 111] on icon "button" at bounding box center [774, 109] width 15 height 15
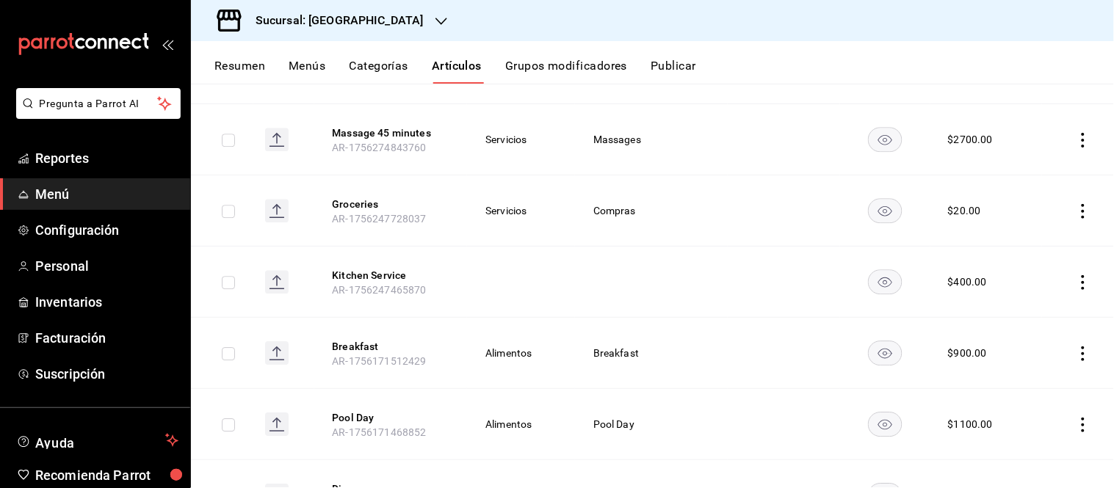
scroll to position [2436, 0]
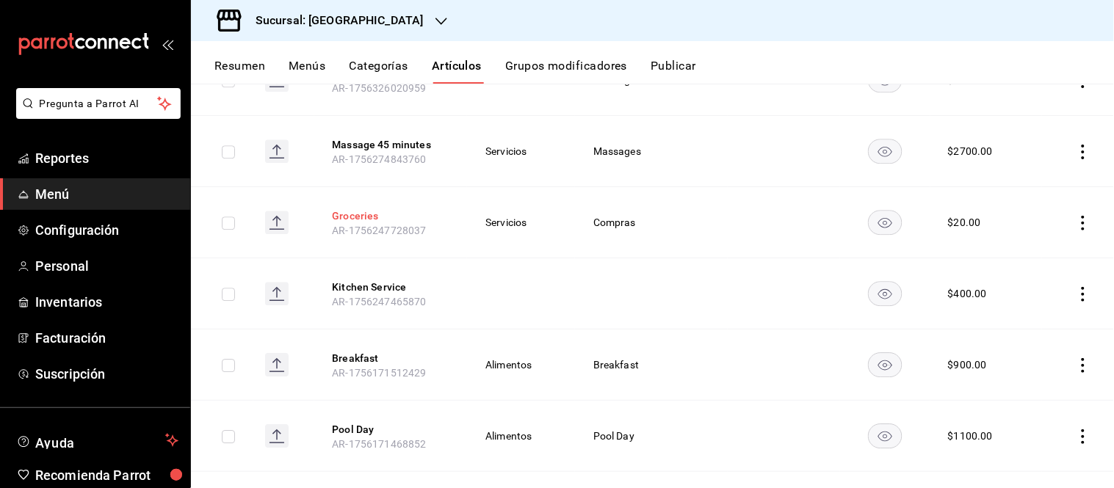
click at [357, 217] on button "Groceries" at bounding box center [390, 215] width 117 height 15
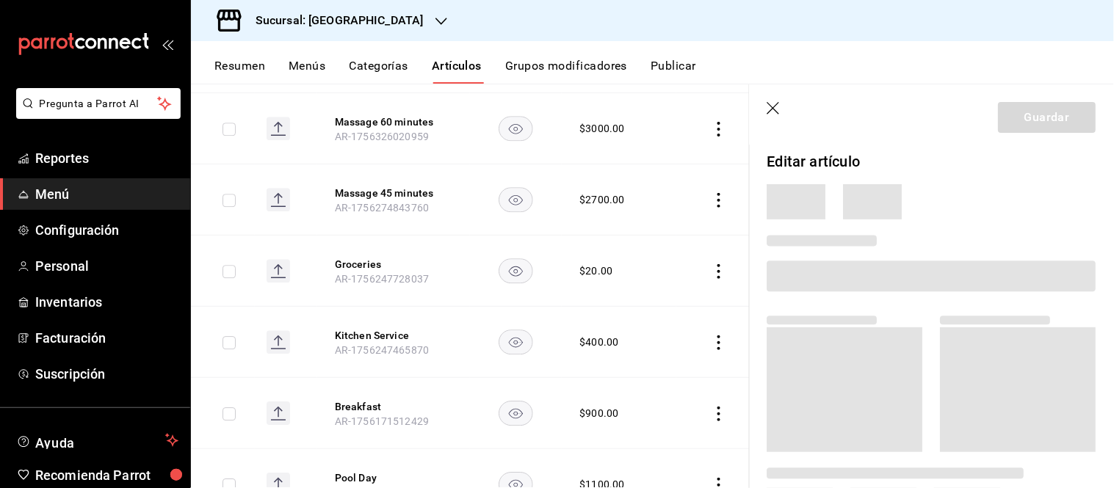
click at [774, 104] on icon "button" at bounding box center [774, 109] width 15 height 15
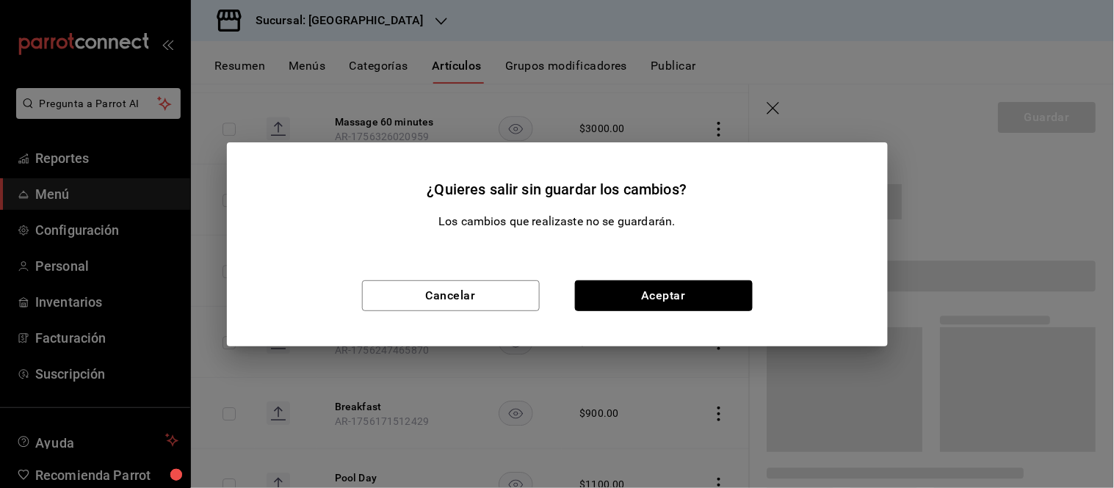
click at [626, 289] on button "Aceptar" at bounding box center [664, 295] width 178 height 31
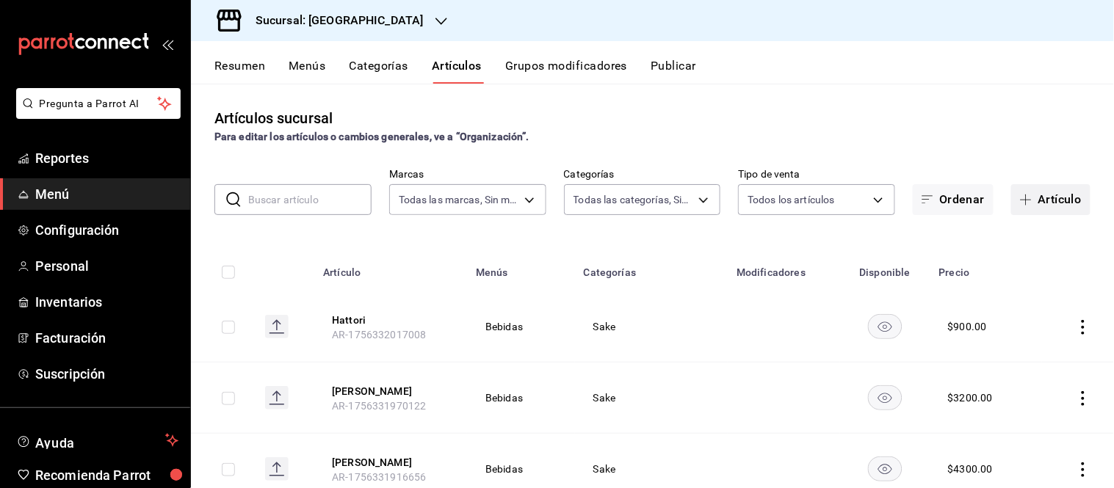
click at [1036, 200] on button "Artículo" at bounding box center [1050, 199] width 79 height 31
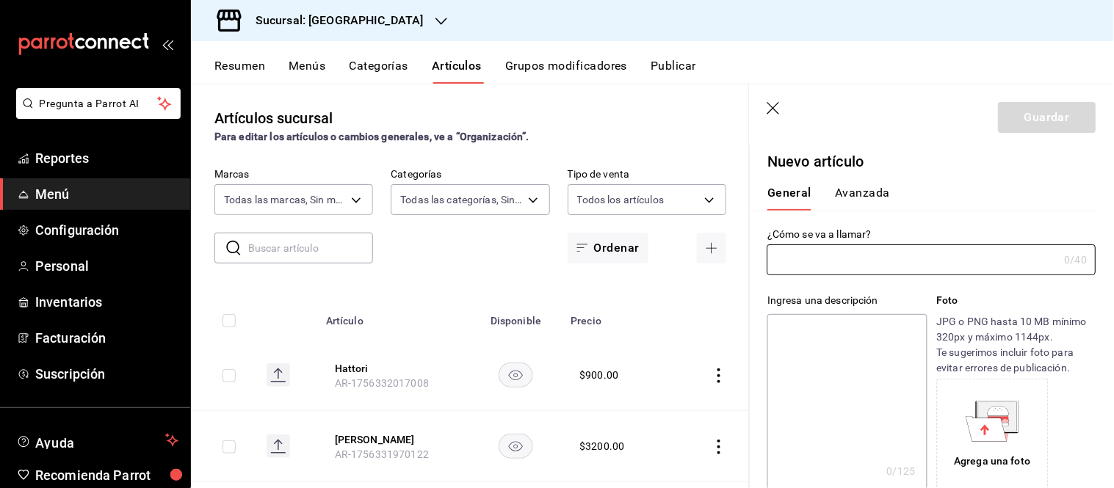
type input "AR-1758246789204"
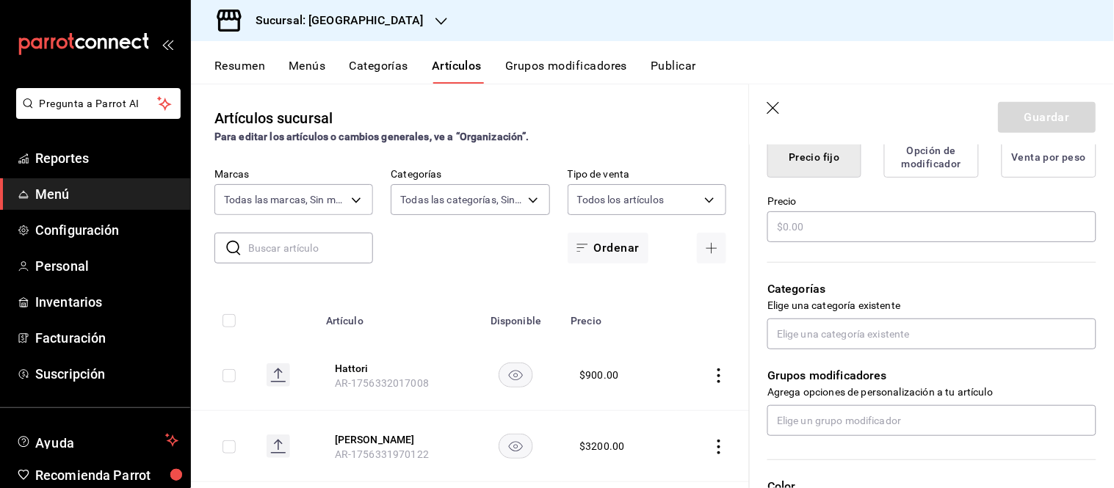
scroll to position [407, 0]
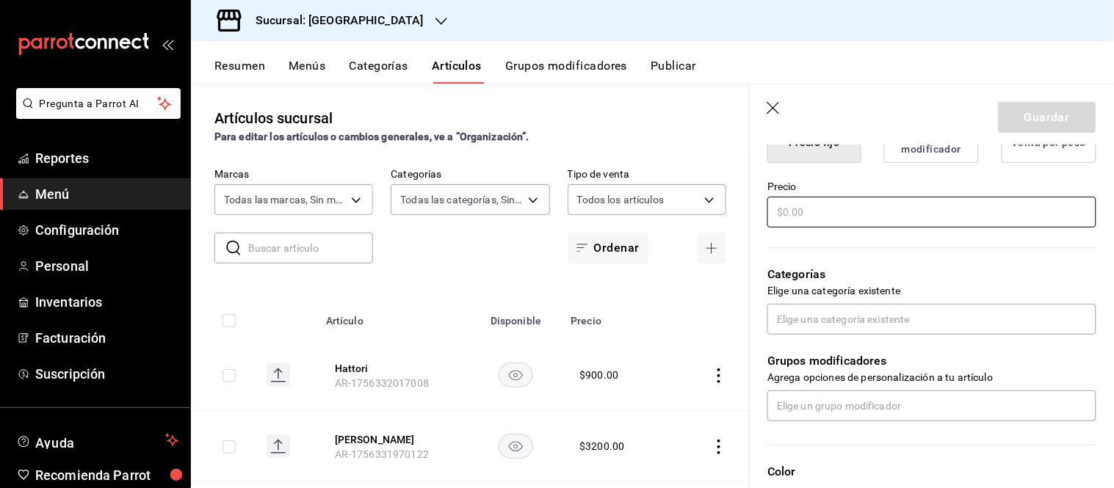
type input "Groceries House"
click at [826, 214] on input "text" at bounding box center [931, 212] width 329 height 31
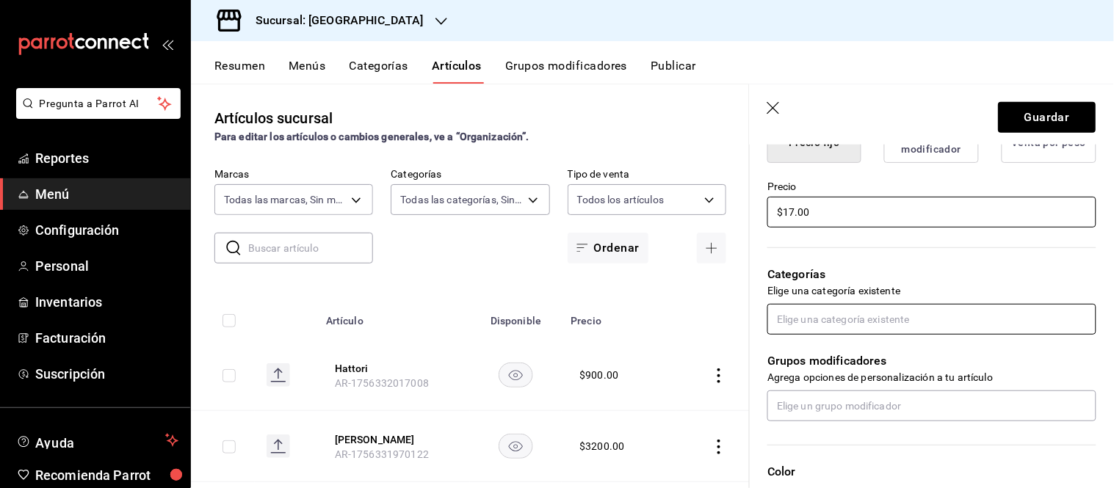
type input "$17.00"
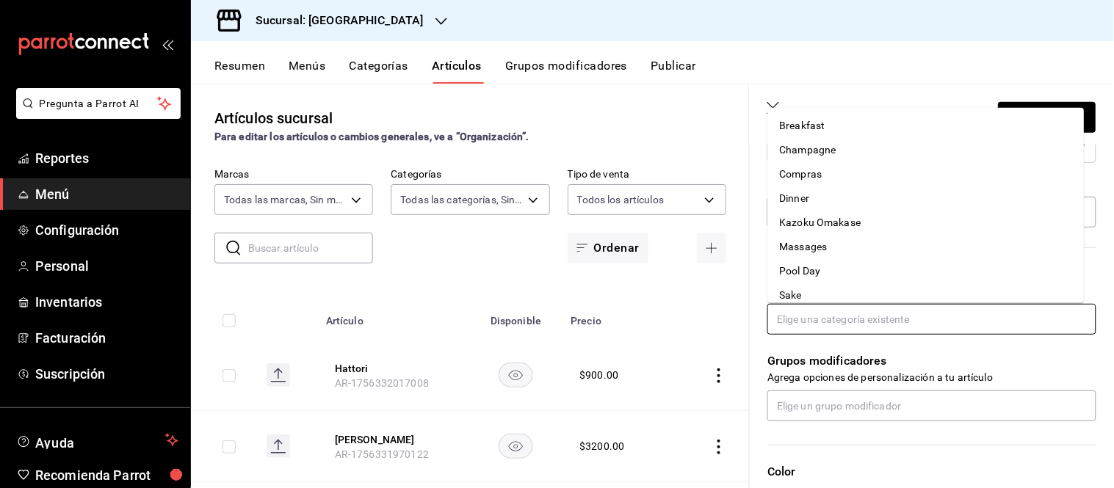
click at [797, 320] on input "text" at bounding box center [931, 319] width 329 height 31
click at [834, 169] on li "Compras" at bounding box center [926, 174] width 316 height 24
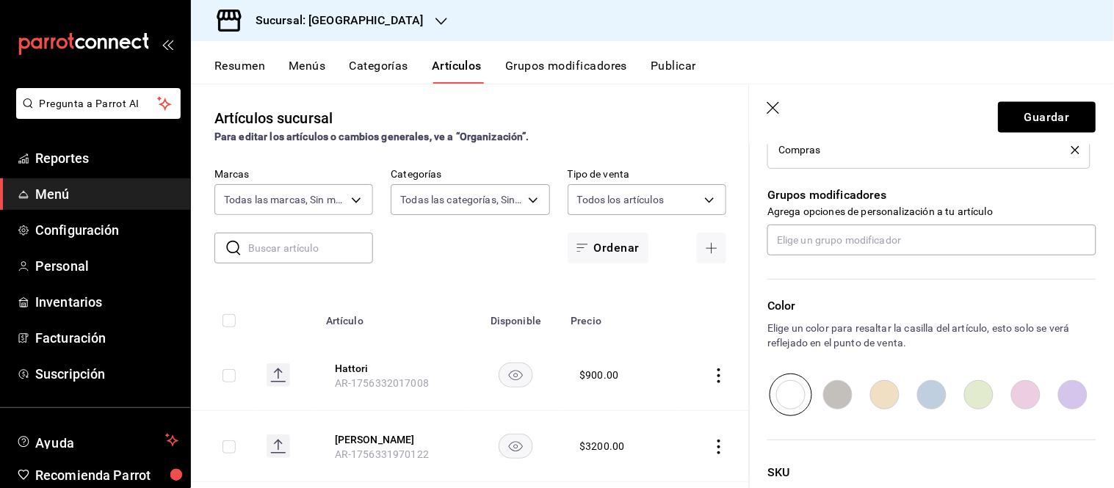
scroll to position [652, 0]
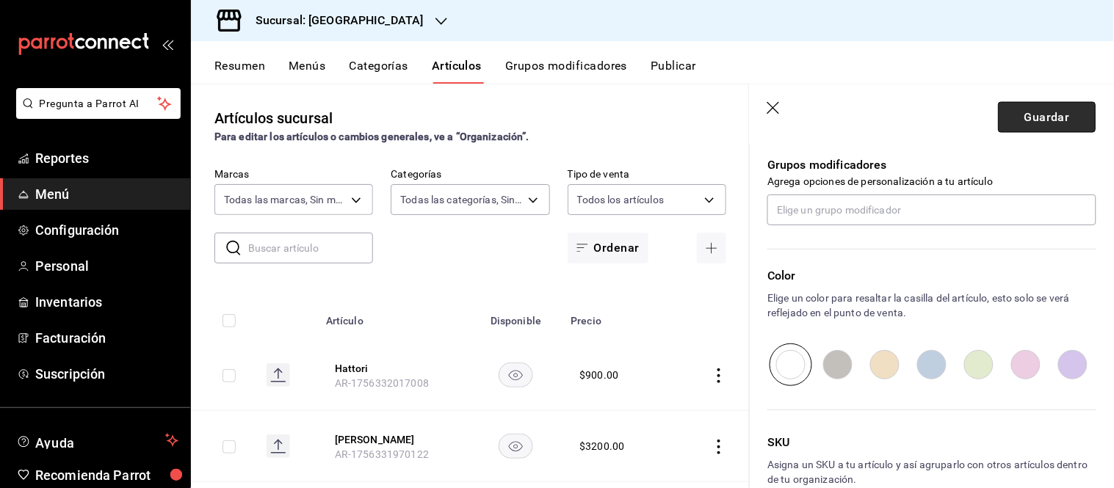
click at [1013, 118] on button "Guardar" at bounding box center [1047, 117] width 98 height 31
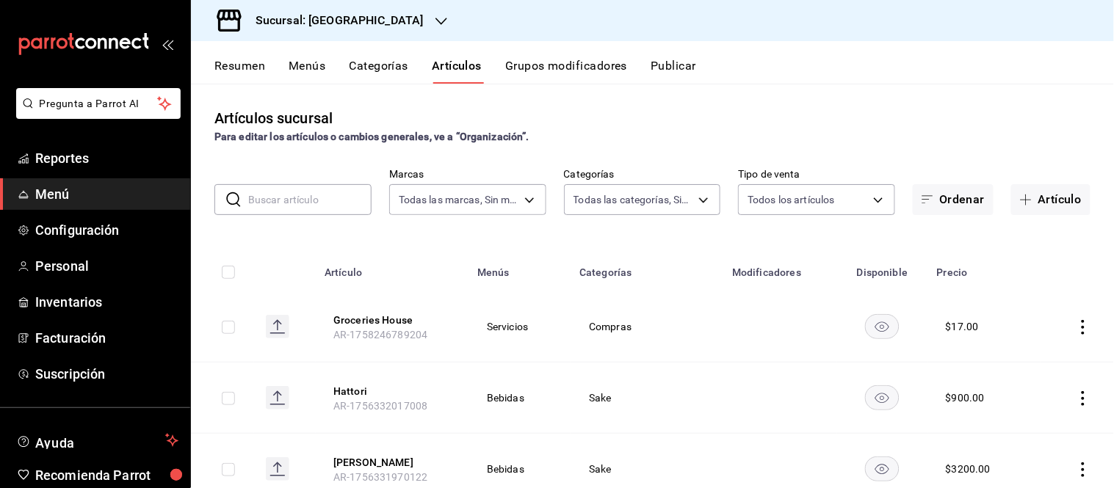
click at [369, 66] on button "Categorías" at bounding box center [378, 71] width 59 height 25
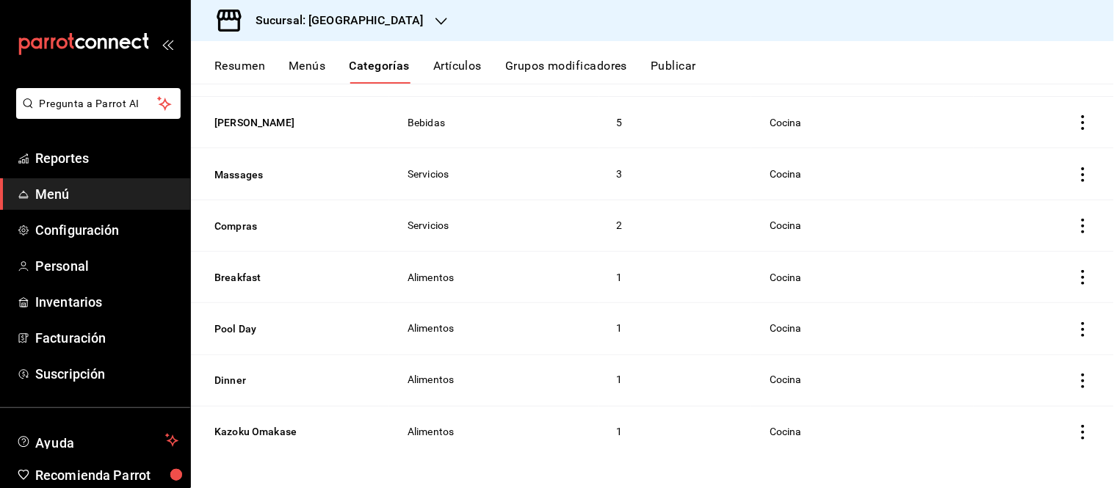
scroll to position [414, 0]
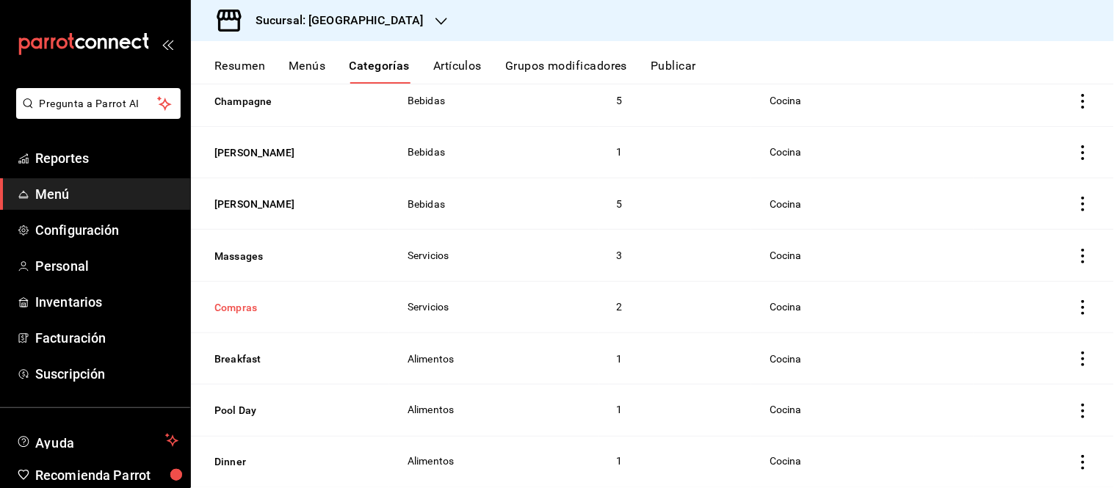
click at [239, 300] on button "Compras" at bounding box center [287, 307] width 147 height 15
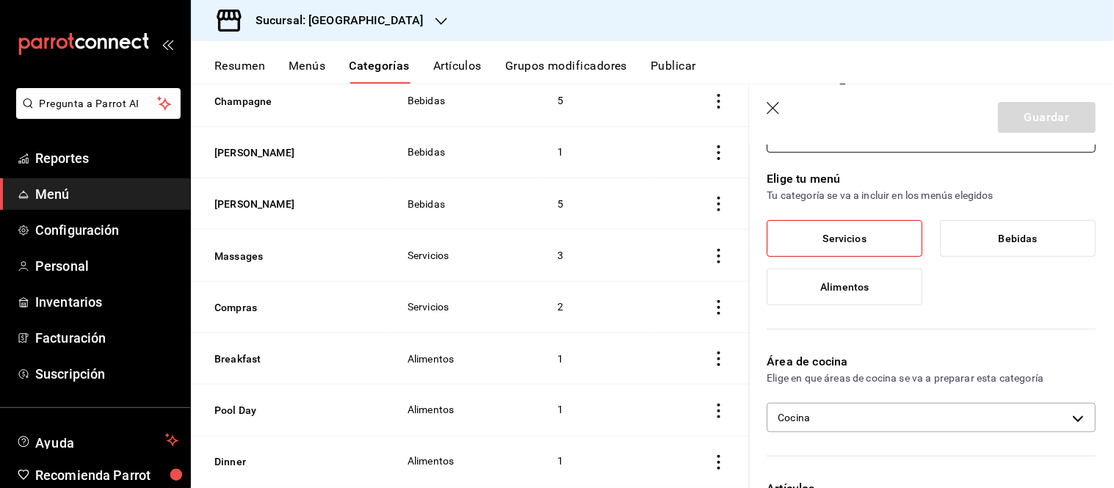
scroll to position [407, 0]
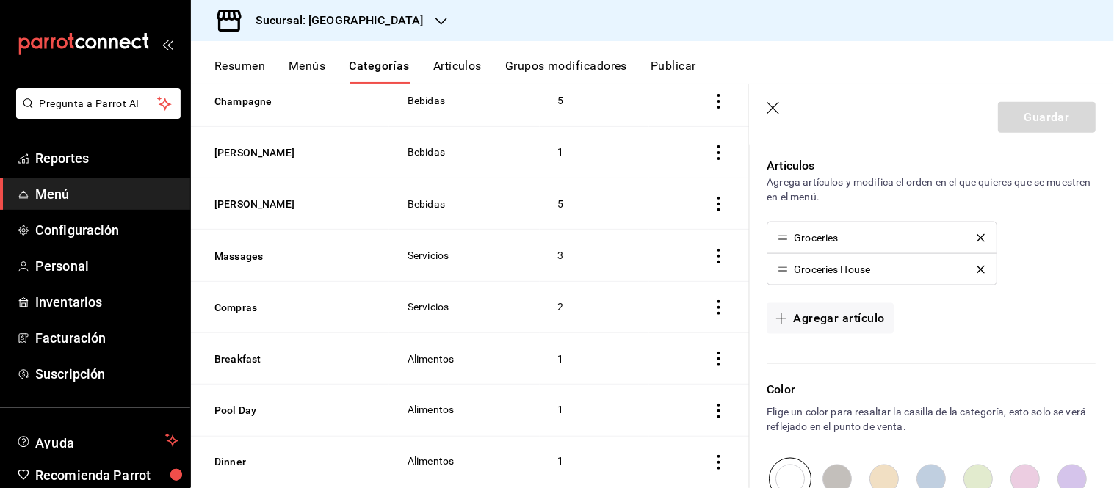
click at [788, 115] on header "Guardar" at bounding box center [932, 114] width 364 height 60
click at [769, 112] on icon "button" at bounding box center [773, 108] width 12 height 12
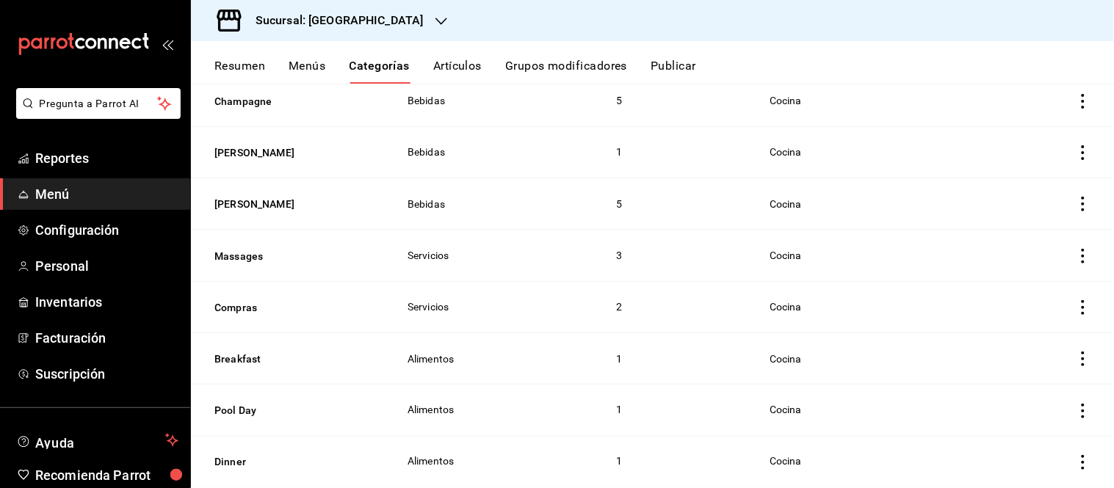
click at [324, 23] on h3 "Sucursal: Casa La Piñata" at bounding box center [334, 21] width 180 height 18
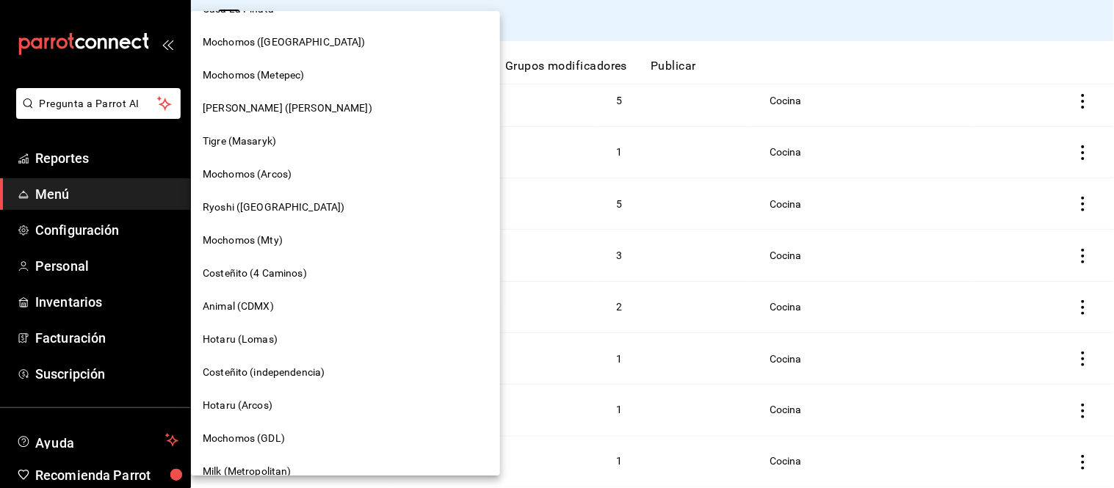
scroll to position [934, 0]
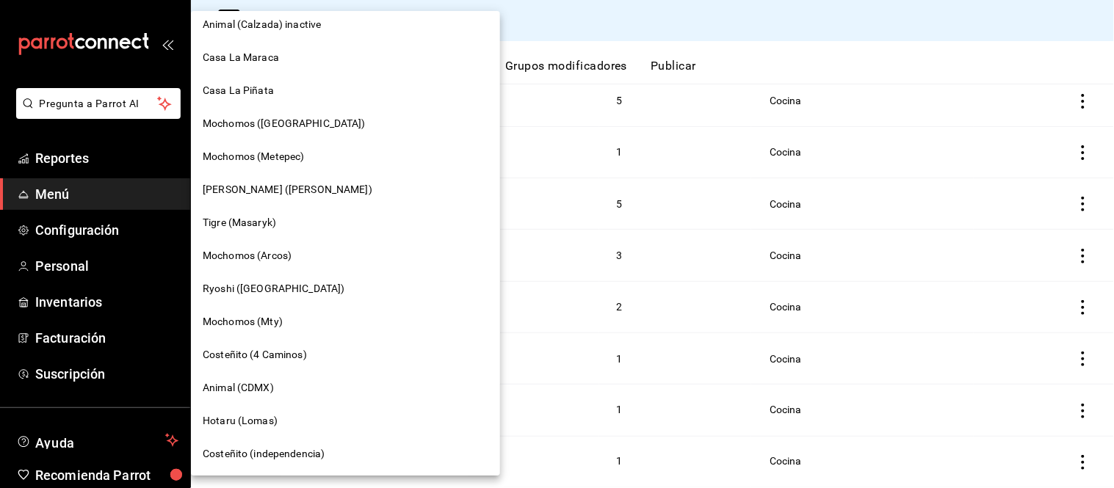
click at [251, 55] on span "Casa La Maraca" at bounding box center [241, 57] width 76 height 15
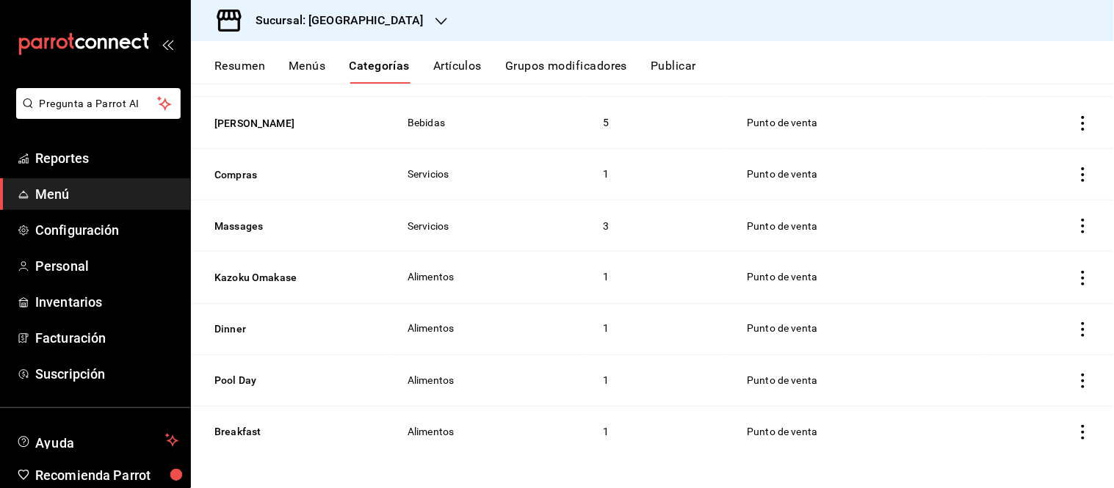
scroll to position [465, 0]
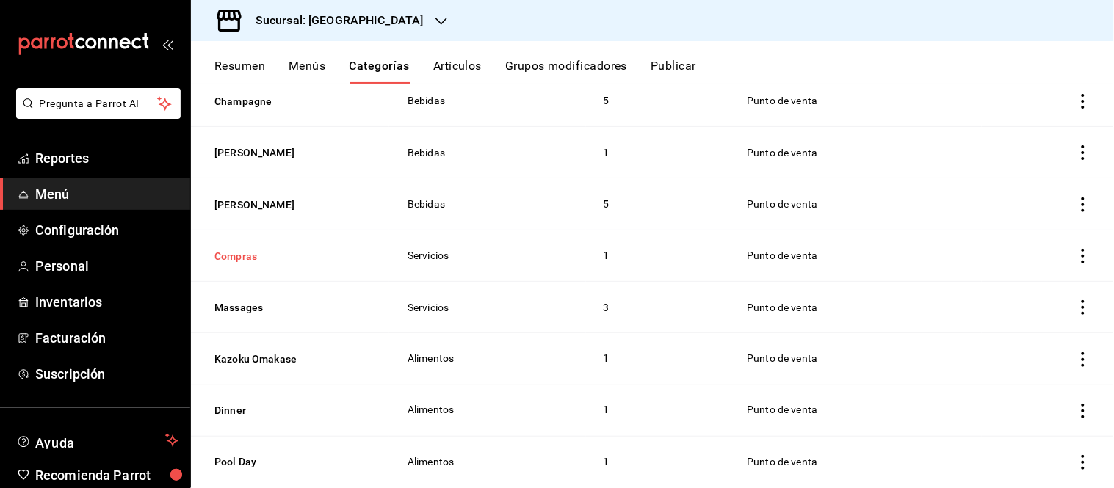
click at [243, 252] on button "Compras" at bounding box center [287, 256] width 147 height 15
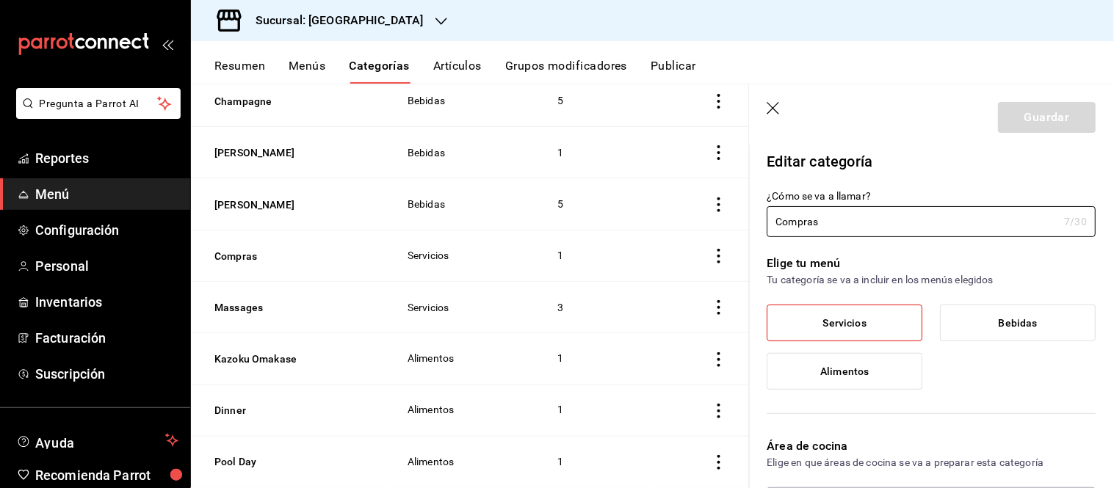
type input "4f696d0a-83c8-4ce1-8bb4-7a968ada657c"
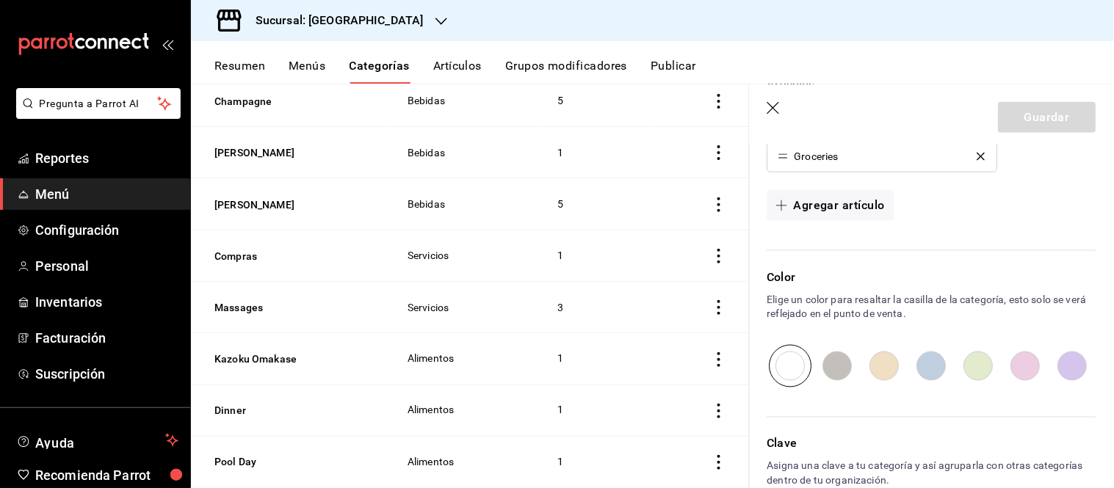
scroll to position [407, 0]
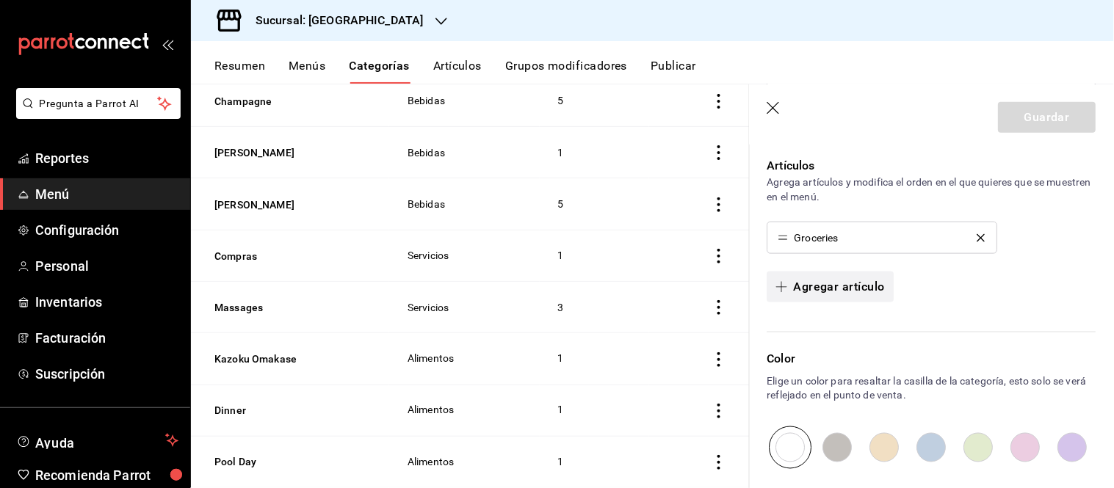
click at [800, 289] on button "Agregar artículo" at bounding box center [830, 287] width 126 height 31
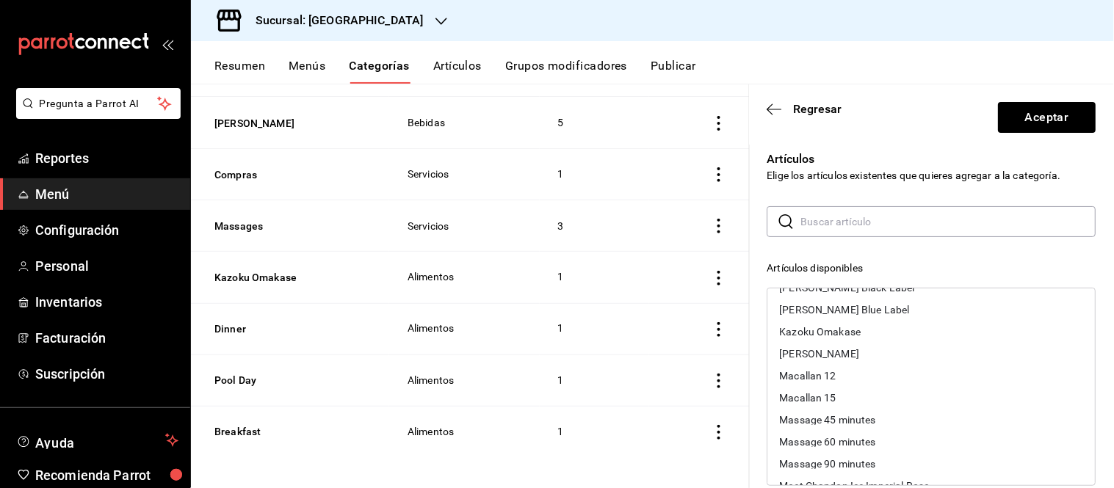
scroll to position [270, 0]
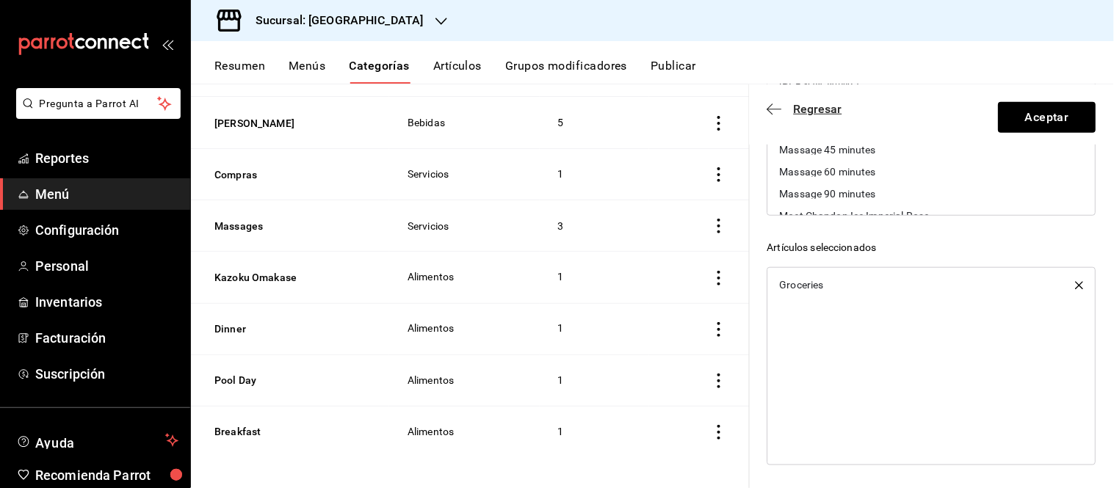
click at [773, 110] on icon "button" at bounding box center [774, 109] width 15 height 13
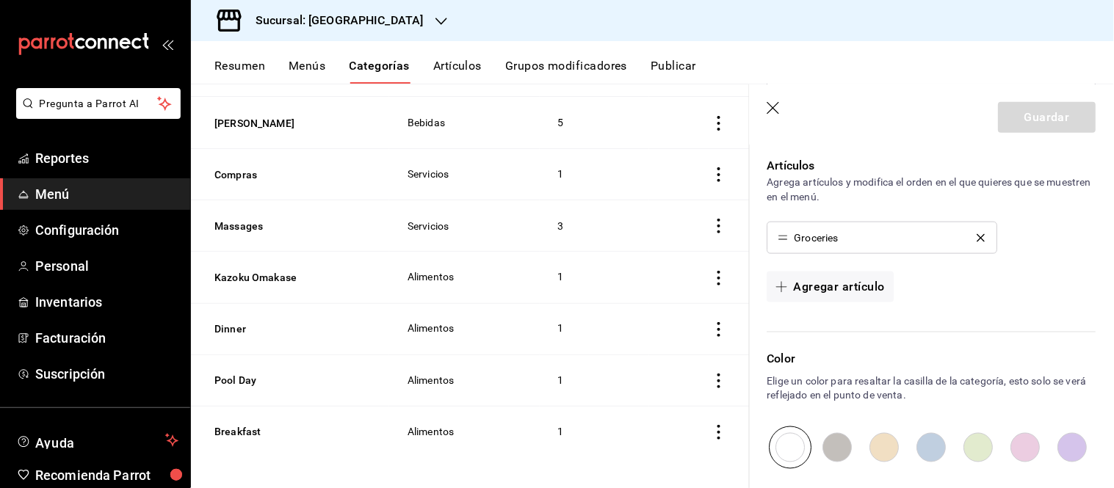
click at [449, 61] on button "Artículos" at bounding box center [457, 71] width 48 height 25
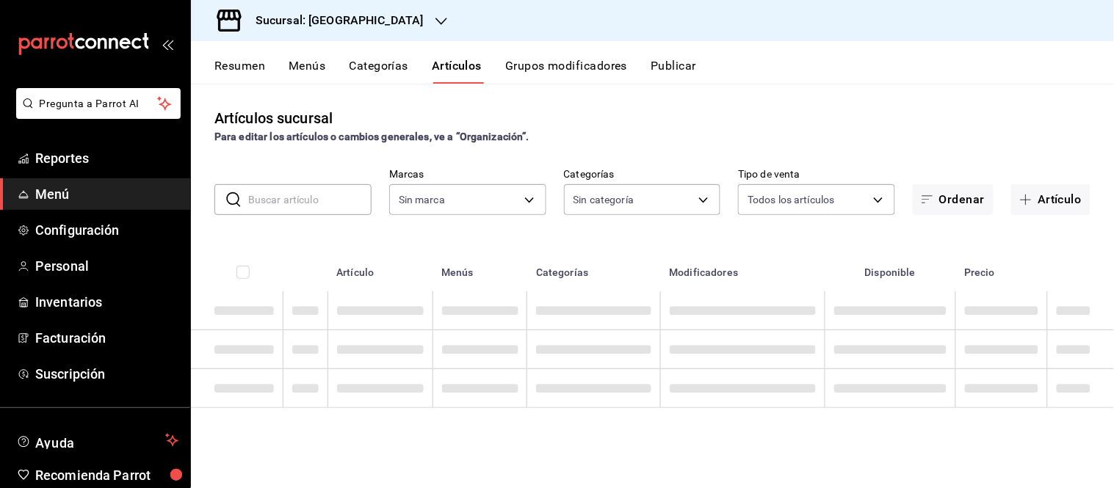
type input "06a0de65-89f9-446e-83ce-314a75ea4efa"
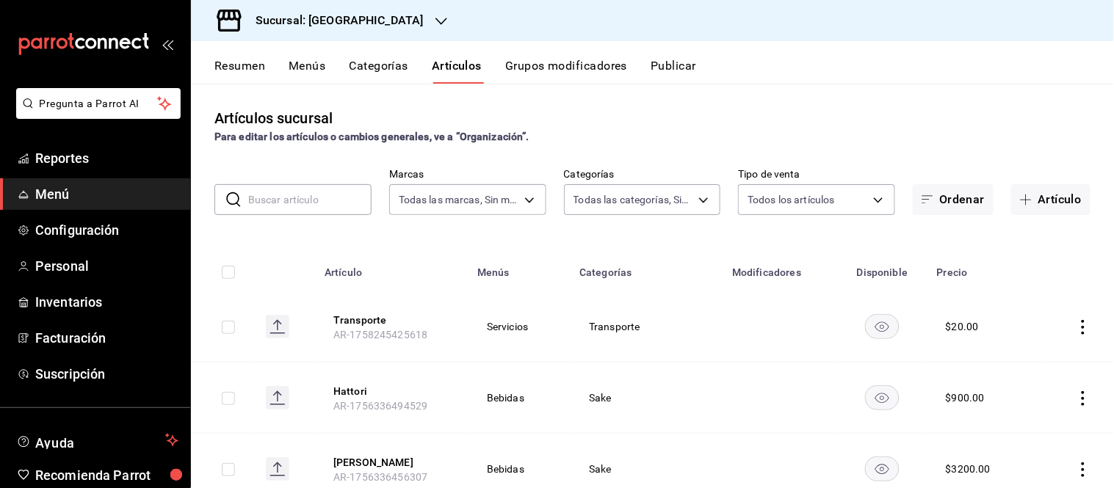
type input "25f9cce9-2f68-4374-8e5e-d41c92a5cf9e,457a7a1f-354d-46ce-811a-82c846cde0b3,85638…"
drag, startPoint x: 1035, startPoint y: 198, endPoint x: 429, endPoint y: 327, distance: 619.1
click at [1035, 200] on button "Artículo" at bounding box center [1050, 199] width 79 height 31
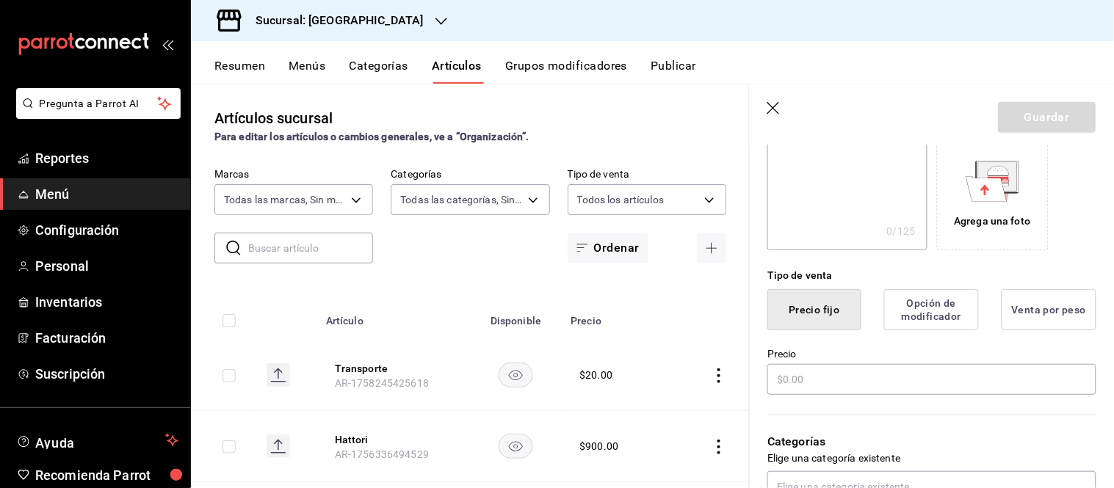
scroll to position [244, 0]
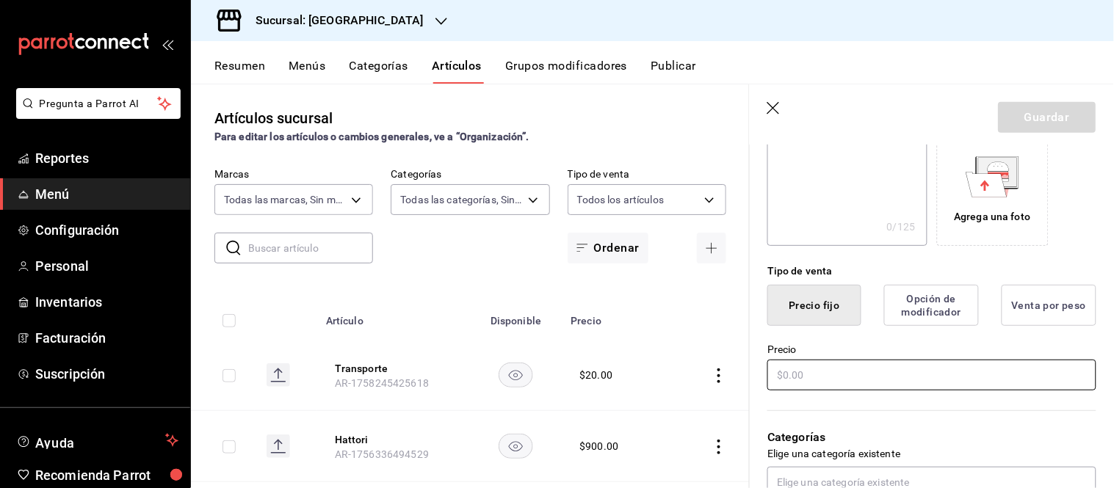
type input "Groceries House"
click at [777, 377] on input "text" at bounding box center [931, 375] width 329 height 31
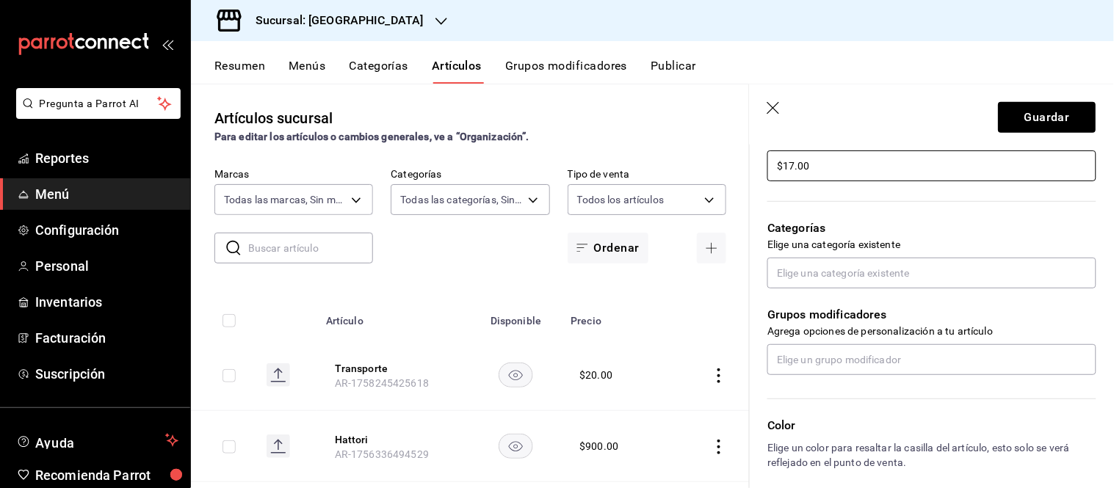
scroll to position [489, 0]
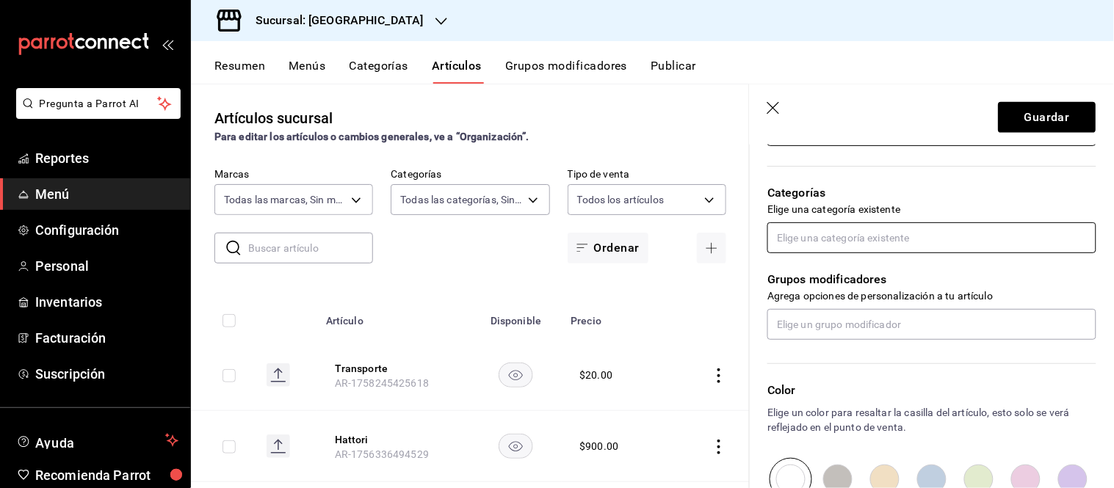
type input "$17.00"
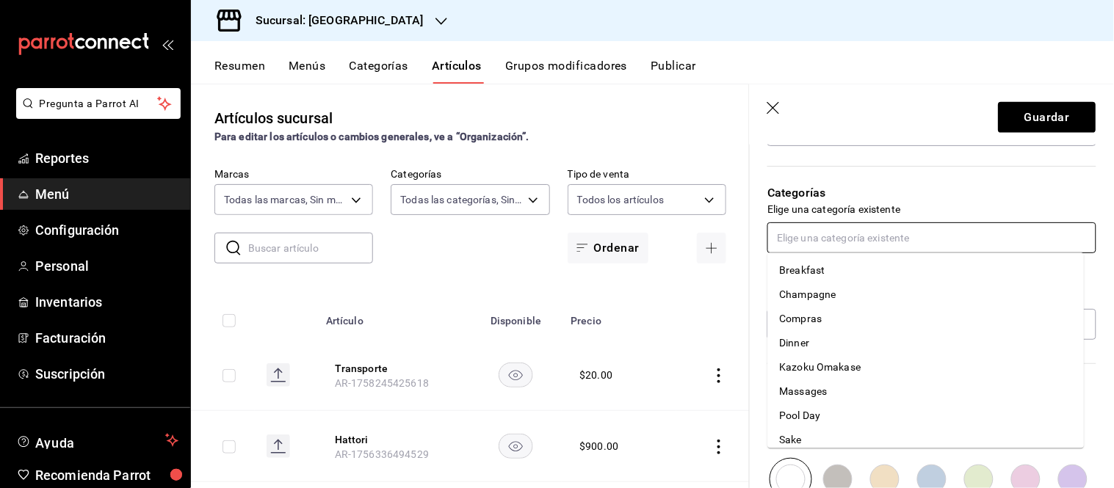
click at [819, 226] on input "text" at bounding box center [931, 237] width 329 height 31
click at [864, 317] on li "Compras" at bounding box center [926, 319] width 316 height 24
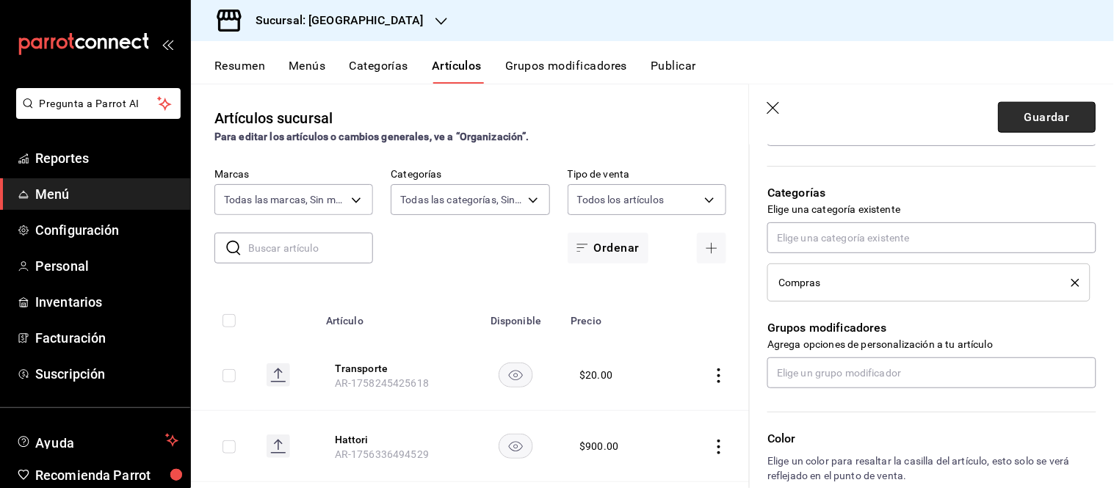
click at [1034, 115] on button "Guardar" at bounding box center [1047, 117] width 98 height 31
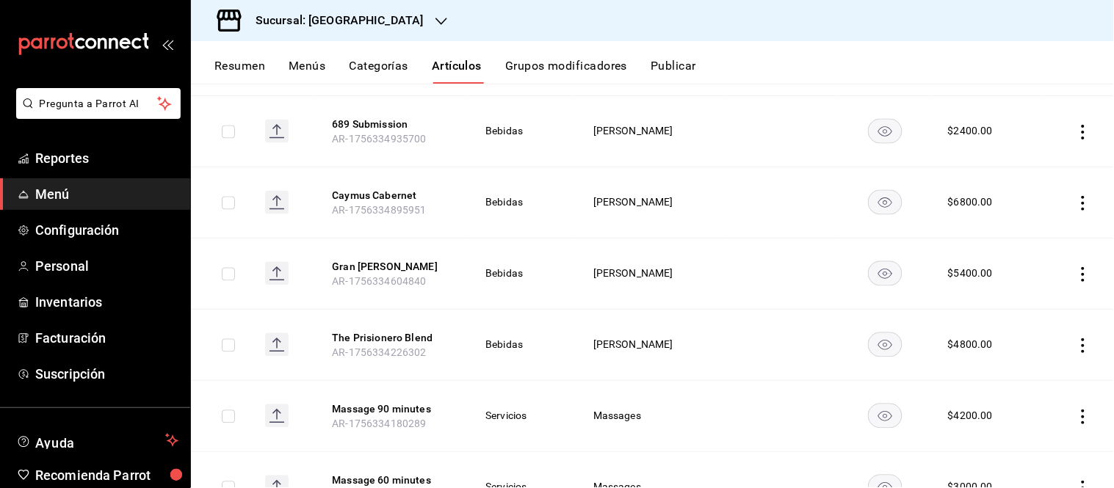
scroll to position [2670, 0]
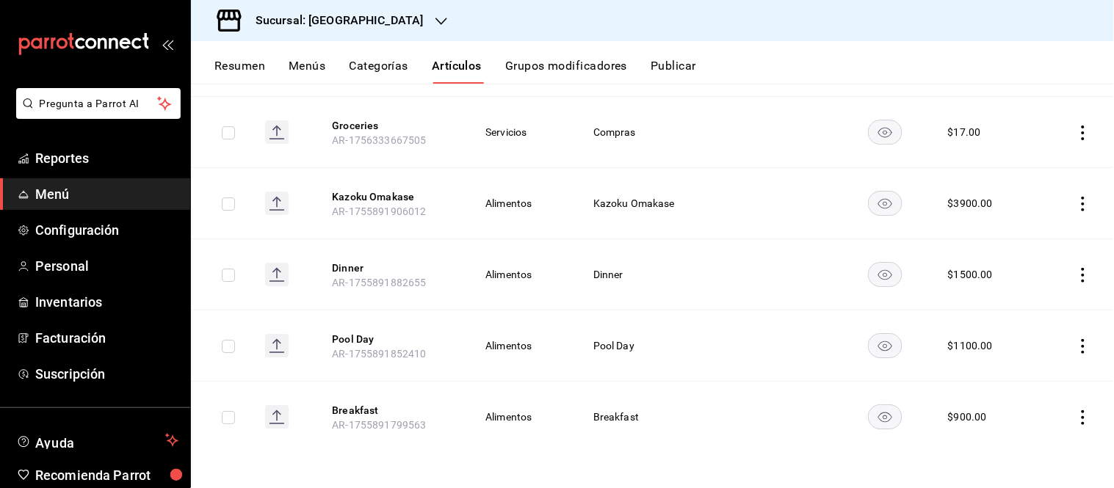
click at [338, 120] on button "Groceries" at bounding box center [390, 125] width 117 height 15
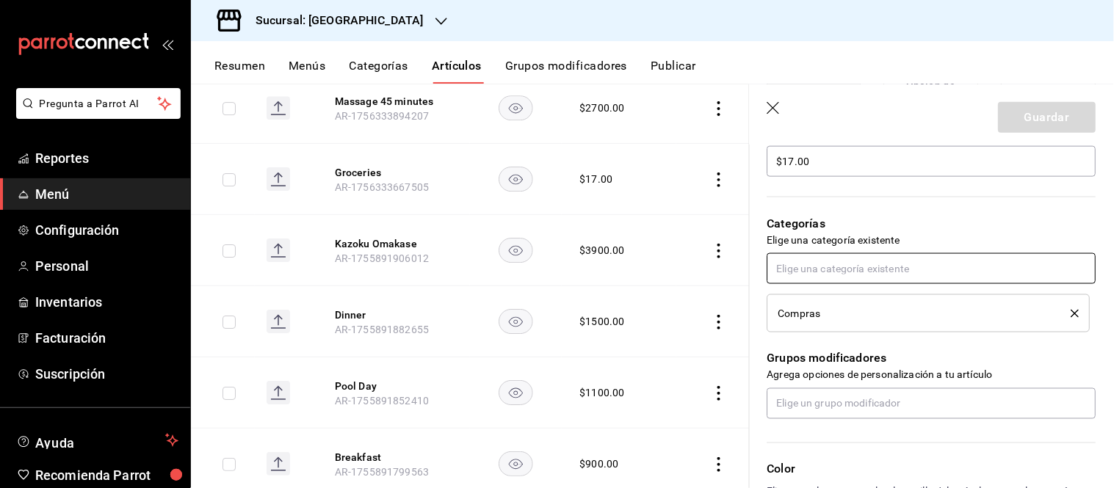
scroll to position [407, 0]
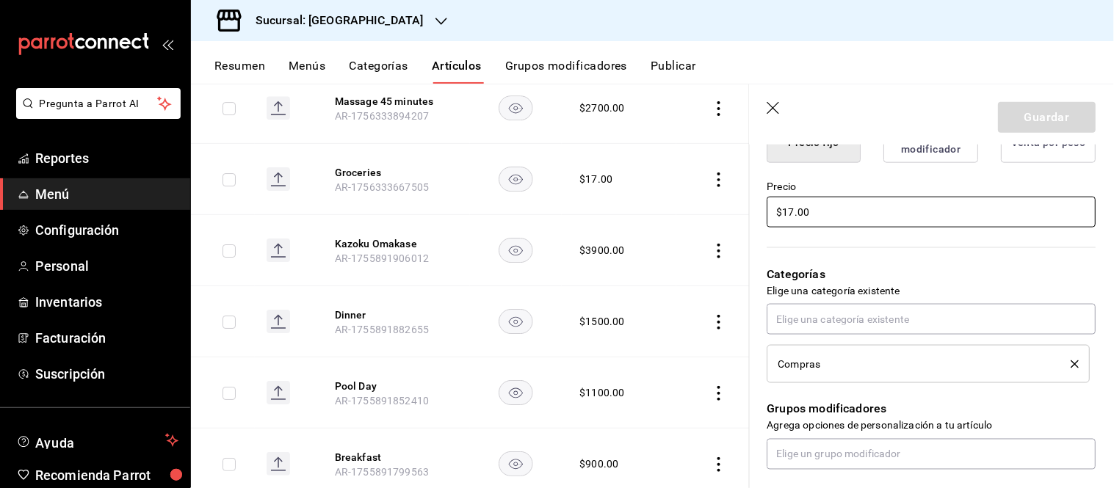
drag, startPoint x: 795, startPoint y: 206, endPoint x: 756, endPoint y: 220, distance: 41.3
click at [756, 219] on div "Precio $17.00" at bounding box center [923, 196] width 347 height 67
type input "$020.00"
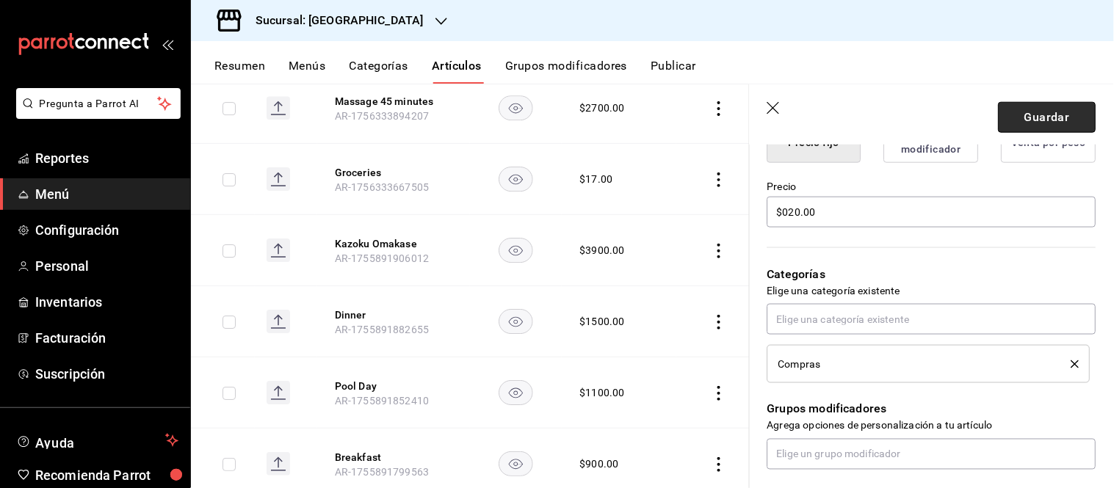
click at [1039, 121] on button "Guardar" at bounding box center [1047, 117] width 98 height 31
